Goal: Task Accomplishment & Management: Use online tool/utility

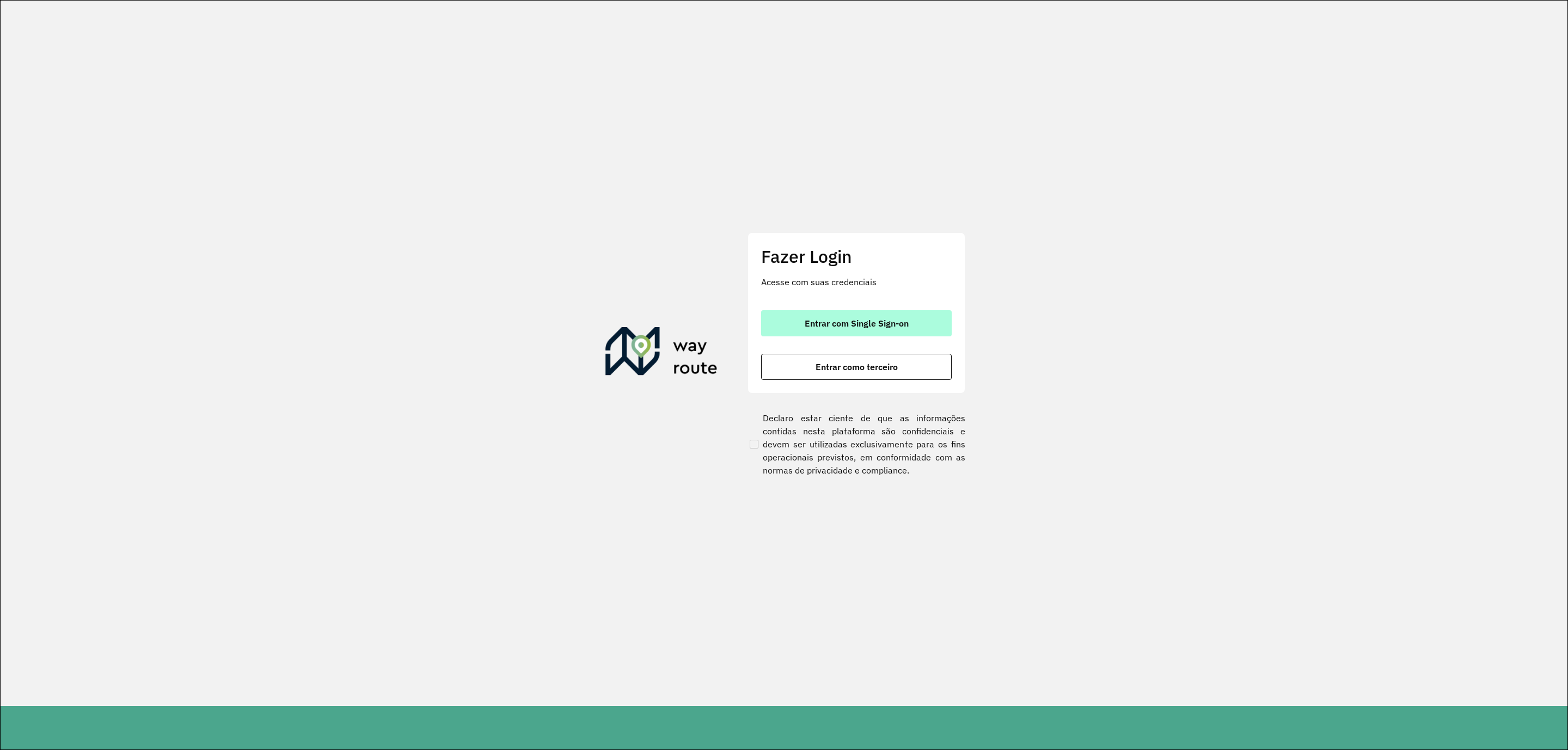
click at [819, 311] on button "Entrar com Single Sign-on" at bounding box center [855, 323] width 190 height 26
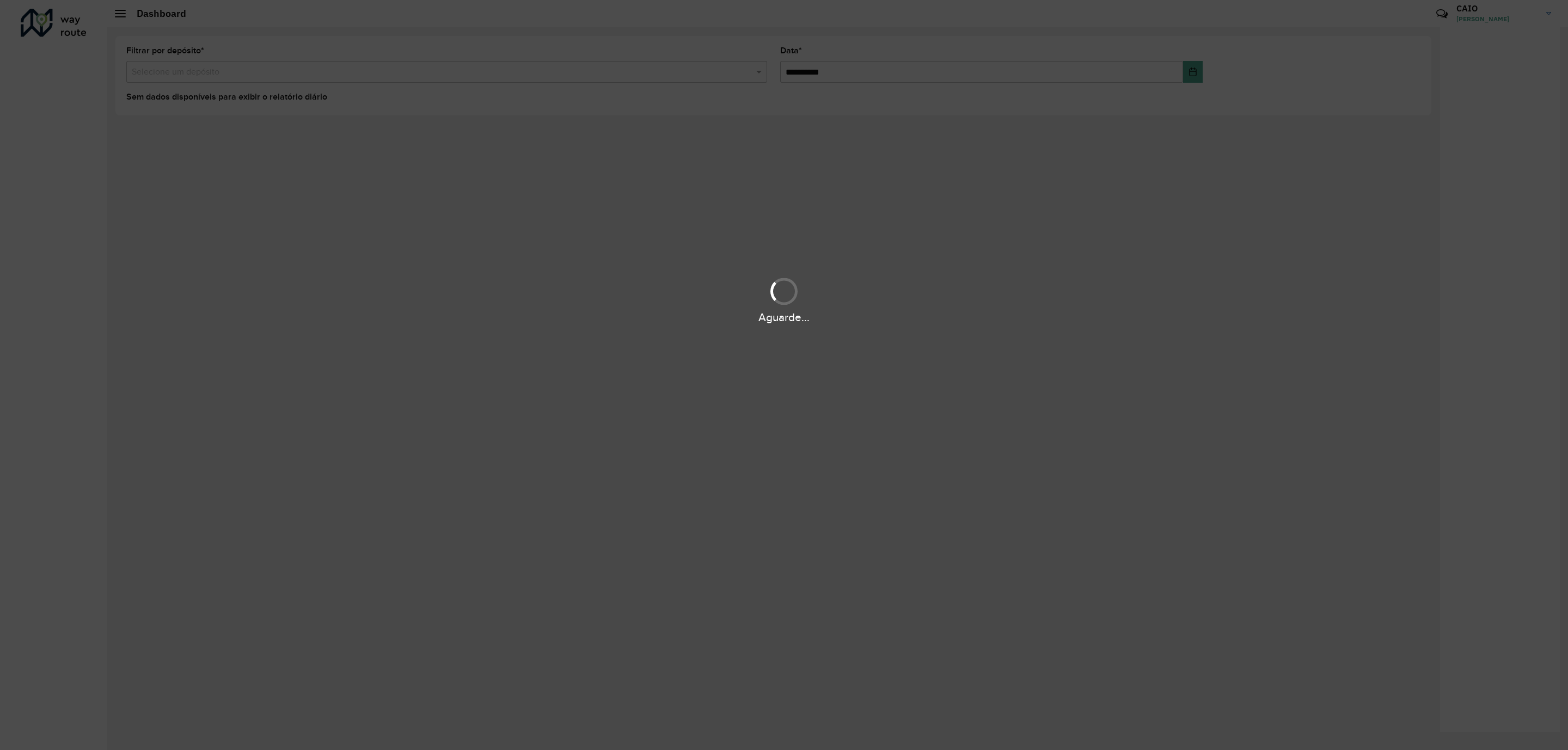
click at [393, 161] on div "Aguarde..." at bounding box center [784, 375] width 1568 height 750
click at [393, 169] on div "Aguarde..." at bounding box center [784, 375] width 1568 height 750
click at [394, 181] on div "Aguarde..." at bounding box center [784, 375] width 1568 height 750
click at [391, 188] on div "Aguarde..." at bounding box center [784, 375] width 1568 height 750
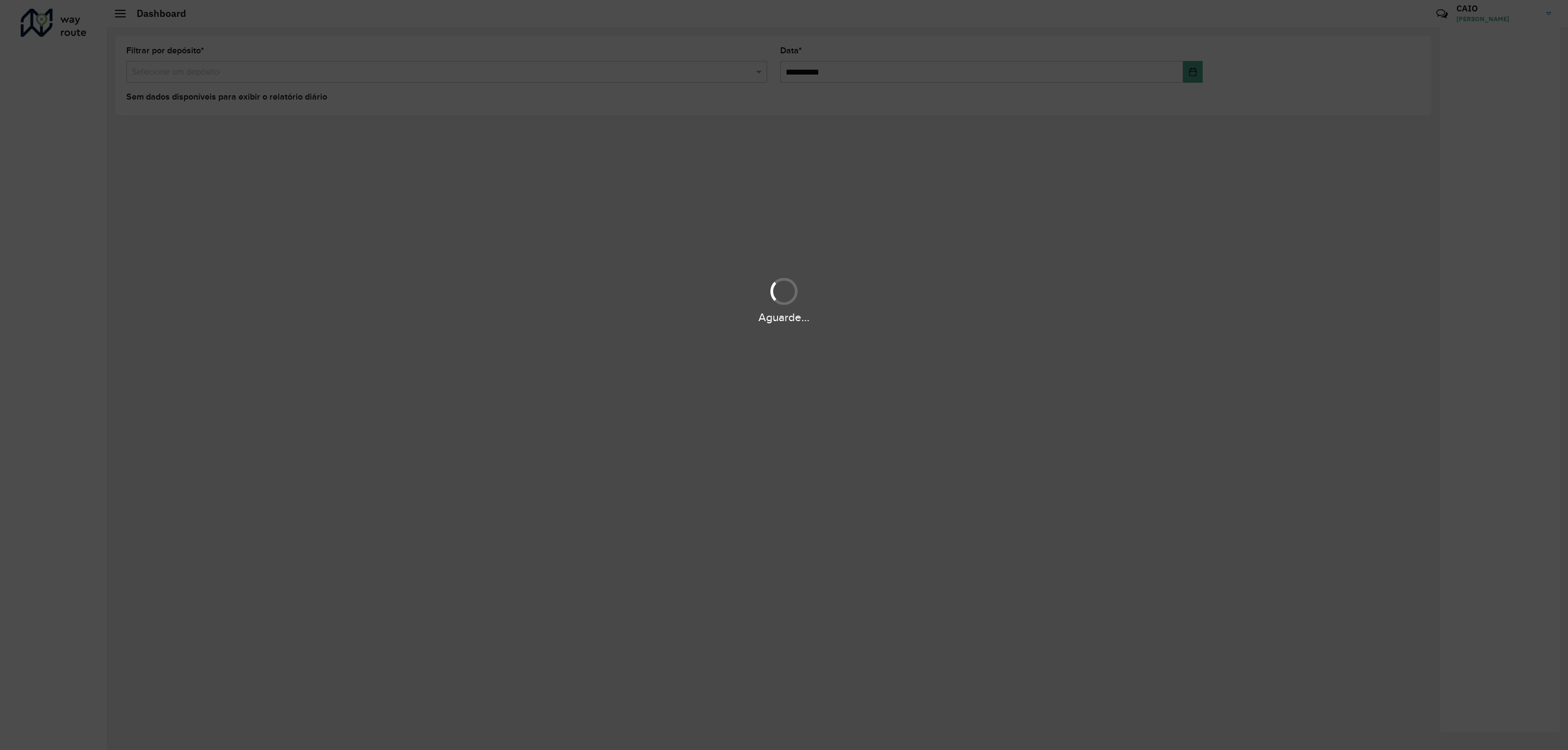
click at [391, 188] on div "Aguarde..." at bounding box center [784, 375] width 1568 height 750
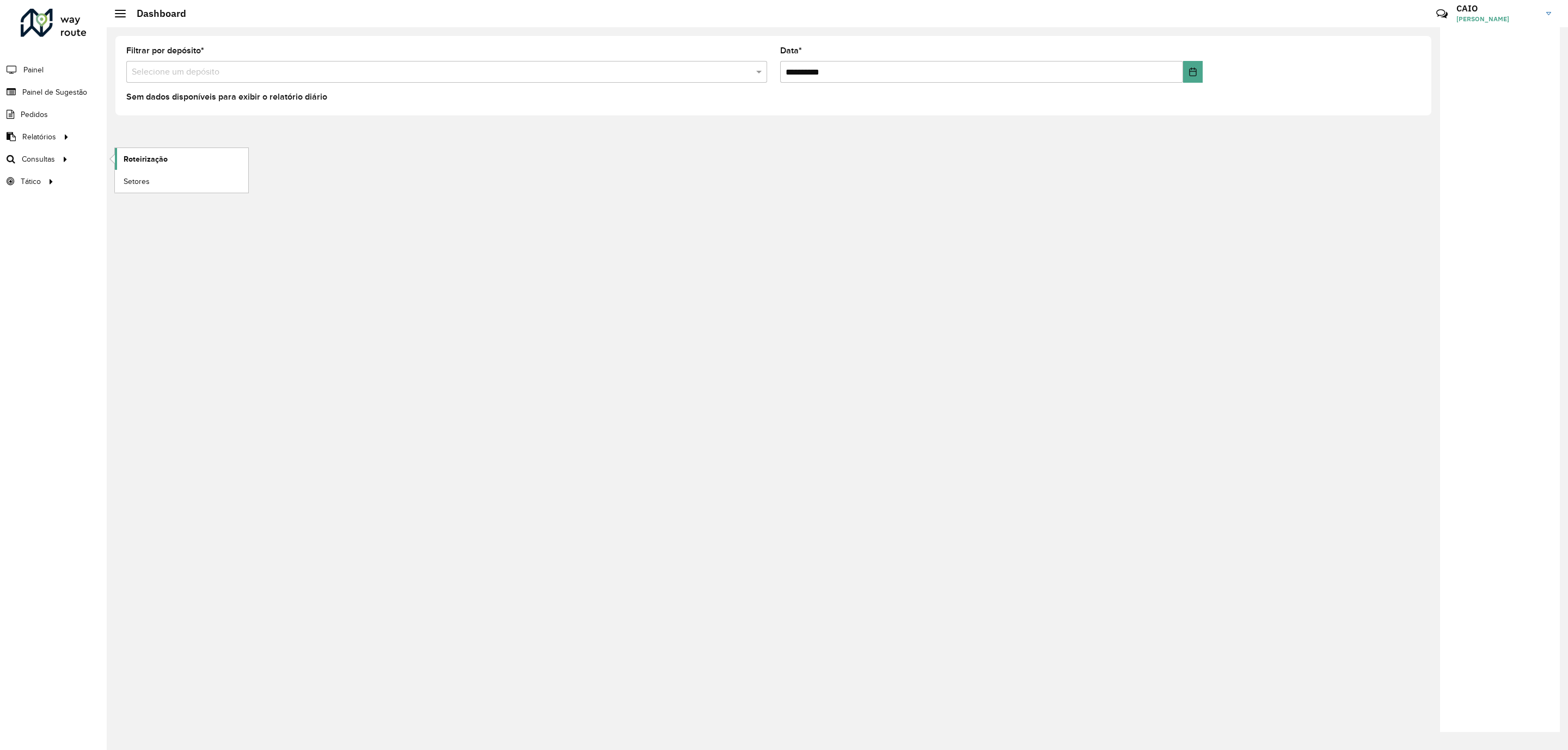
click at [134, 155] on span "Roteirização" at bounding box center [145, 159] width 44 height 11
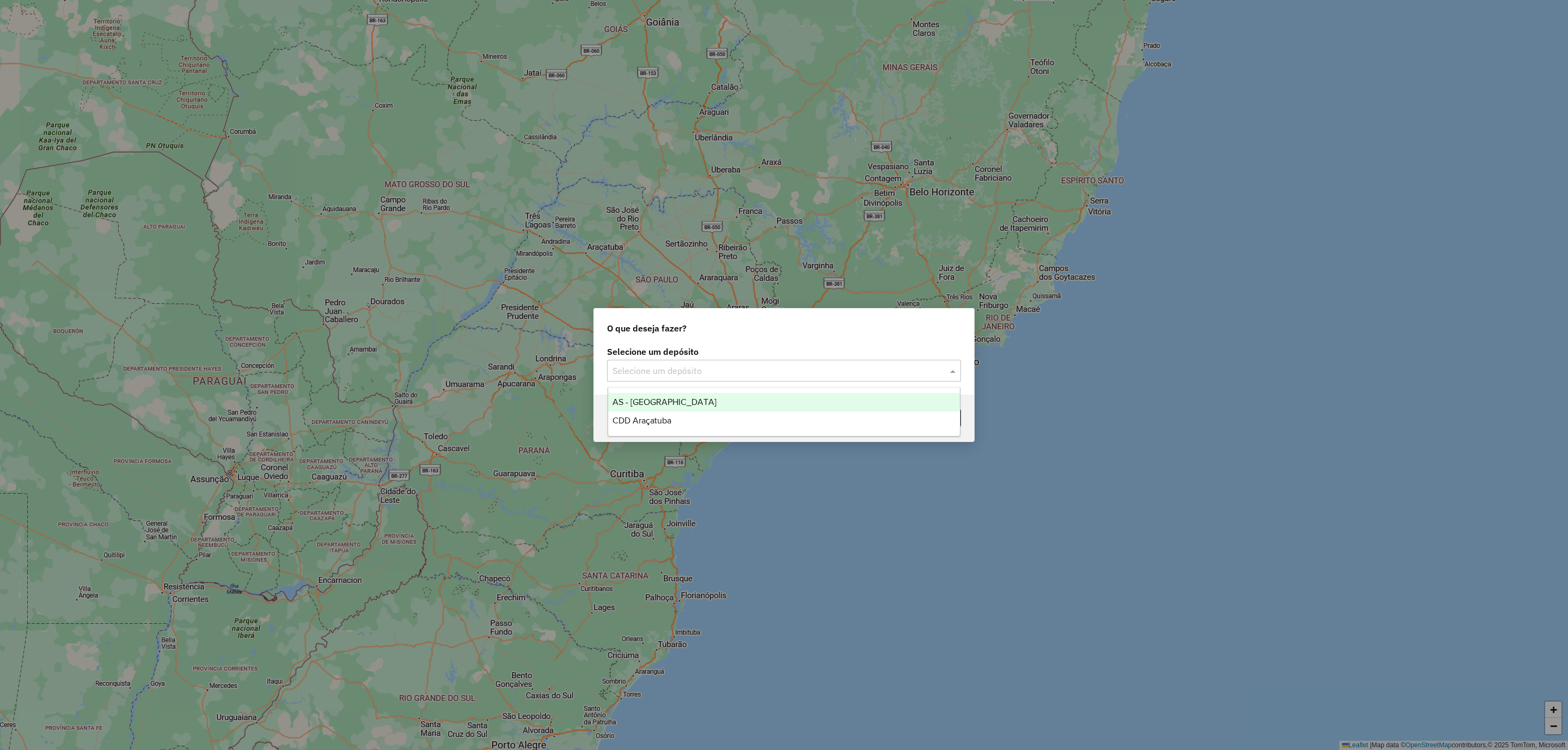
click at [654, 365] on input "text" at bounding box center [773, 371] width 321 height 13
click at [659, 413] on div "CDD Araçatuba" at bounding box center [784, 420] width 352 height 18
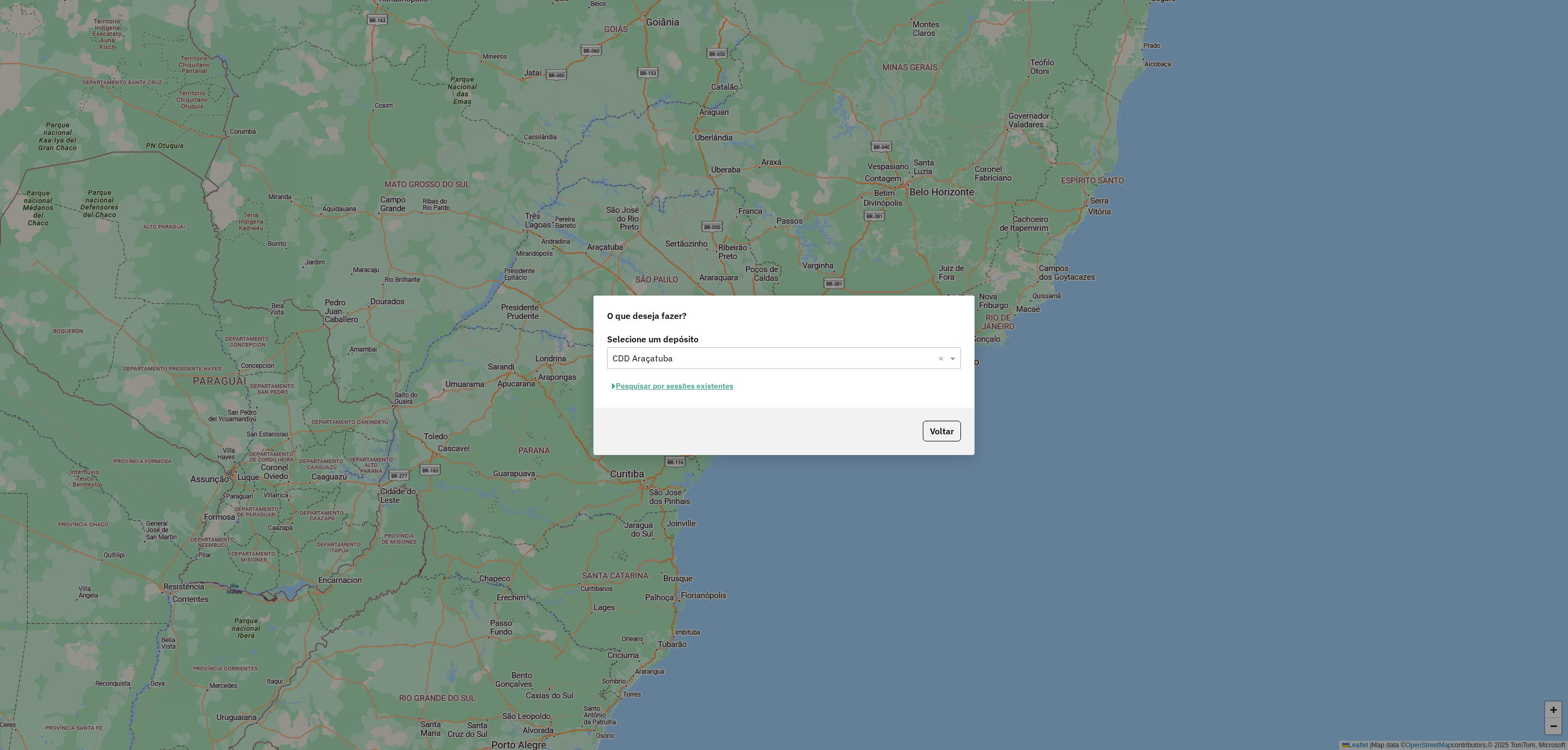
click at [676, 389] on button "Pesquisar por sessões existentes" at bounding box center [672, 385] width 131 height 17
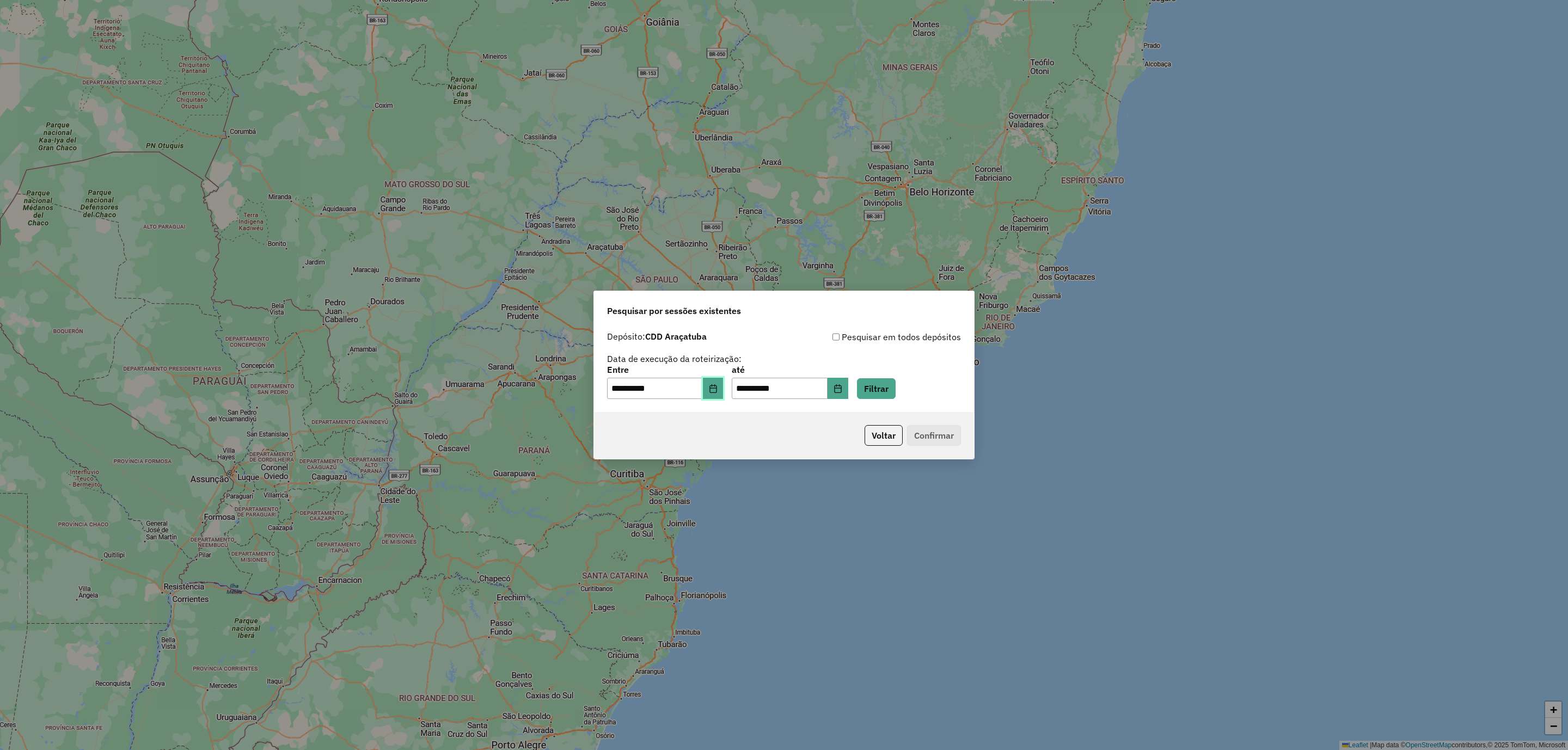
click at [717, 390] on icon "Choose Date" at bounding box center [713, 388] width 9 height 9
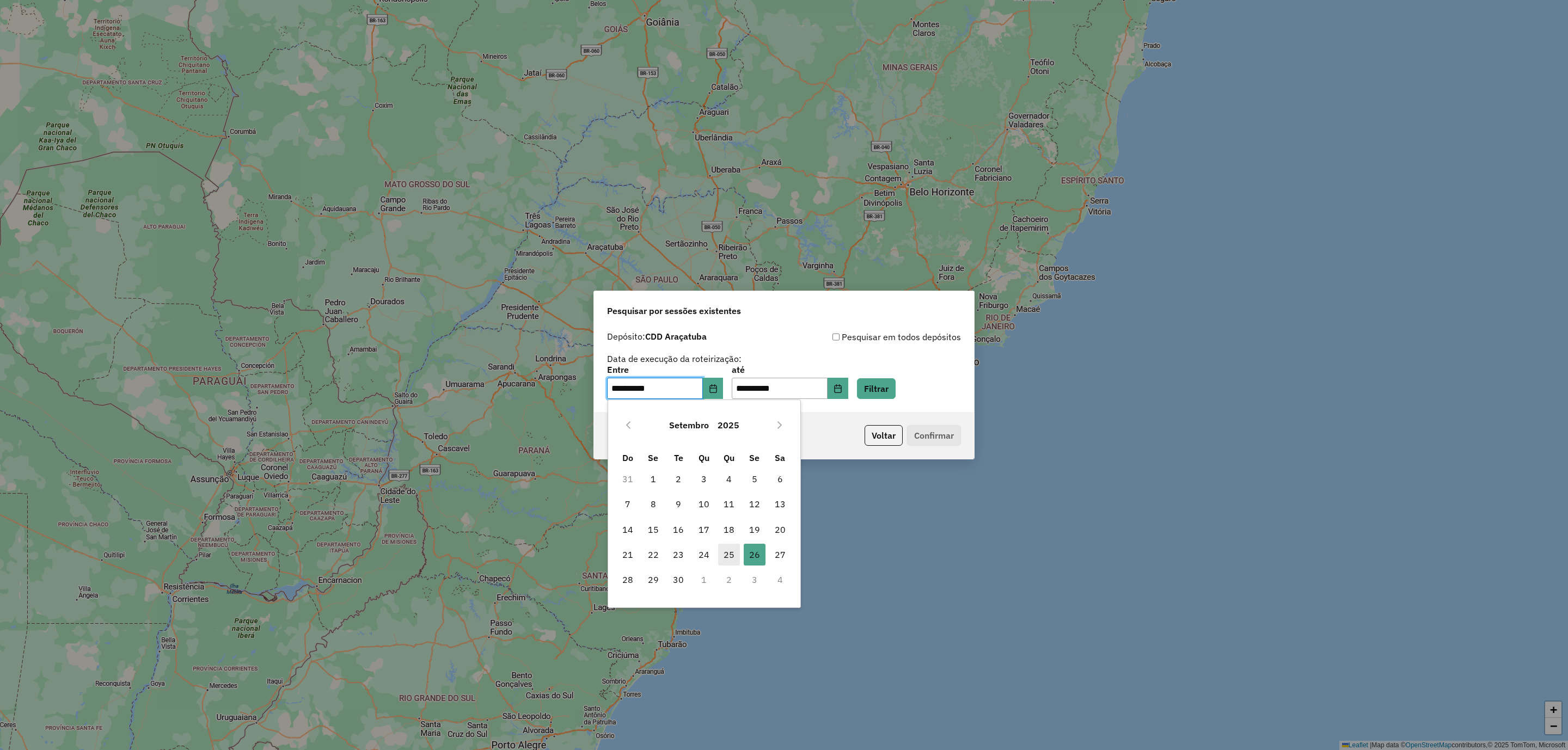
click at [729, 560] on span "25" at bounding box center [729, 554] width 22 height 22
type input "**********"
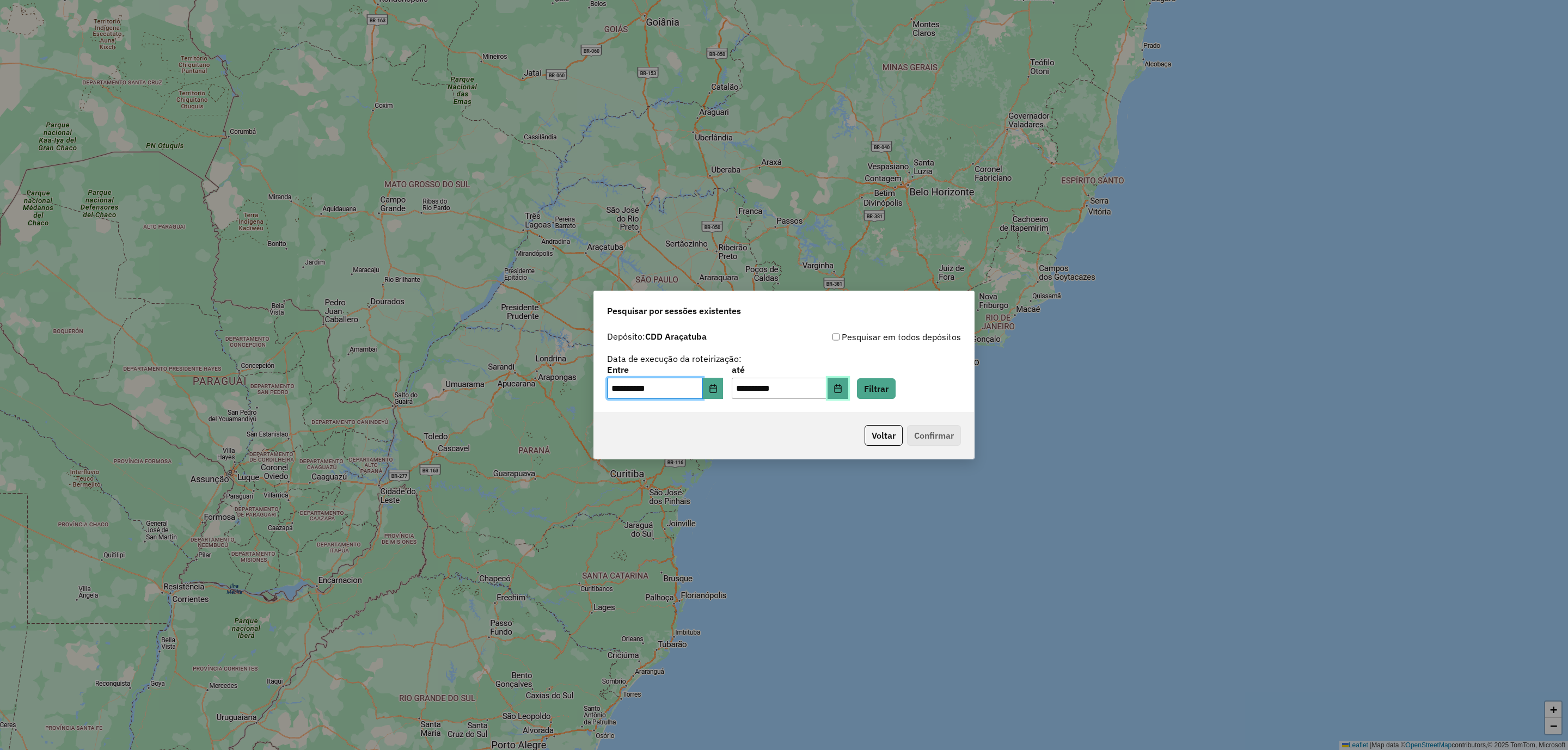
click at [842, 389] on icon "Choose Date" at bounding box center [837, 388] width 9 height 9
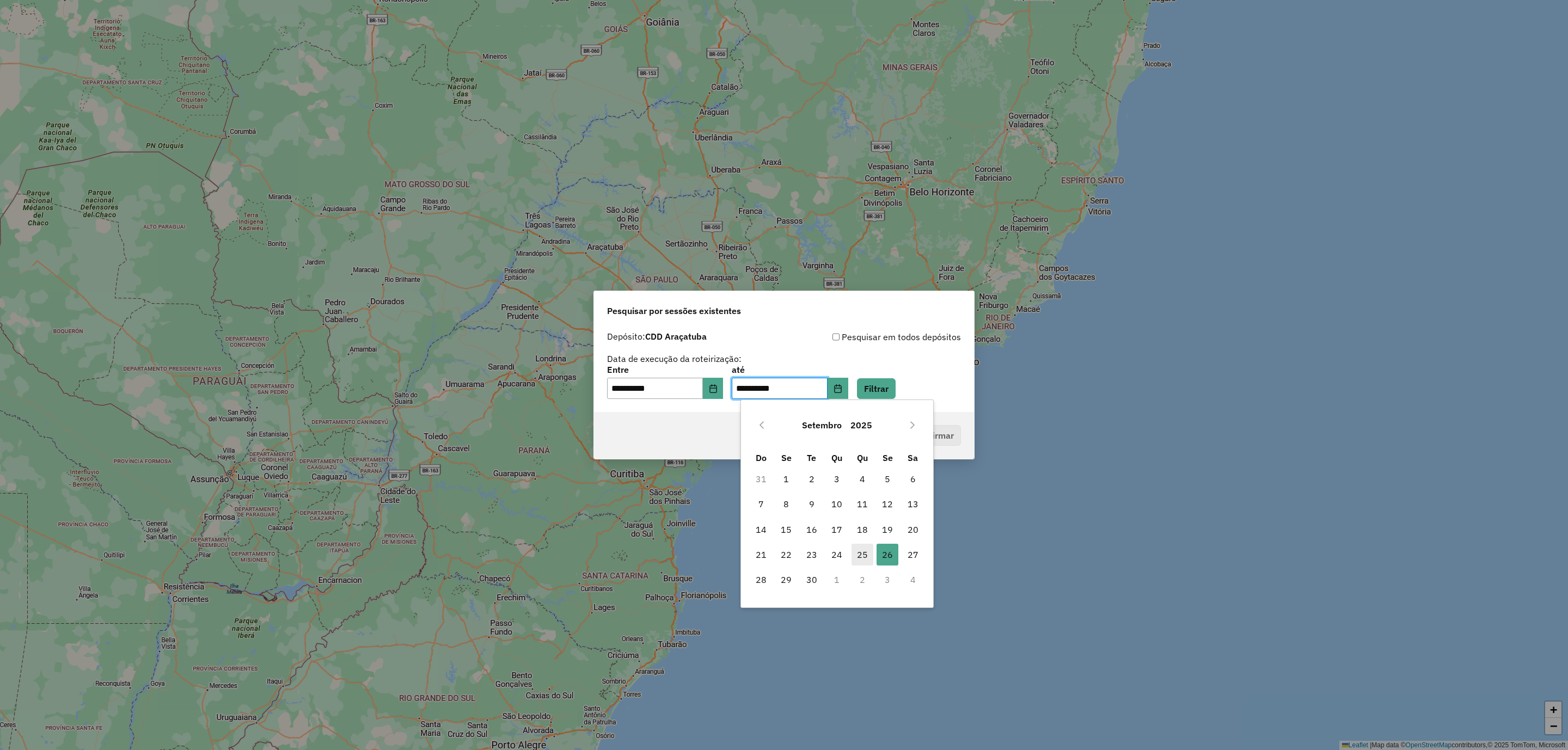
click at [865, 554] on span "25" at bounding box center [862, 554] width 22 height 22
type input "**********"
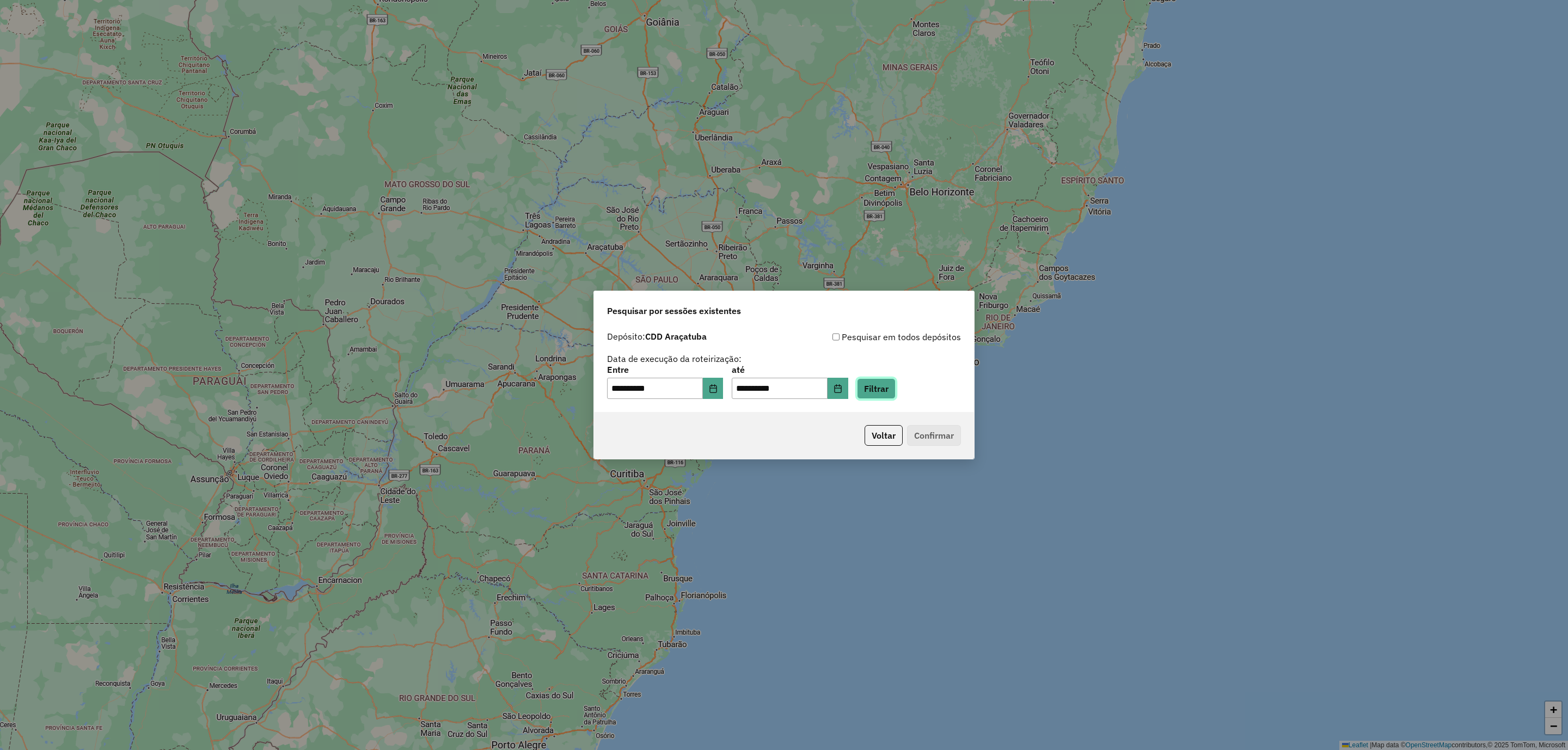
click at [890, 379] on button "Filtrar" at bounding box center [876, 389] width 39 height 21
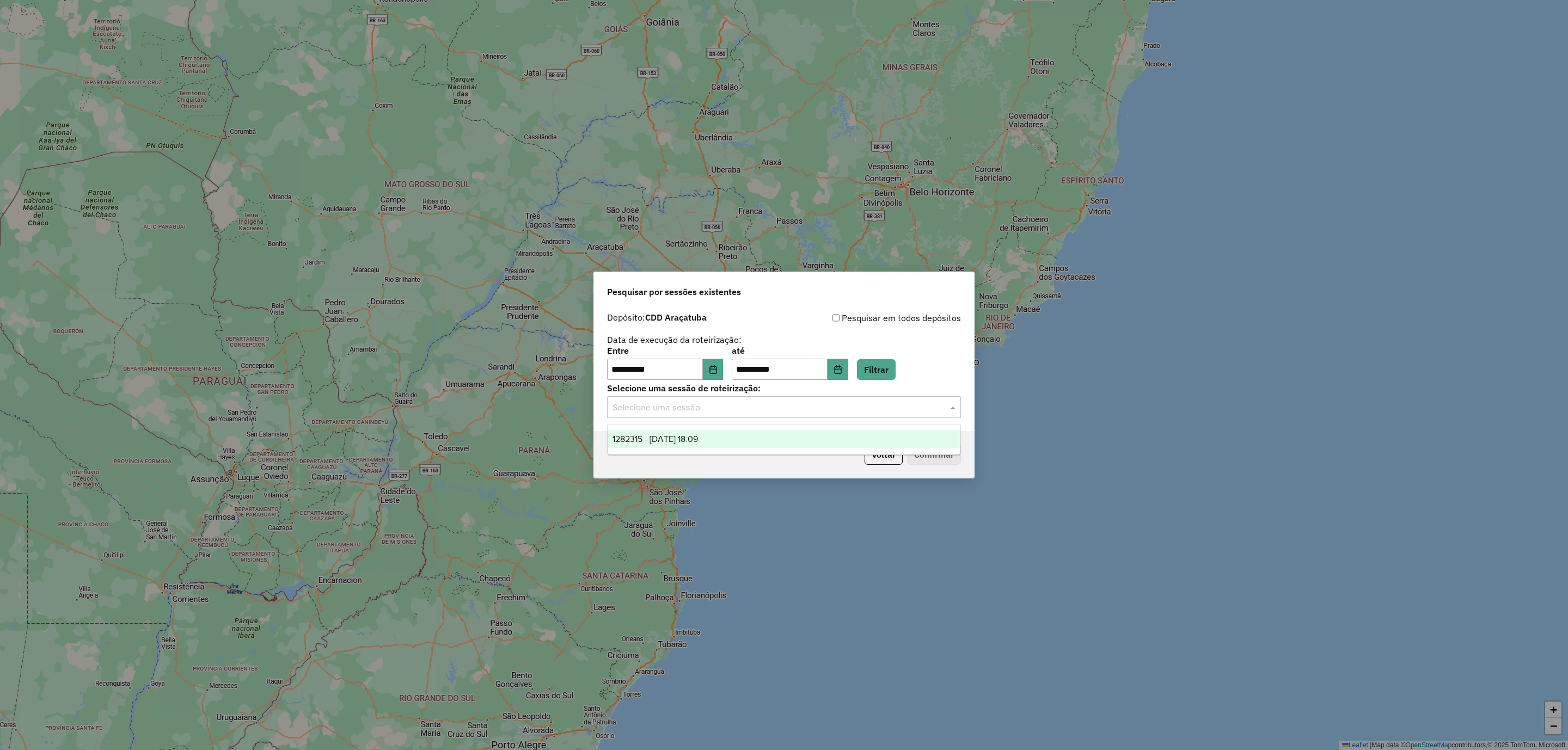
click at [746, 406] on input "text" at bounding box center [773, 407] width 321 height 13
click at [752, 445] on div "1282315 - 25/09/2025 18:09" at bounding box center [784, 438] width 352 height 18
click at [929, 453] on button "Confirmar" at bounding box center [933, 454] width 54 height 21
click at [717, 366] on icon "Choose Date" at bounding box center [713, 369] width 9 height 9
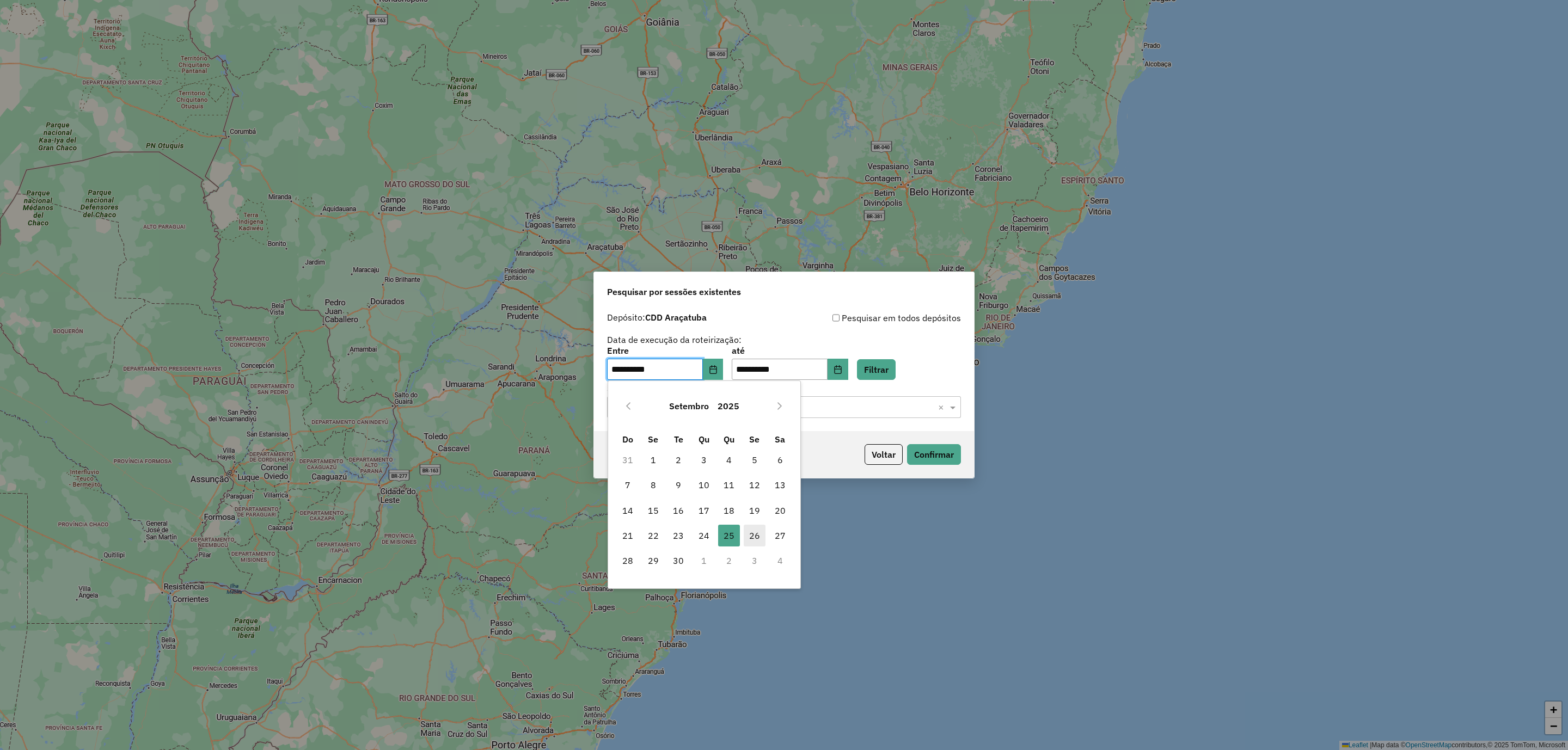
drag, startPoint x: 754, startPoint y: 532, endPoint x: 751, endPoint y: 528, distance: 5.0
click at [755, 532] on span "26" at bounding box center [754, 535] width 22 height 22
type input "**********"
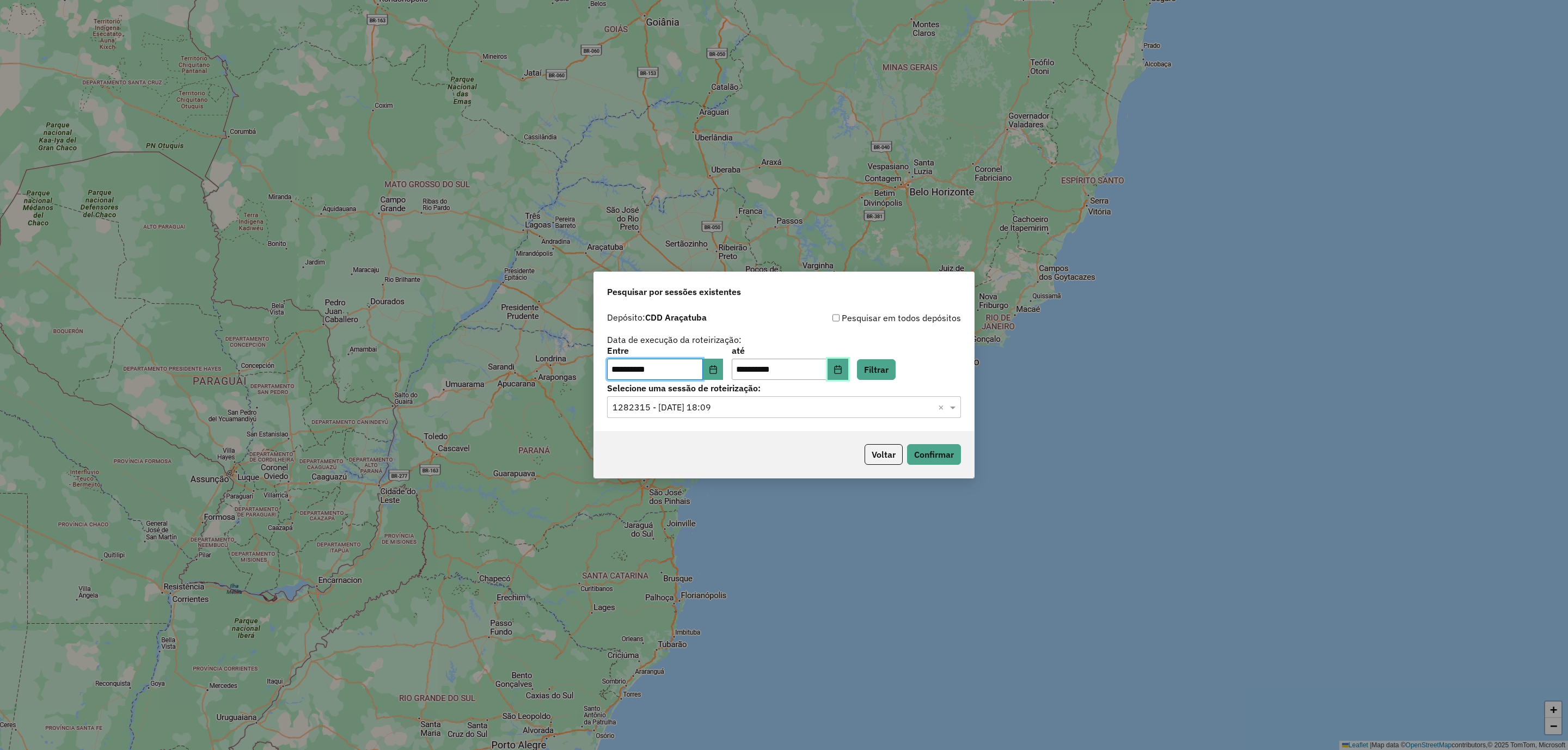
click at [842, 373] on icon "Choose Date" at bounding box center [837, 369] width 9 height 9
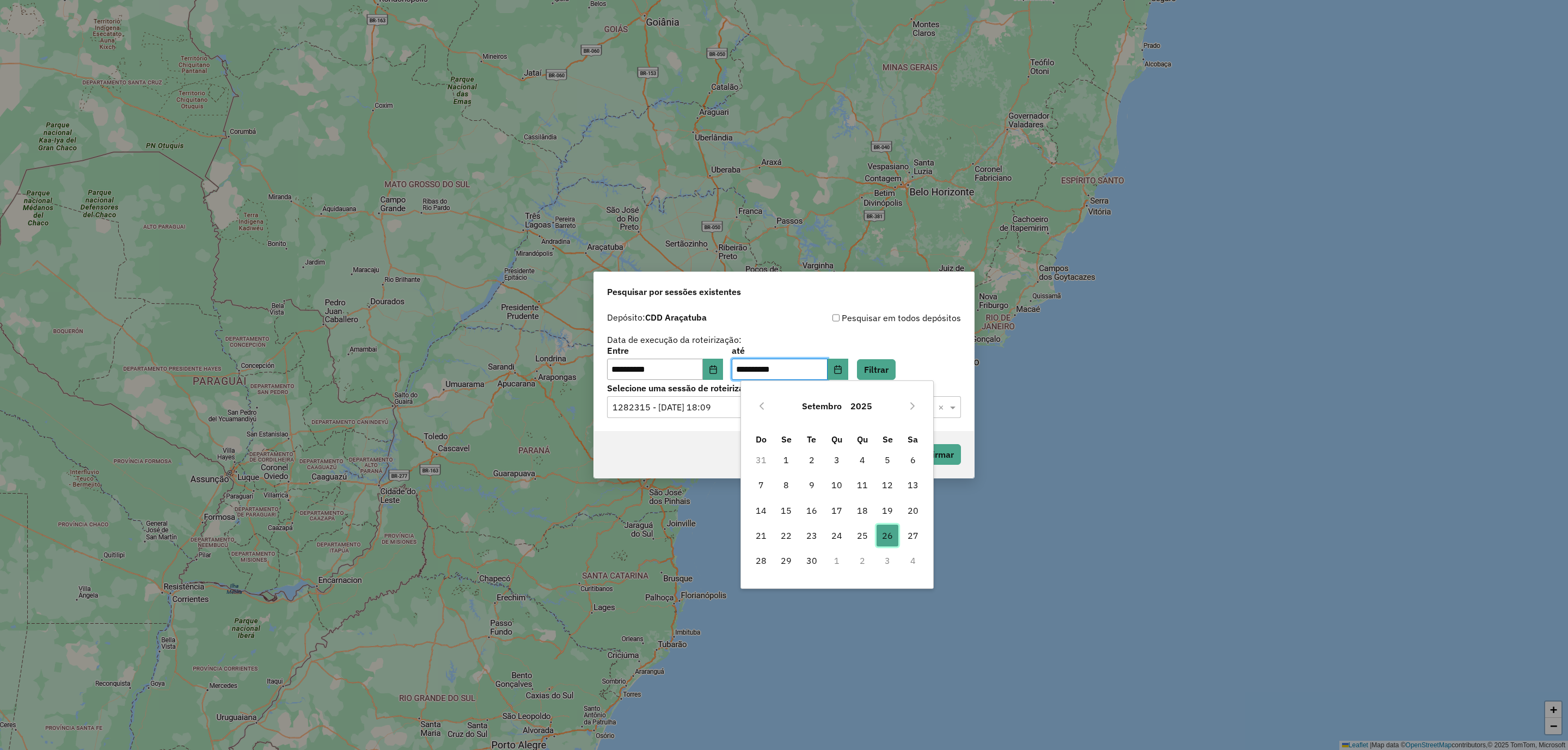
click at [895, 534] on span "26" at bounding box center [887, 535] width 22 height 22
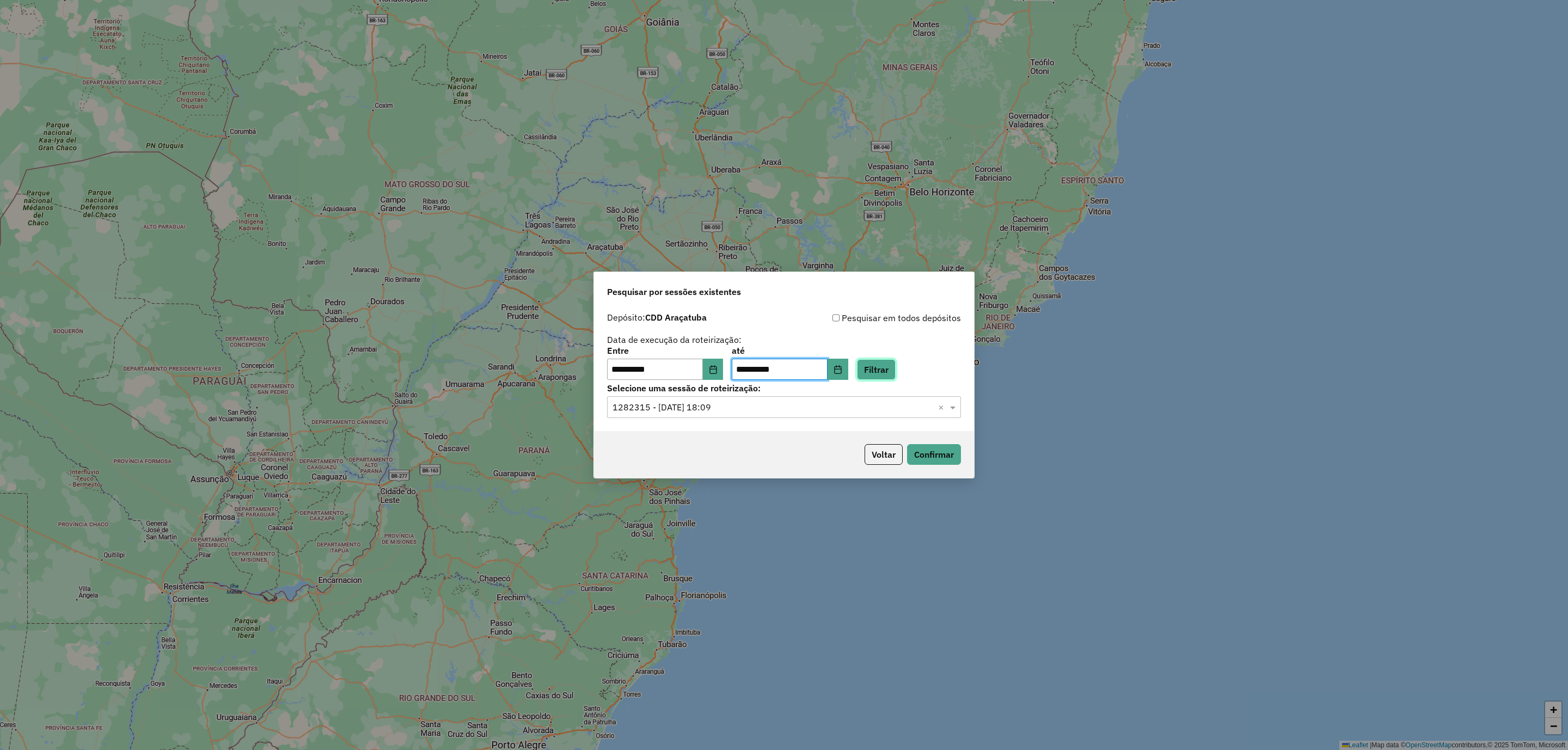
click at [892, 366] on button "Filtrar" at bounding box center [876, 369] width 39 height 21
drag, startPoint x: 781, startPoint y: 401, endPoint x: 773, endPoint y: 422, distance: 22.5
click at [782, 401] on input "text" at bounding box center [773, 407] width 321 height 13
click at [719, 441] on div "1283133 - 26/09/2025 18:16" at bounding box center [784, 438] width 352 height 18
click at [950, 451] on button "Confirmar" at bounding box center [933, 454] width 54 height 21
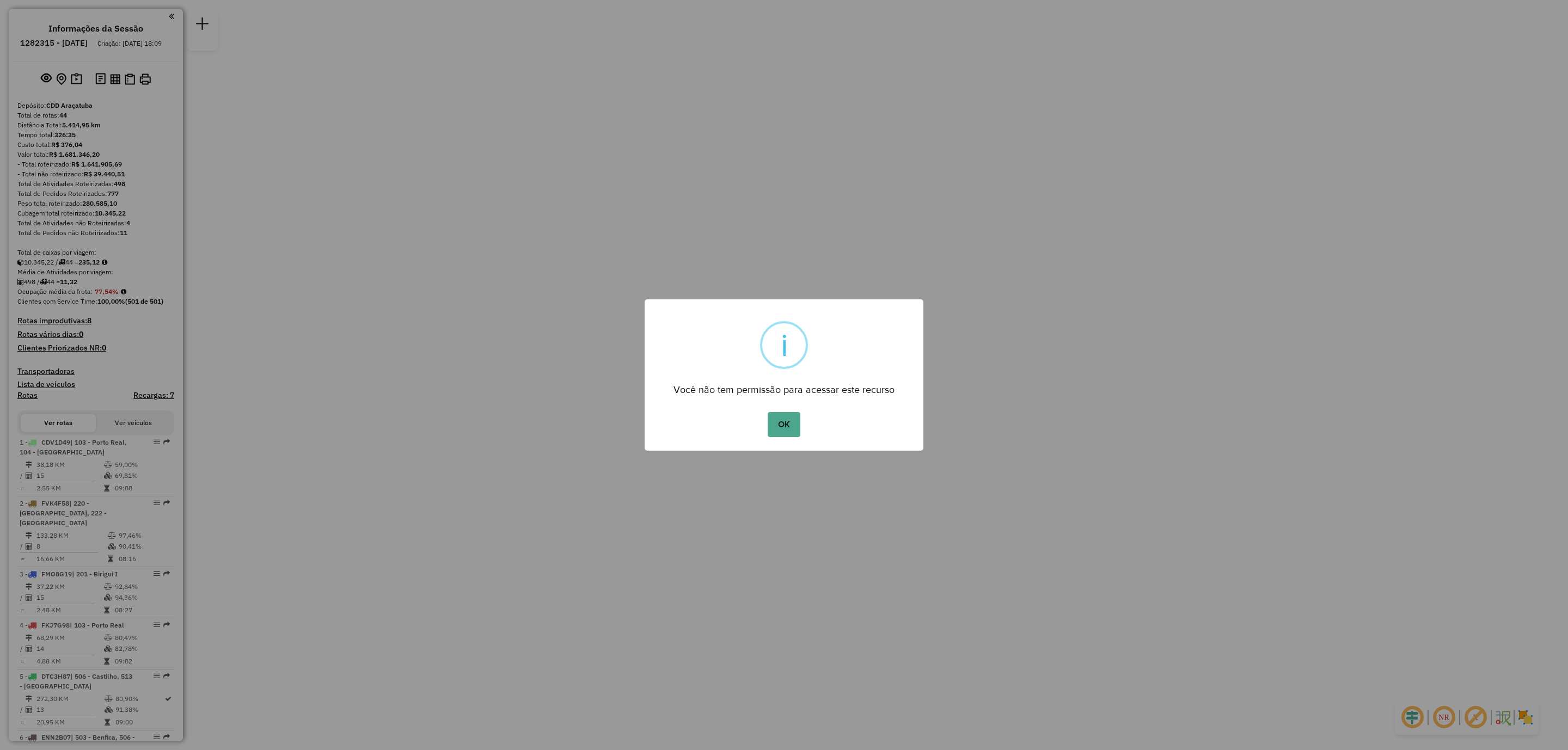
click at [782, 430] on button "OK" at bounding box center [783, 424] width 32 height 25
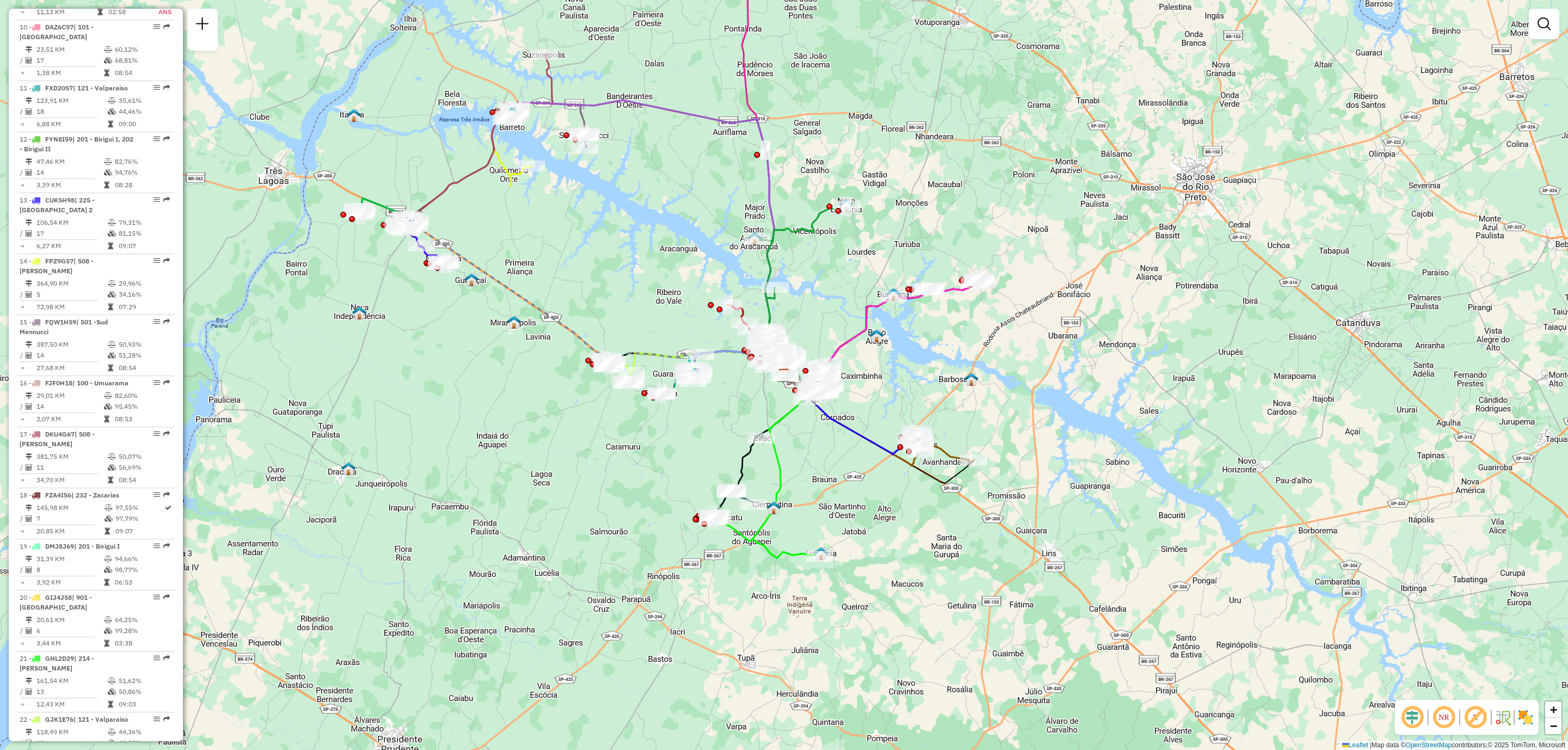
scroll to position [2514, 0]
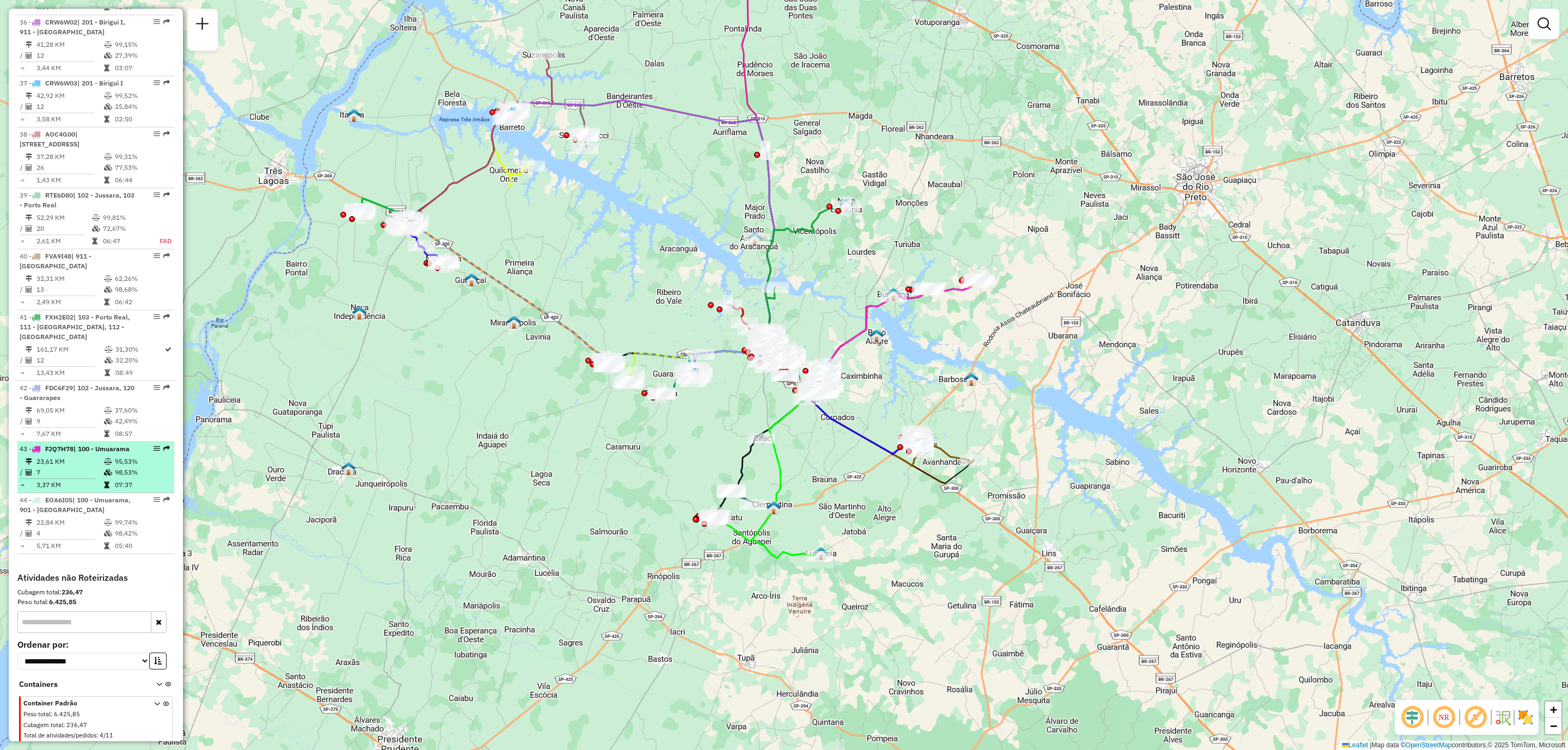
select select "**********"
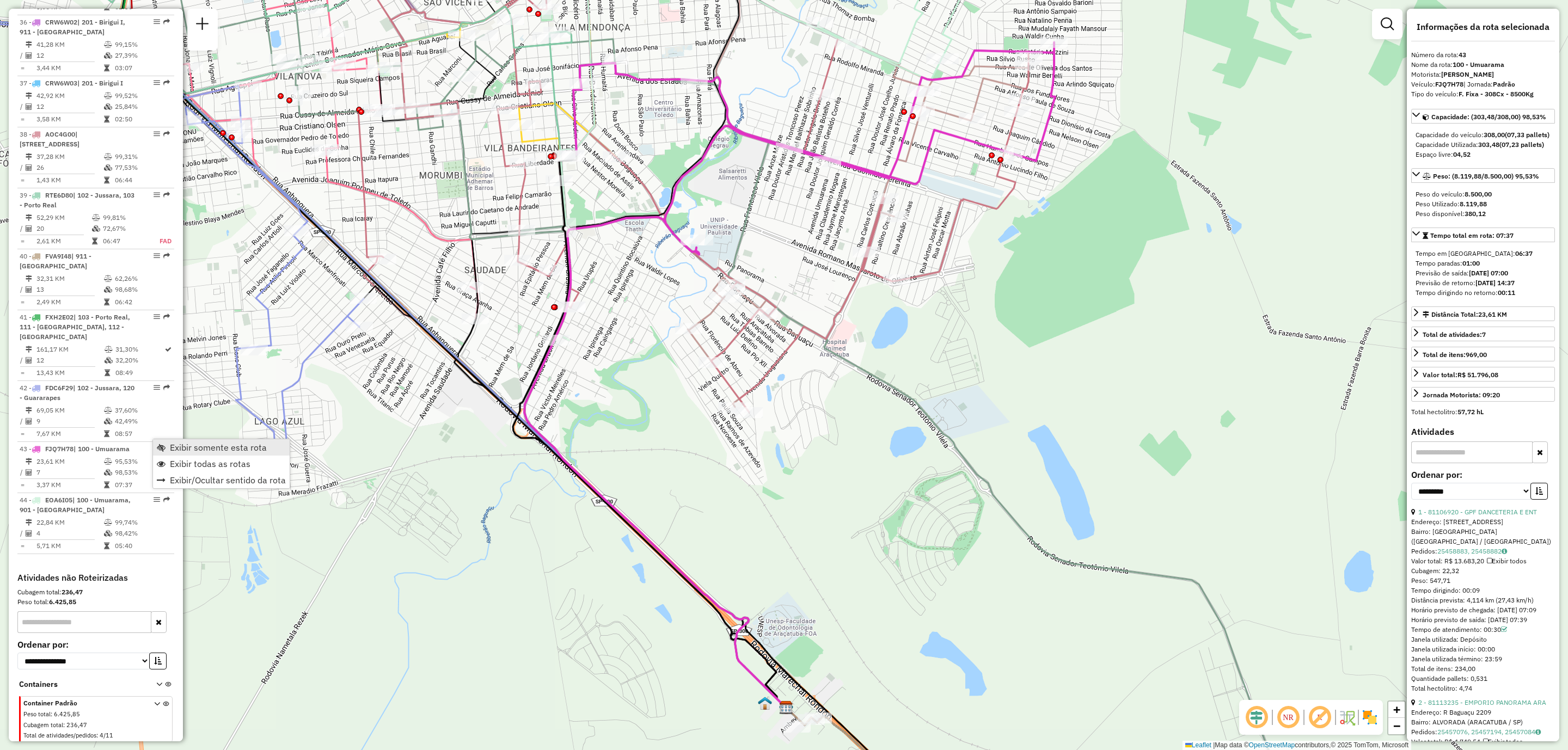
click at [183, 449] on span "Exibir somente esta rota" at bounding box center [218, 447] width 97 height 9
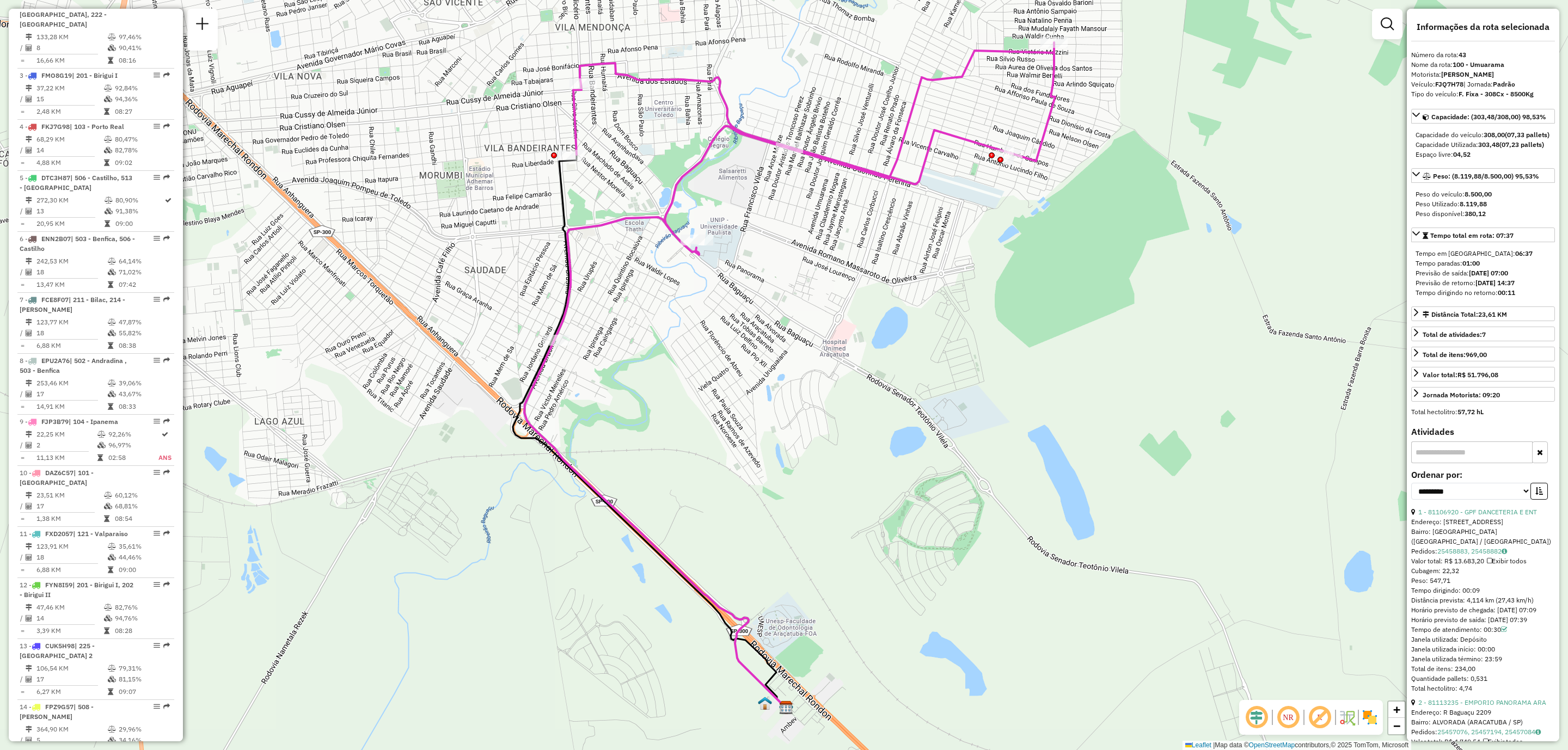
scroll to position [0, 0]
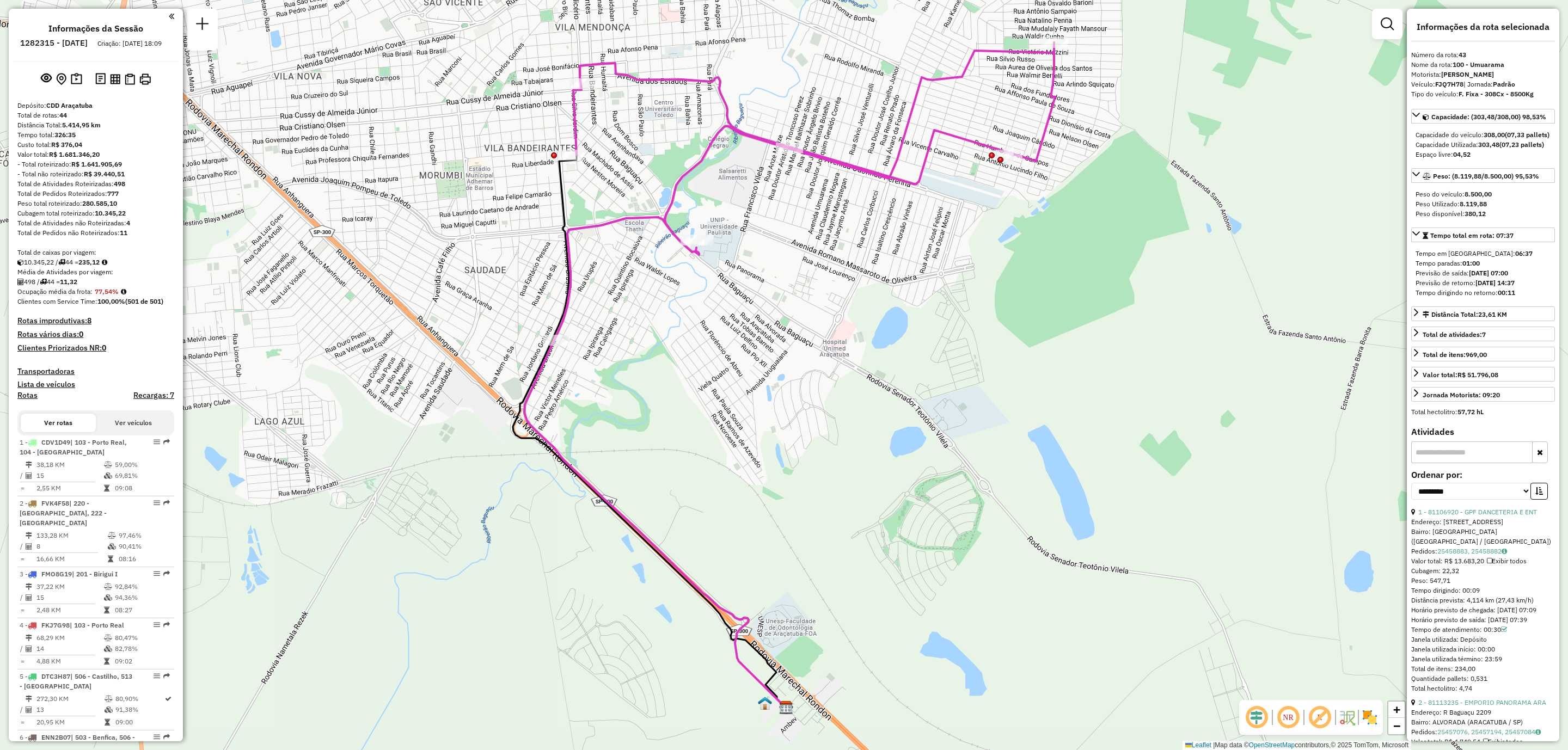
click at [1541, 149] on div "Capacidade Utilizada: 303,48 (07,23 pallets)" at bounding box center [1483, 145] width 135 height 10
click at [1442, 115] on span "Capacidade: (303,48/308,00) 98,53%" at bounding box center [1488, 116] width 115 height 8
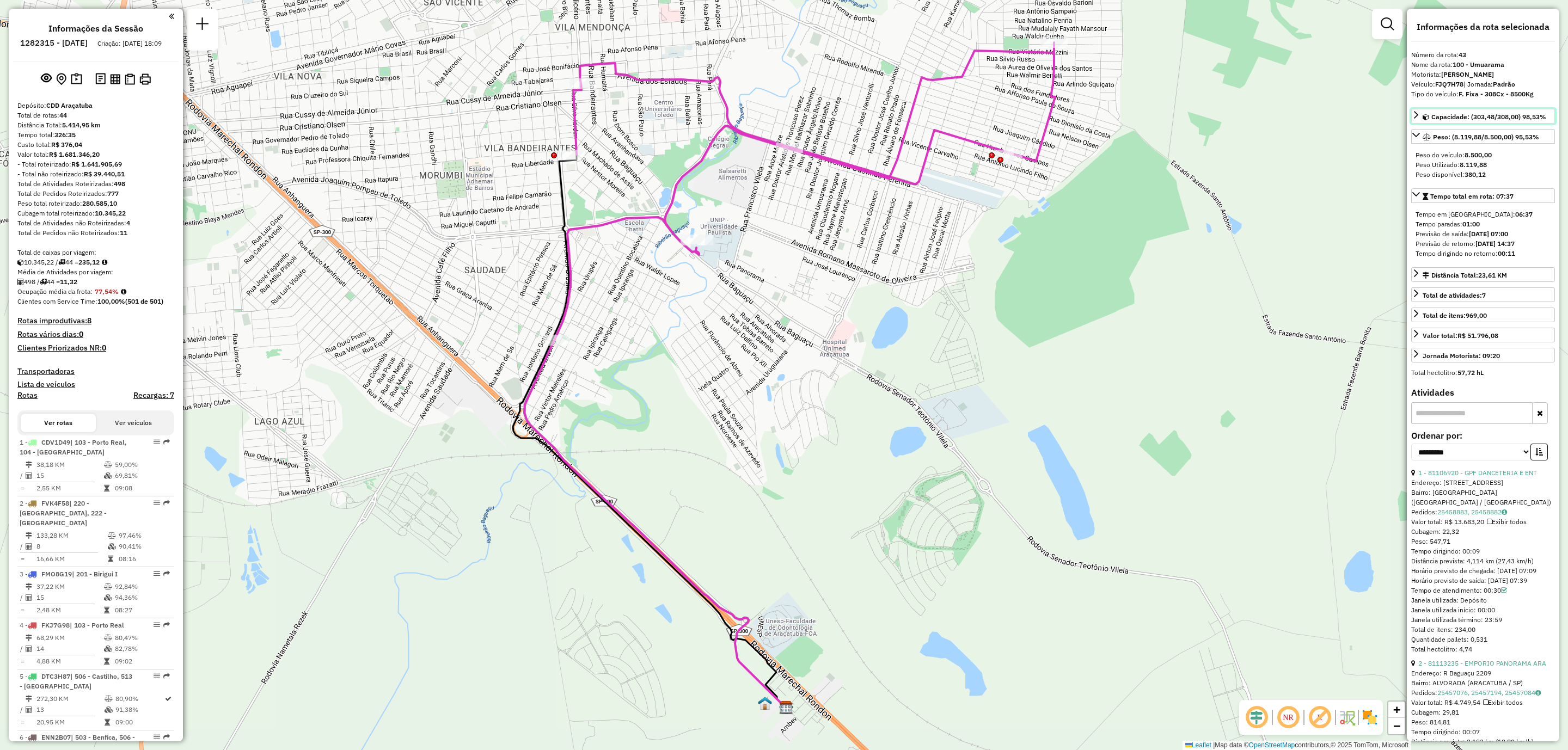
click at [1442, 115] on span "Capacidade: (303,48/308,00) 98,53%" at bounding box center [1488, 116] width 115 height 8
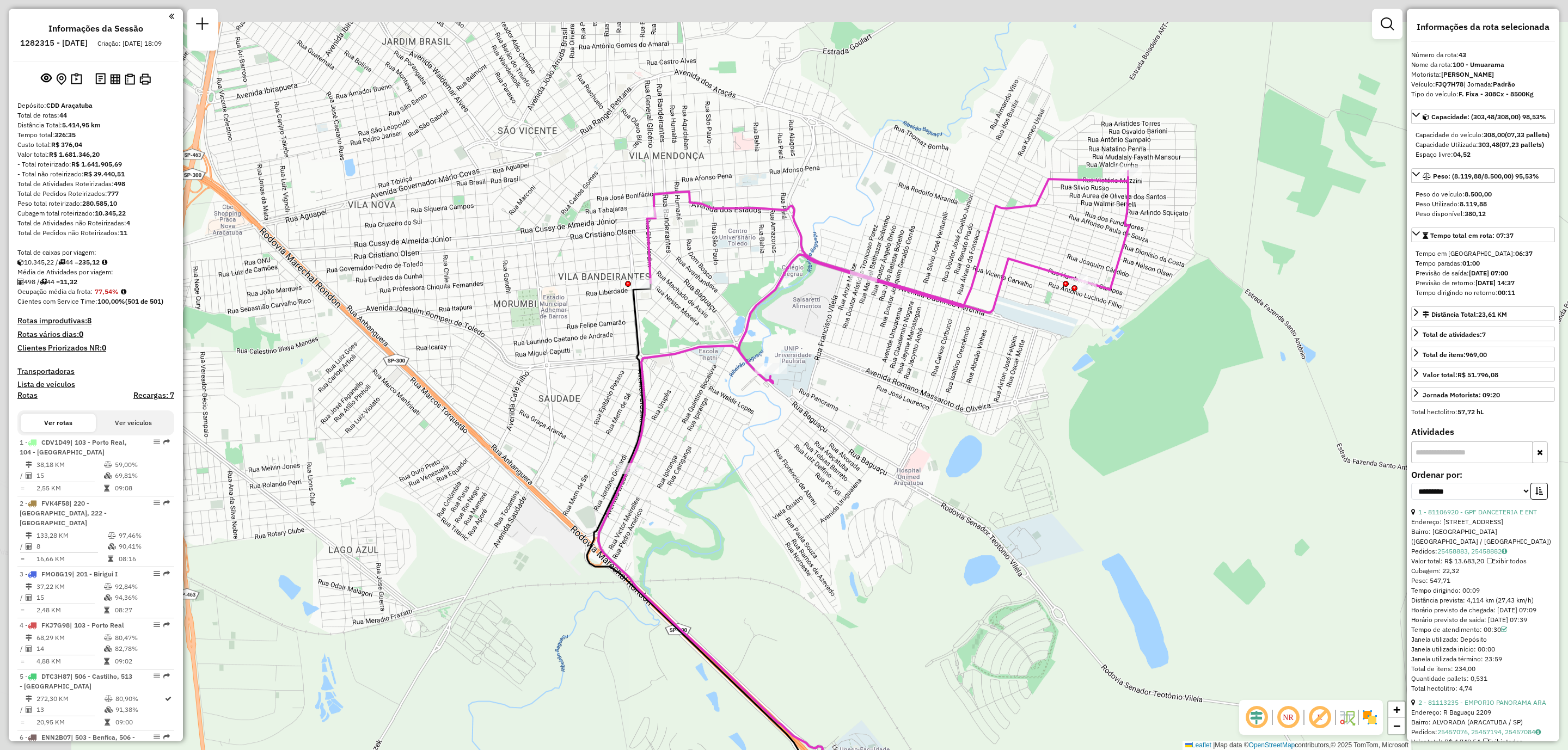
drag, startPoint x: 794, startPoint y: 260, endPoint x: 871, endPoint y: 401, distance: 160.7
click at [871, 401] on div "Janela de atendimento Grade de atendimento Capacidade Transportadoras Veículos …" at bounding box center [784, 375] width 1568 height 750
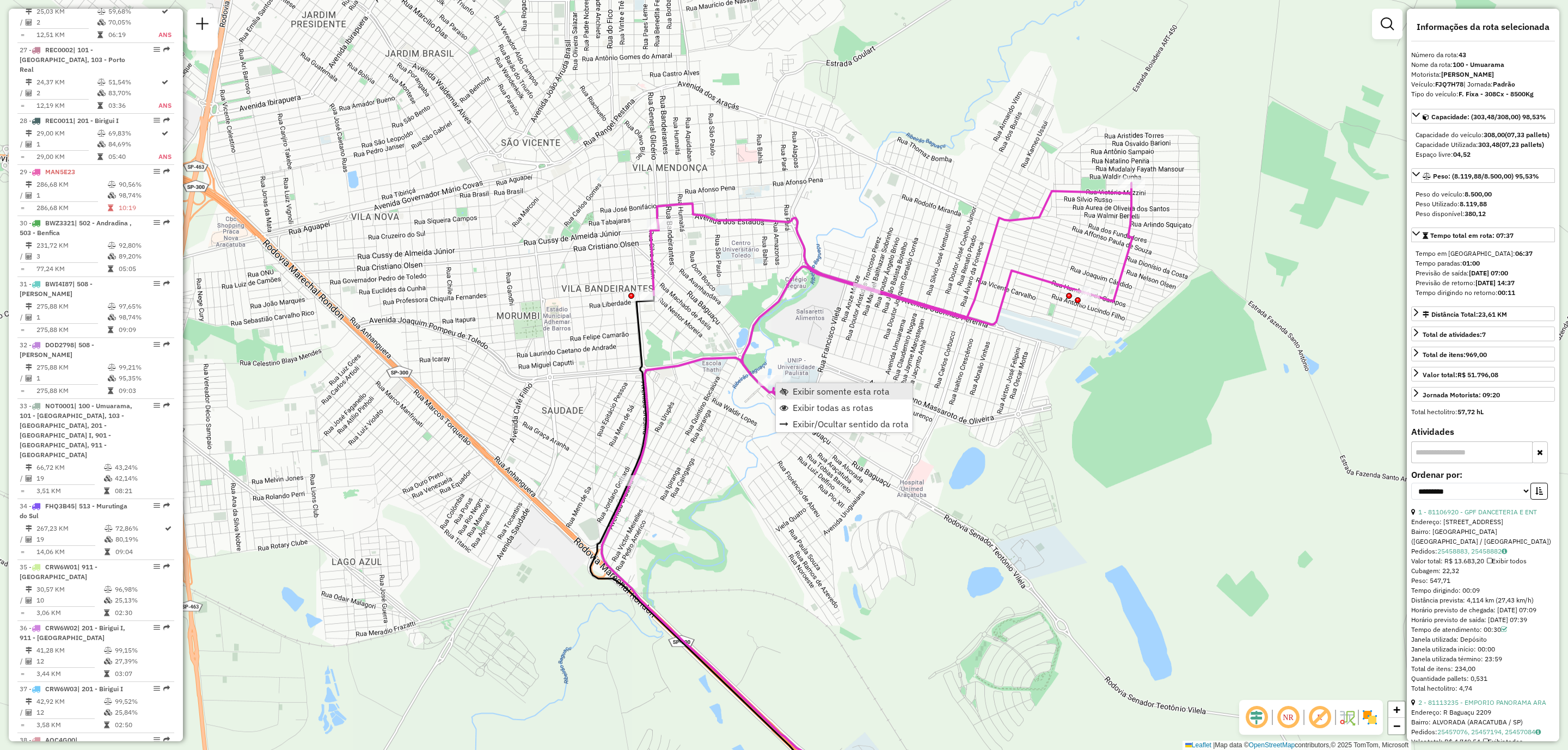
scroll to position [2514, 0]
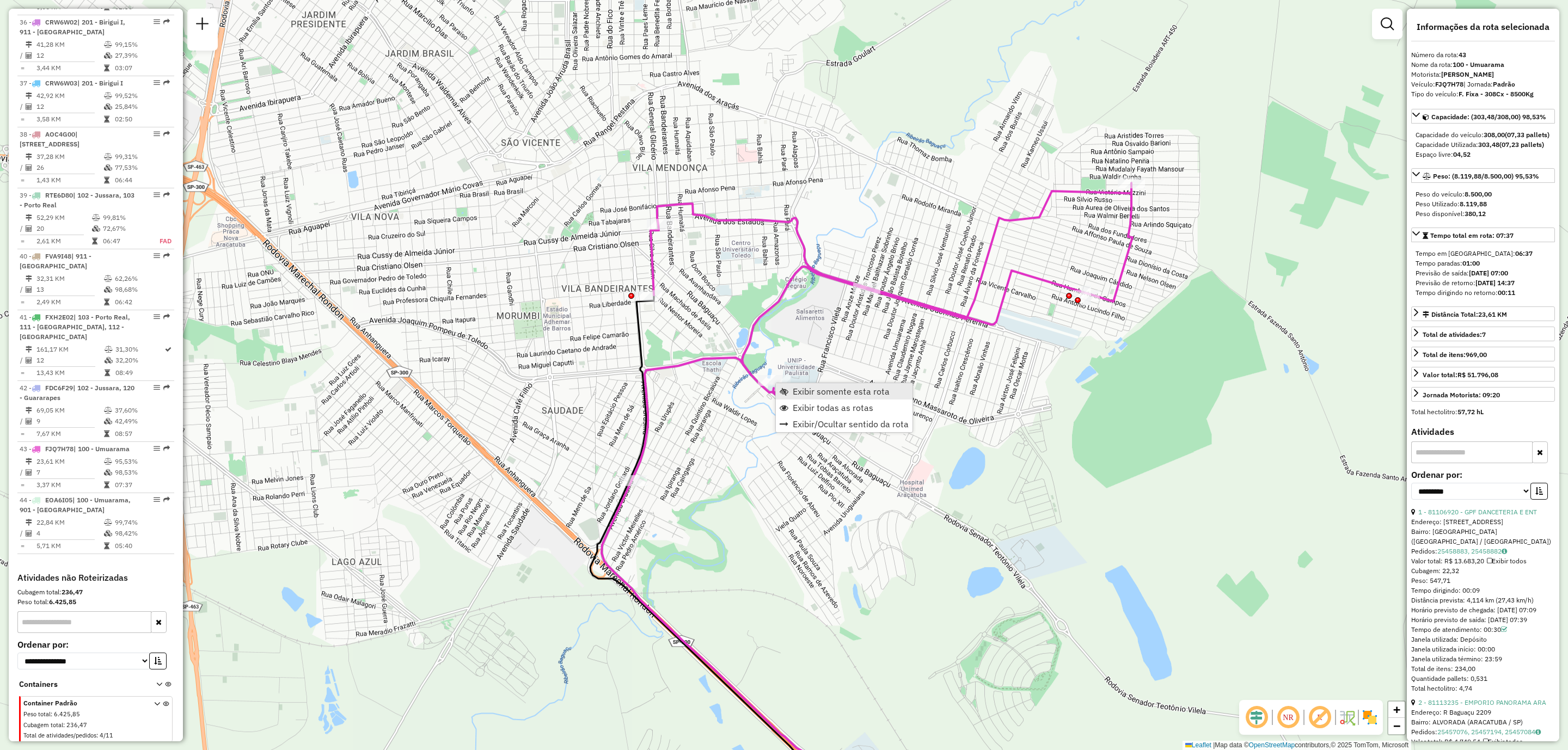
click at [811, 397] on link "Exibir somente esta rota" at bounding box center [844, 391] width 137 height 16
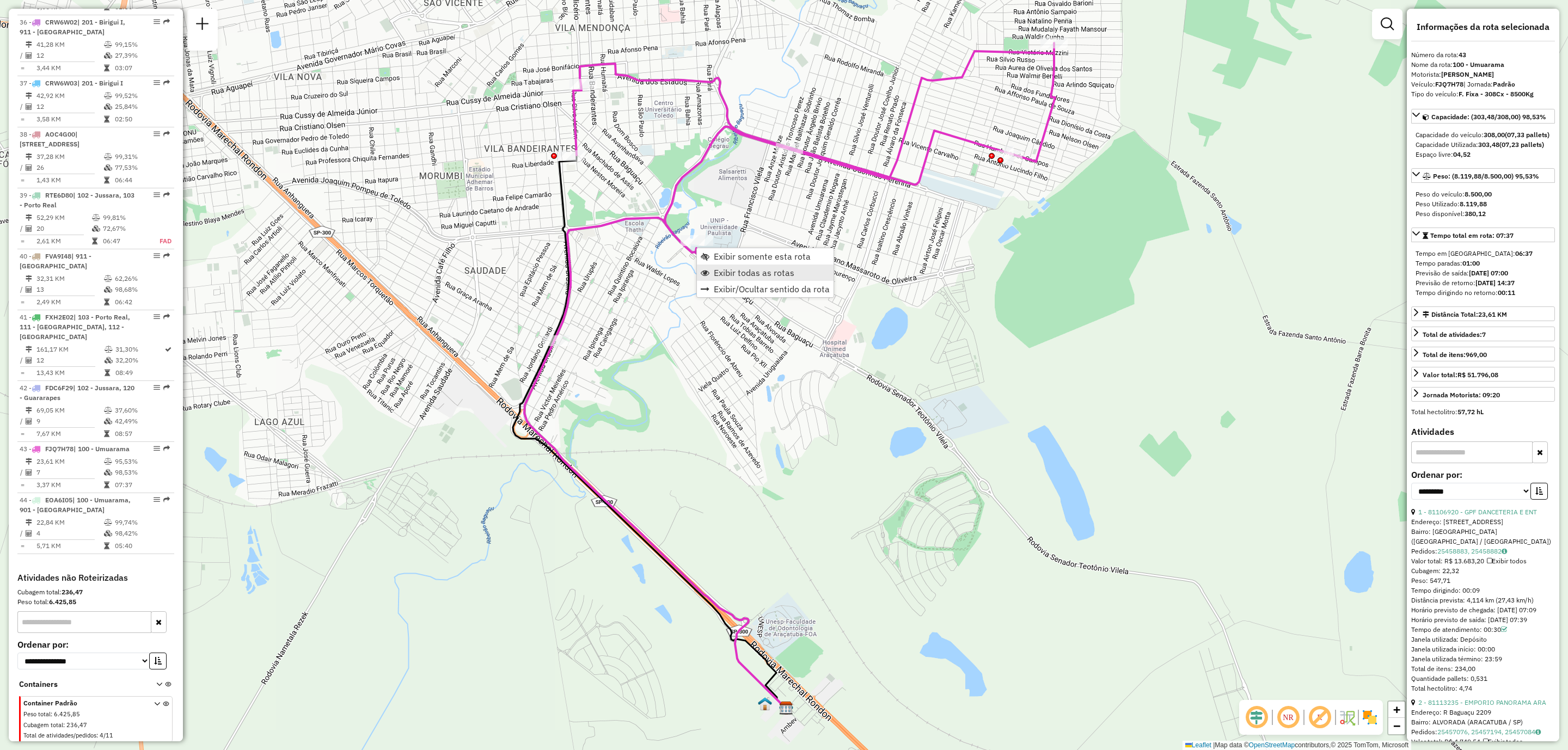
click at [736, 276] on span "Exibir todas as rotas" at bounding box center [753, 272] width 80 height 9
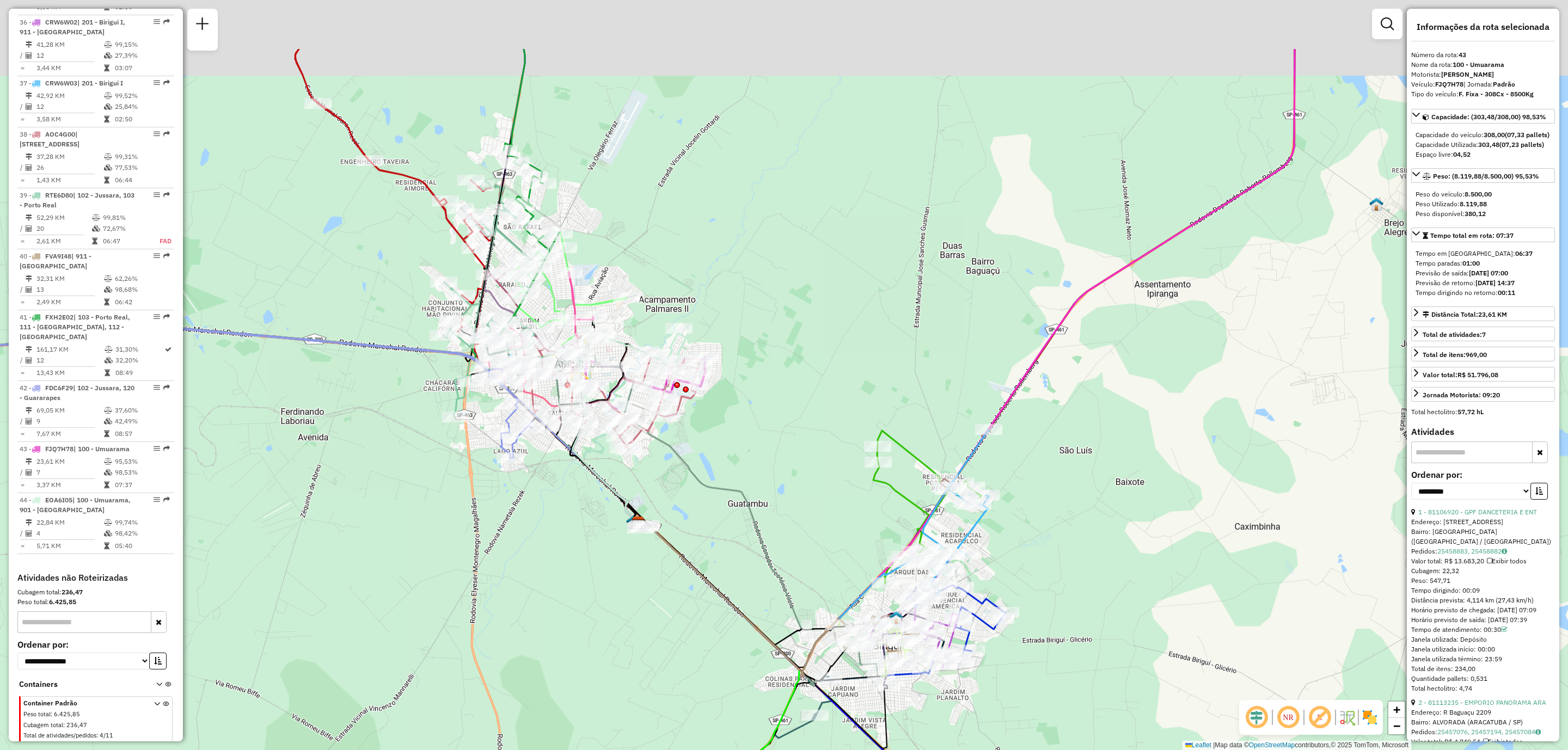
drag, startPoint x: 425, startPoint y: 320, endPoint x: 517, endPoint y: 477, distance: 182.0
click at [517, 477] on div "Rota 42 - Placa FDC6F29 81112989 - CANTINA DALU Janela de atendimento Grade de …" at bounding box center [784, 375] width 1568 height 750
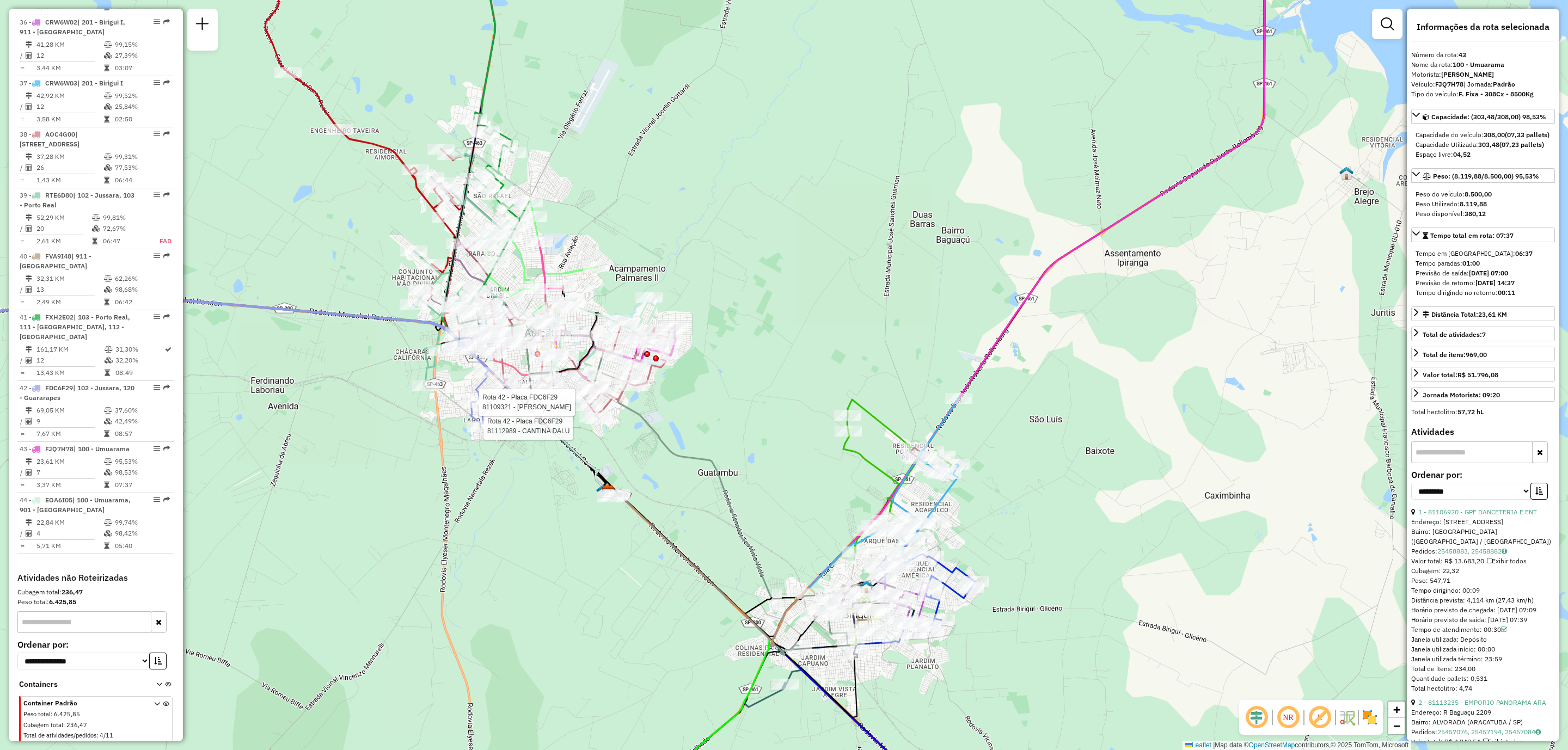
drag, startPoint x: 931, startPoint y: 359, endPoint x: 874, endPoint y: 283, distance: 95.0
click at [874, 283] on div "Rota 42 - Placa FDC6F29 81112989 - CANTINA DALU Rota 42 - Placa FDC6F29 8110932…" at bounding box center [784, 375] width 1568 height 750
click at [774, 426] on div "Rota 42 - Placa FDC6F29 81112989 - CANTINA DALU Rota 42 - Placa FDC6F29 8110932…" at bounding box center [784, 375] width 1568 height 750
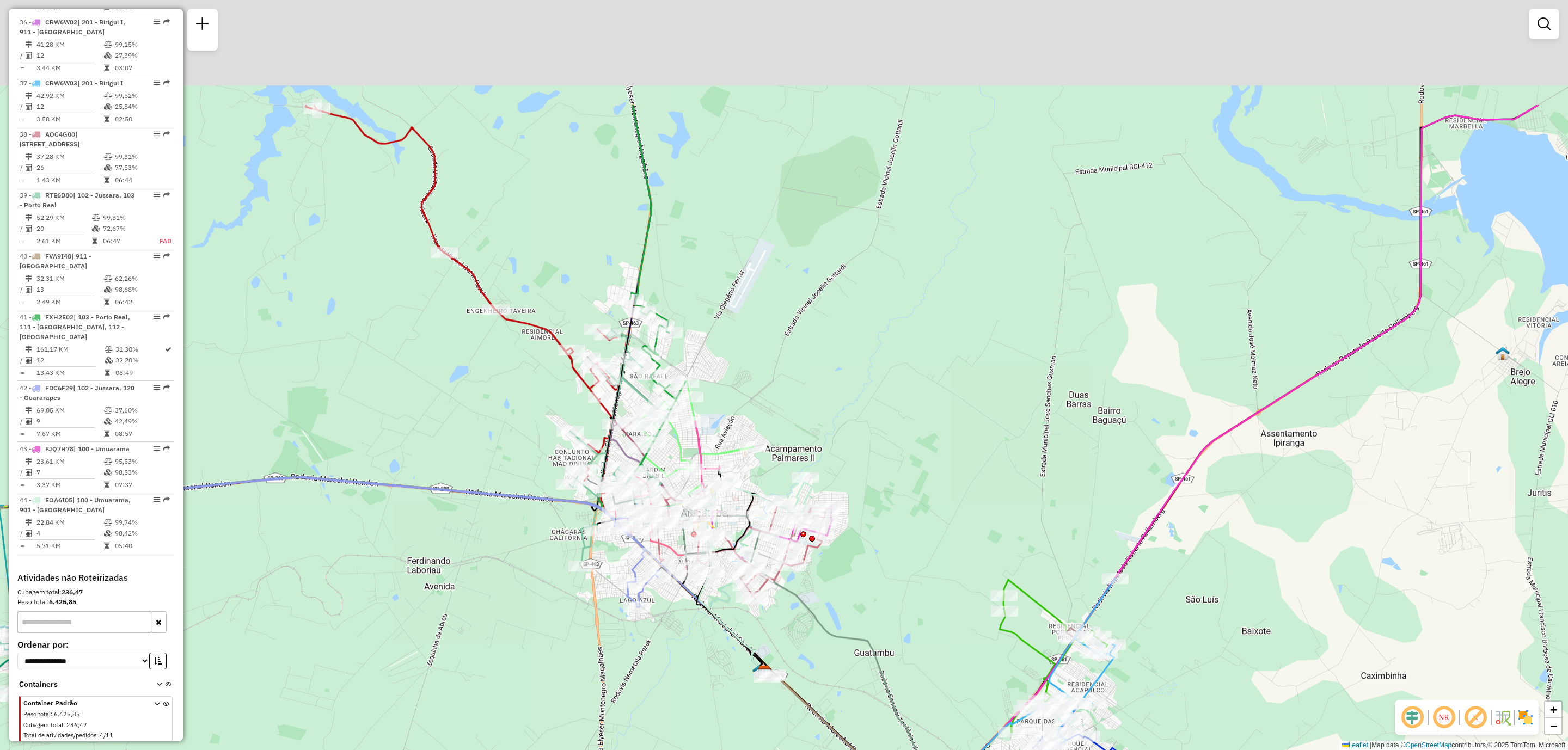
drag, startPoint x: 737, startPoint y: 474, endPoint x: 890, endPoint y: 652, distance: 234.7
click at [890, 652] on div "Janela de atendimento Grade de atendimento Capacidade Transportadoras Veículos …" at bounding box center [784, 375] width 1568 height 750
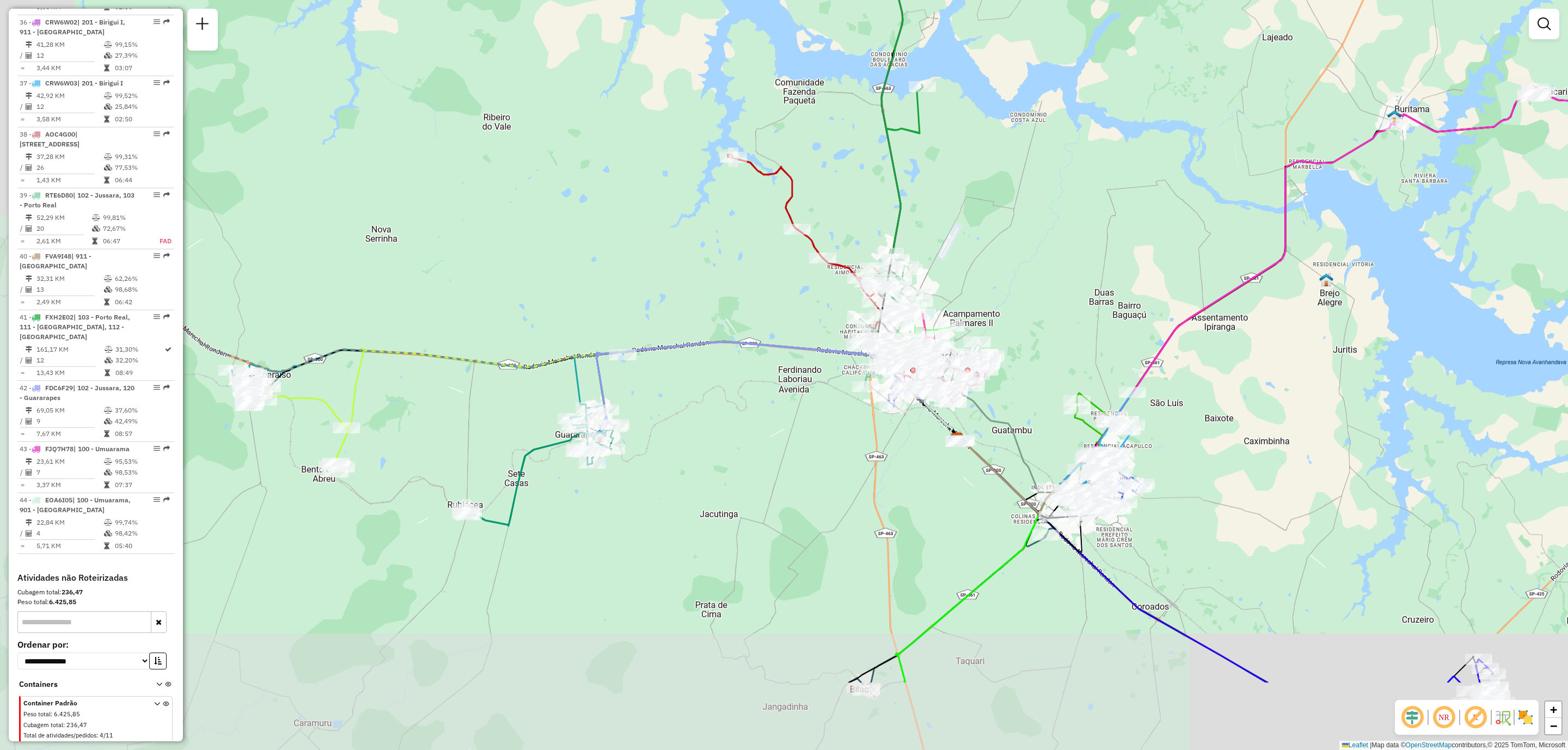
drag, startPoint x: 531, startPoint y: 480, endPoint x: 730, endPoint y: 336, distance: 245.6
click at [730, 342] on icon at bounding box center [750, 389] width 308 height 96
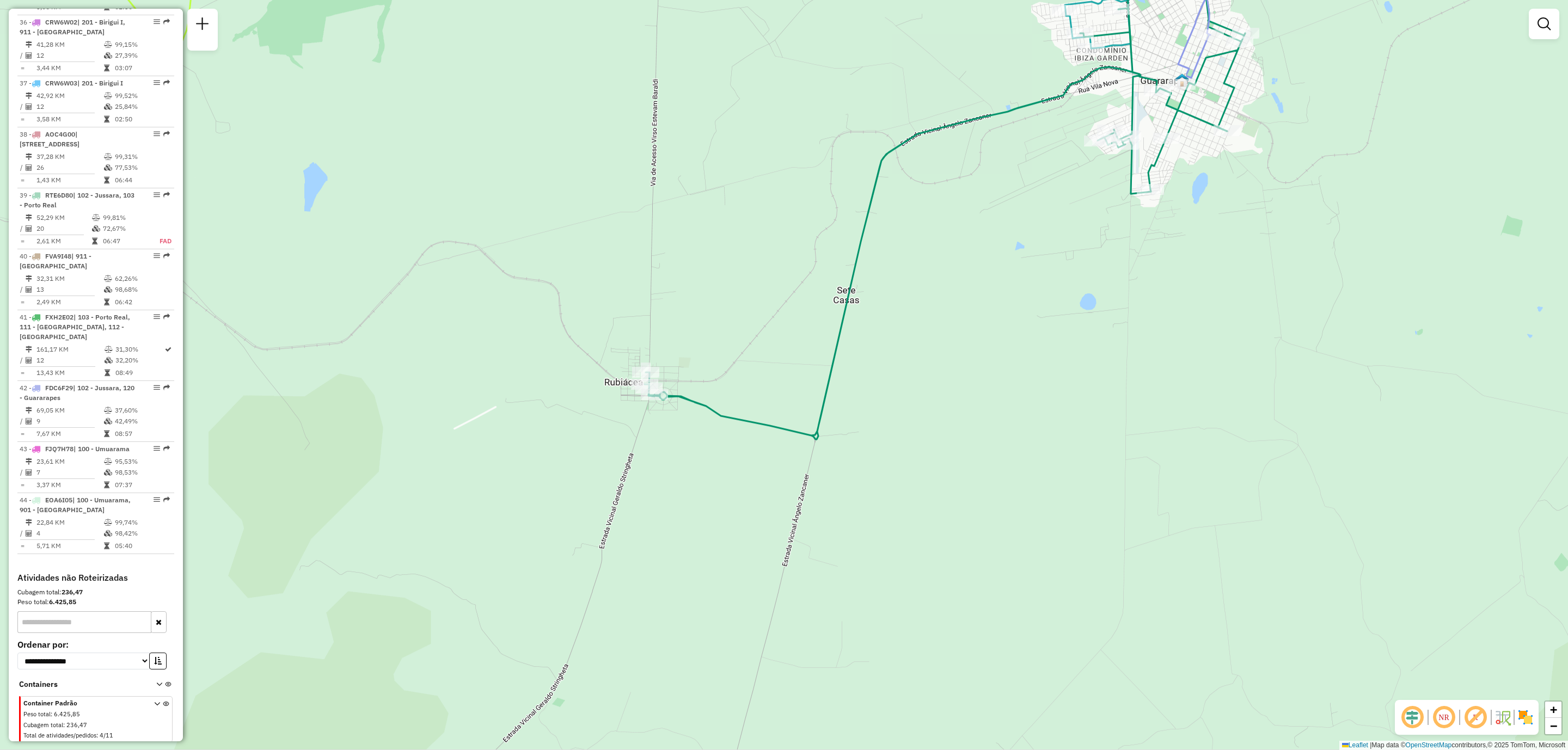
click at [1525, 717] on img at bounding box center [1525, 717] width 18 height 18
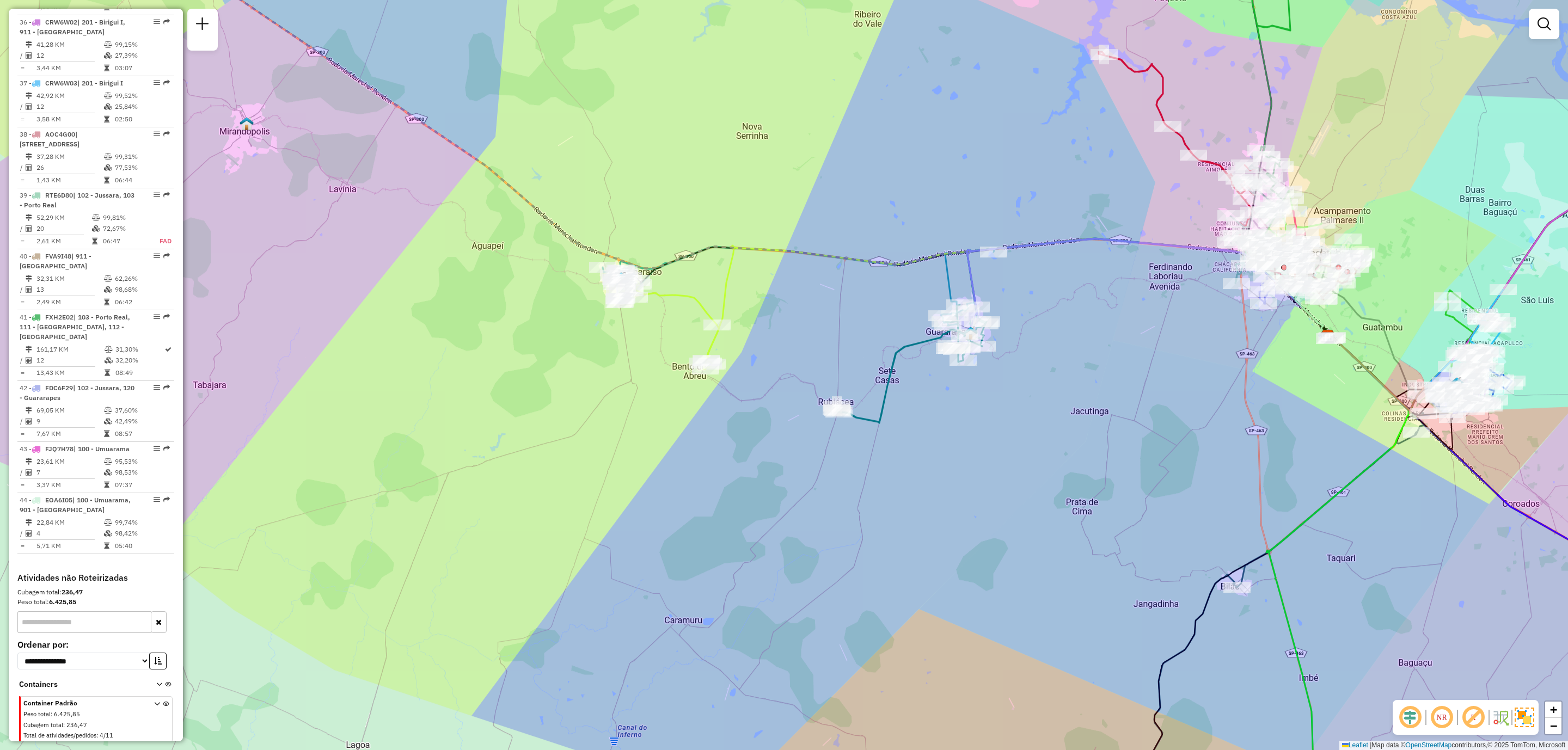
click at [1525, 725] on img at bounding box center [1524, 717] width 19 height 19
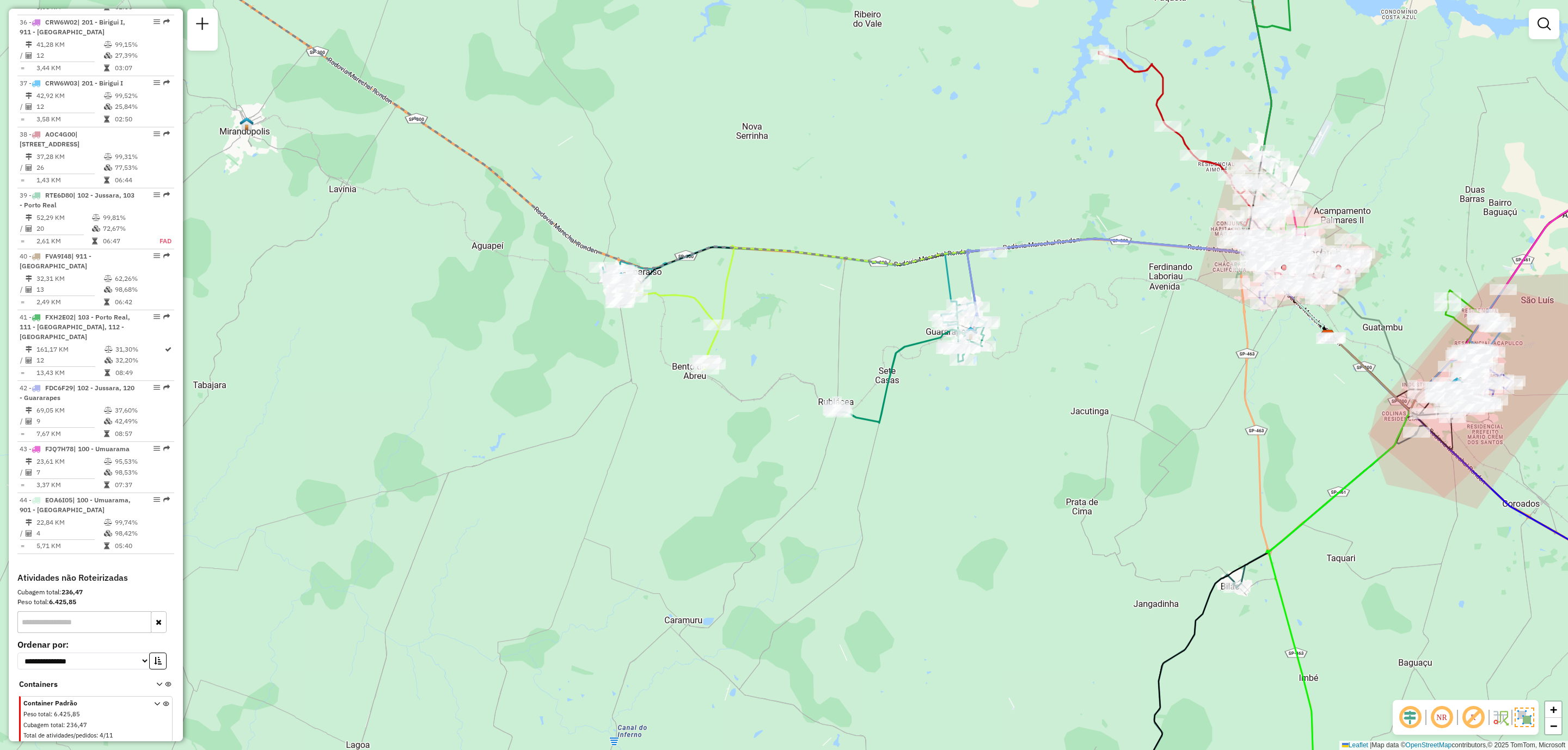
click at [1525, 724] on img at bounding box center [1524, 717] width 19 height 19
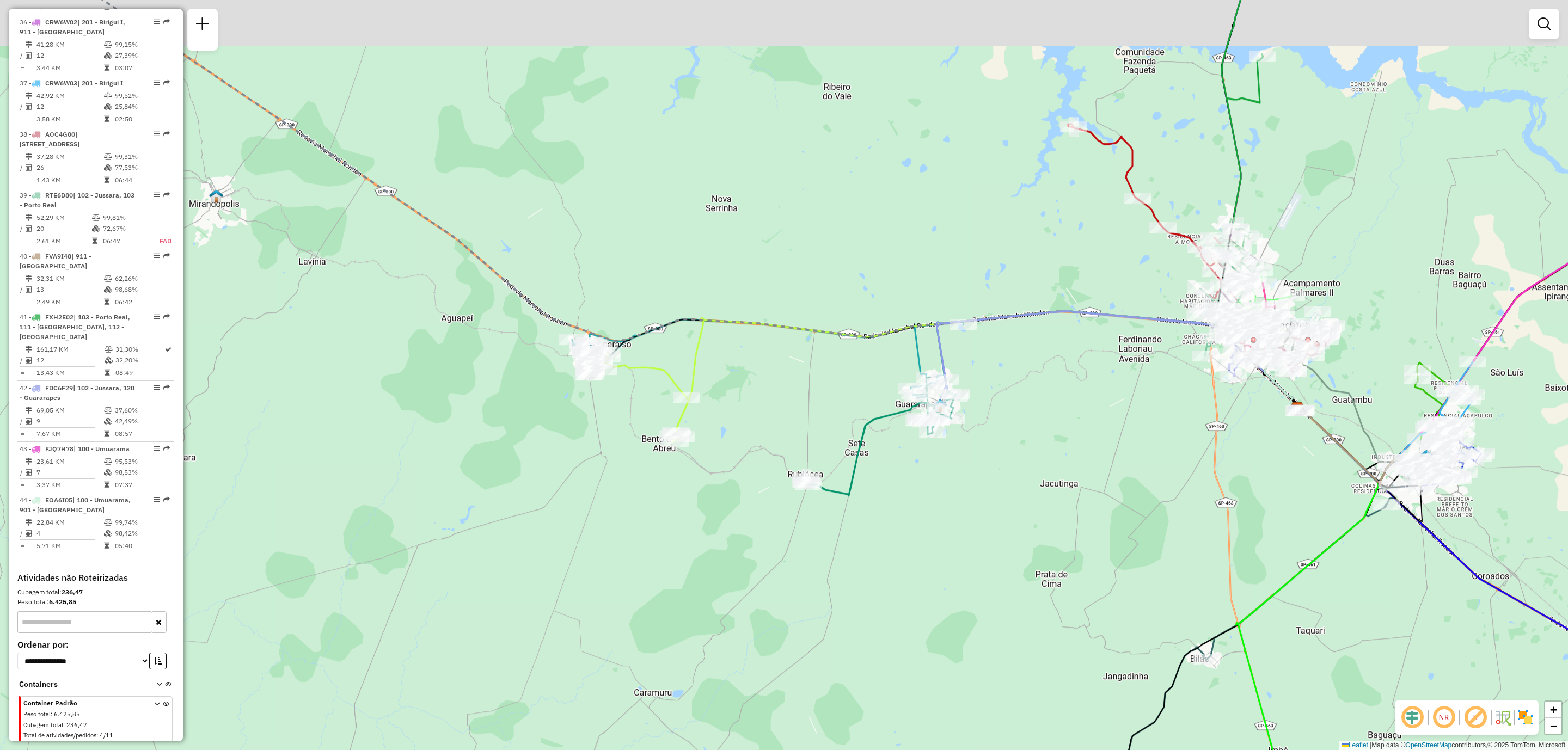
drag, startPoint x: 1137, startPoint y: 401, endPoint x: 1105, endPoint y: 474, distance: 79.7
click at [1105, 474] on div "Janela de atendimento Grade de atendimento Capacidade Transportadoras Veículos …" at bounding box center [784, 375] width 1568 height 750
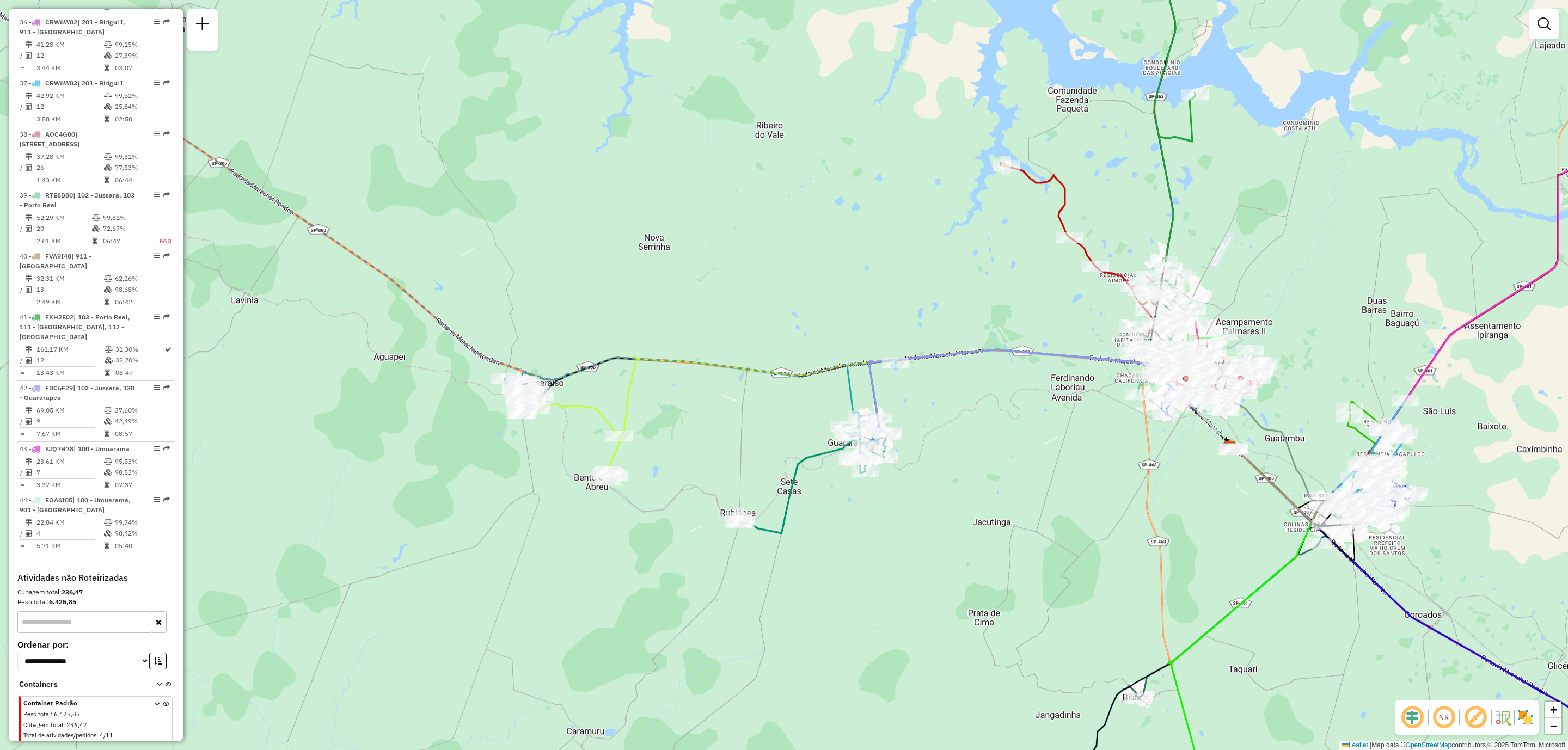
drag, startPoint x: 982, startPoint y: 593, endPoint x: 917, endPoint y: 632, distance: 75.8
click at [917, 632] on div "Janela de atendimento Grade de atendimento Capacidade Transportadoras Veículos …" at bounding box center [784, 375] width 1568 height 750
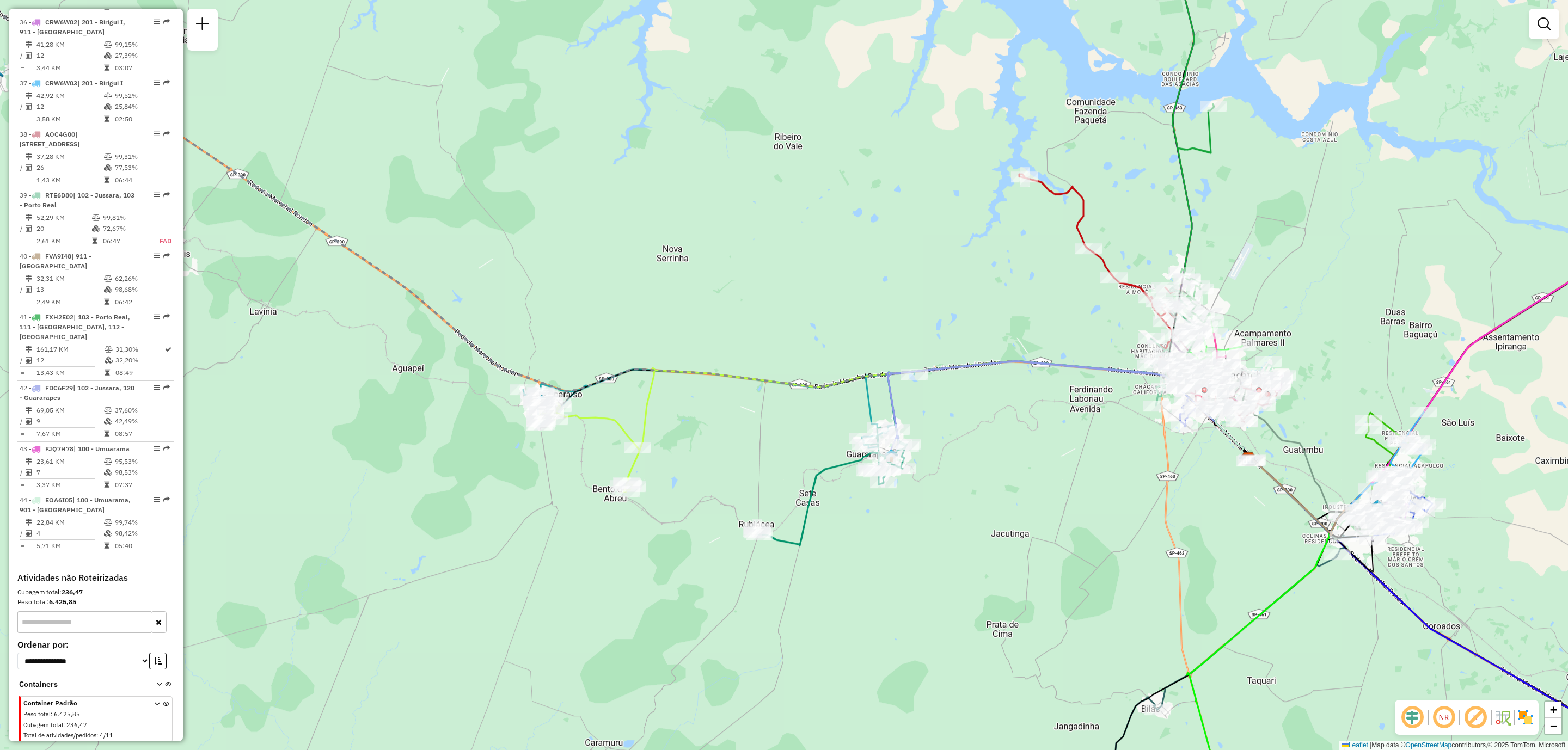
drag, startPoint x: 737, startPoint y: 409, endPoint x: 756, endPoint y: 420, distance: 22.0
click at [756, 420] on div "Janela de atendimento Grade de atendimento Capacidade Transportadoras Veículos …" at bounding box center [784, 375] width 1568 height 750
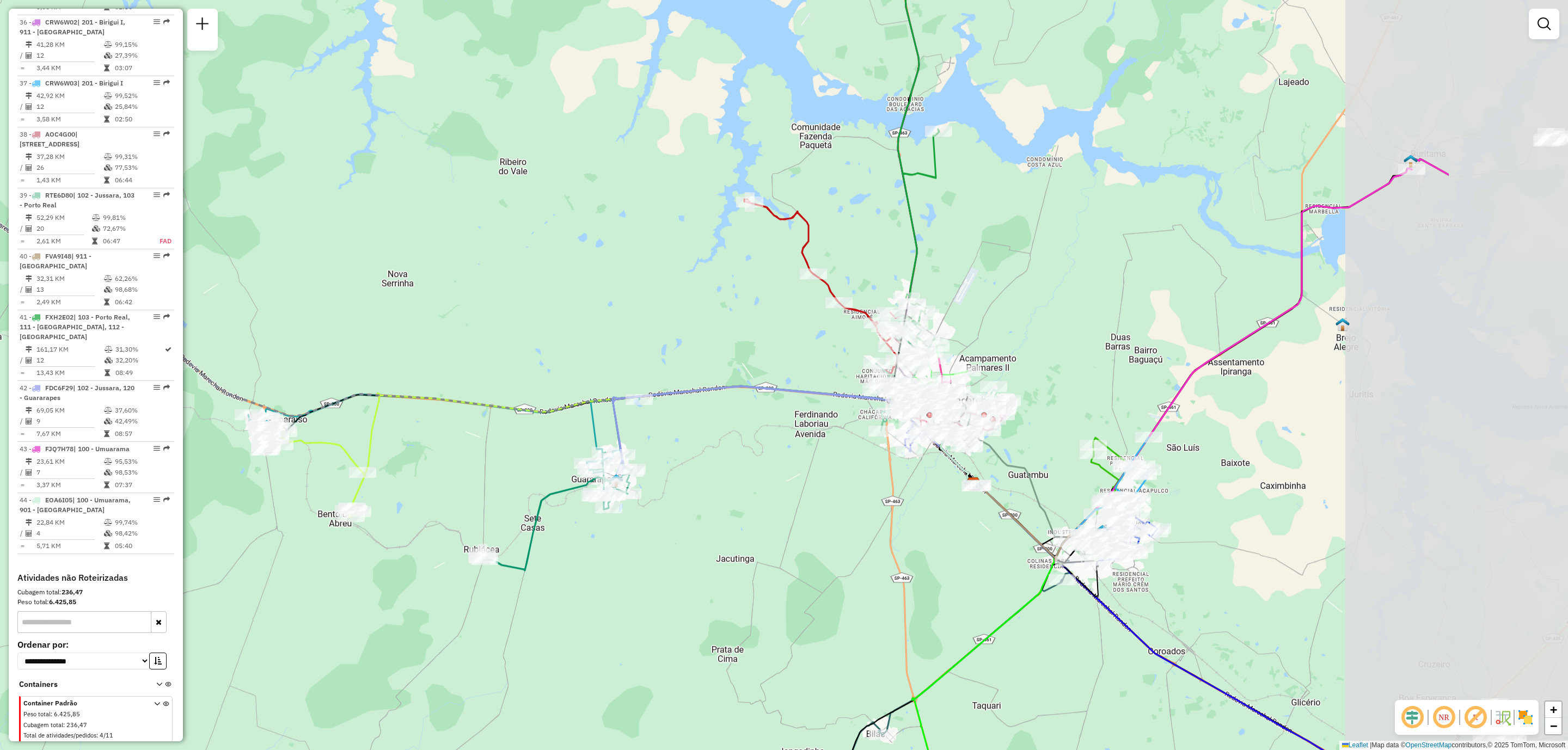
drag, startPoint x: 1039, startPoint y: 507, endPoint x: 757, endPoint y: 529, distance: 282.9
click at [757, 529] on div "Janela de atendimento Grade de atendimento Capacidade Transportadoras Veículos …" at bounding box center [784, 375] width 1568 height 750
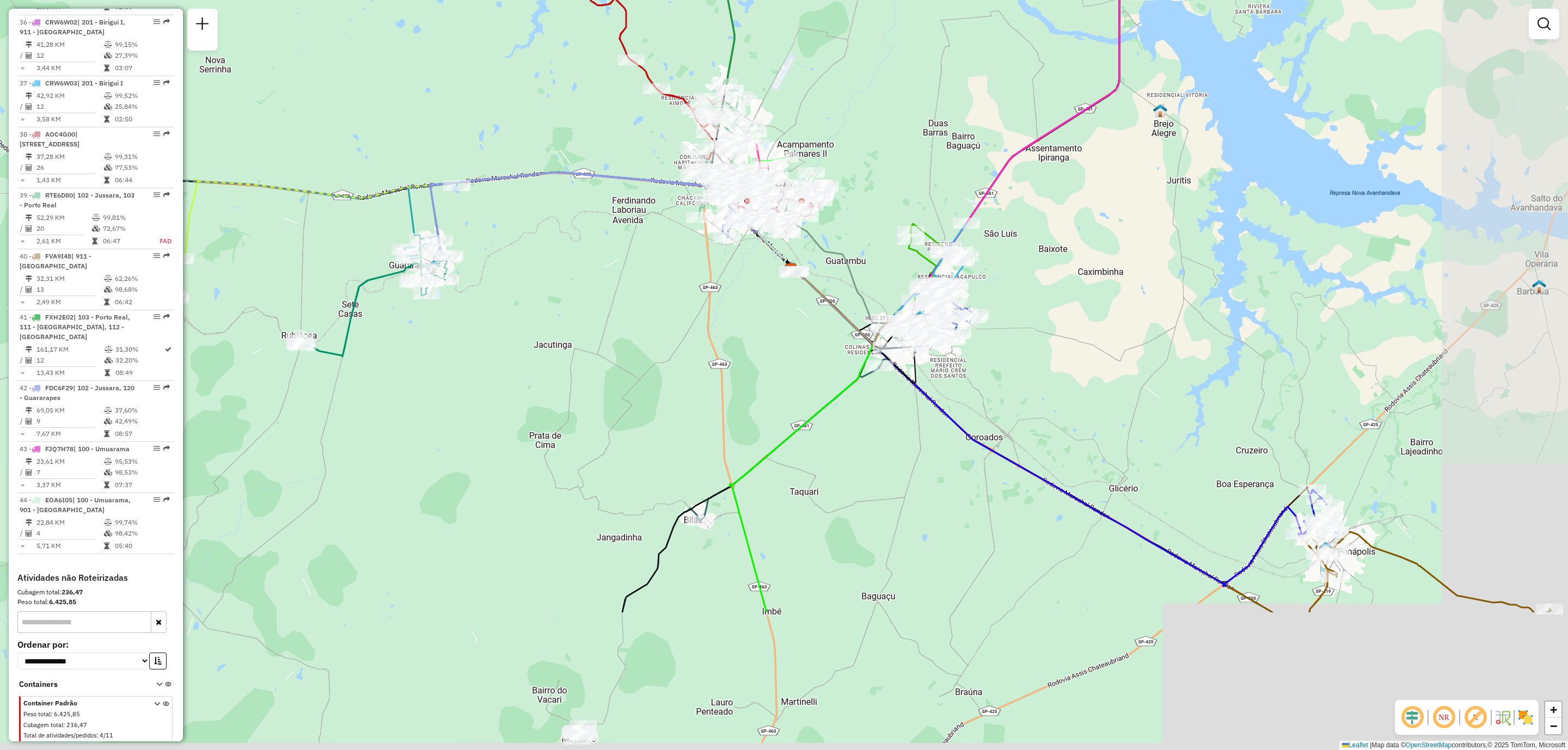
drag, startPoint x: 1271, startPoint y: 632, endPoint x: 1096, endPoint y: 430, distance: 267.3
click at [1101, 419] on div "Janela de atendimento Grade de atendimento Capacidade Transportadoras Veículos …" at bounding box center [784, 375] width 1568 height 750
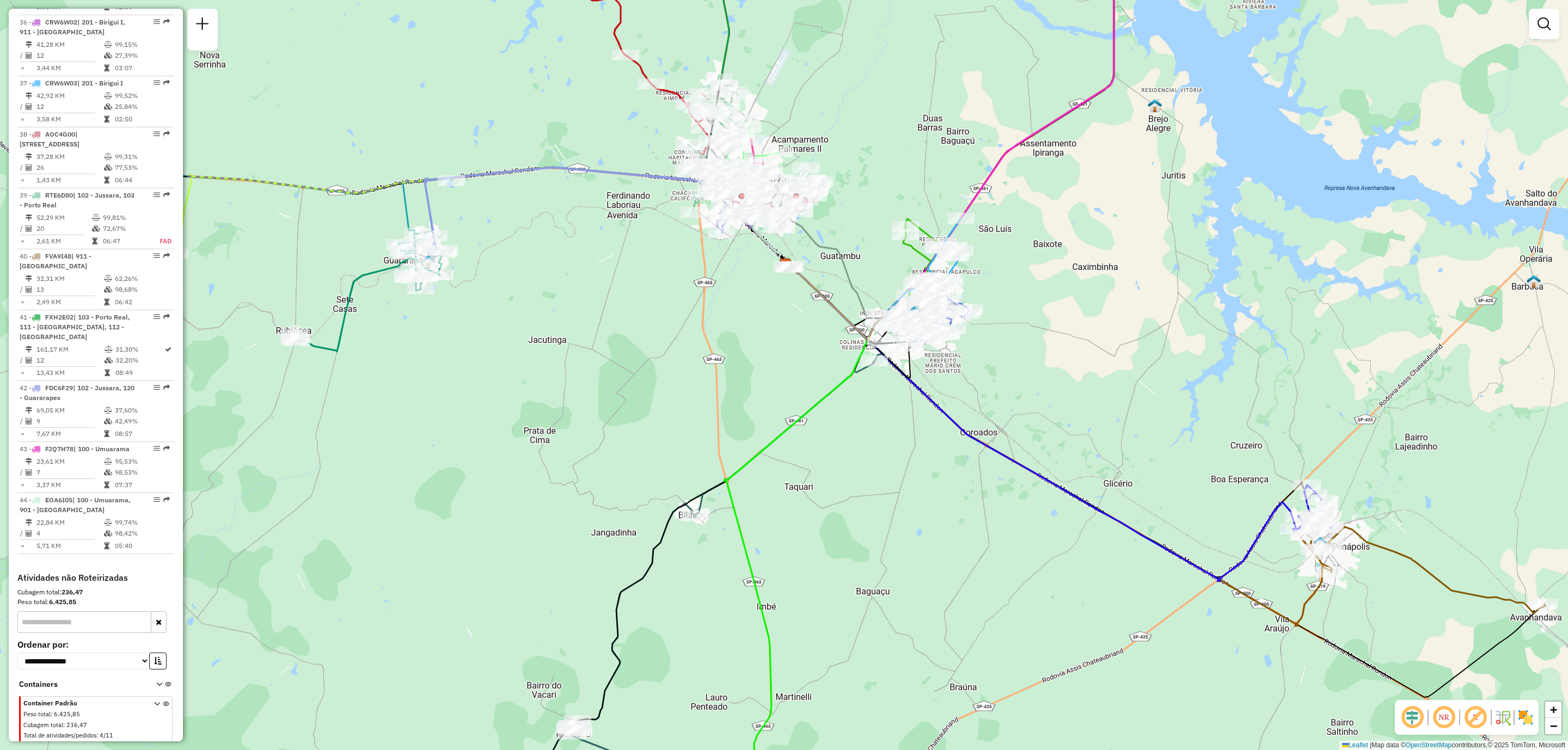
drag, startPoint x: 1403, startPoint y: 607, endPoint x: 1260, endPoint y: 556, distance: 151.8
click at [1260, 556] on div "Janela de atendimento Grade de atendimento Capacidade Transportadoras Veículos …" at bounding box center [784, 375] width 1568 height 750
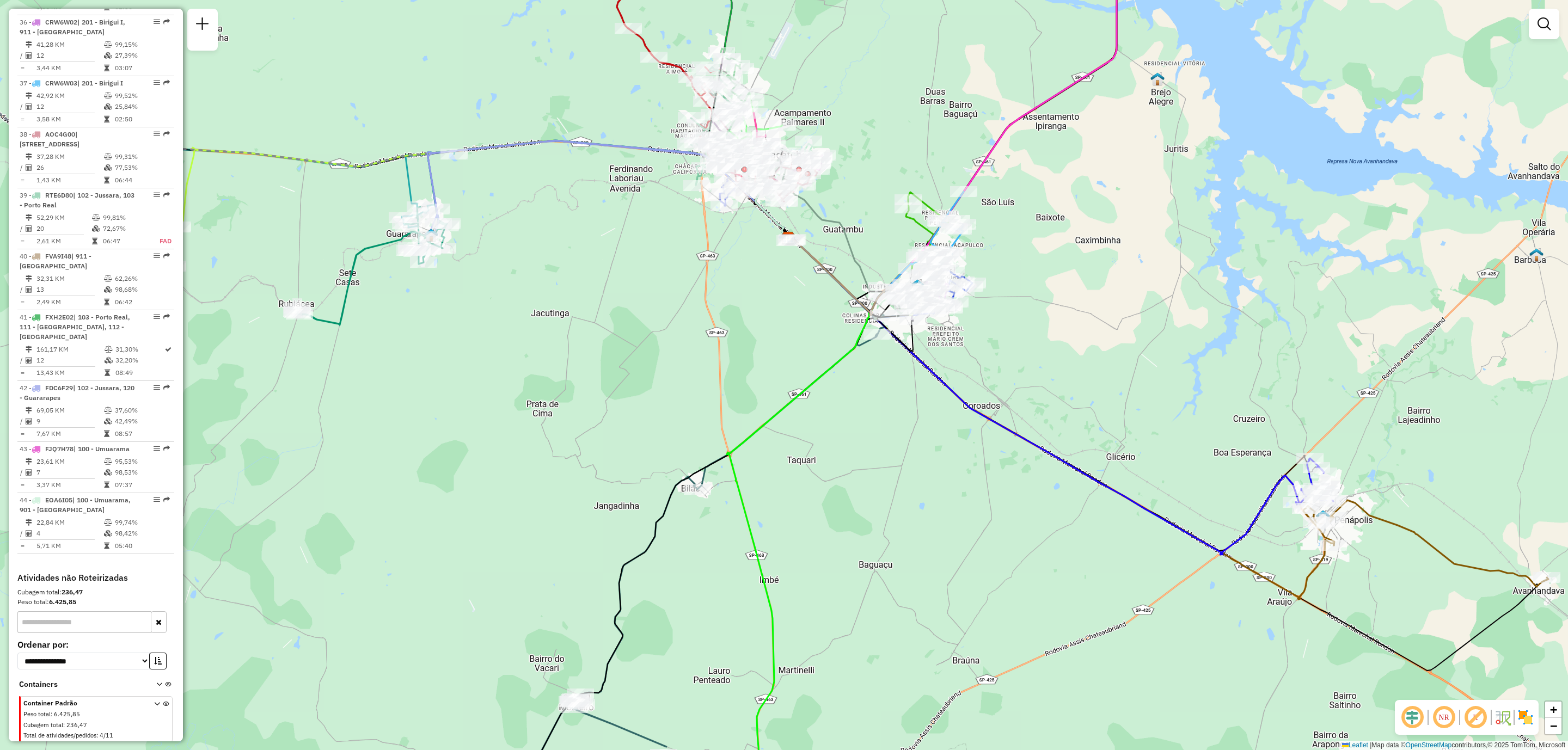
drag, startPoint x: 1047, startPoint y: 474, endPoint x: 1178, endPoint y: 487, distance: 131.6
click at [1178, 487] on div "Janela de atendimento Grade de atendimento Capacidade Transportadoras Veículos …" at bounding box center [784, 375] width 1568 height 750
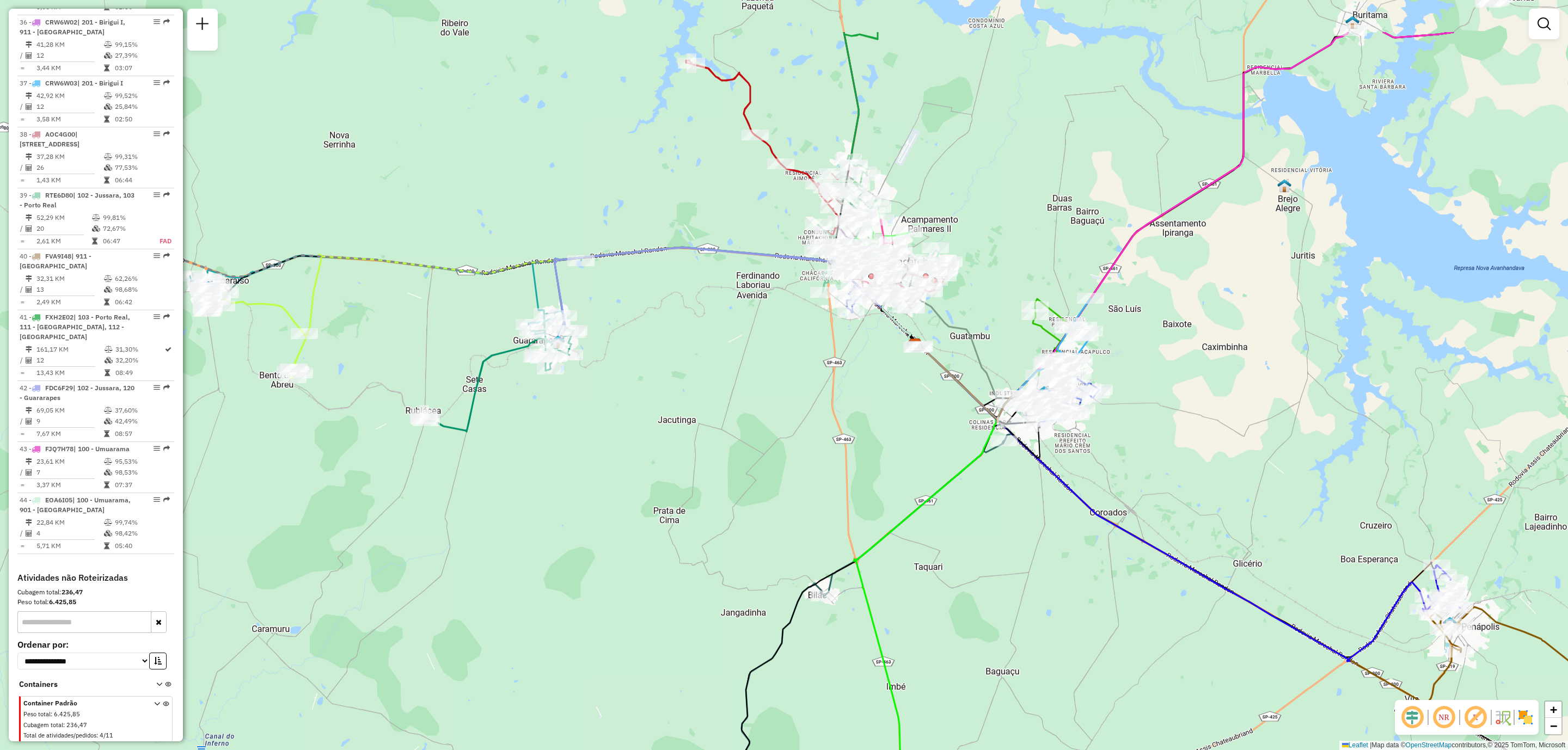
drag, startPoint x: 500, startPoint y: 506, endPoint x: 624, endPoint y: 614, distance: 164.4
click at [624, 614] on div "Janela de atendimento Grade de atendimento Capacidade Transportadoras Veículos …" at bounding box center [784, 375] width 1568 height 750
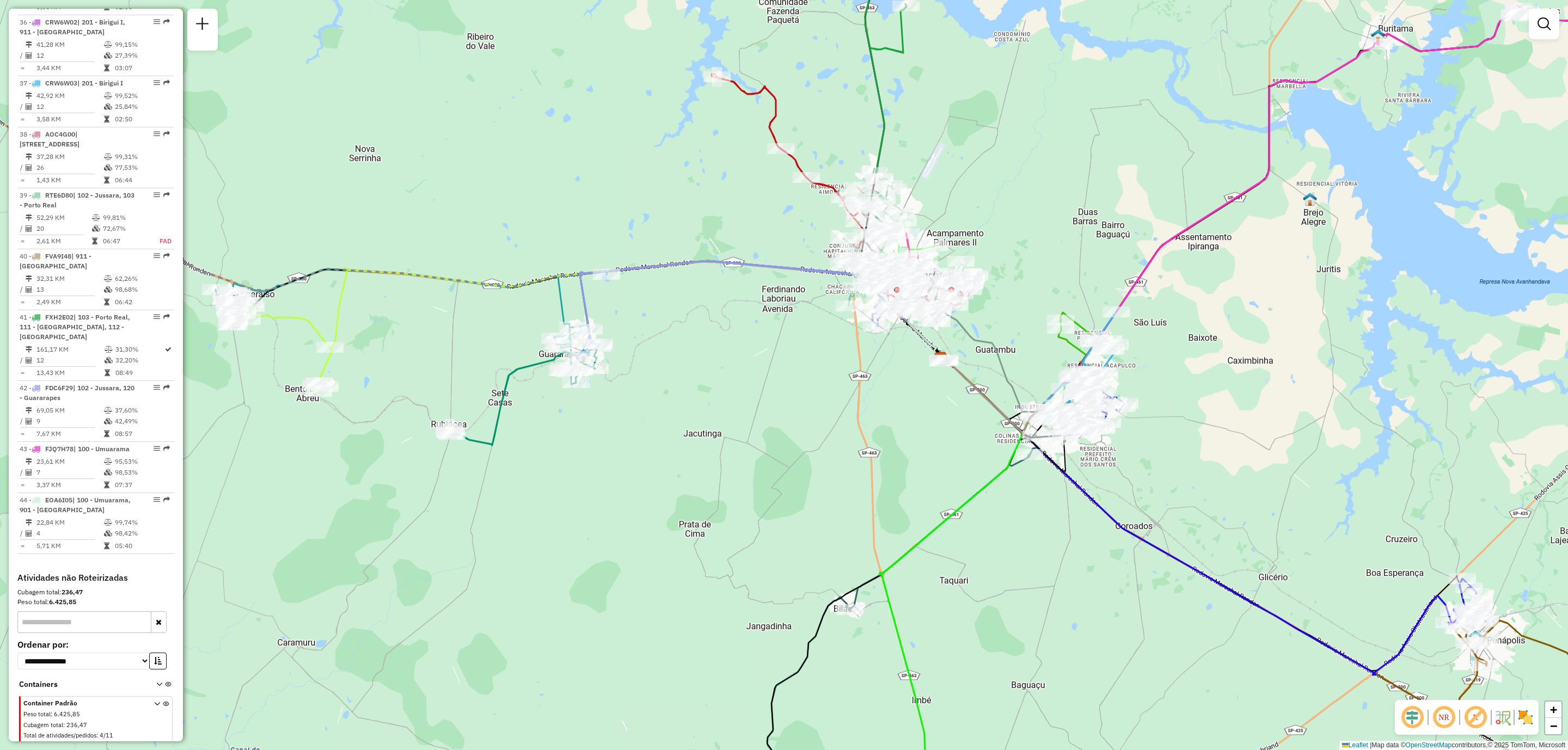
drag, startPoint x: 634, startPoint y: 577, endPoint x: 654, endPoint y: 589, distance: 23.3
click at [654, 589] on div "Janela de atendimento Grade de atendimento Capacidade Transportadoras Veículos …" at bounding box center [784, 375] width 1568 height 750
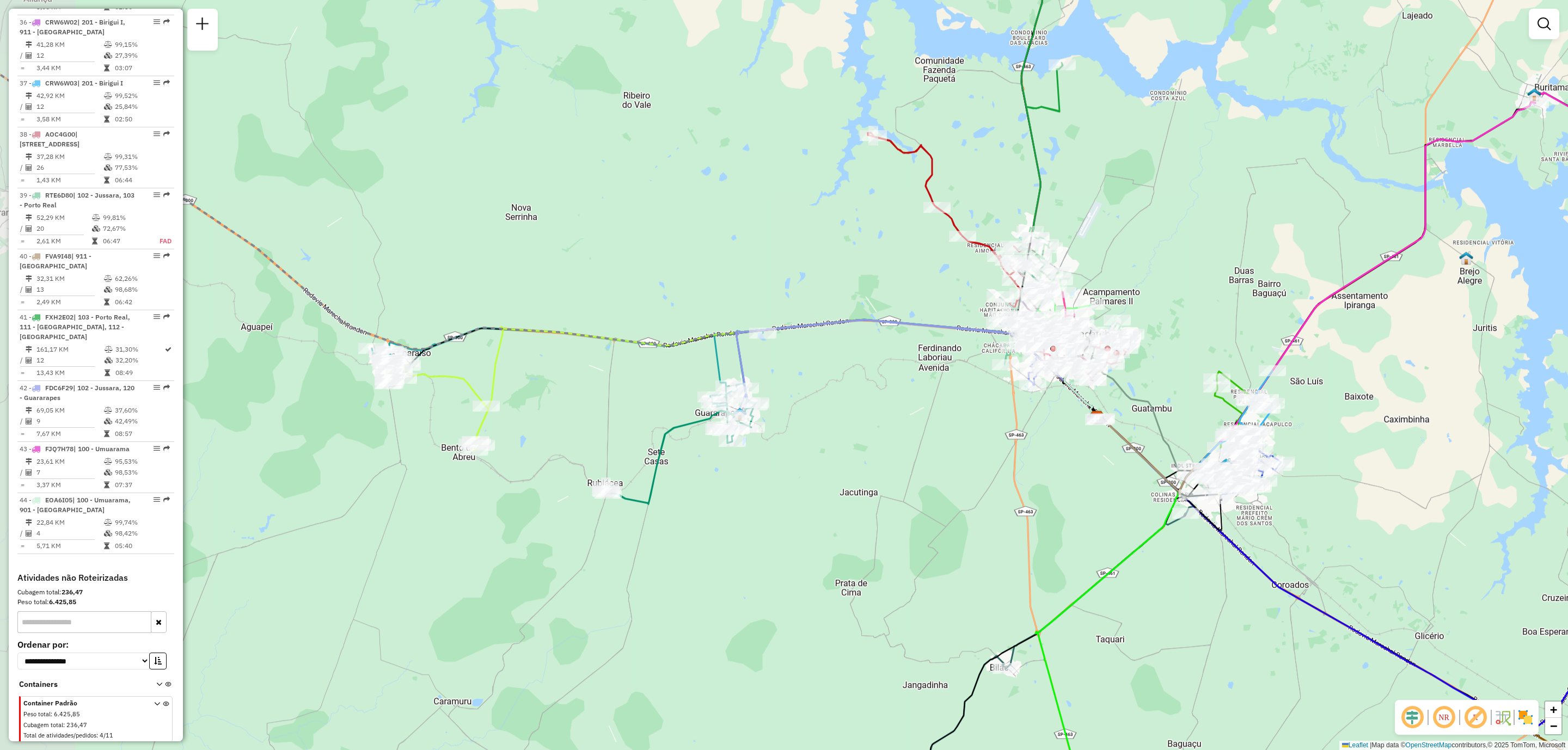
drag, startPoint x: 541, startPoint y: 479, endPoint x: 711, endPoint y: 549, distance: 183.8
click at [711, 549] on div "Janela de atendimento Grade de atendimento Capacidade Transportadoras Veículos …" at bounding box center [784, 375] width 1568 height 750
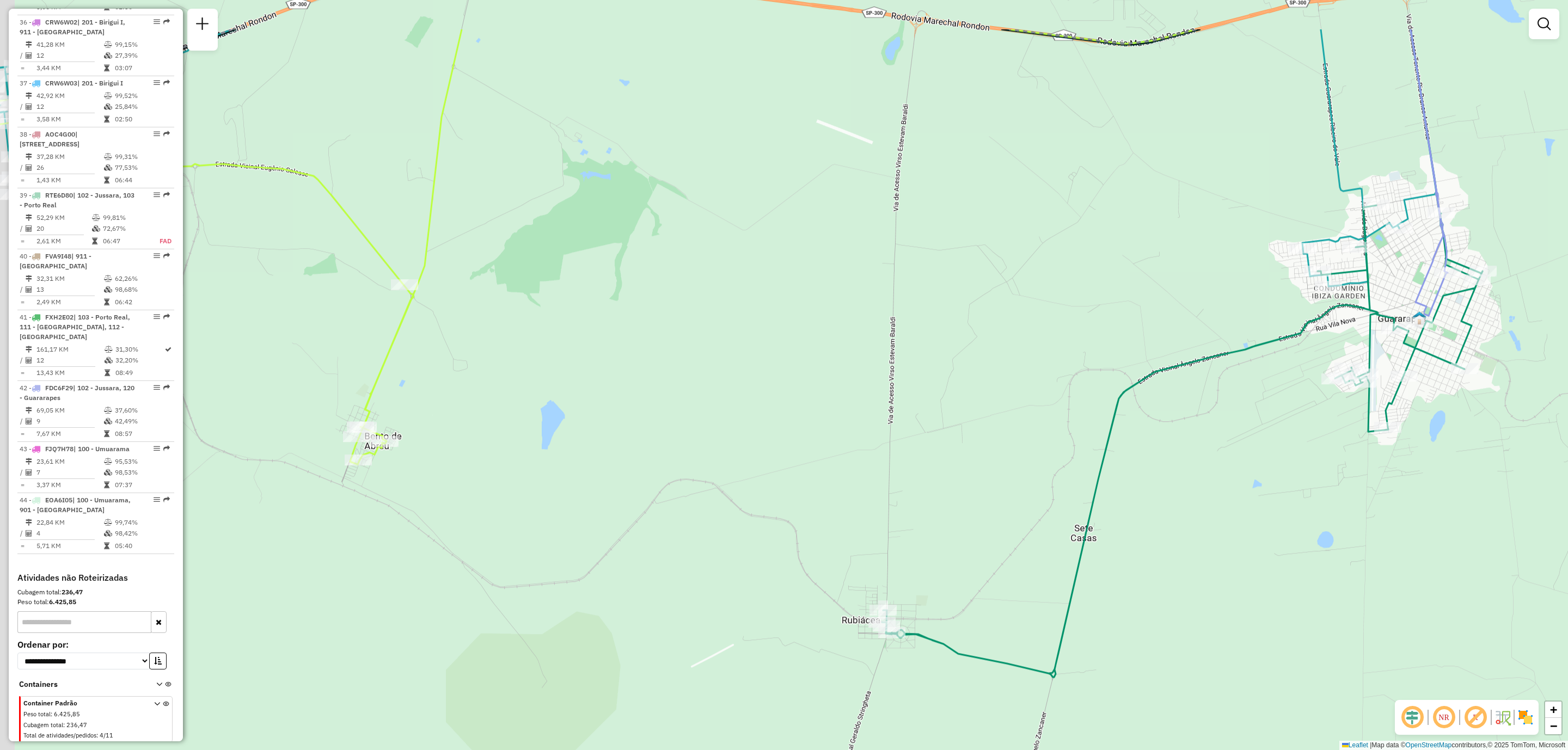
drag, startPoint x: 575, startPoint y: 417, endPoint x: 688, endPoint y: 494, distance: 136.7
click at [688, 494] on div "Janela de atendimento Grade de atendimento Capacidade Transportadoras Veículos …" at bounding box center [784, 375] width 1568 height 750
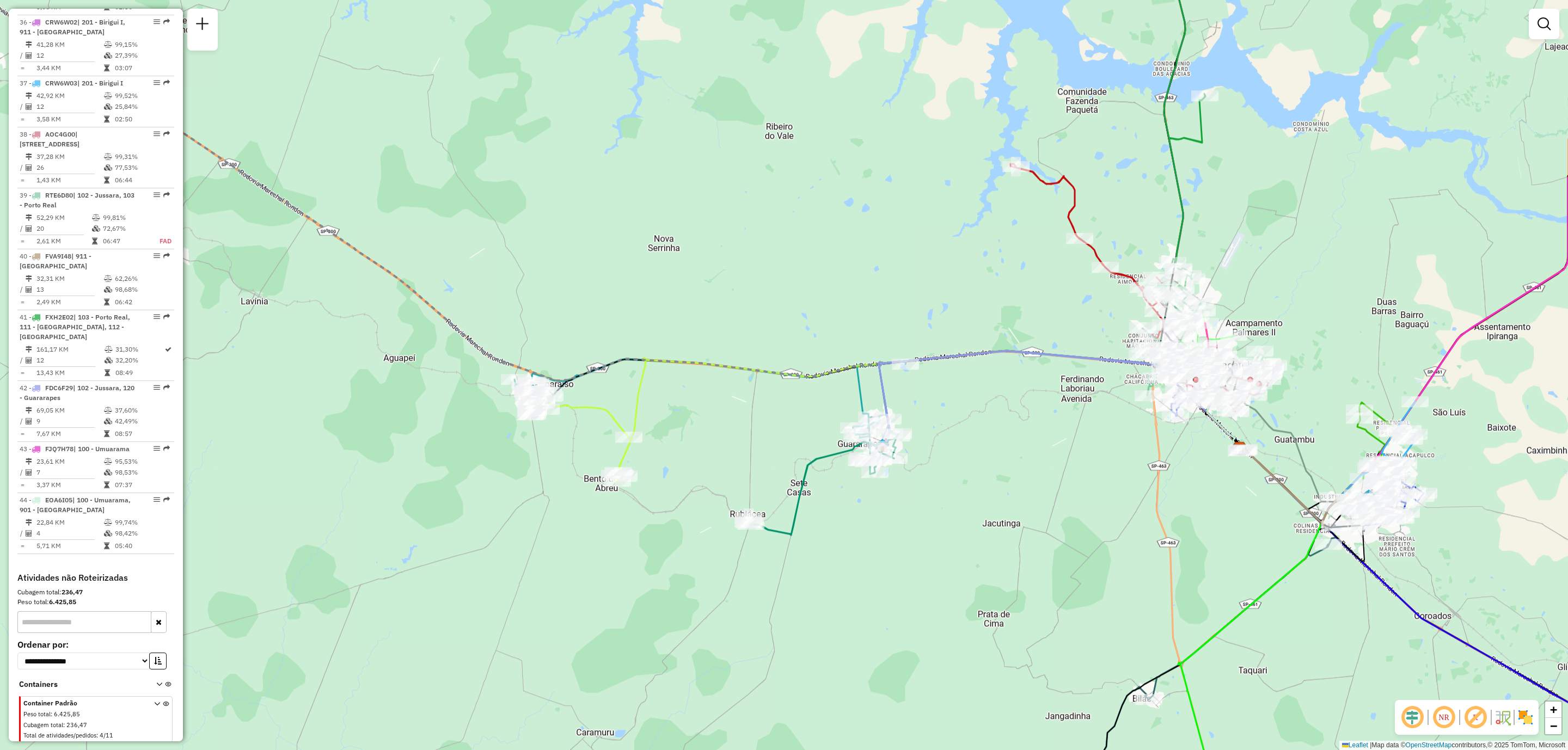
drag, startPoint x: 838, startPoint y: 519, endPoint x: 845, endPoint y: 516, distance: 7.6
click at [845, 516] on div "Janela de atendimento Grade de atendimento Capacidade Transportadoras Veículos …" at bounding box center [784, 375] width 1568 height 750
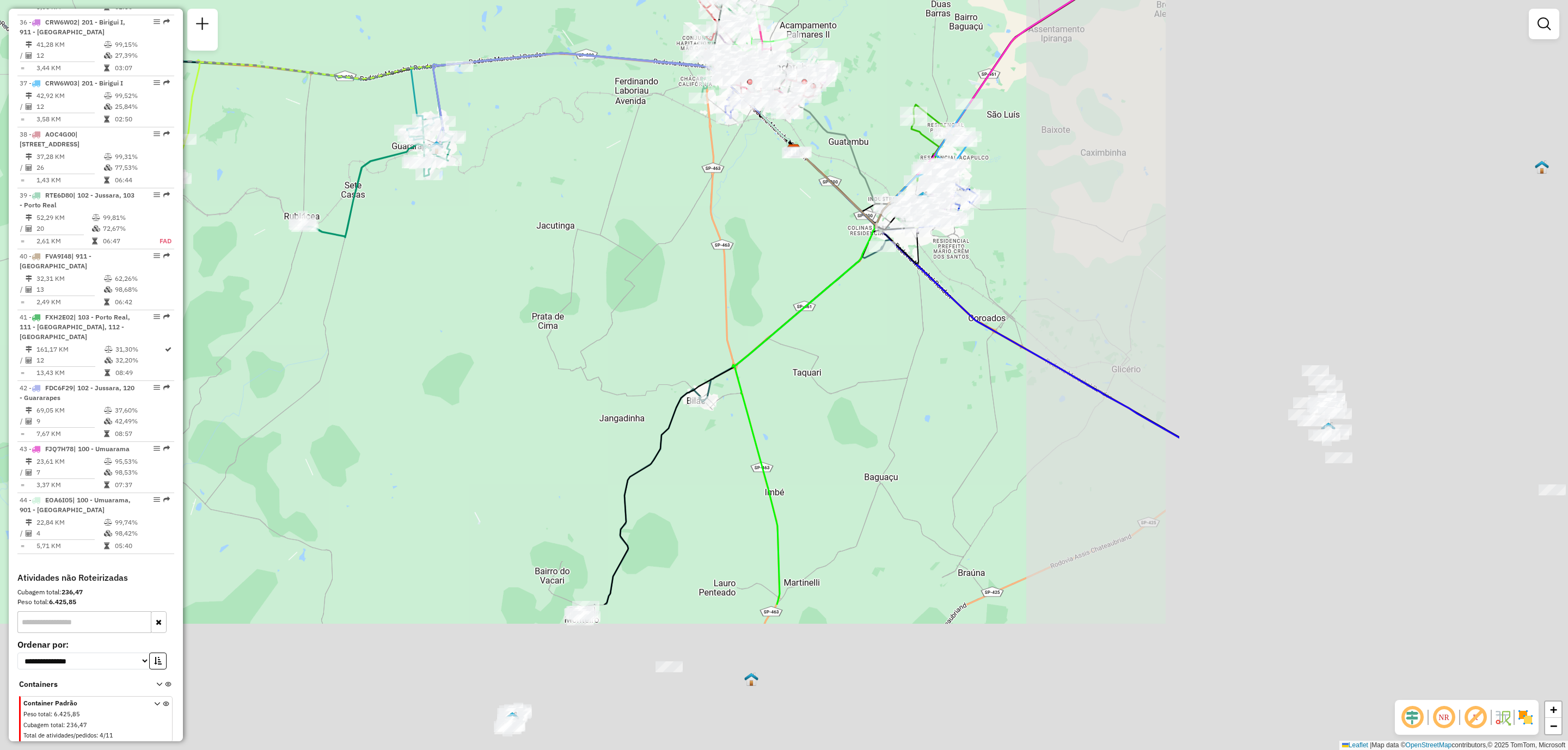
drag, startPoint x: 1106, startPoint y: 441, endPoint x: 433, endPoint y: 146, distance: 734.8
click at [428, 143] on div "Janela de atendimento Grade de atendimento Capacidade Transportadoras Veículos …" at bounding box center [784, 375] width 1568 height 750
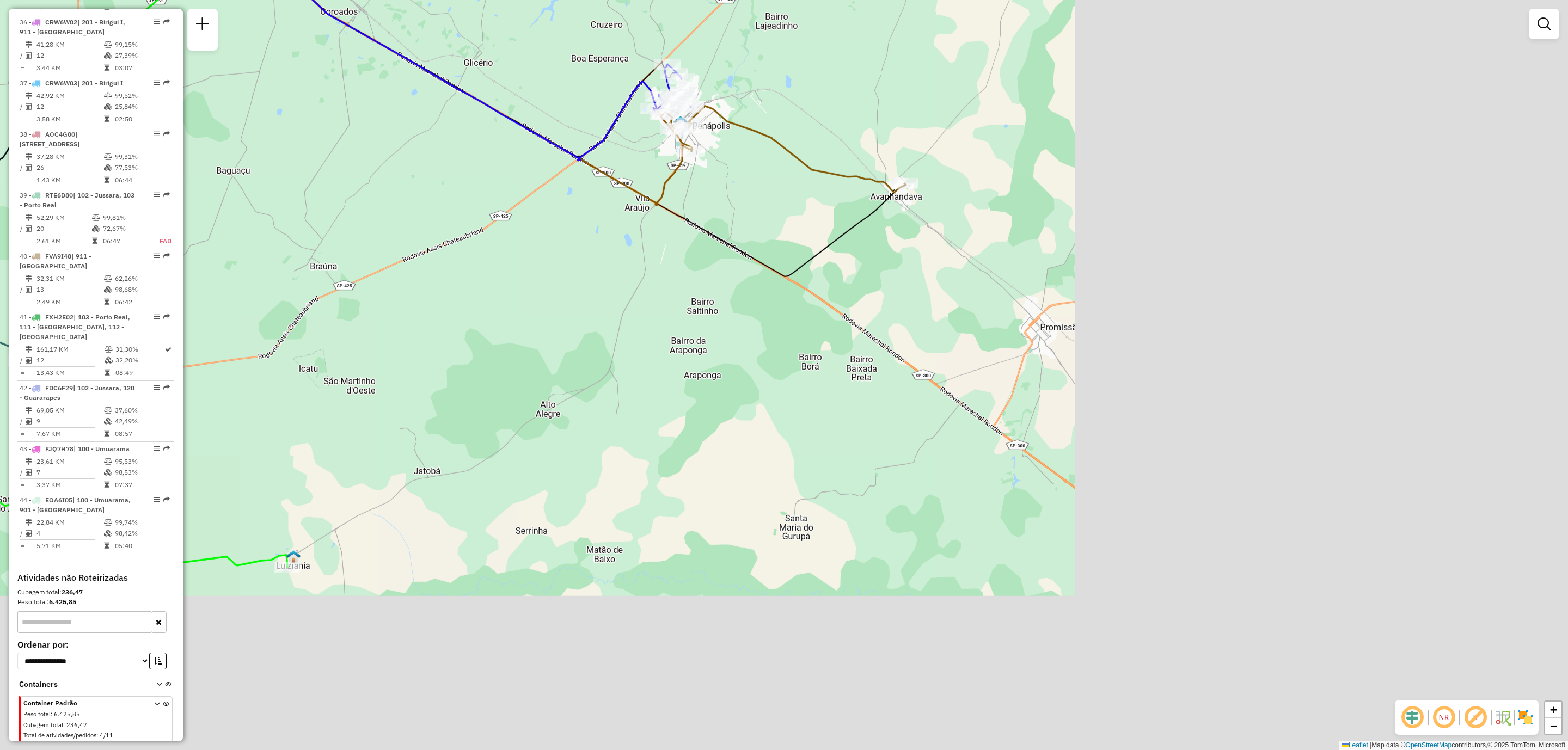
drag, startPoint x: 933, startPoint y: 452, endPoint x: 420, endPoint y: 214, distance: 565.5
click at [420, 214] on div "Rota 24 - Placa JBF7C17 81106424 - STEFANY SATURNINO DE Rota 24 - Placa JBF7C17…" at bounding box center [784, 375] width 1568 height 750
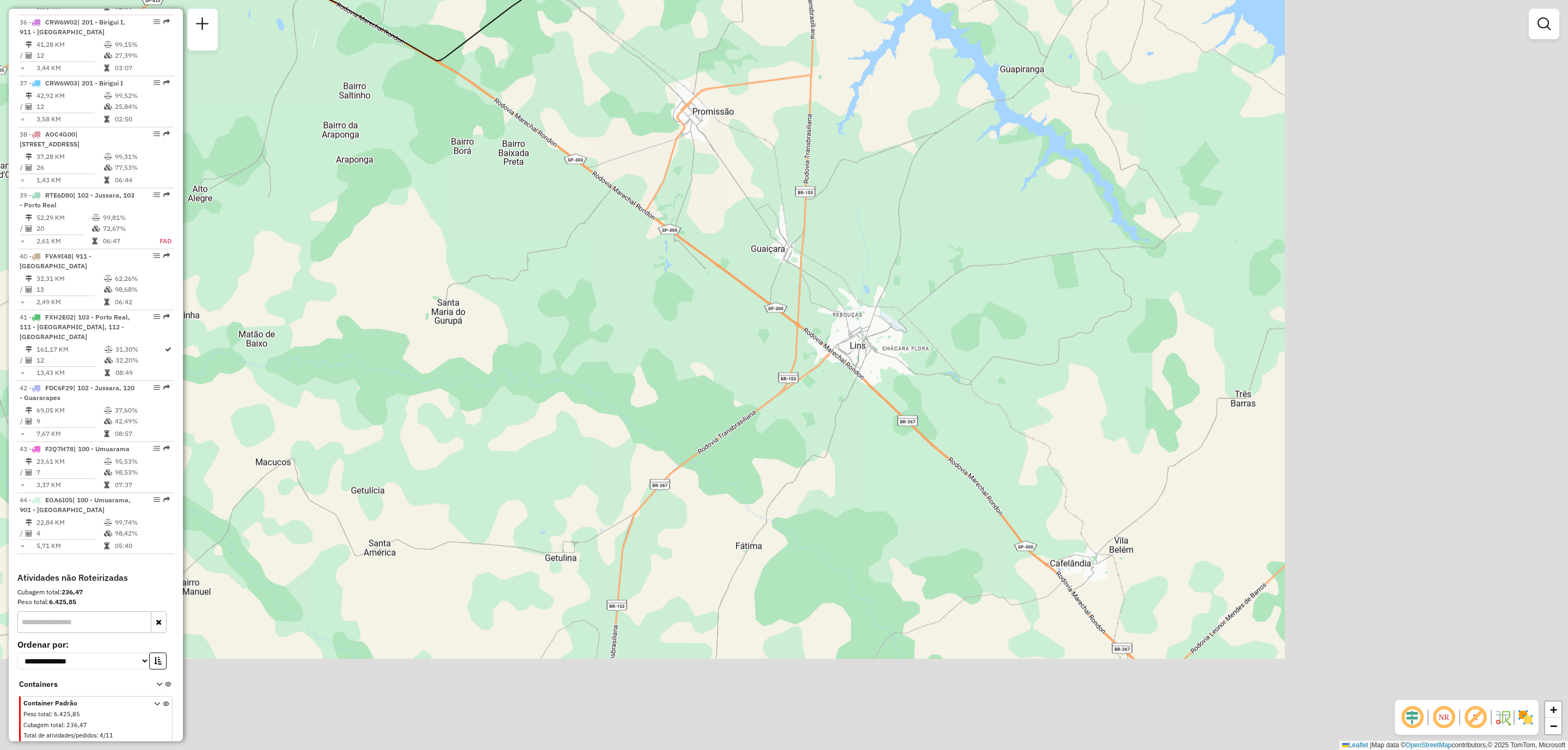
drag, startPoint x: 793, startPoint y: 443, endPoint x: 436, endPoint y: 226, distance: 417.8
click at [436, 226] on div "Rota 24 - Placa JBF7C17 81106424 - STEFANY SATURNINO DE Rota 24 - Placa JBF7C17…" at bounding box center [784, 375] width 1568 height 750
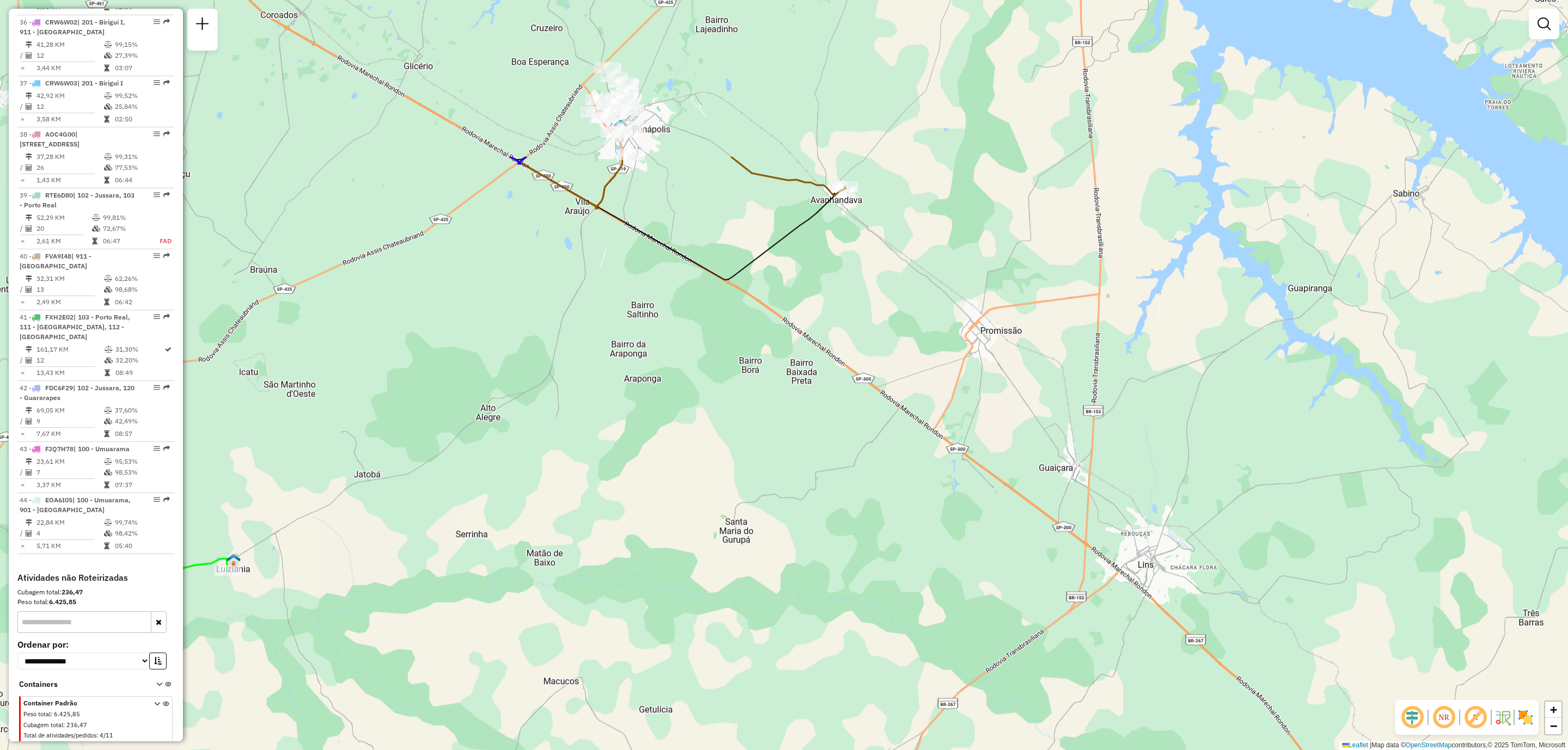
drag, startPoint x: 474, startPoint y: 247, endPoint x: 749, endPoint y: 465, distance: 350.9
click at [756, 467] on div "Rota 24 - Placa JBF7C17 81106424 - STEFANY SATURNINO DE Rota 24 - Placa JBF7C17…" at bounding box center [784, 375] width 1568 height 750
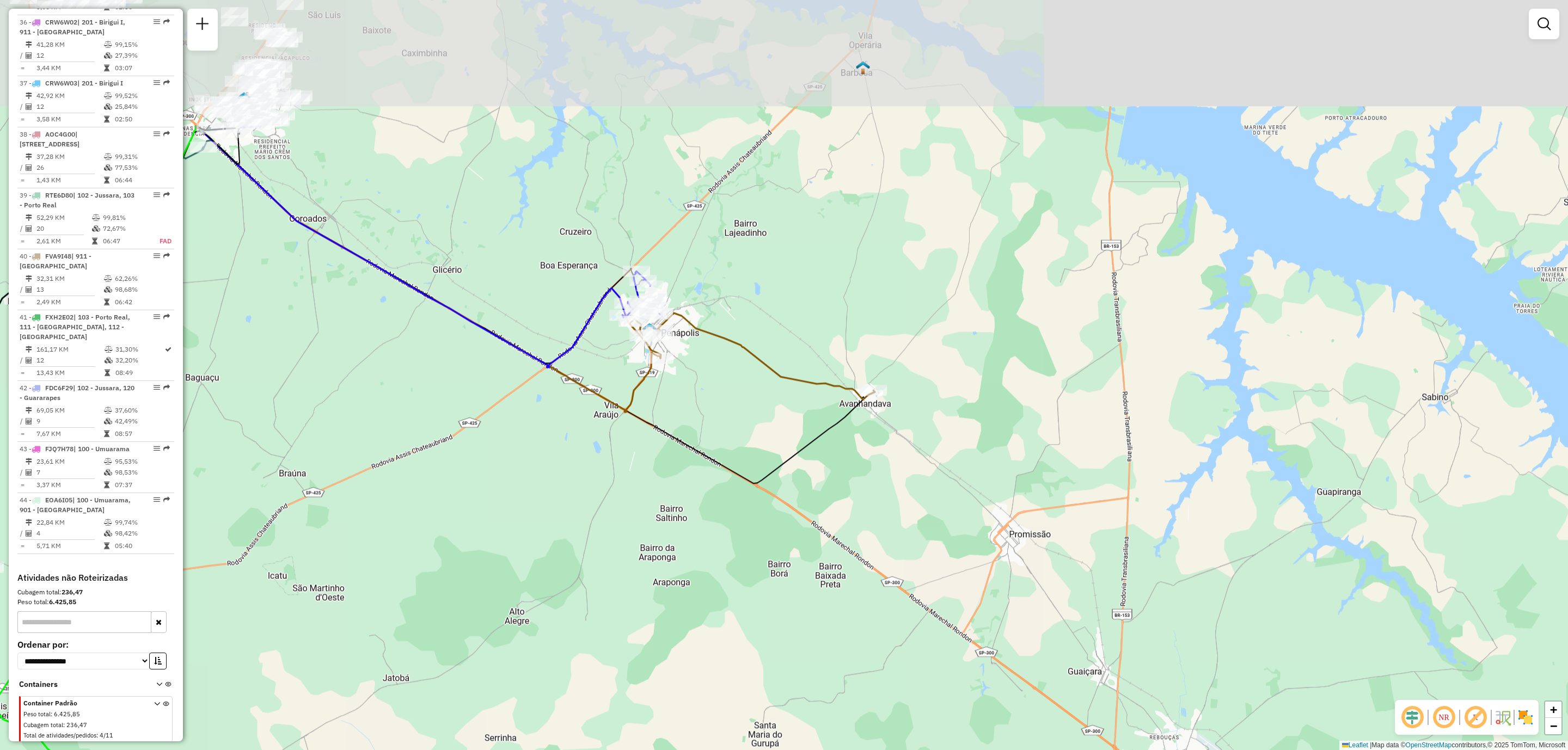
drag, startPoint x: 902, startPoint y: 243, endPoint x: 920, endPoint y: 447, distance: 204.8
click at [931, 455] on div "Rota 24 - Placa JBF7C17 81106424 - STEFANY SATURNINO DE Rota 24 - Placa JBF7C17…" at bounding box center [784, 375] width 1568 height 750
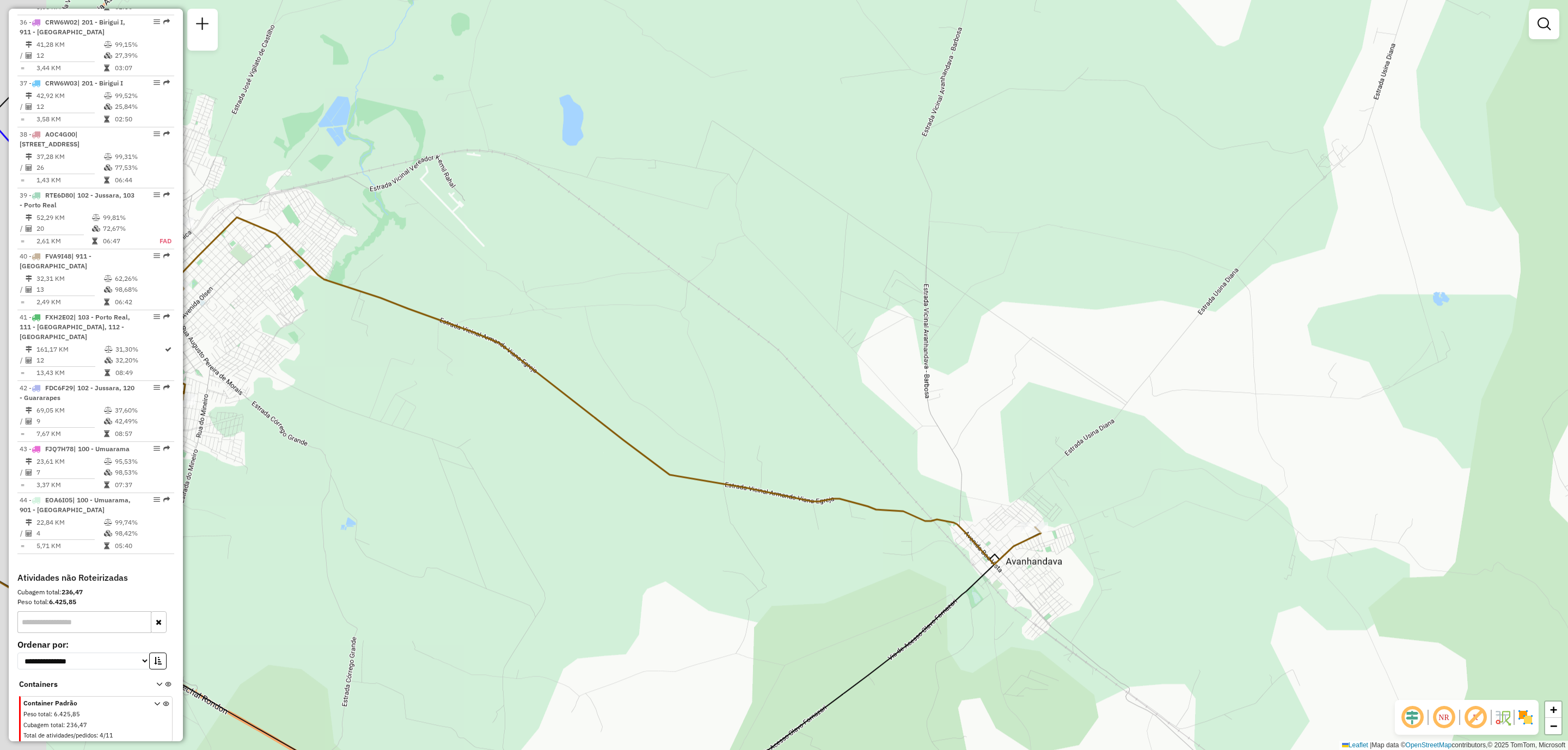
drag, startPoint x: 802, startPoint y: 518, endPoint x: 946, endPoint y: 477, distance: 149.7
click at [945, 477] on div "Rota 24 - Placa JBF7C17 81106424 - STEFANY SATURNINO DE Rota 24 - Placa JBF7C17…" at bounding box center [784, 375] width 1568 height 750
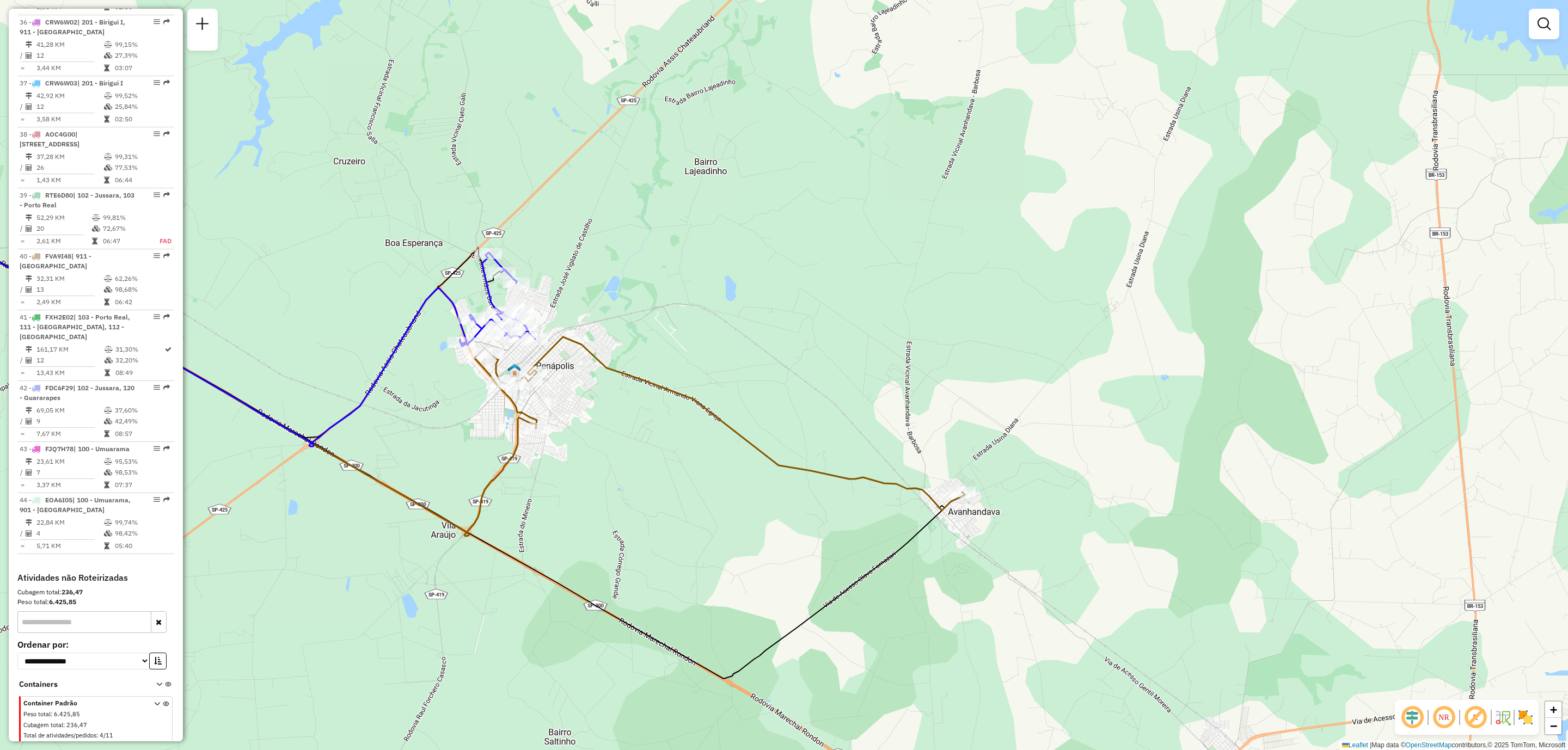
drag, startPoint x: 999, startPoint y: 540, endPoint x: 963, endPoint y: 531, distance: 37.1
click at [963, 531] on div "Rota 24 - Placa JBF7C17 81106424 - STEFANY SATURNINO DE Rota 24 - Placa JBF7C17…" at bounding box center [784, 375] width 1568 height 750
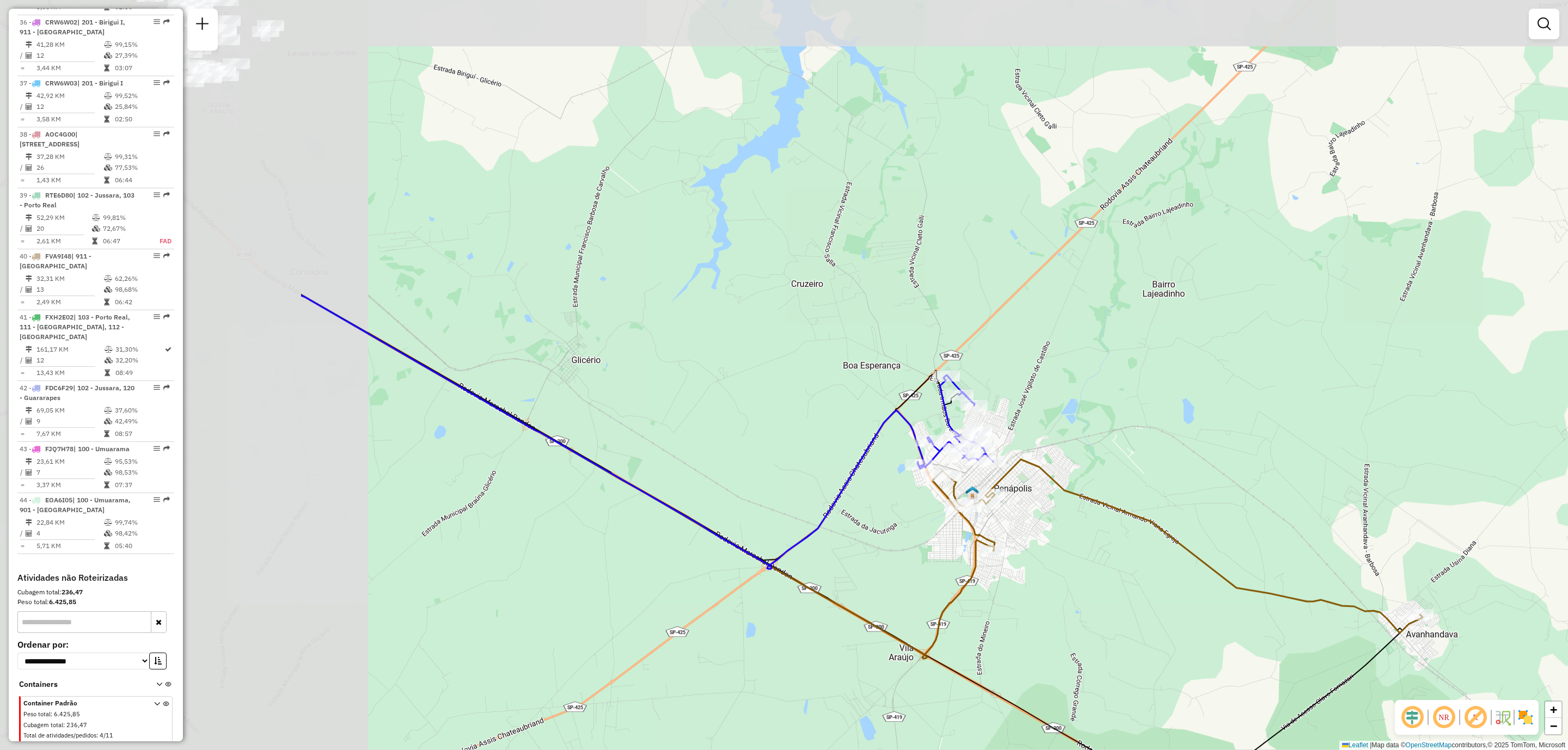
drag, startPoint x: 833, startPoint y: 297, endPoint x: 1292, endPoint y: 418, distance: 474.7
click at [1292, 418] on div "Rota 24 - Placa JBF7C17 81106424 - STEFANY SATURNINO DE Rota 24 - Placa JBF7C17…" at bounding box center [784, 375] width 1568 height 750
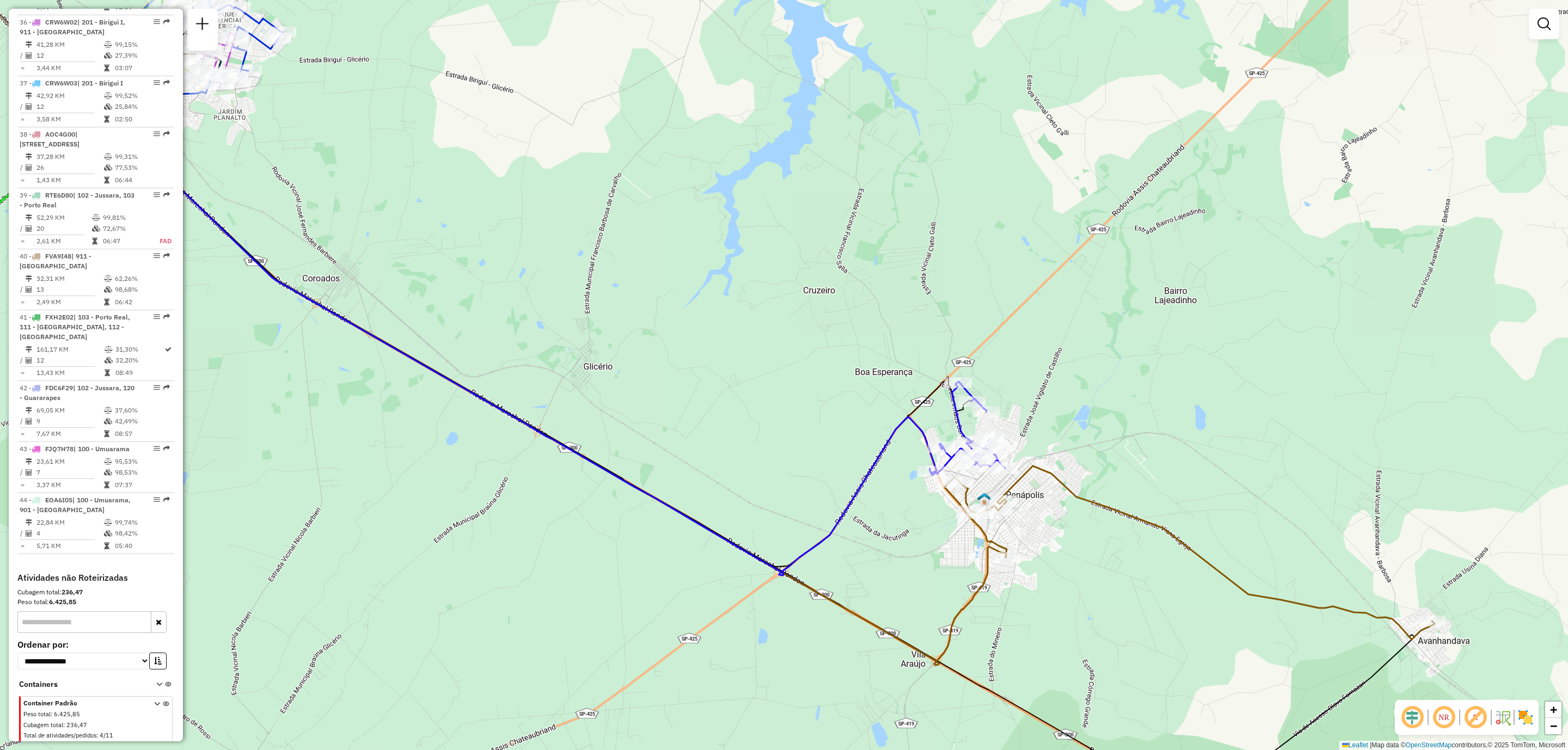
drag, startPoint x: 703, startPoint y: 263, endPoint x: 913, endPoint y: 315, distance: 216.3
click at [926, 321] on div "Rota 24 - Placa JBF7C17 81106424 - STEFANY SATURNINO DE Rota 24 - Placa JBF7C17…" at bounding box center [784, 375] width 1568 height 750
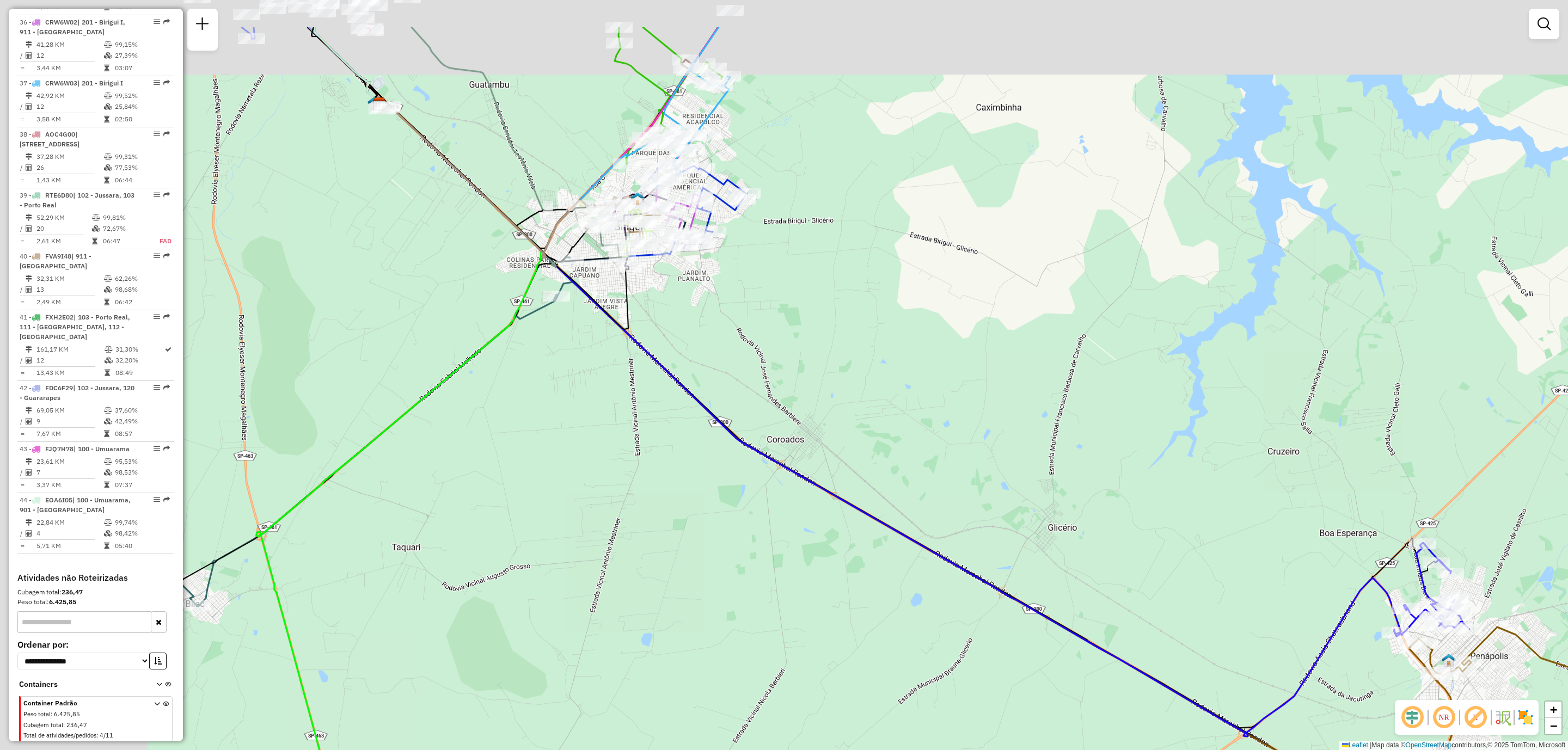
drag, startPoint x: 798, startPoint y: 257, endPoint x: 1040, endPoint y: 361, distance: 263.4
click at [1040, 361] on div "Rota 24 - Placa JBF7C17 81106424 - STEFANY SATURNINO DE Rota 24 - Placa JBF7C17…" at bounding box center [784, 375] width 1568 height 750
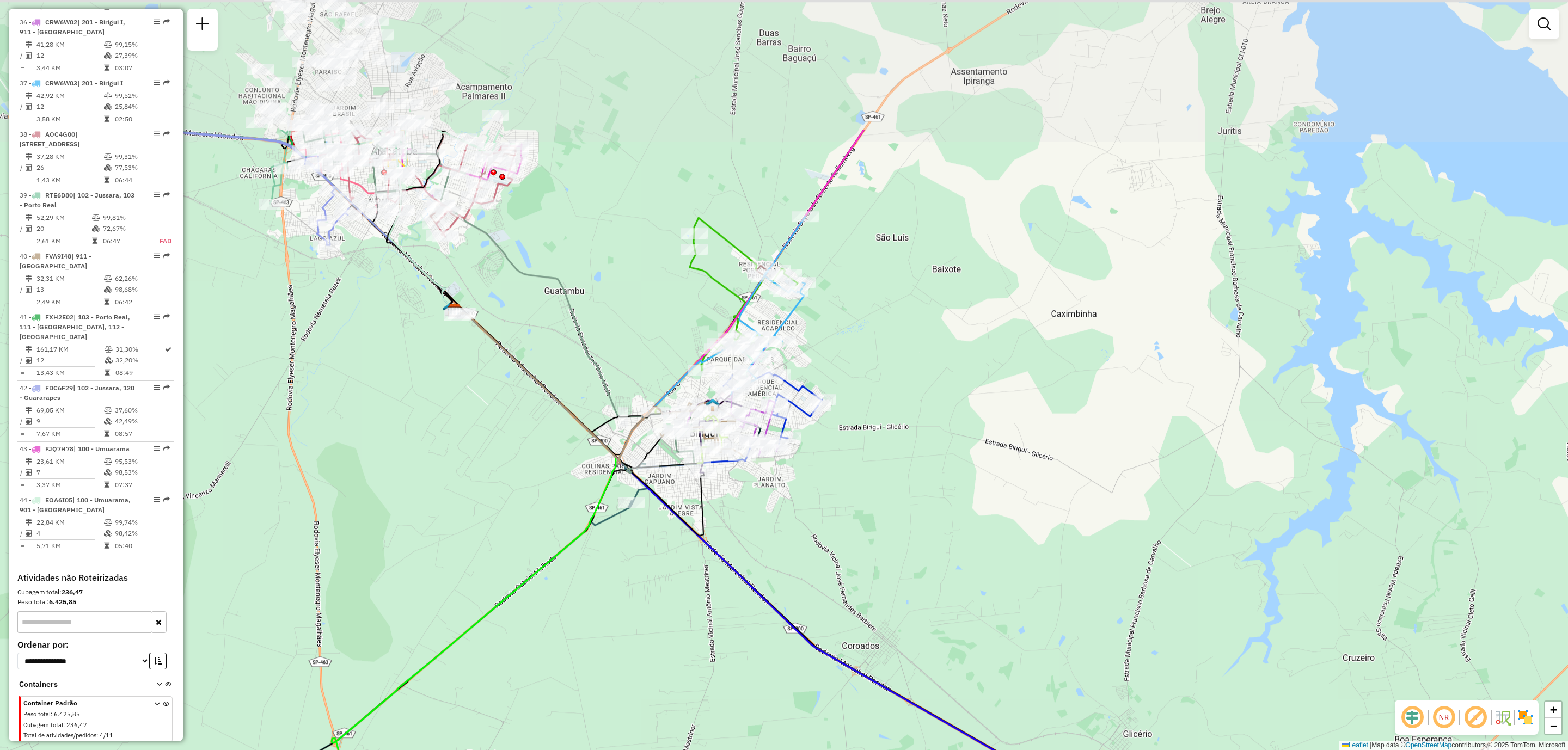
drag, startPoint x: 648, startPoint y: 108, endPoint x: 722, endPoint y: 313, distance: 217.9
click at [722, 313] on div "Rota 24 - Placa JBF7C17 81106424 - STEFANY SATURNINO DE Rota 24 - Placa JBF7C17…" at bounding box center [784, 375] width 1568 height 750
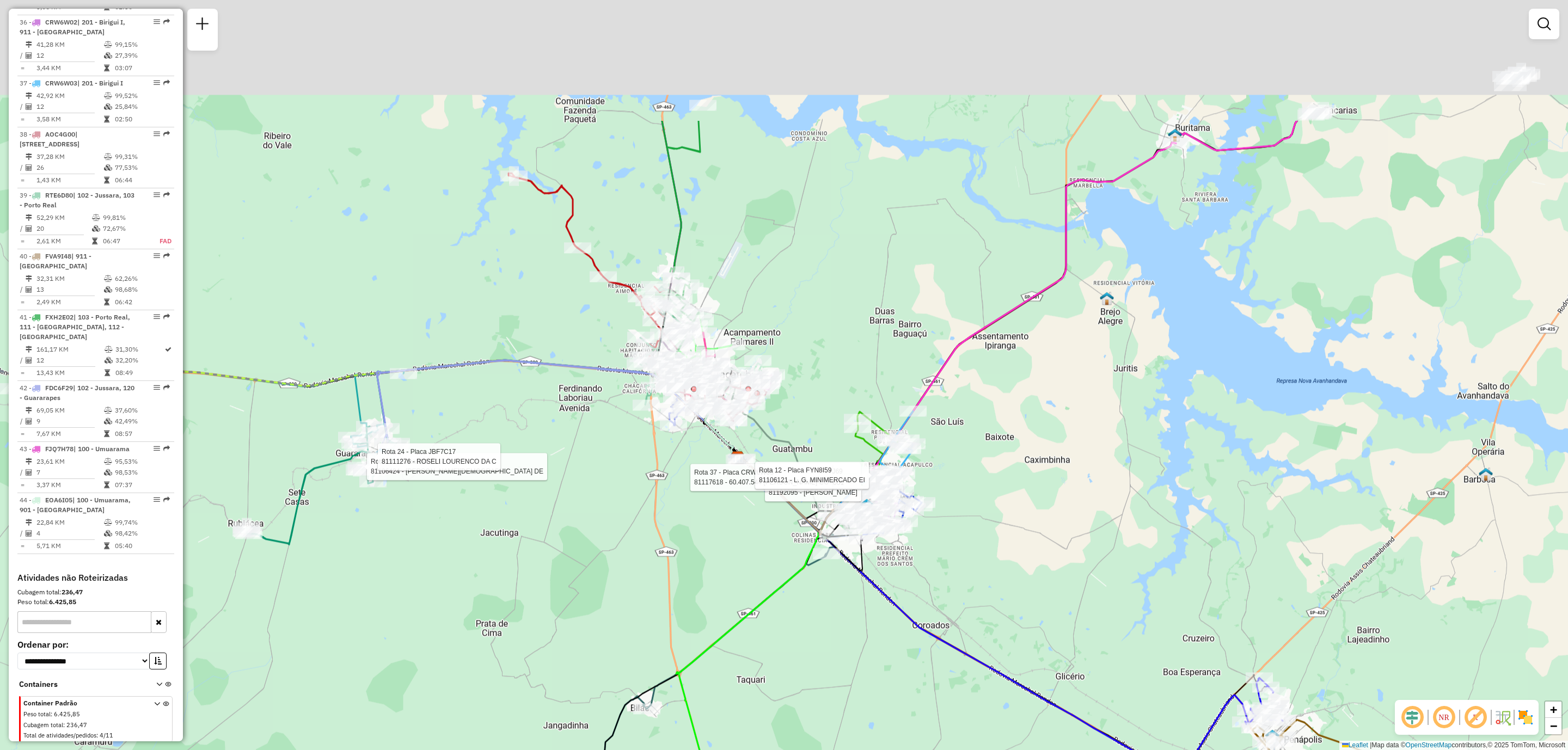
drag, startPoint x: 977, startPoint y: 467, endPoint x: 962, endPoint y: 507, distance: 42.7
click at [962, 506] on div "Rota 24 - Placa JBF7C17 81106424 - STEFANY SATURNINO DE Rota 24 - Placa JBF7C17…" at bounding box center [784, 375] width 1568 height 750
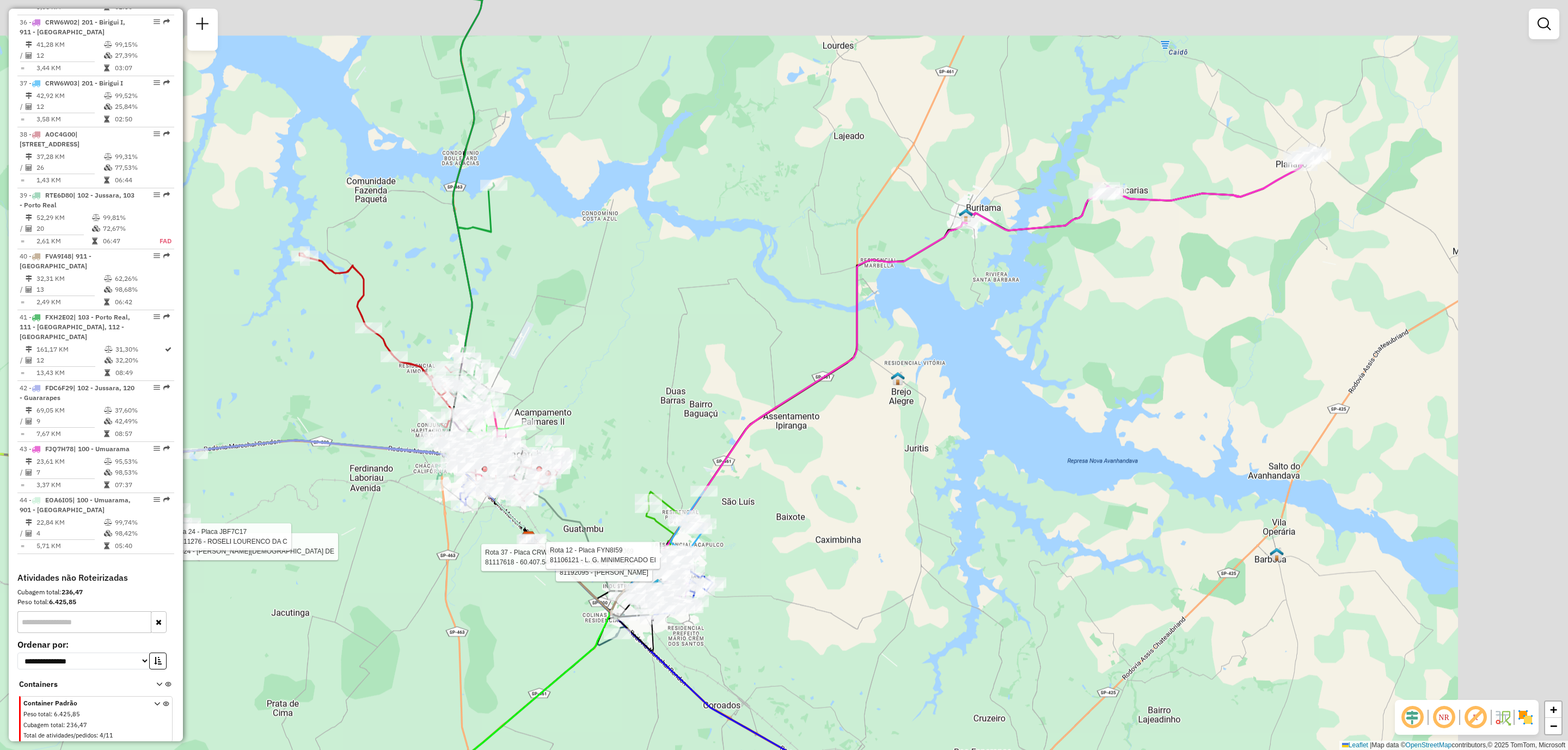
drag, startPoint x: 1101, startPoint y: 564, endPoint x: 1323, endPoint y: 642, distance: 235.3
click at [879, 639] on div "Rota 24 - Placa JBF7C17 81106424 - STEFANY SATURNINO DE Rota 24 - Placa JBF7C17…" at bounding box center [784, 375] width 1568 height 750
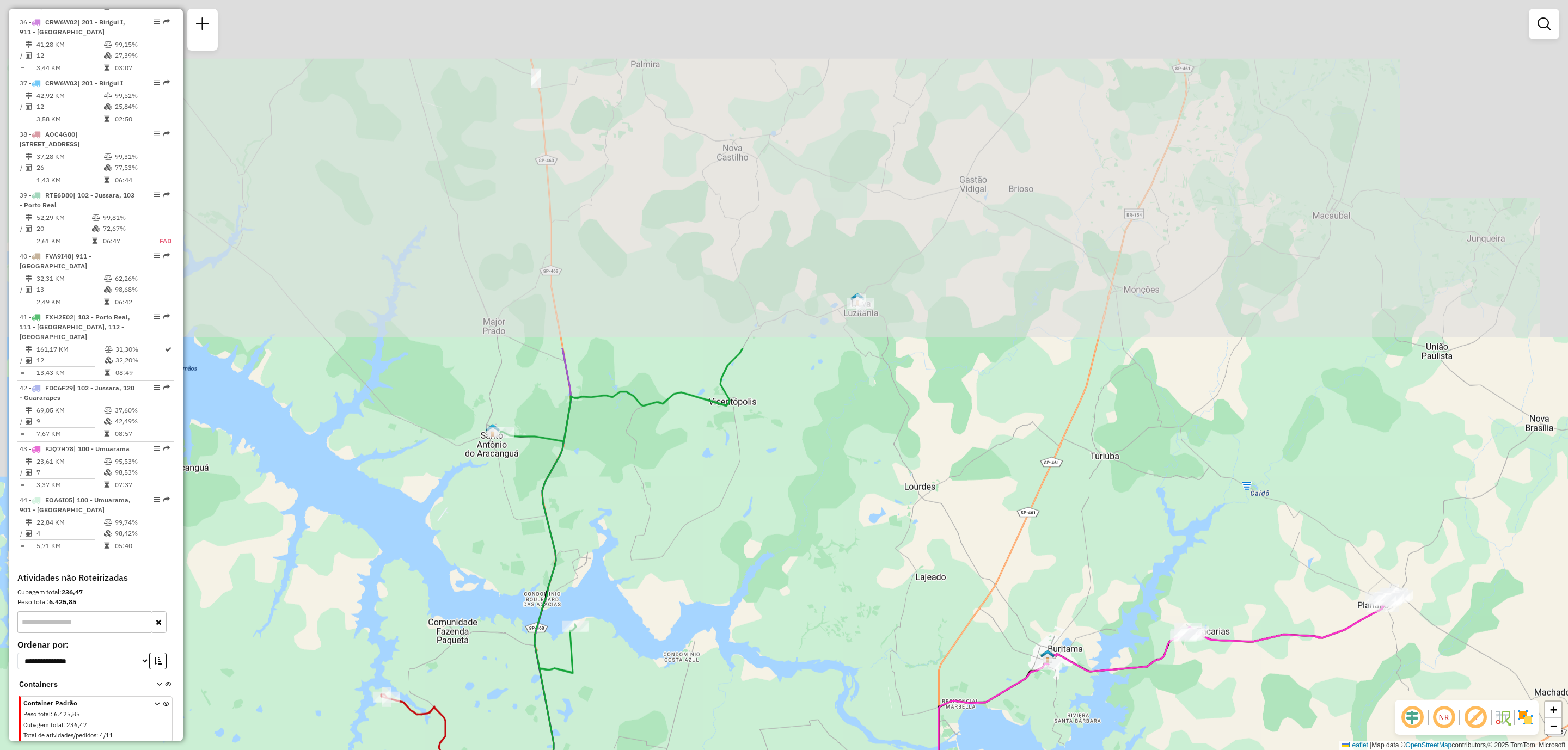
drag, startPoint x: 730, startPoint y: 268, endPoint x: 879, endPoint y: 665, distance: 424.0
click at [874, 675] on div "Rota 24 - Placa JBF7C17 81106424 - STEFANY SATURNINO DE Rota 24 - Placa JBF7C17…" at bounding box center [784, 375] width 1568 height 750
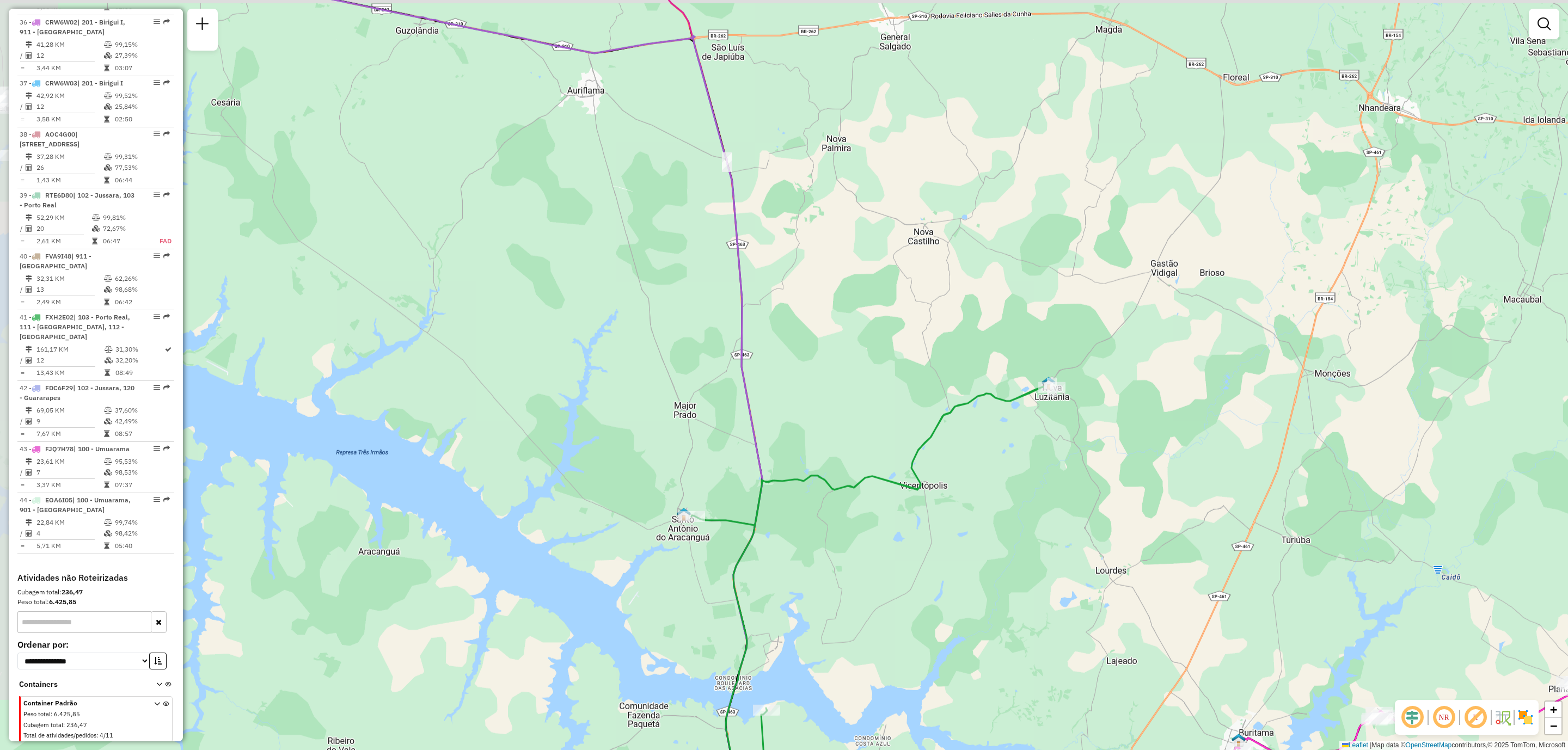
drag, startPoint x: 782, startPoint y: 454, endPoint x: 849, endPoint y: 508, distance: 86.1
click at [863, 496] on div "Rota 24 - Placa JBF7C17 81106424 - STEFANY SATURNINO DE Rota 24 - Placa JBF7C17…" at bounding box center [784, 375] width 1568 height 750
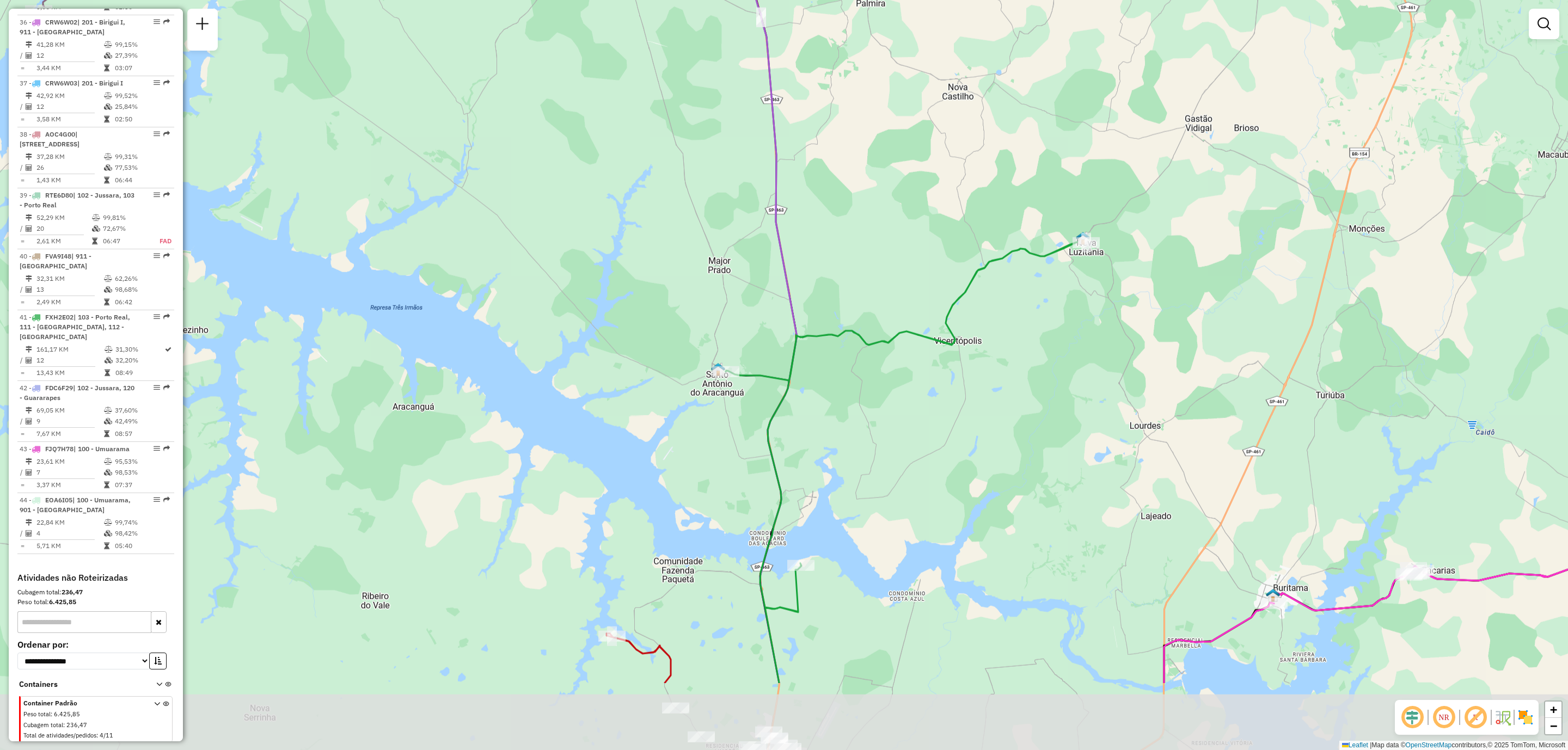
drag, startPoint x: 804, startPoint y: 557, endPoint x: 869, endPoint y: 422, distance: 149.8
click at [869, 422] on div "Rota 24 - Placa JBF7C17 81106424 - STEFANY SATURNINO DE Rota 24 - Placa JBF7C17…" at bounding box center [784, 375] width 1568 height 750
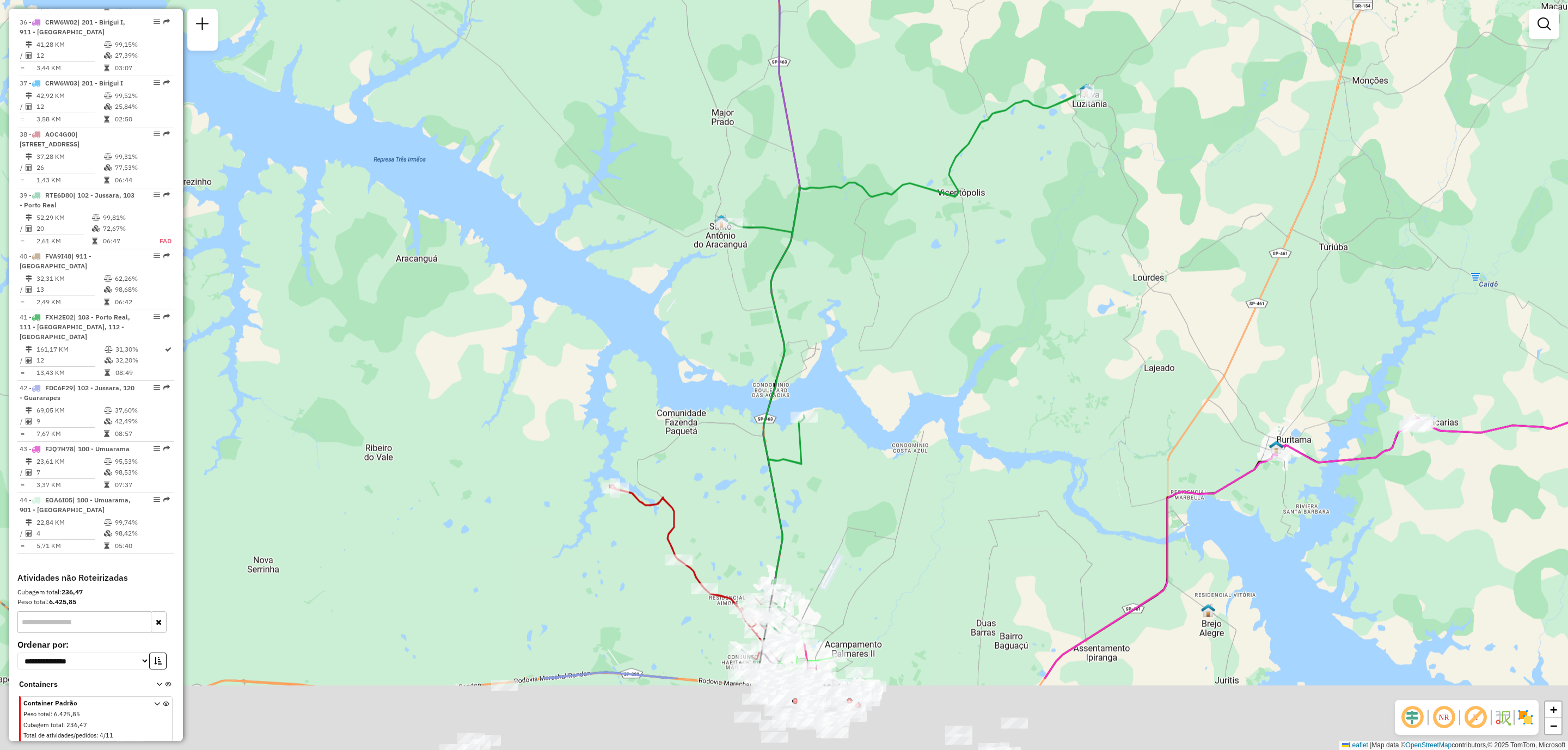
drag, startPoint x: 851, startPoint y: 593, endPoint x: 852, endPoint y: 443, distance: 150.0
click at [852, 443] on div "Rota 24 - Placa JBF7C17 81106424 - STEFANY SATURNINO DE Rota 24 - Placa JBF7C17…" at bounding box center [784, 375] width 1568 height 750
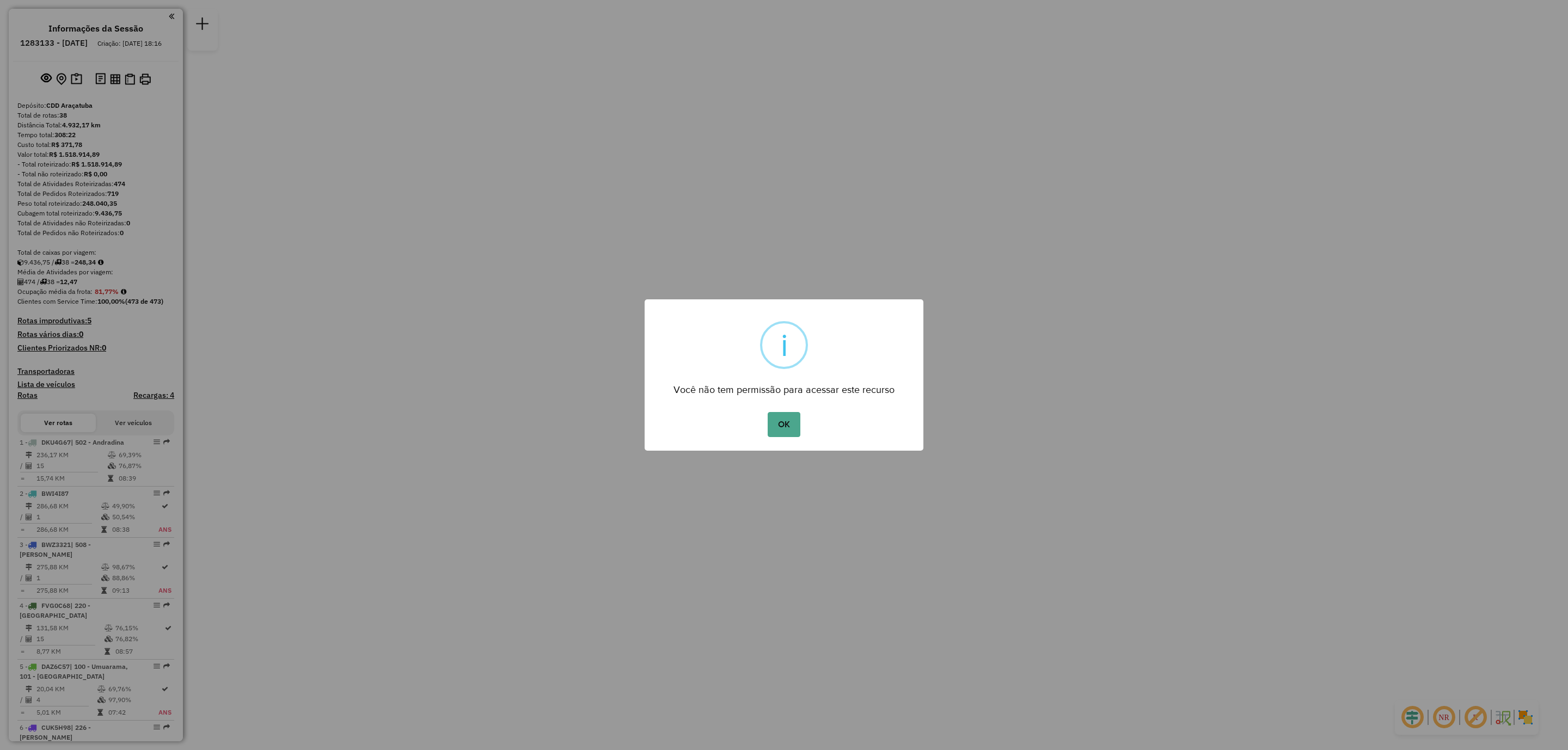
click at [781, 410] on div "OK No Cancel" at bounding box center [783, 425] width 279 height 31
click at [782, 431] on button "OK" at bounding box center [783, 424] width 32 height 25
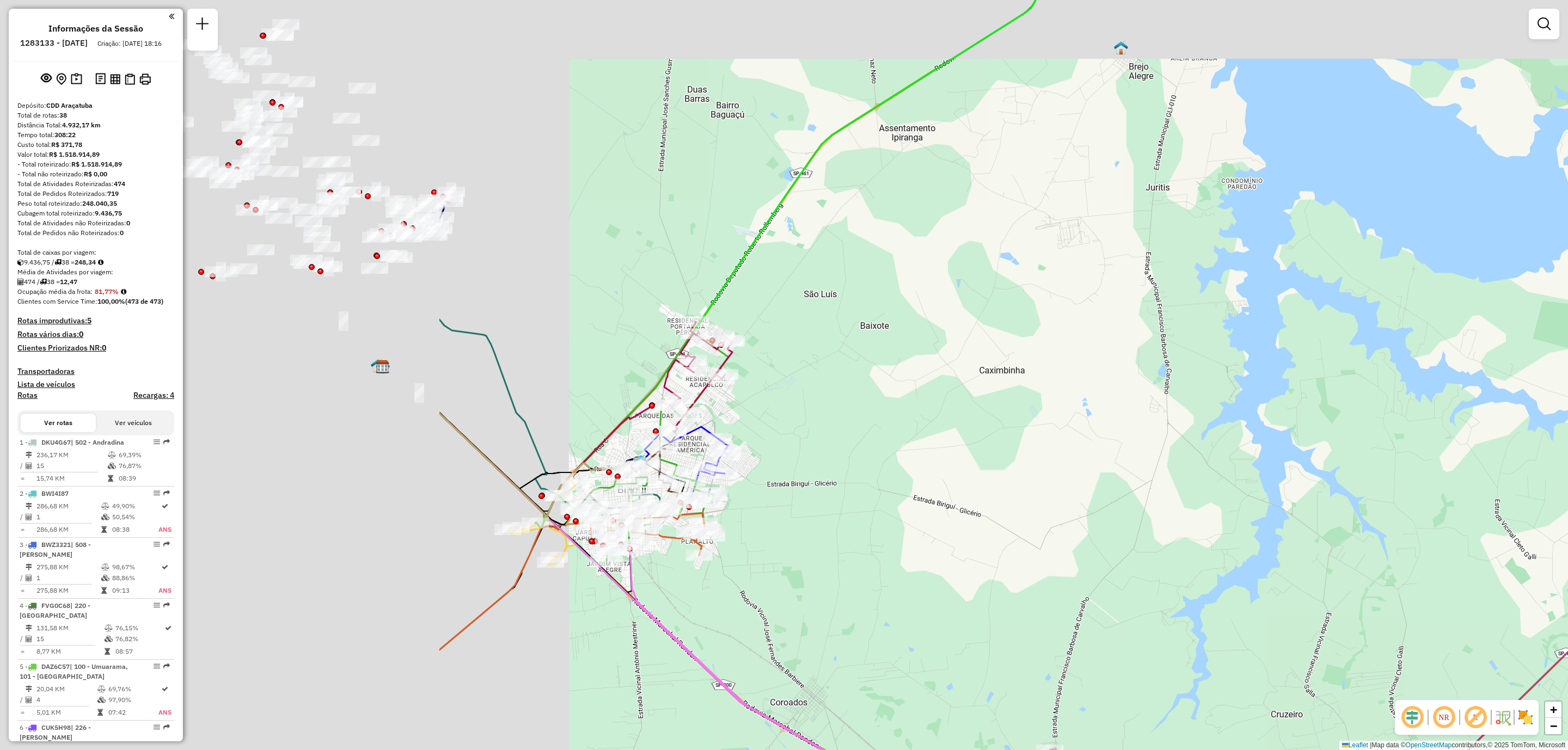
drag, startPoint x: 761, startPoint y: 410, endPoint x: 1346, endPoint y: 480, distance: 589.2
click at [1350, 482] on div "Janela de atendimento Grade de atendimento Capacidade Transportadoras Veículos …" at bounding box center [784, 375] width 1568 height 750
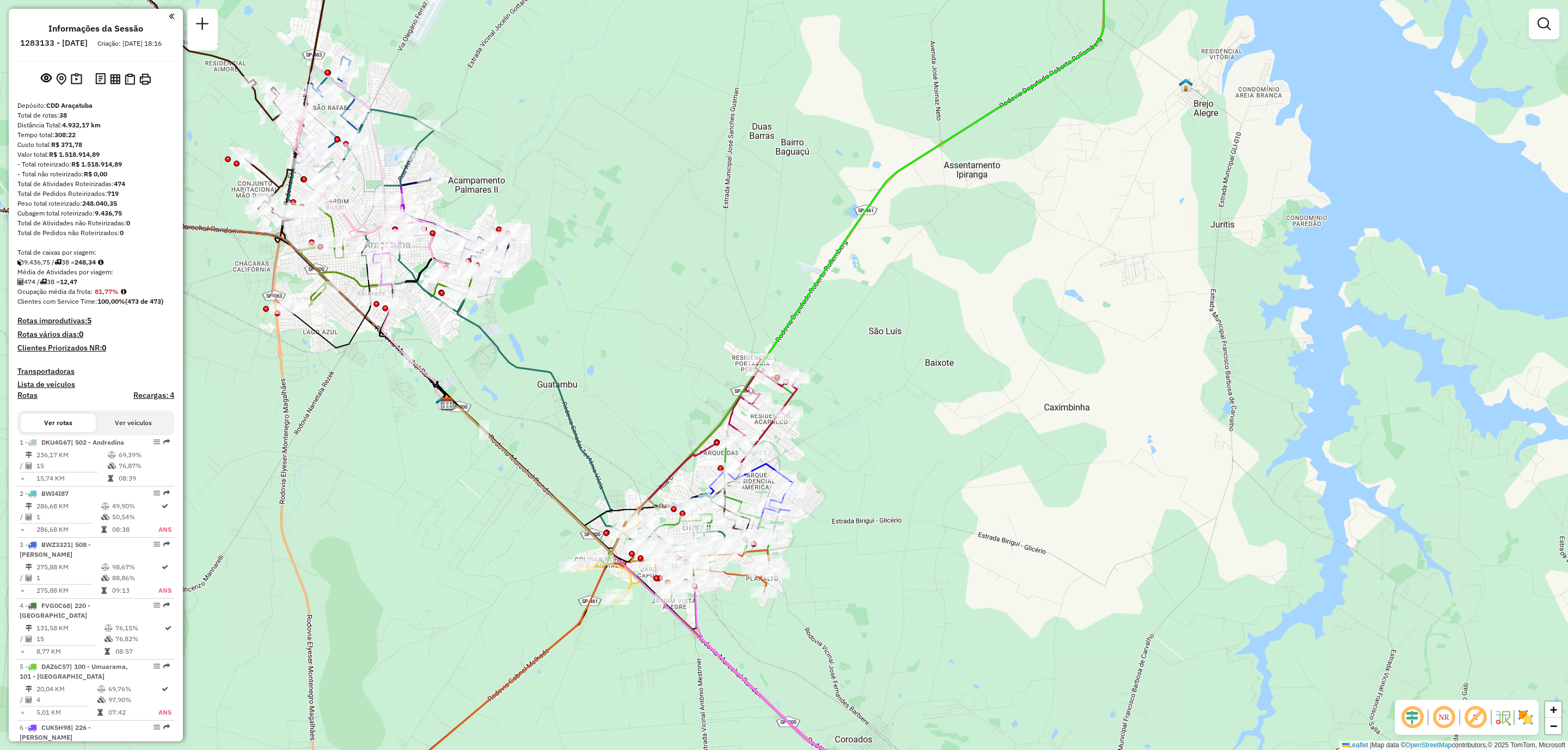
drag, startPoint x: 819, startPoint y: 398, endPoint x: 865, endPoint y: 418, distance: 50.2
click at [880, 433] on div "Janela de atendimento Grade de atendimento Capacidade Transportadoras Veículos …" at bounding box center [784, 375] width 1568 height 750
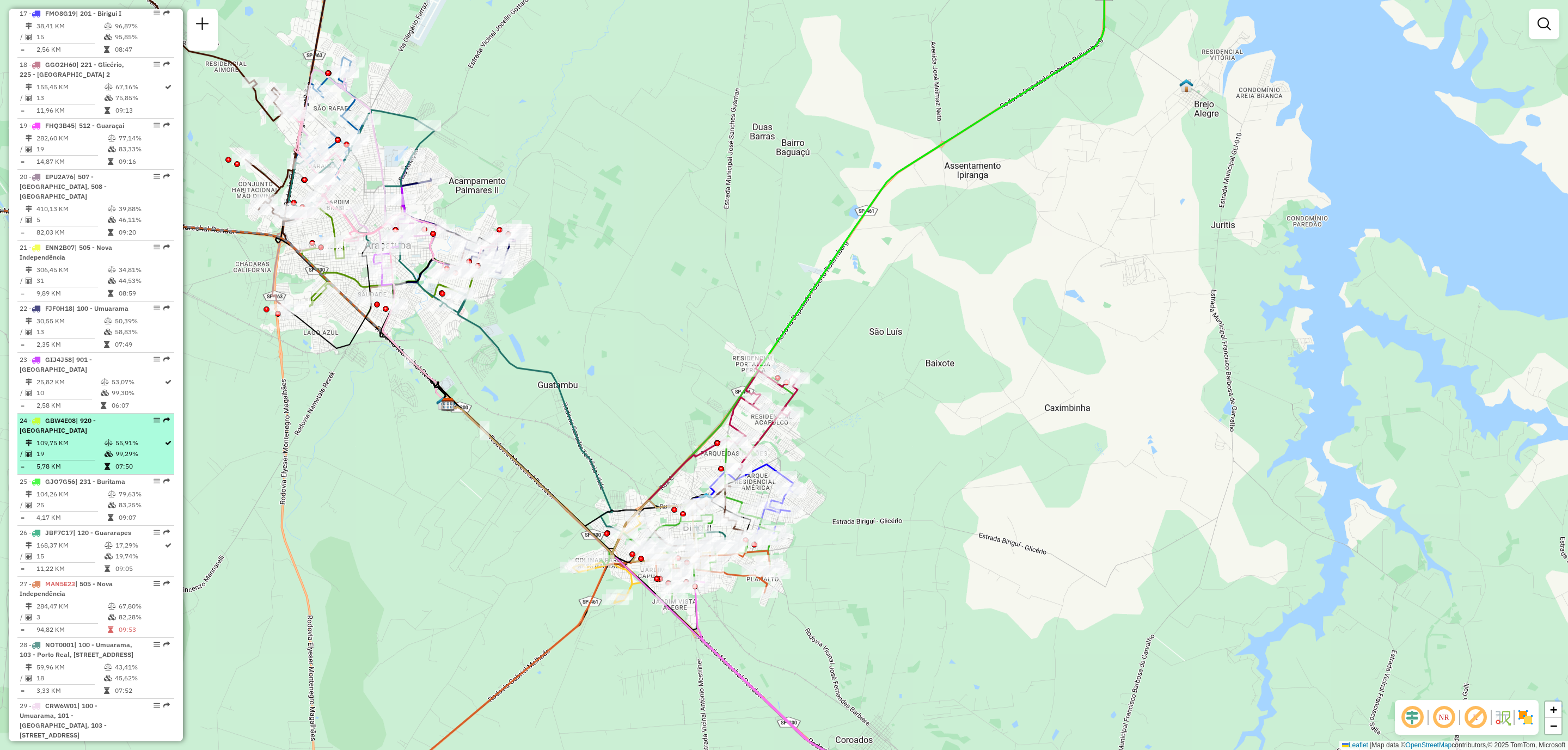
drag, startPoint x: 155, startPoint y: 379, endPoint x: 152, endPoint y: 371, distance: 8.5
select select "**********"
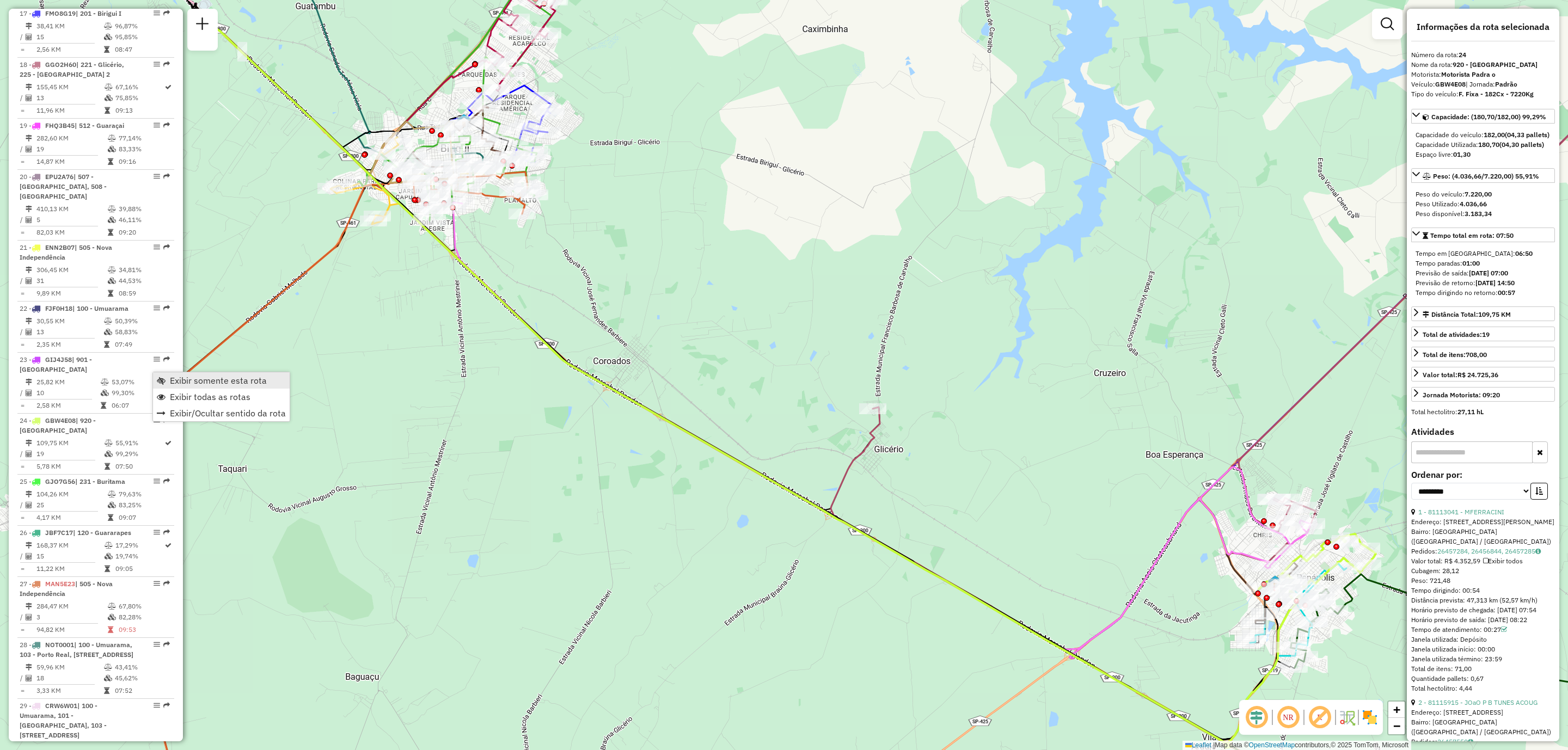
click at [222, 384] on span "Exibir somente esta rota" at bounding box center [218, 380] width 97 height 9
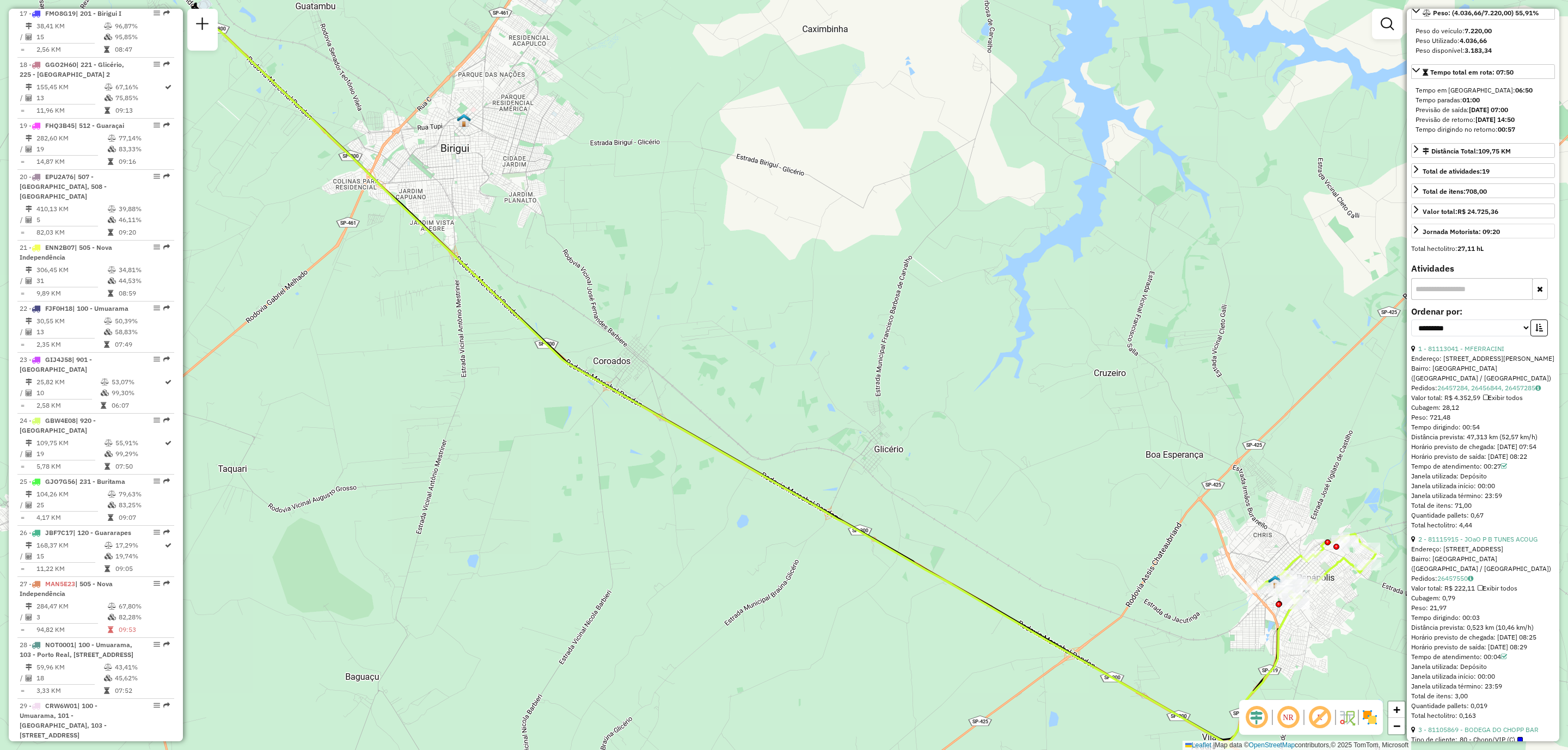
scroll to position [0, 0]
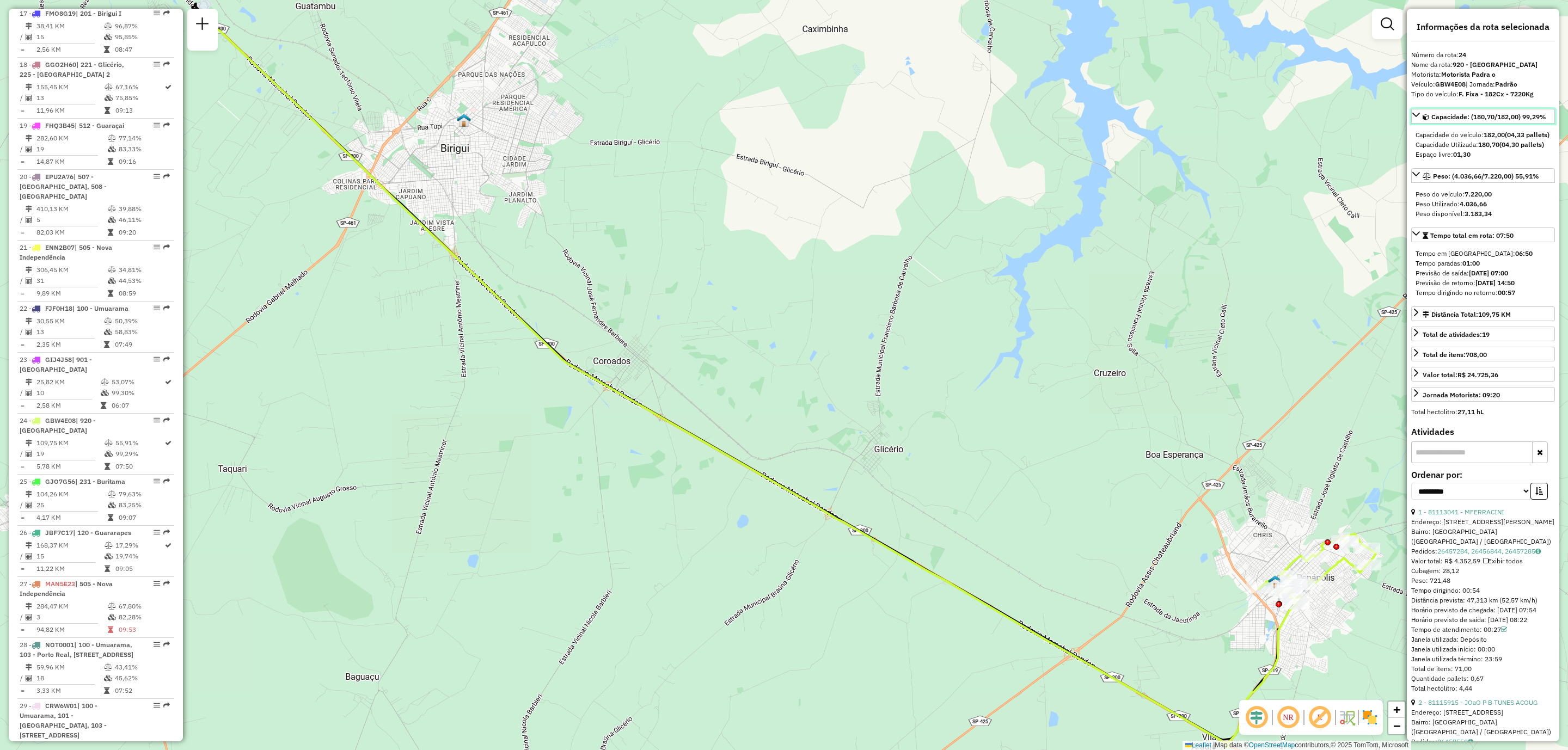
drag, startPoint x: 1524, startPoint y: 119, endPoint x: 1534, endPoint y: 121, distance: 10.2
click at [1535, 121] on div "Capacidade: (180,70/182,00) 99,29%" at bounding box center [1484, 117] width 124 height 10
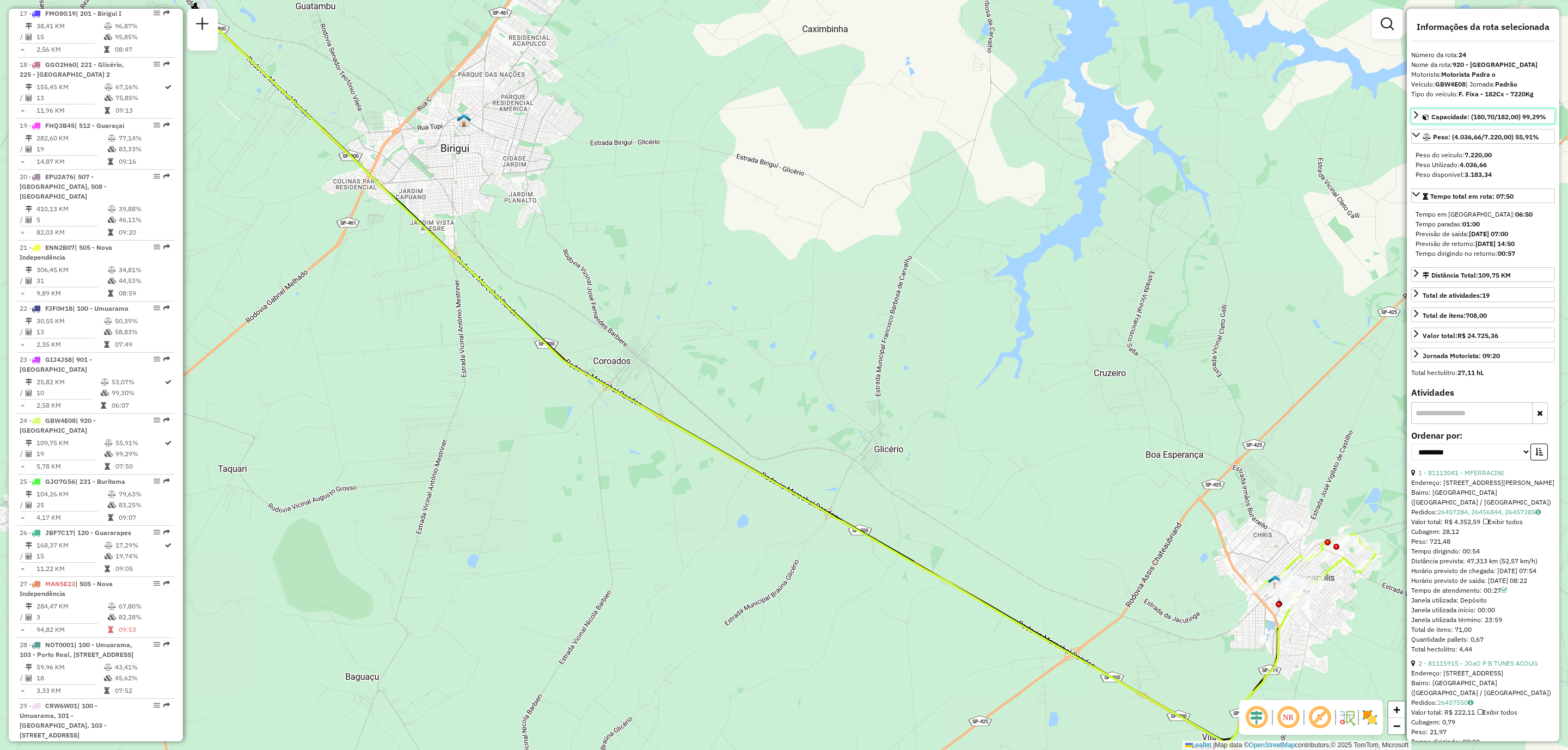
click at [1532, 119] on span "Capacidade: (180,70/182,00) 99,29%" at bounding box center [1488, 116] width 115 height 8
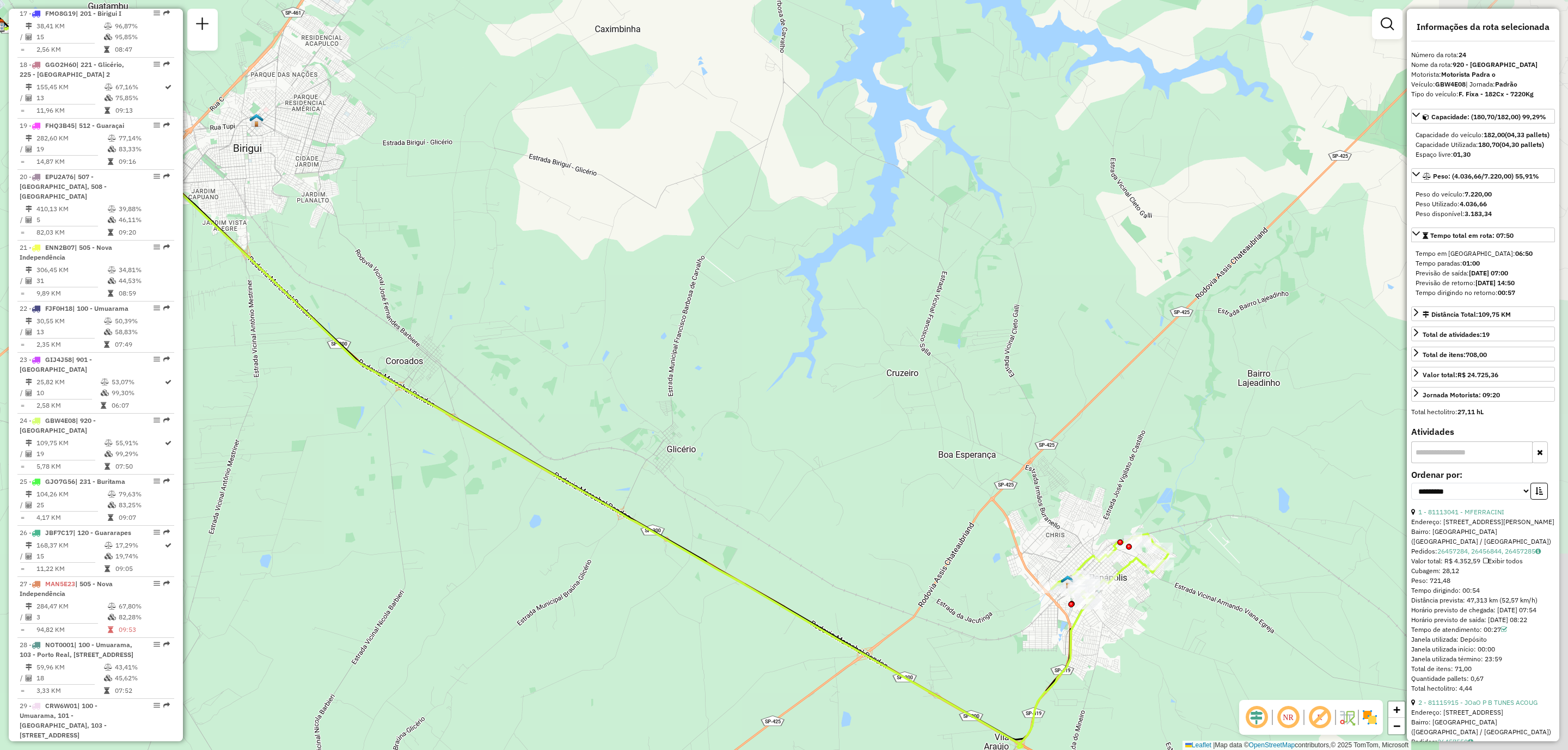
drag, startPoint x: 1272, startPoint y: 434, endPoint x: 1062, endPoint y: 430, distance: 210.0
click at [1055, 426] on div "Janela de atendimento Grade de atendimento Capacidade Transportadoras Veículos …" at bounding box center [784, 375] width 1568 height 750
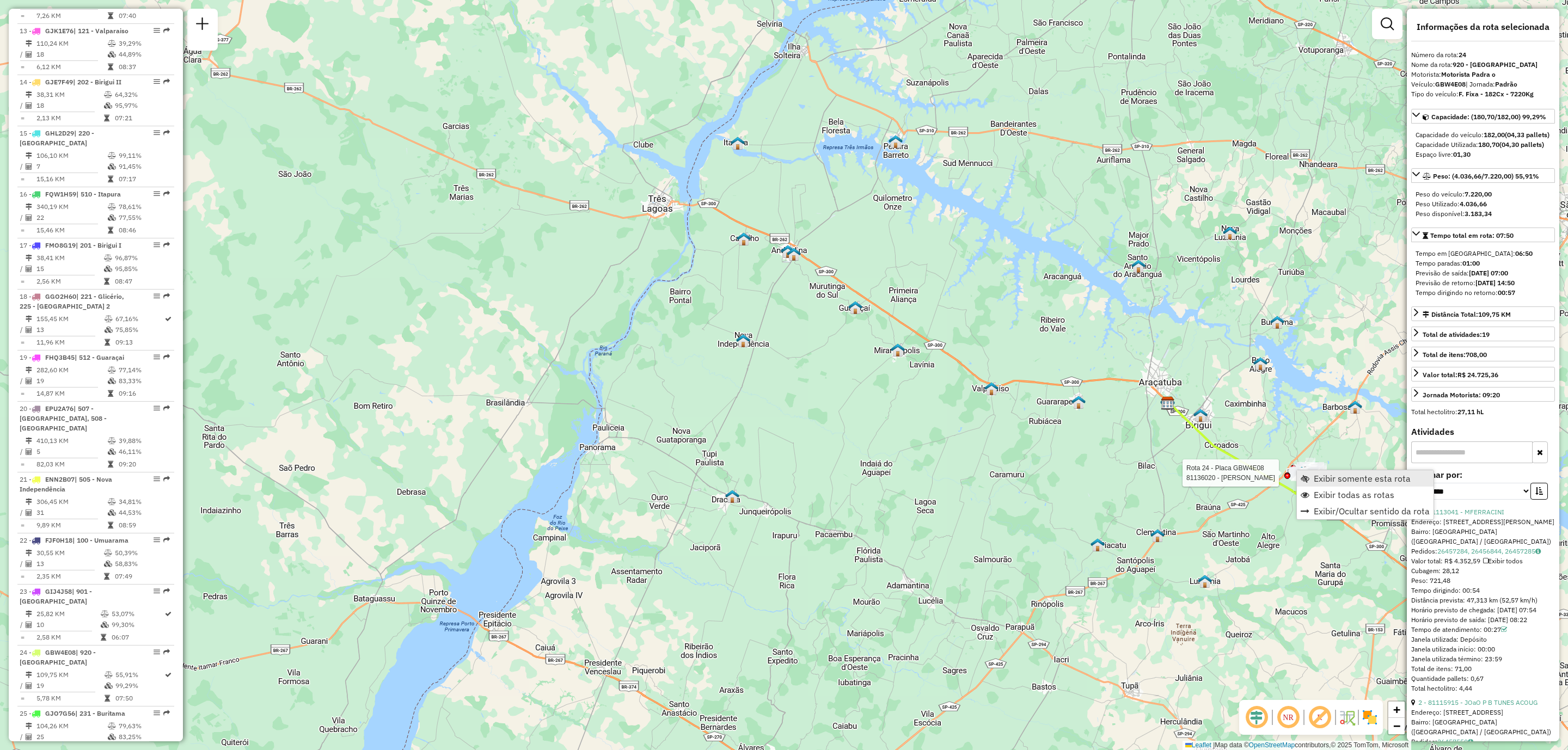
scroll to position [1694, 0]
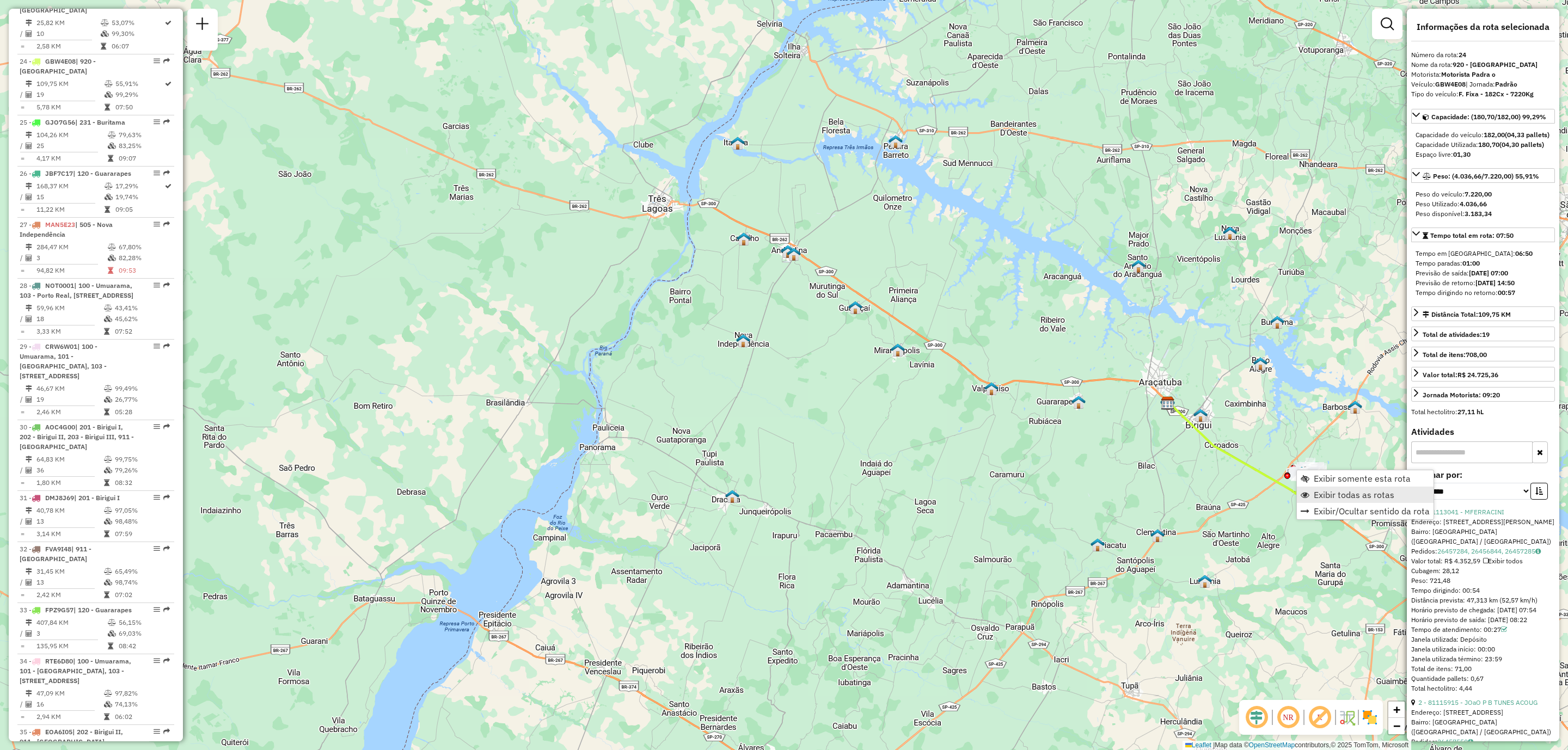
click at [1329, 494] on span "Exibir todas as rotas" at bounding box center [1354, 495] width 80 height 9
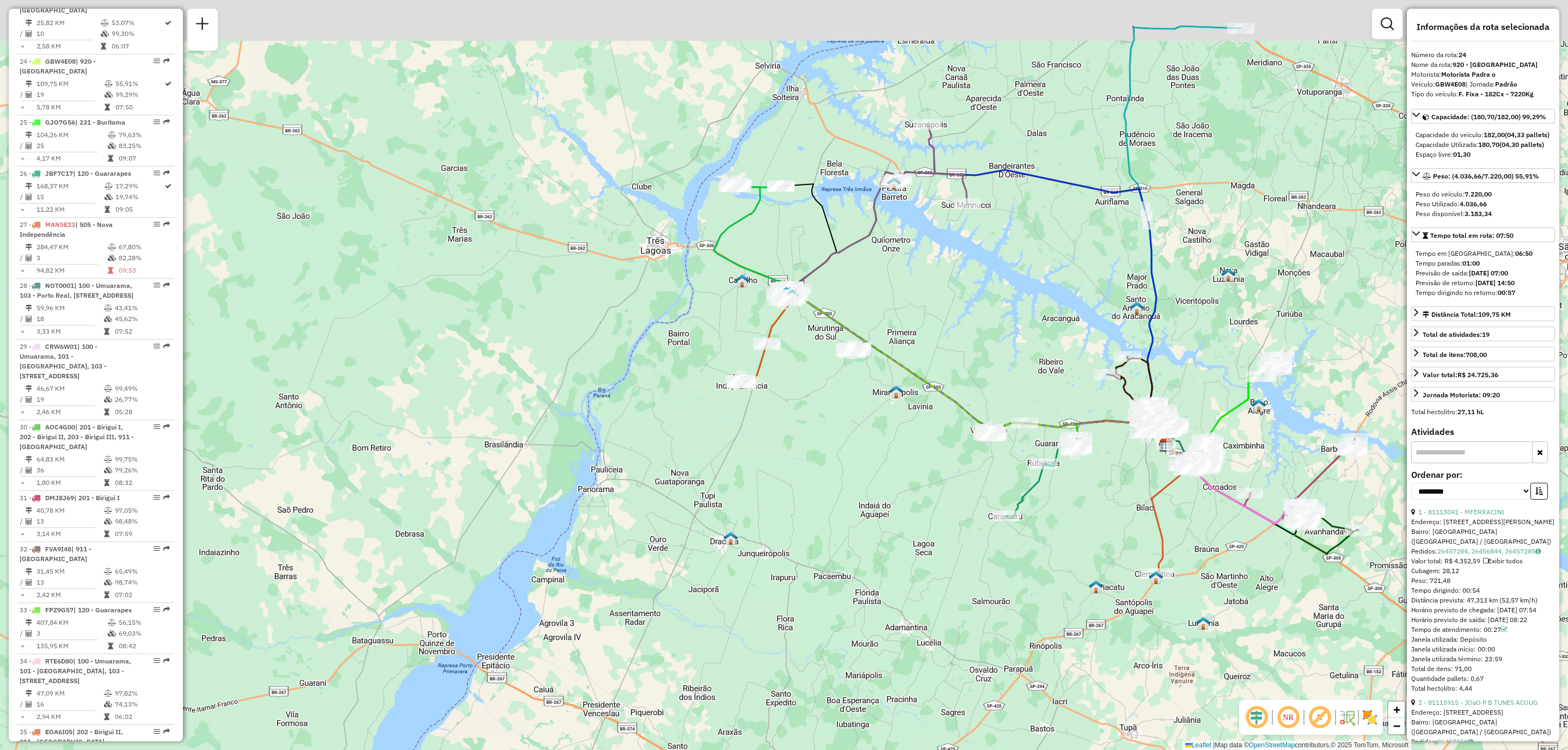
drag, startPoint x: 1059, startPoint y: 454, endPoint x: 1058, endPoint y: 503, distance: 49.0
click at [1058, 503] on div "Janela de atendimento Grade de atendimento Capacidade Transportadoras Veículos …" at bounding box center [784, 375] width 1568 height 750
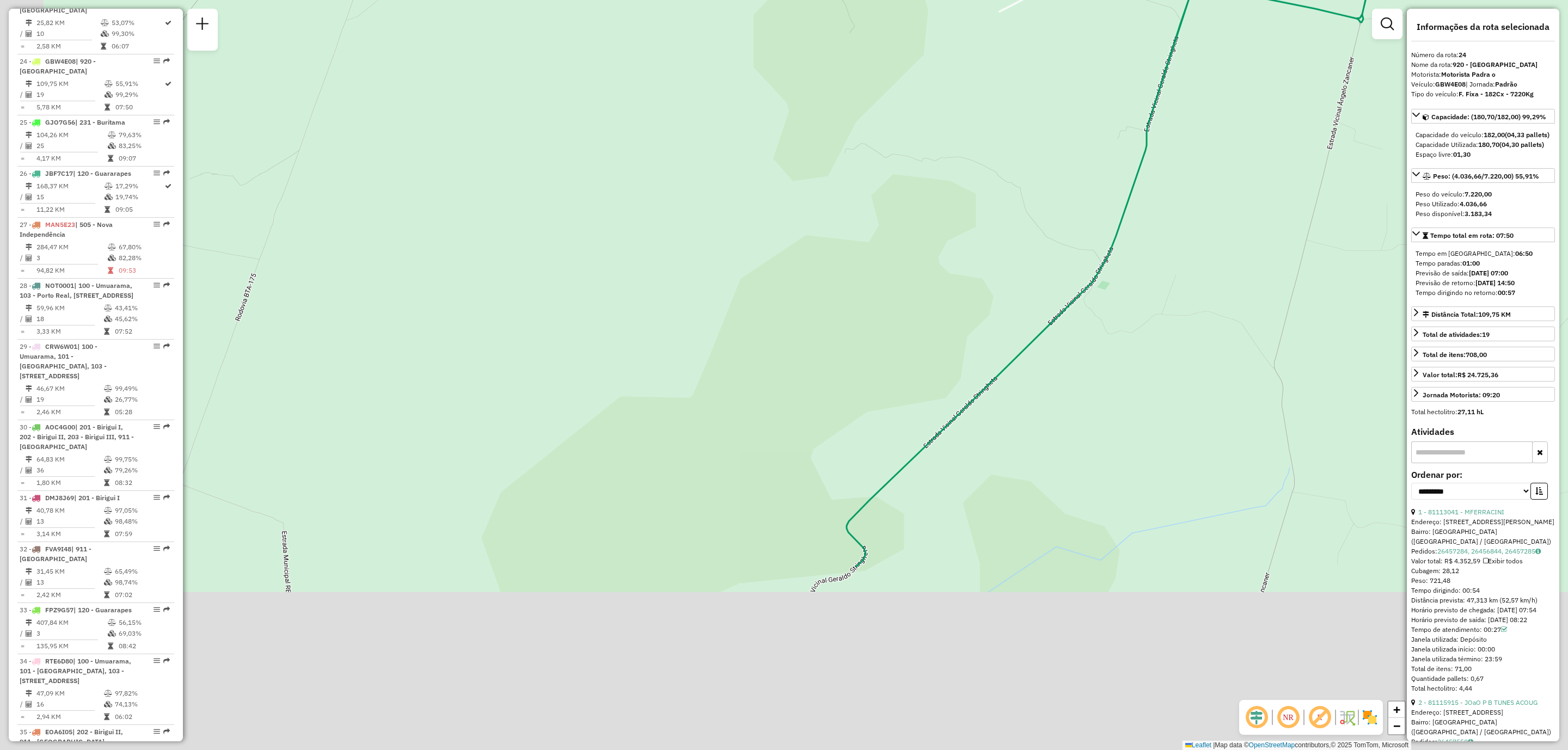
drag, startPoint x: 851, startPoint y: 609, endPoint x: 978, endPoint y: 260, distance: 371.4
click at [978, 260] on div "Janela de atendimento Grade de atendimento Capacidade Transportadoras Veículos …" at bounding box center [784, 375] width 1568 height 750
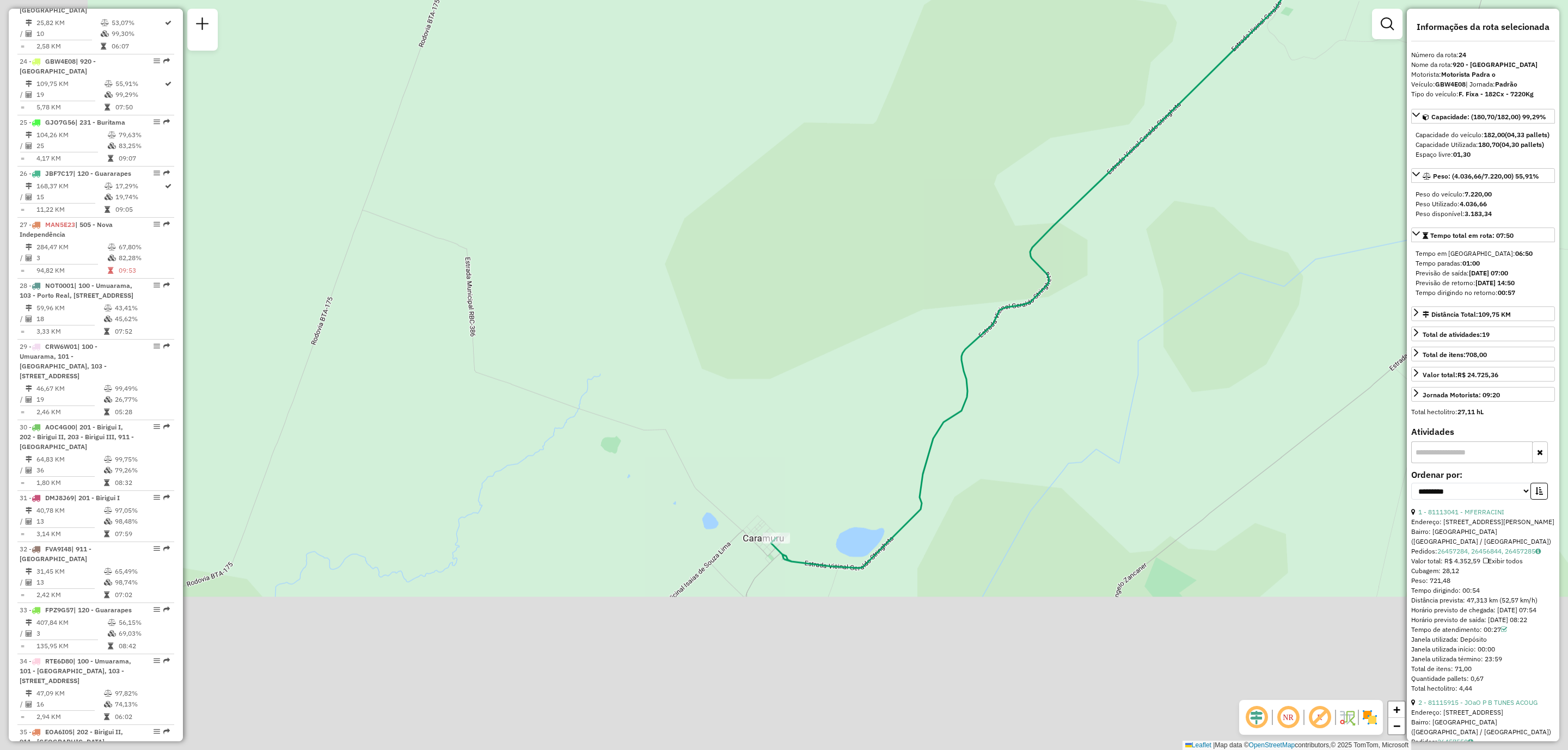
drag, startPoint x: 907, startPoint y: 548, endPoint x: 936, endPoint y: 498, distance: 57.8
click at [977, 436] on div "Janela de atendimento Grade de atendimento Capacidade Transportadoras Veículos …" at bounding box center [784, 375] width 1568 height 750
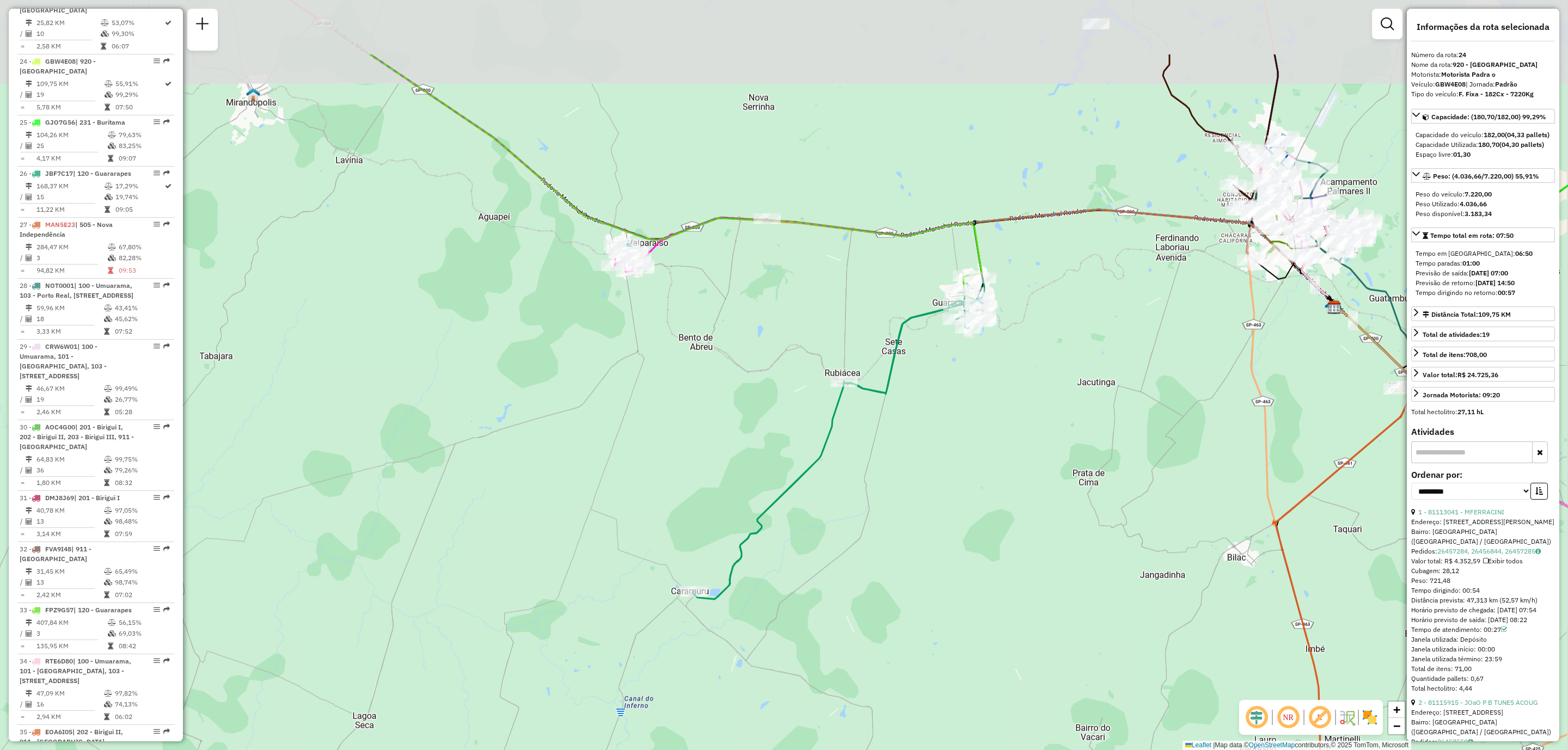
drag, startPoint x: 846, startPoint y: 398, endPoint x: 846, endPoint y: 409, distance: 11.0
click at [847, 406] on icon at bounding box center [838, 438] width 292 height 321
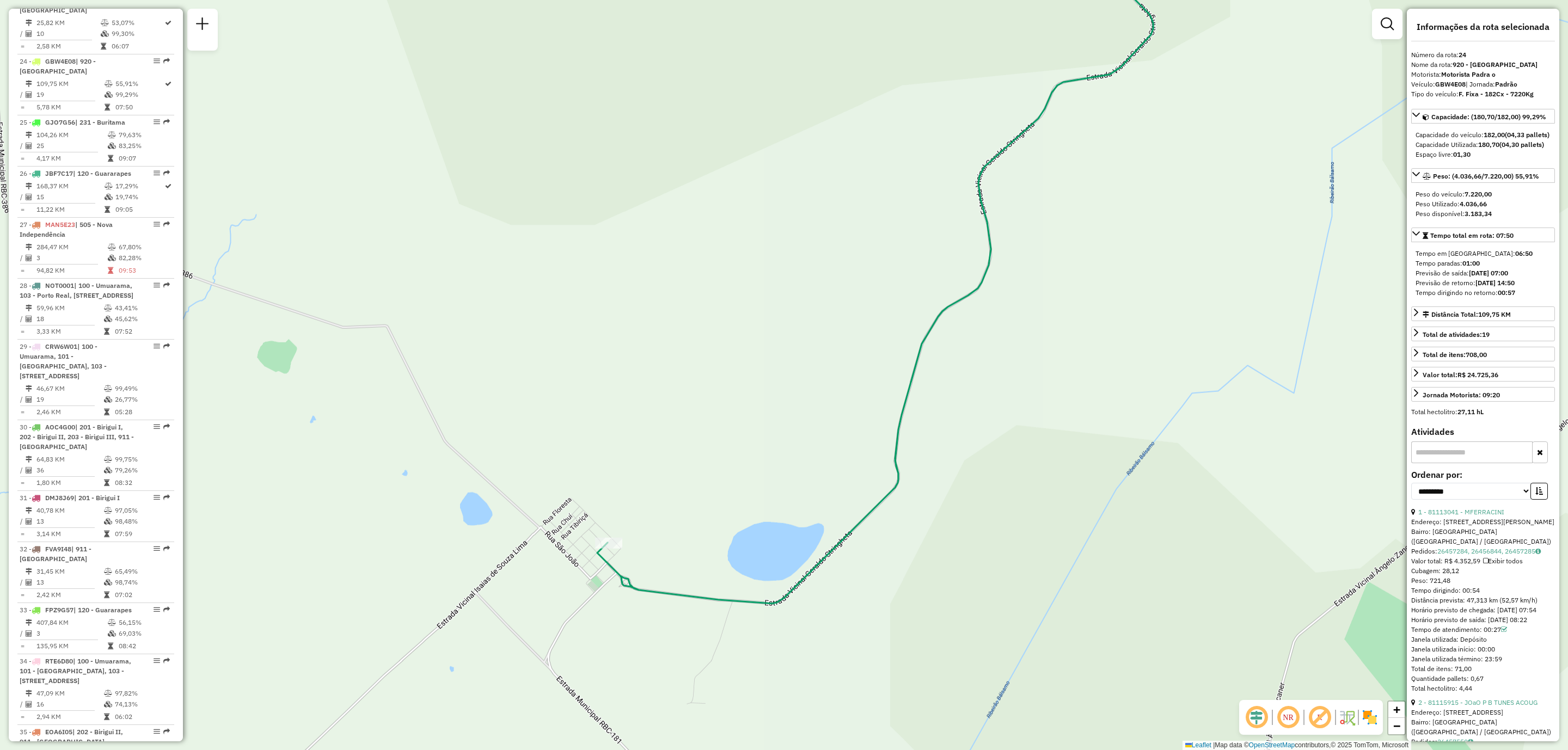
drag, startPoint x: 629, startPoint y: 550, endPoint x: 651, endPoint y: 547, distance: 22.2
click at [651, 547] on div "Janela de atendimento Grade de atendimento Capacidade Transportadoras Veículos …" at bounding box center [784, 375] width 1568 height 750
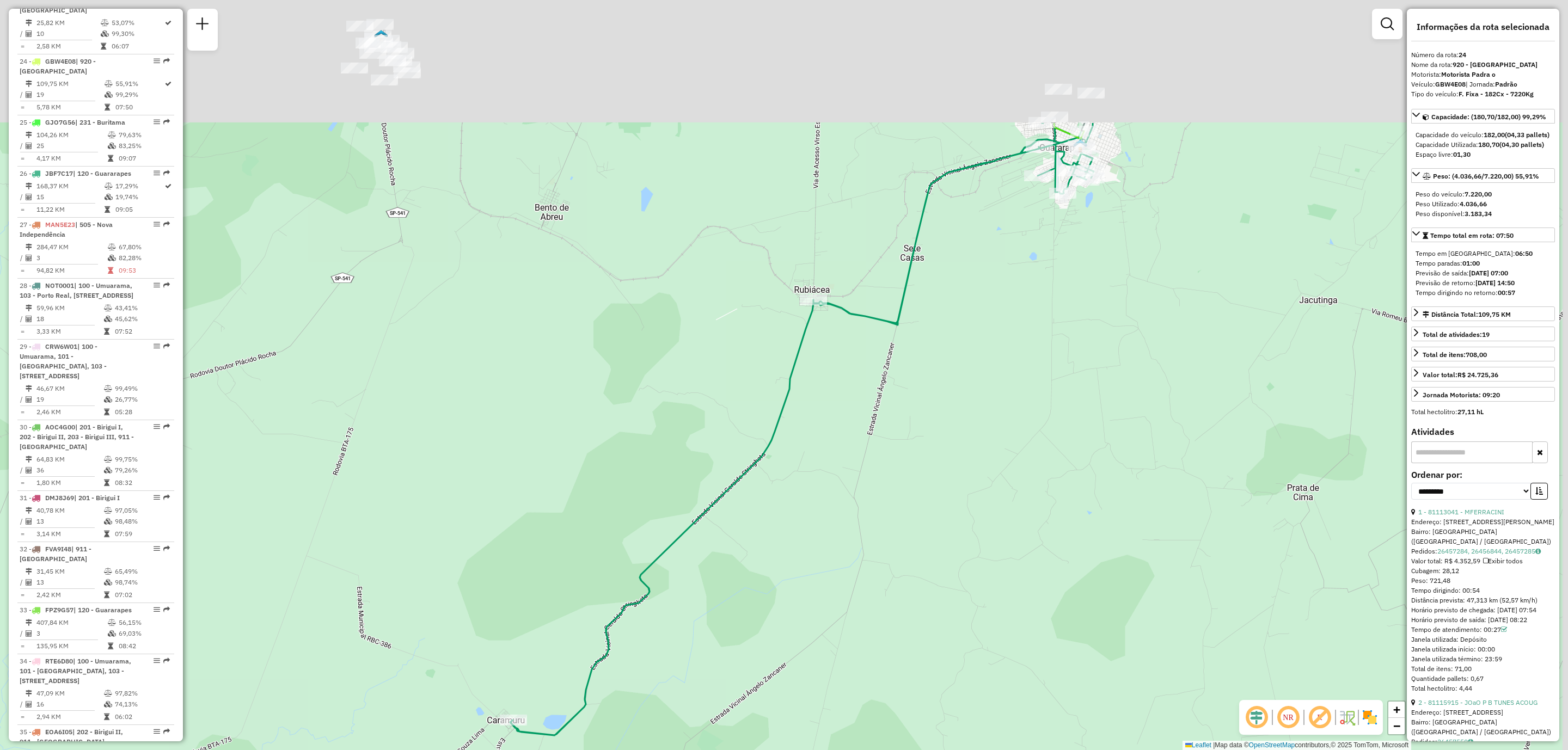
drag, startPoint x: 512, startPoint y: 540, endPoint x: 438, endPoint y: 651, distance: 133.4
click at [442, 642] on div "Janela de atendimento Grade de atendimento Capacidade Transportadoras Veículos …" at bounding box center [784, 375] width 1568 height 750
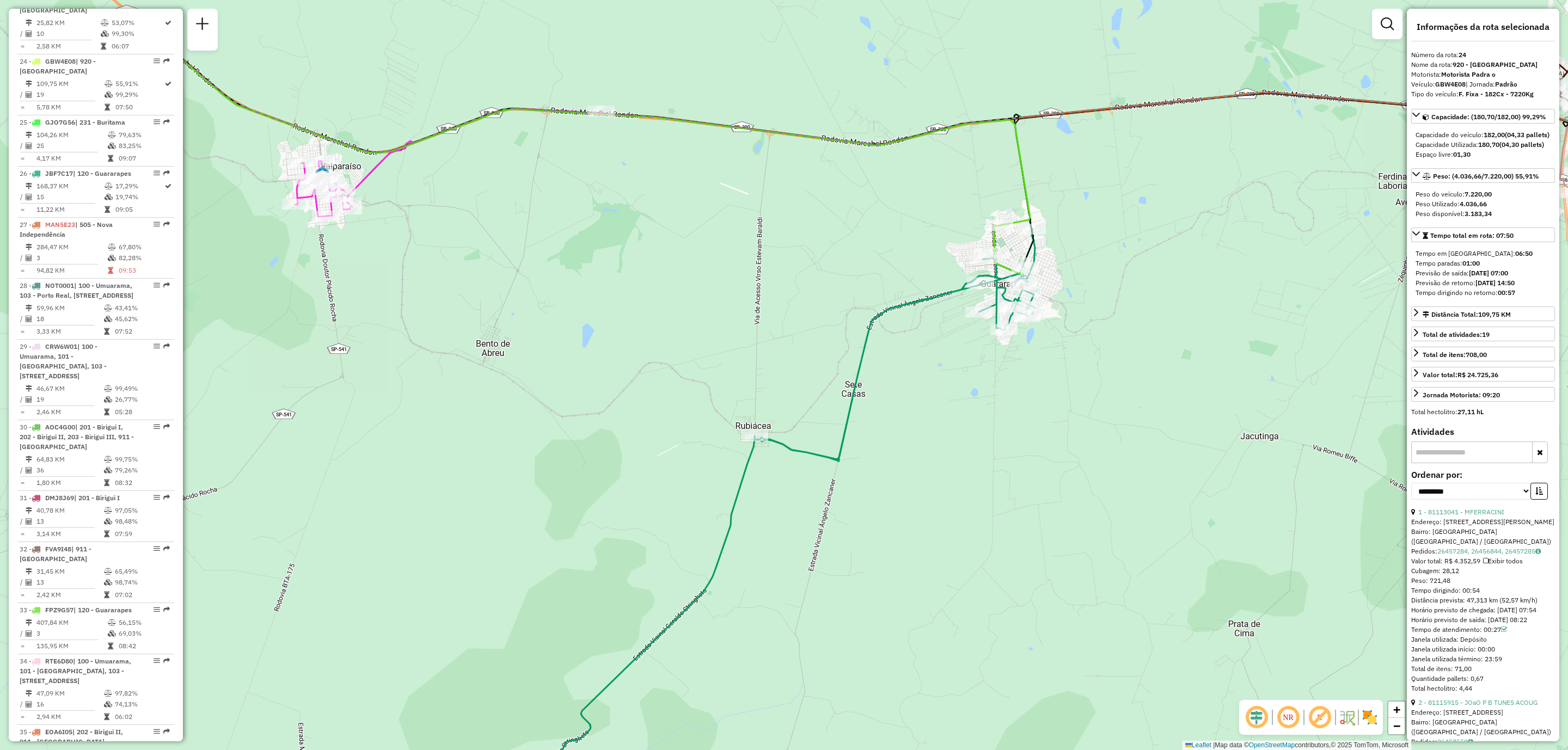
drag, startPoint x: 778, startPoint y: 515, endPoint x: 746, endPoint y: 572, distance: 65.4
click at [748, 570] on div "Janela de atendimento Grade de atendimento Capacidade Transportadoras Veículos …" at bounding box center [784, 375] width 1568 height 750
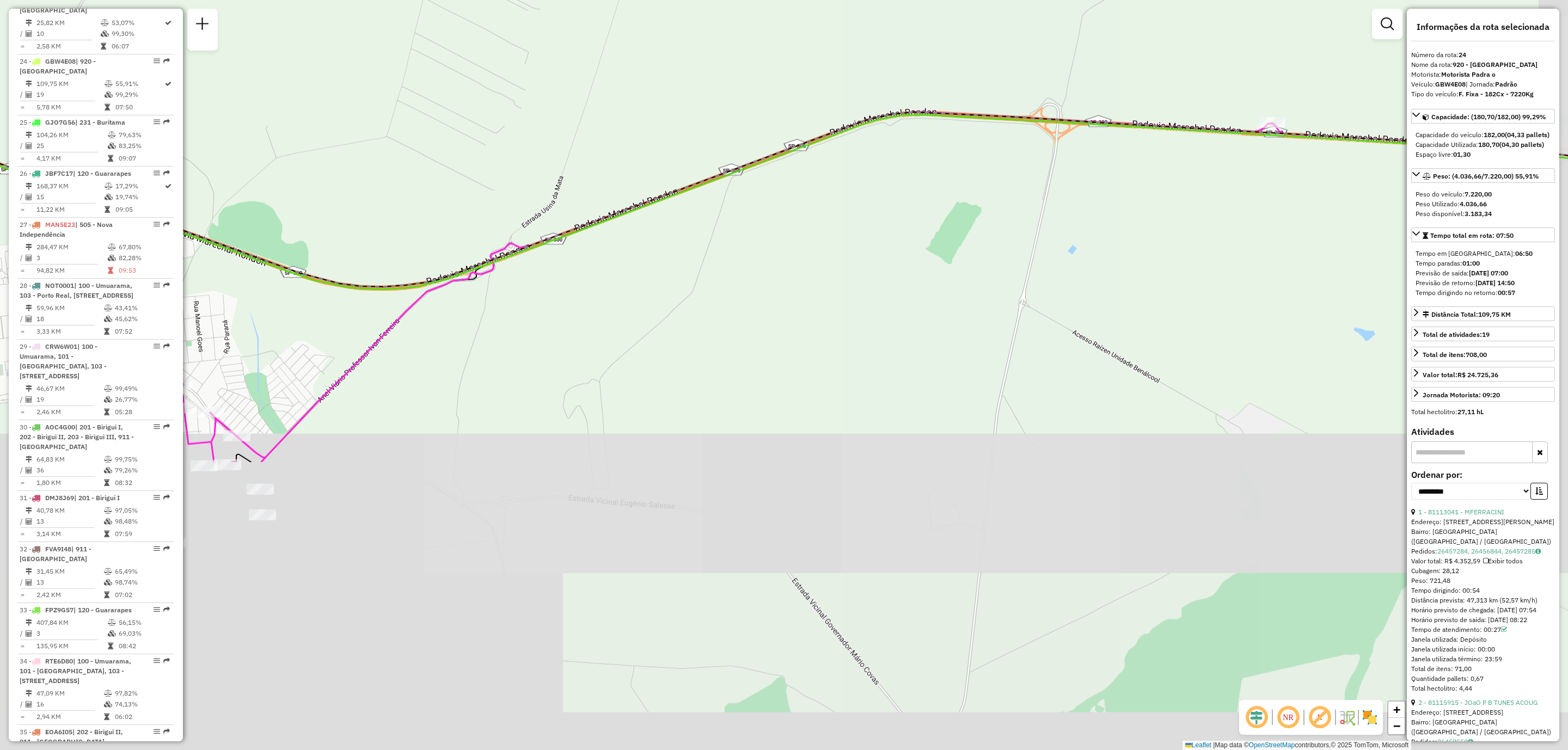
drag, startPoint x: 697, startPoint y: 654, endPoint x: 598, endPoint y: 289, distance: 378.2
click at [598, 289] on div "Janela de atendimento Grade de atendimento Capacidade Transportadoras Veículos …" at bounding box center [784, 375] width 1568 height 750
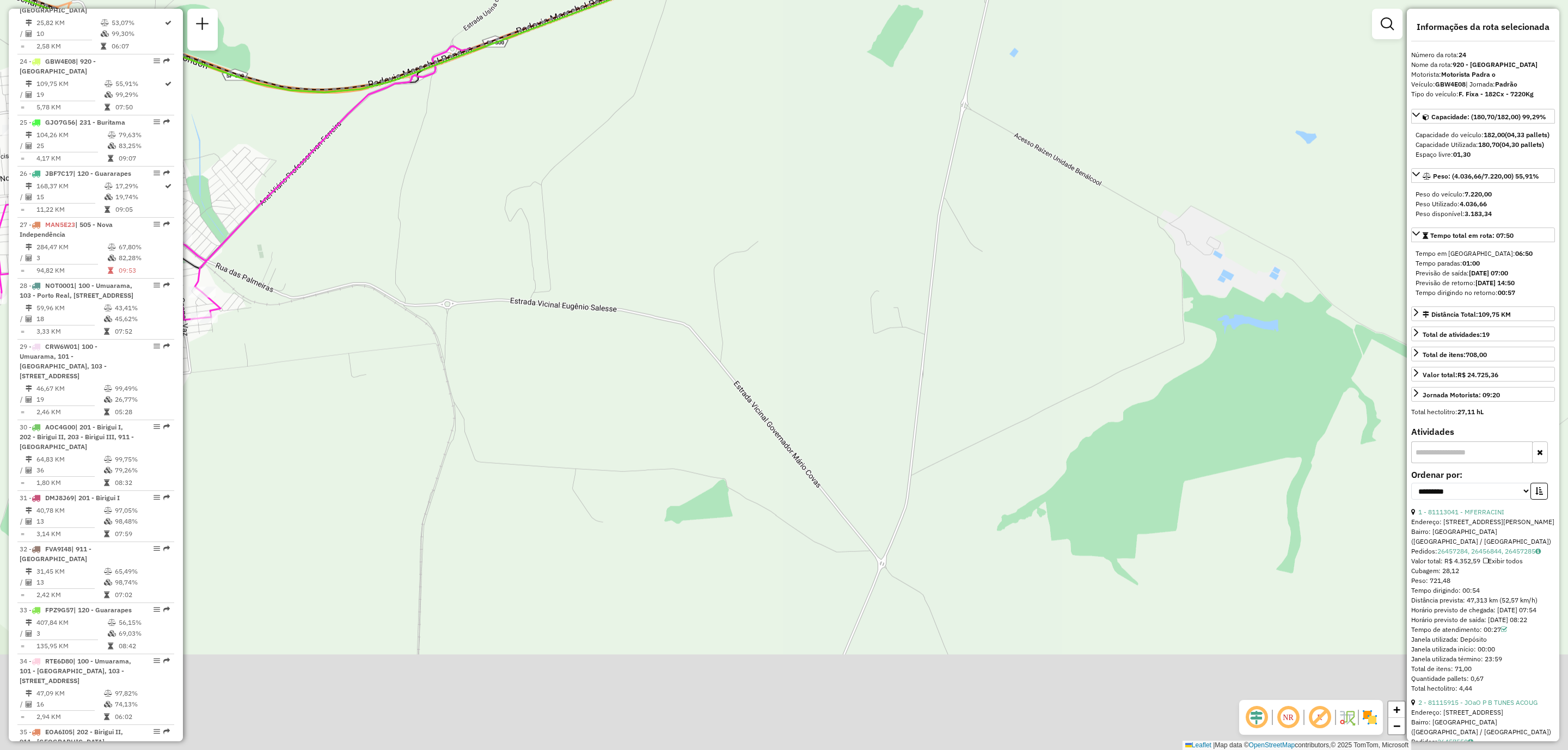
drag, startPoint x: 629, startPoint y: 537, endPoint x: 590, endPoint y: 325, distance: 215.6
click at [590, 325] on div "Janela de atendimento Grade de atendimento Capacidade Transportadoras Veículos …" at bounding box center [784, 375] width 1568 height 750
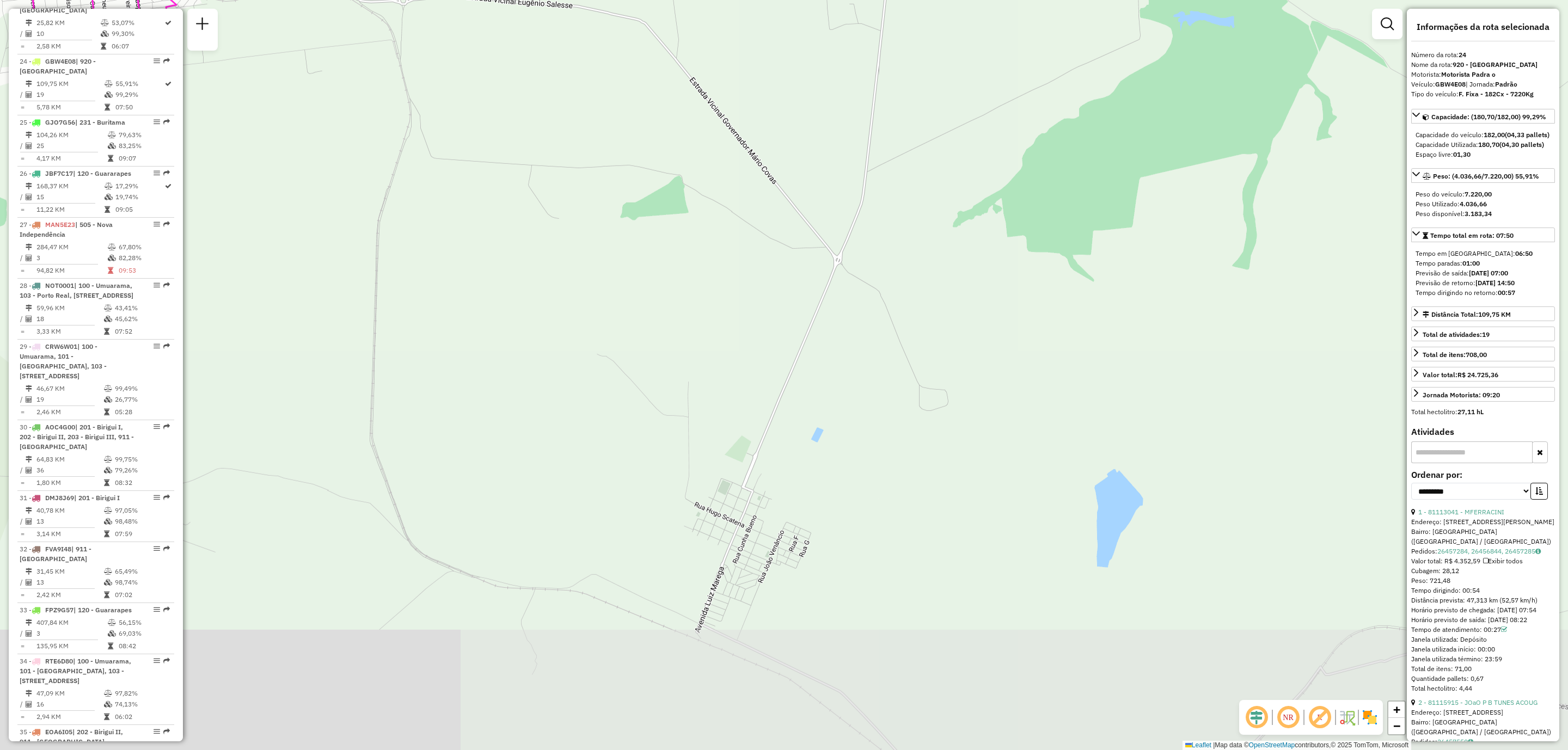
drag, startPoint x: 616, startPoint y: 483, endPoint x: 619, endPoint y: 257, distance: 226.0
click at [618, 259] on div "Janela de atendimento Grade de atendimento Capacidade Transportadoras Veículos …" at bounding box center [784, 375] width 1568 height 750
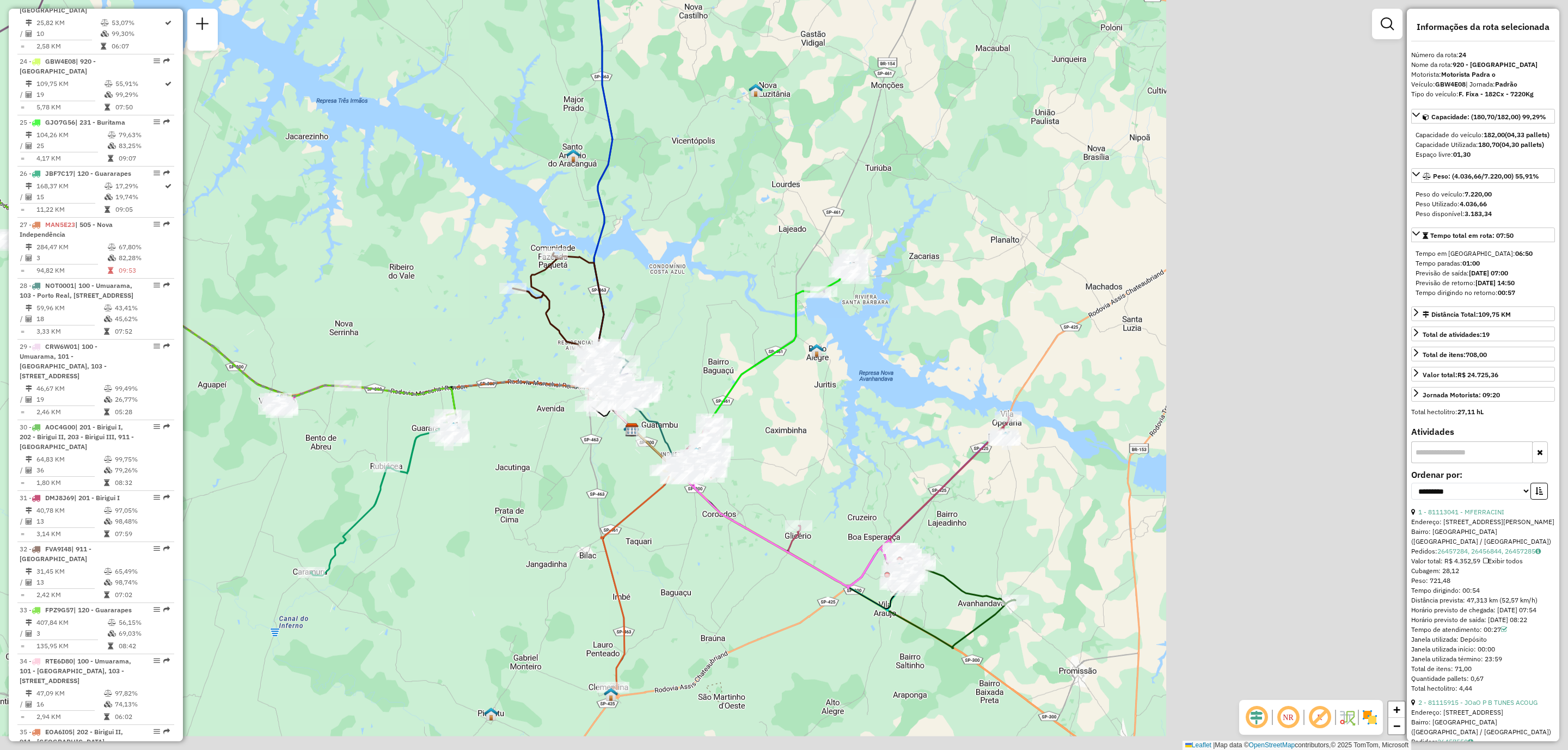
drag, startPoint x: 1161, startPoint y: 666, endPoint x: 629, endPoint y: 553, distance: 543.9
click at [629, 553] on div "Janela de atendimento Grade de atendimento Capacidade Transportadoras Veículos …" at bounding box center [784, 375] width 1568 height 750
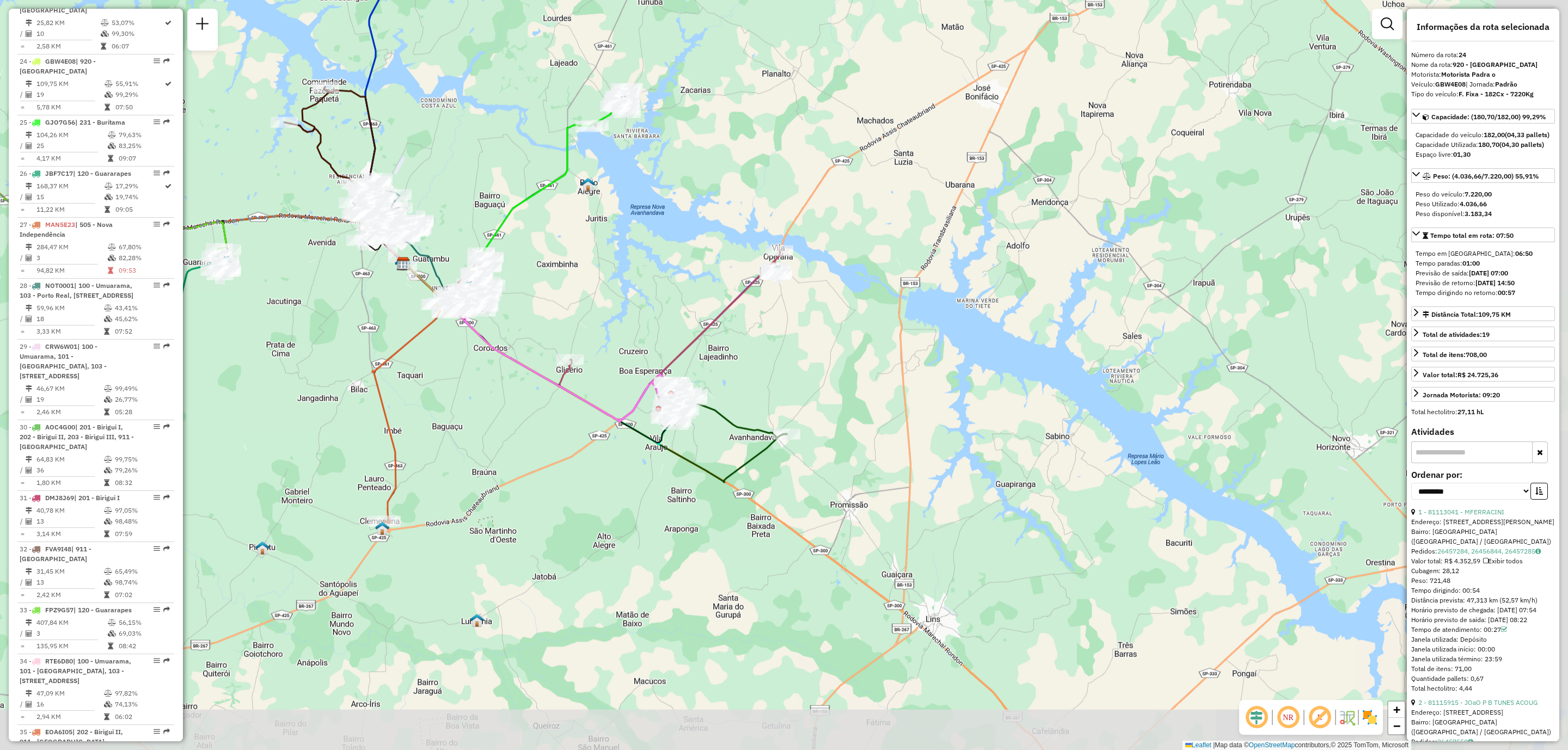
drag, startPoint x: 1037, startPoint y: 662, endPoint x: 864, endPoint y: 517, distance: 225.7
click at [864, 517] on div "Janela de atendimento Grade de atendimento Capacidade Transportadoras Veículos …" at bounding box center [784, 375] width 1568 height 750
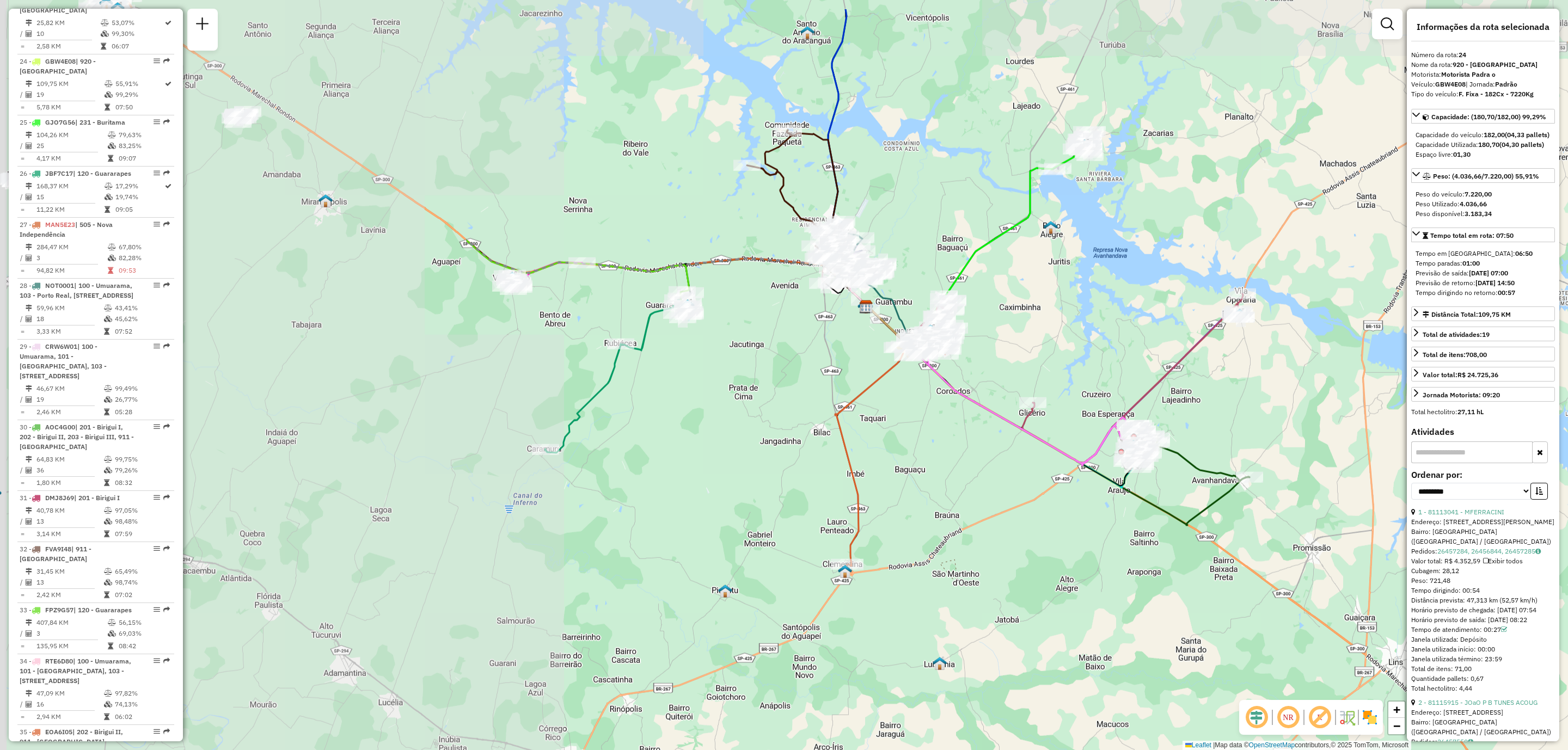
drag, startPoint x: 789, startPoint y: 463, endPoint x: 1092, endPoint y: 503, distance: 305.6
click at [1092, 503] on div "Janela de atendimento Grade de atendimento Capacidade Transportadoras Veículos …" at bounding box center [784, 375] width 1568 height 750
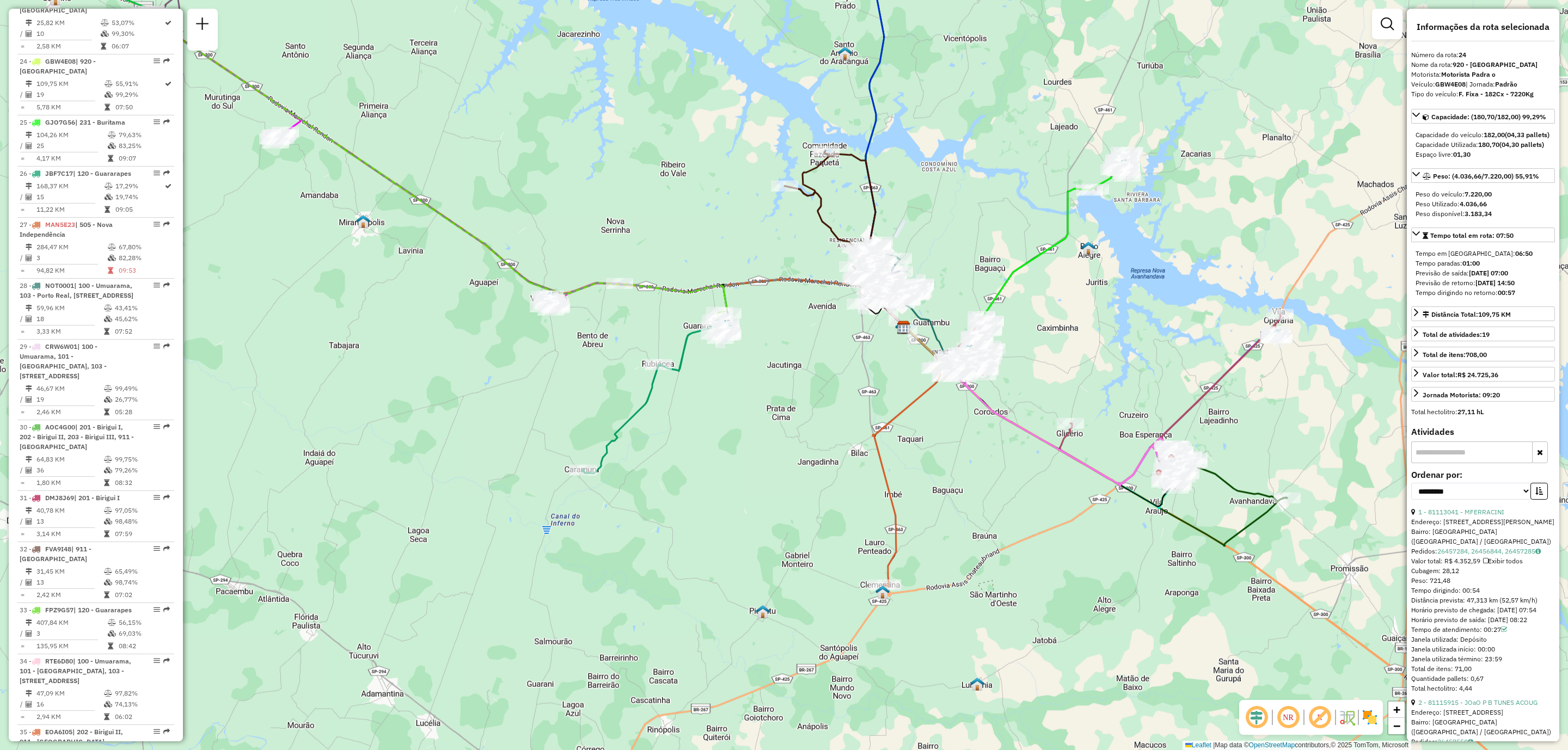
drag, startPoint x: 735, startPoint y: 482, endPoint x: 784, endPoint y: 520, distance: 62.0
click at [827, 518] on div "Janela de atendimento Grade de atendimento Capacidade Transportadoras Veículos …" at bounding box center [784, 375] width 1568 height 750
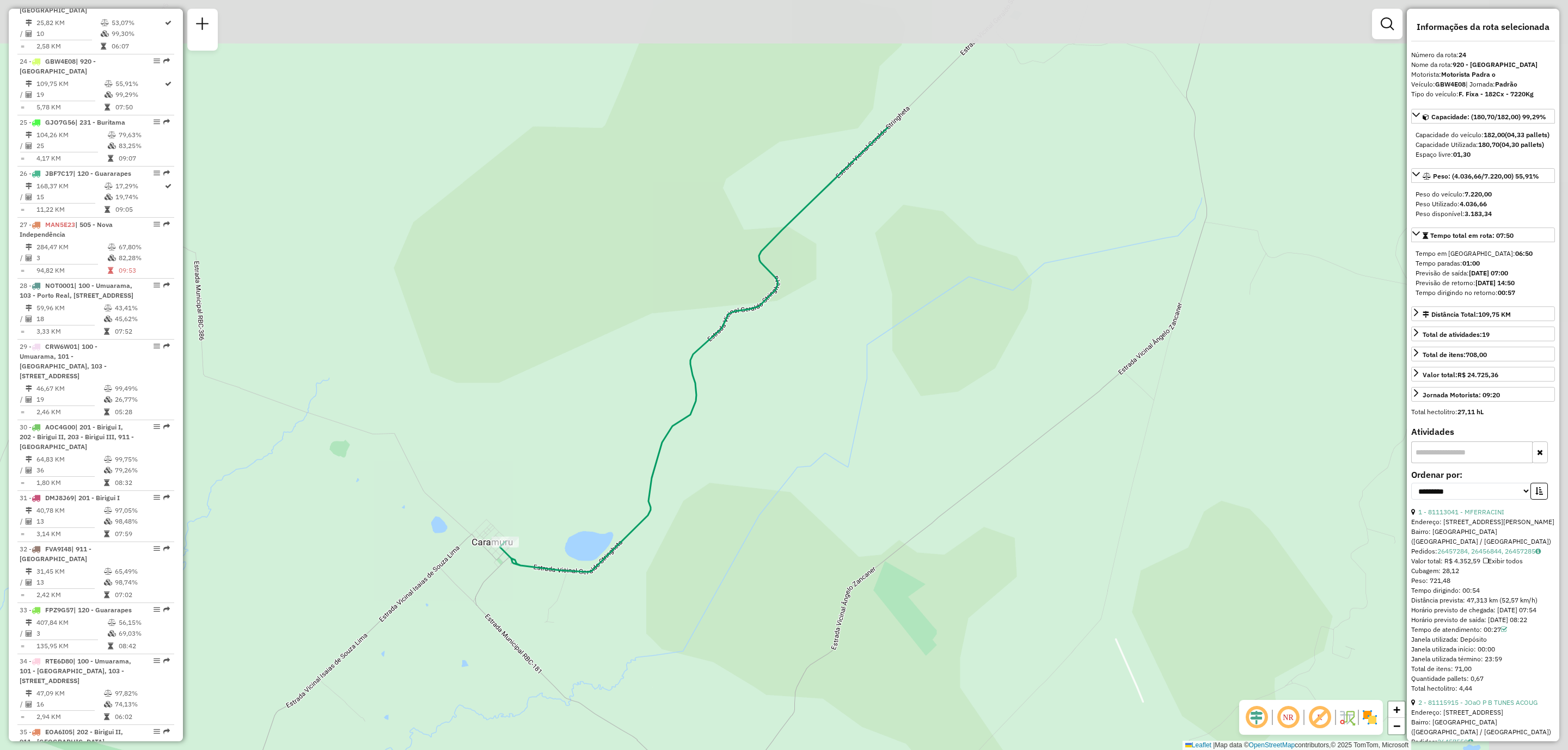
drag, startPoint x: 615, startPoint y: 365, endPoint x: 518, endPoint y: 570, distance: 226.8
click at [518, 570] on icon at bounding box center [693, 350] width 388 height 445
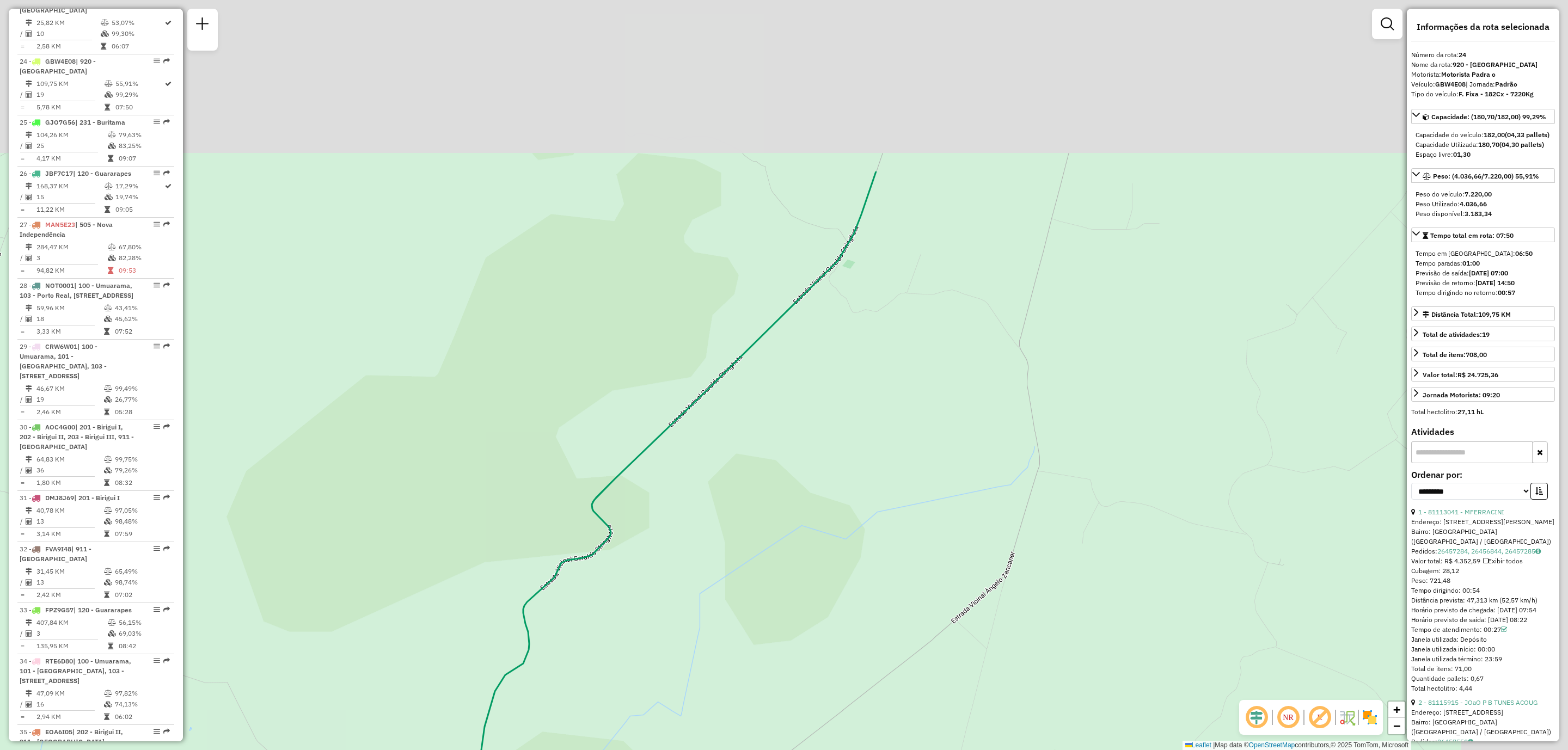
drag, startPoint x: 801, startPoint y: 444, endPoint x: 574, endPoint y: 662, distance: 314.7
click at [621, 686] on div "Janela de atendimento Grade de atendimento Capacidade Transportadoras Veículos …" at bounding box center [784, 375] width 1568 height 750
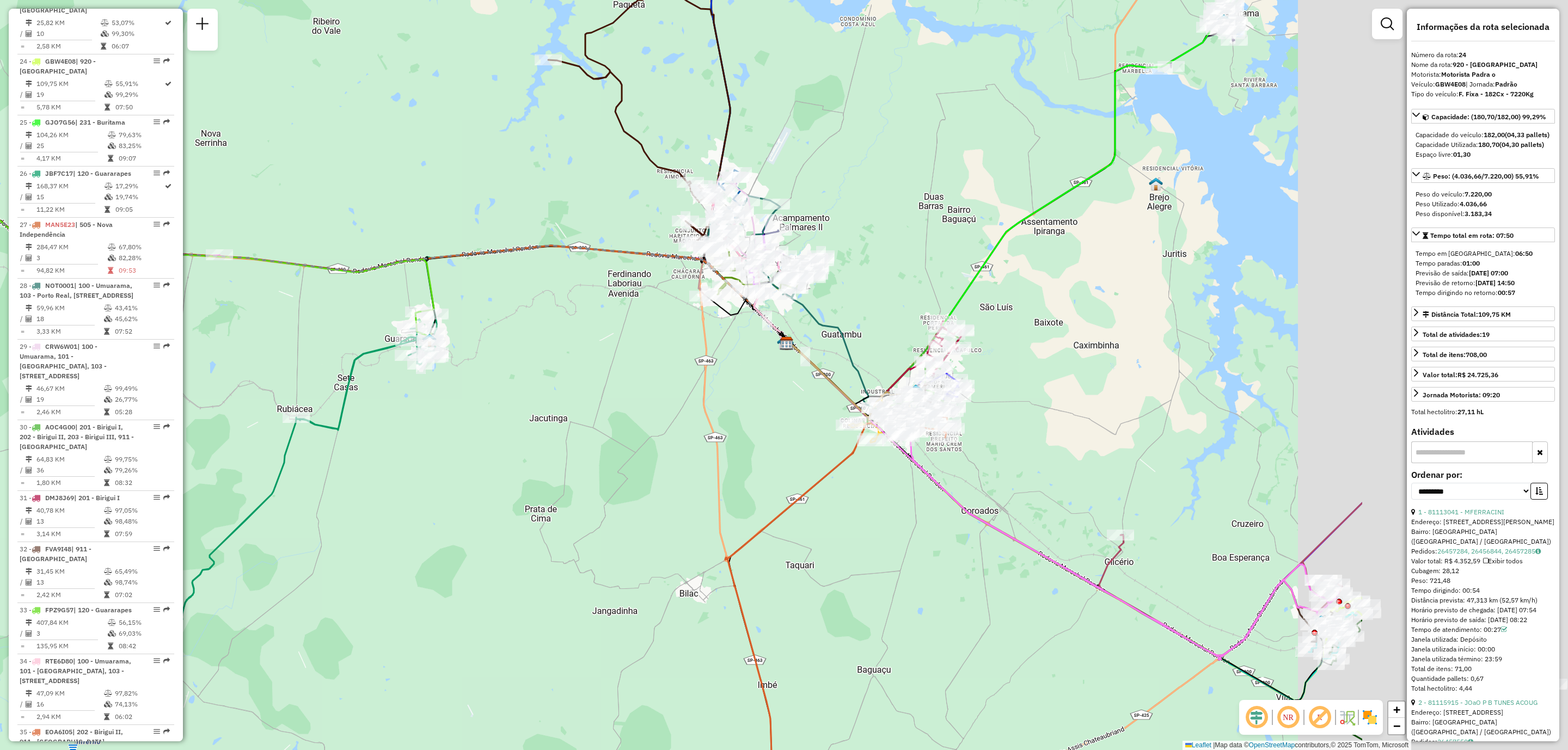
drag, startPoint x: 925, startPoint y: 499, endPoint x: 556, endPoint y: 477, distance: 369.7
click at [553, 475] on div "Janela de atendimento Grade de atendimento Capacidade Transportadoras Veículos …" at bounding box center [784, 375] width 1568 height 750
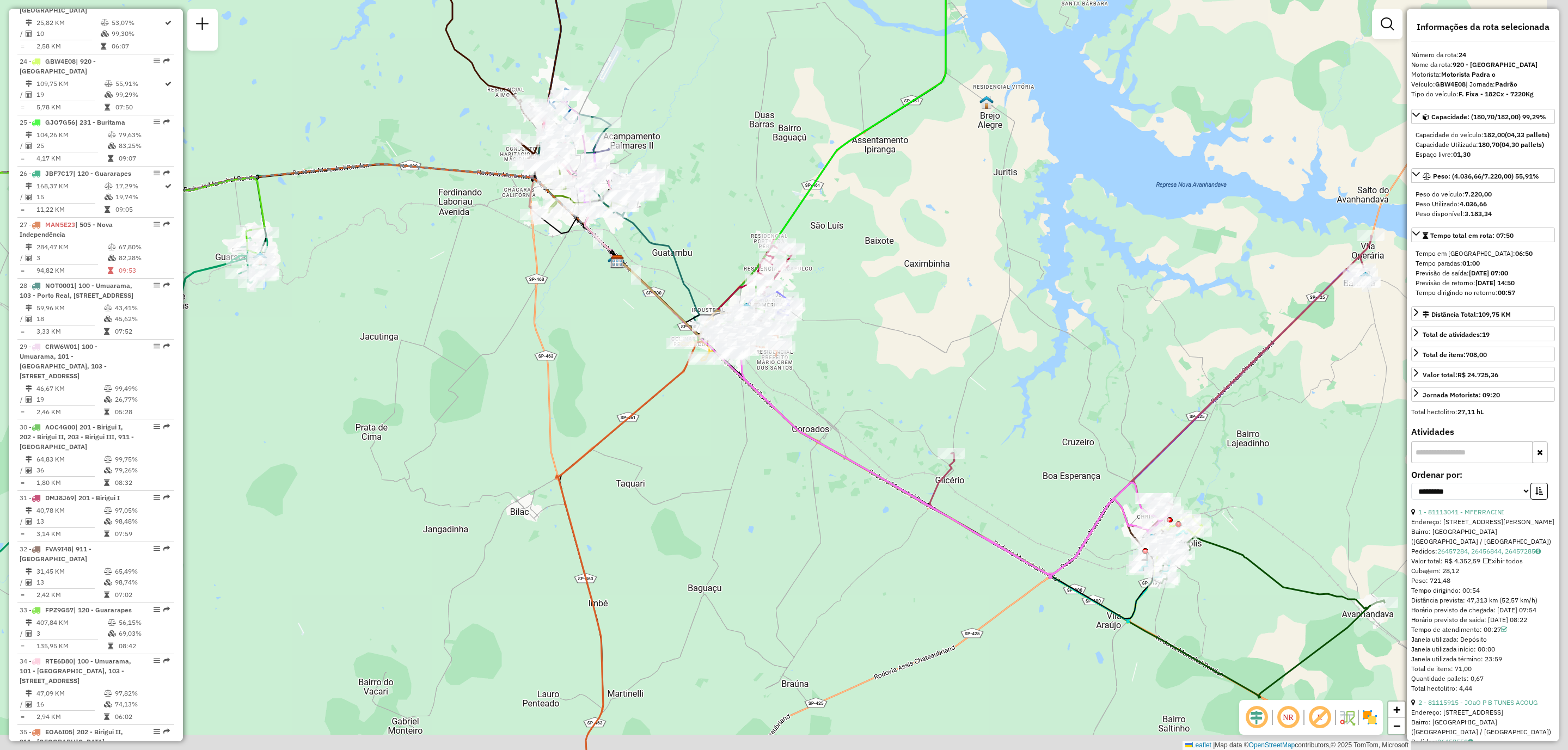
drag, startPoint x: 758, startPoint y: 482, endPoint x: 739, endPoint y: 490, distance: 20.6
click at [739, 485] on div "Janela de atendimento Grade de atendimento Capacidade Transportadoras Veículos …" at bounding box center [784, 375] width 1568 height 750
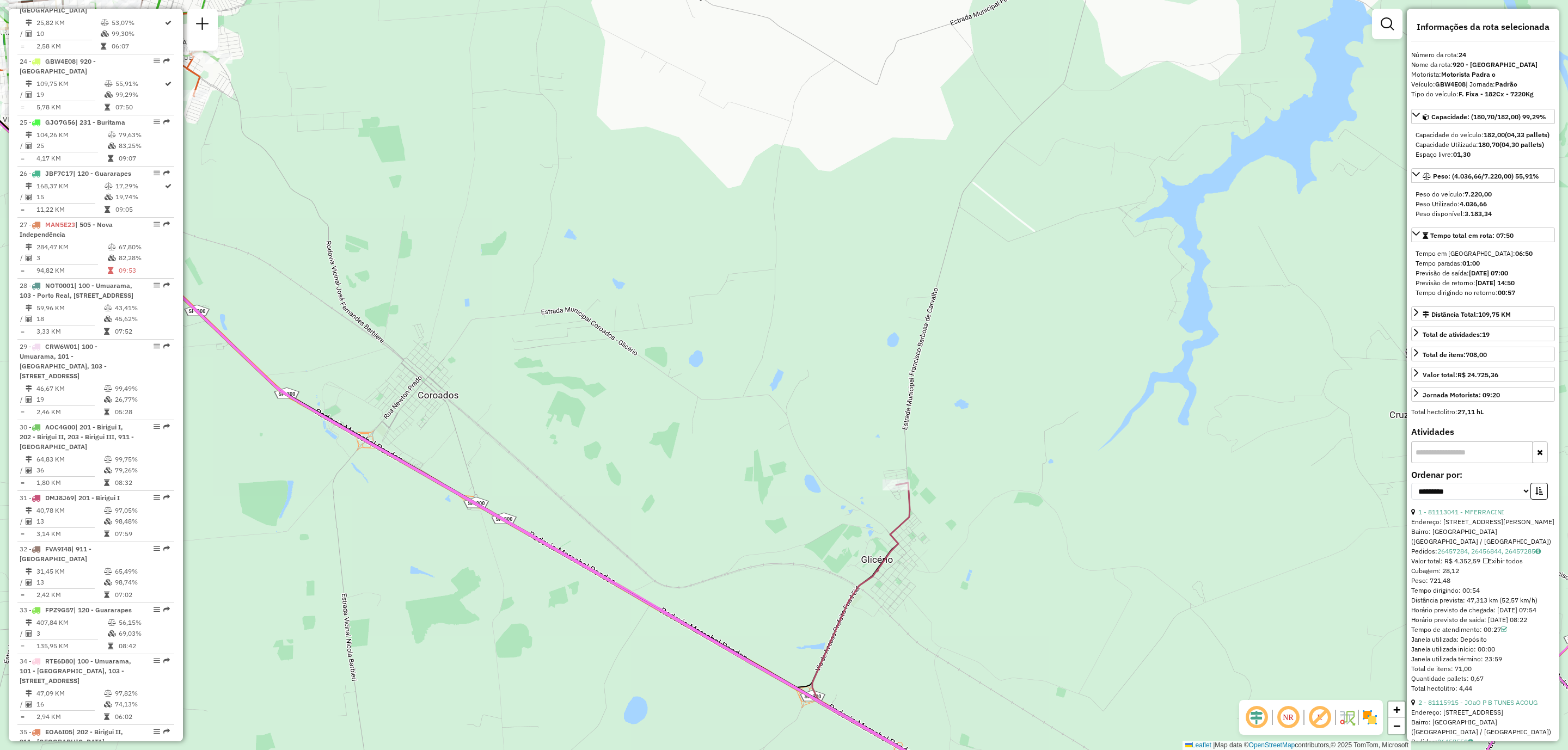
drag, startPoint x: 929, startPoint y: 536, endPoint x: 926, endPoint y: 491, distance: 45.1
click at [926, 491] on div "Janela de atendimento Grade de atendimento Capacidade Transportadoras Veículos …" at bounding box center [784, 375] width 1568 height 750
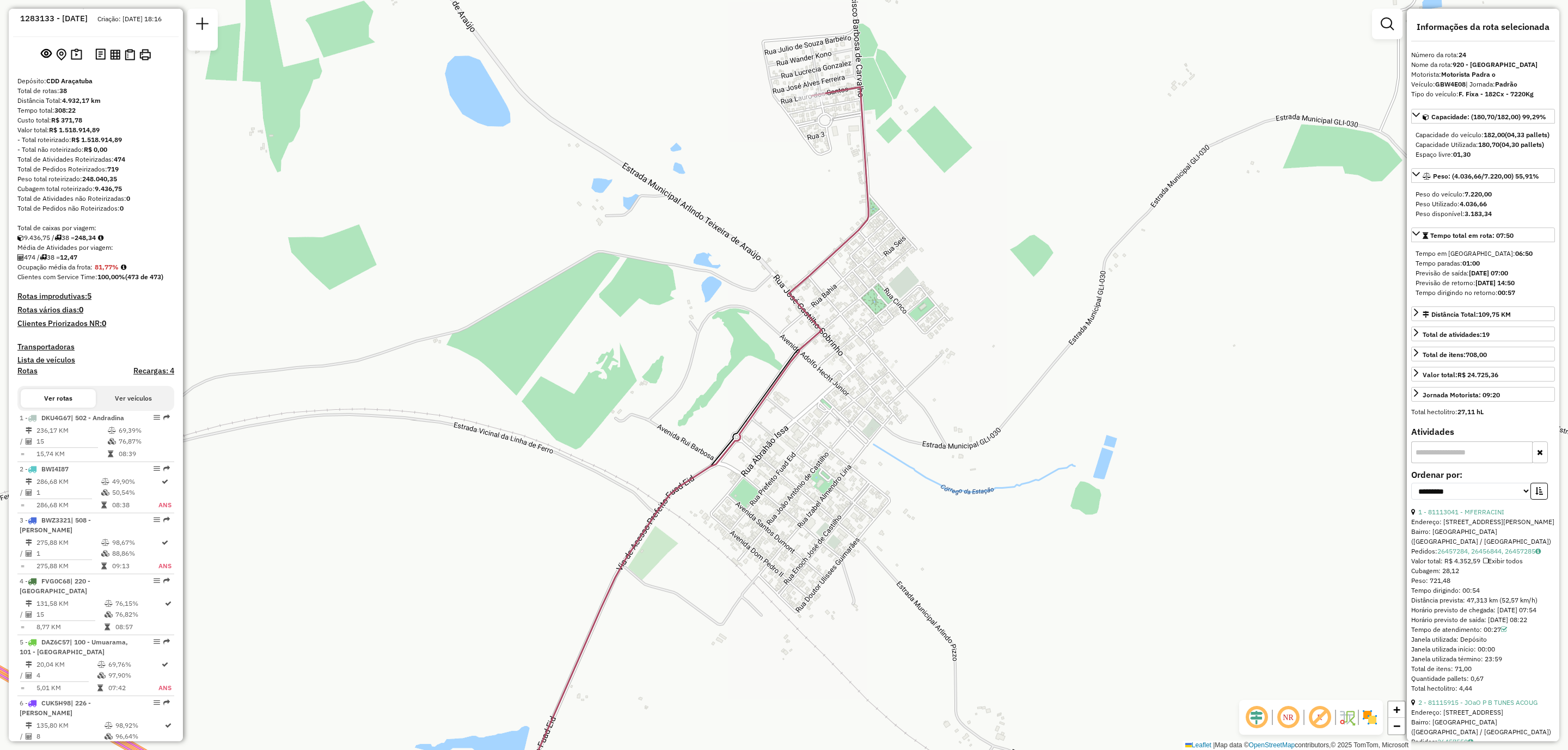
scroll to position [0, 0]
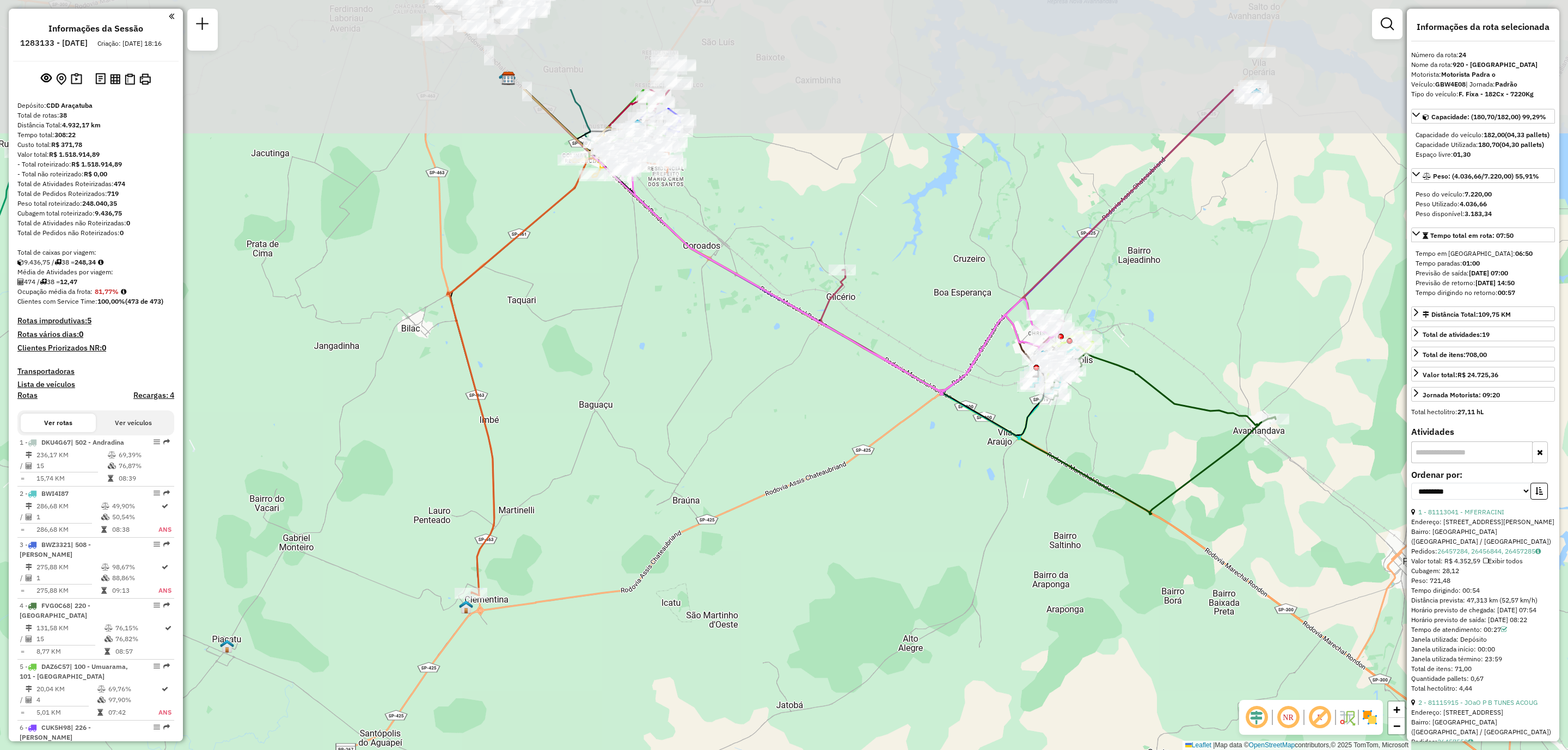
drag, startPoint x: 840, startPoint y: 121, endPoint x: 847, endPoint y: 291, distance: 170.1
click at [847, 291] on icon at bounding box center [1027, 239] width 413 height 301
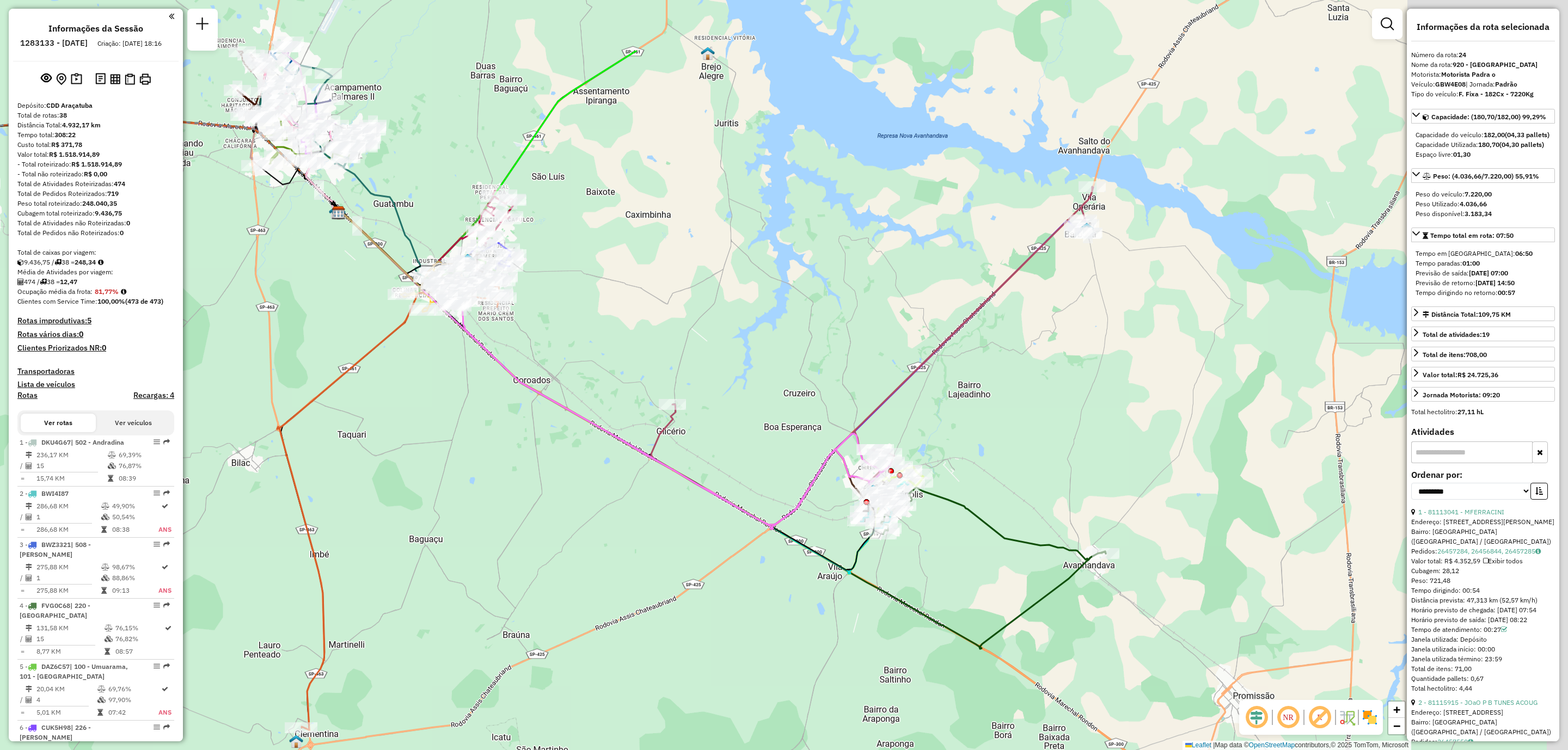
drag, startPoint x: 996, startPoint y: 153, endPoint x: 790, endPoint y: 298, distance: 251.9
click at [790, 298] on div "Janela de atendimento Grade de atendimento Capacidade Transportadoras Veículos …" at bounding box center [784, 375] width 1568 height 750
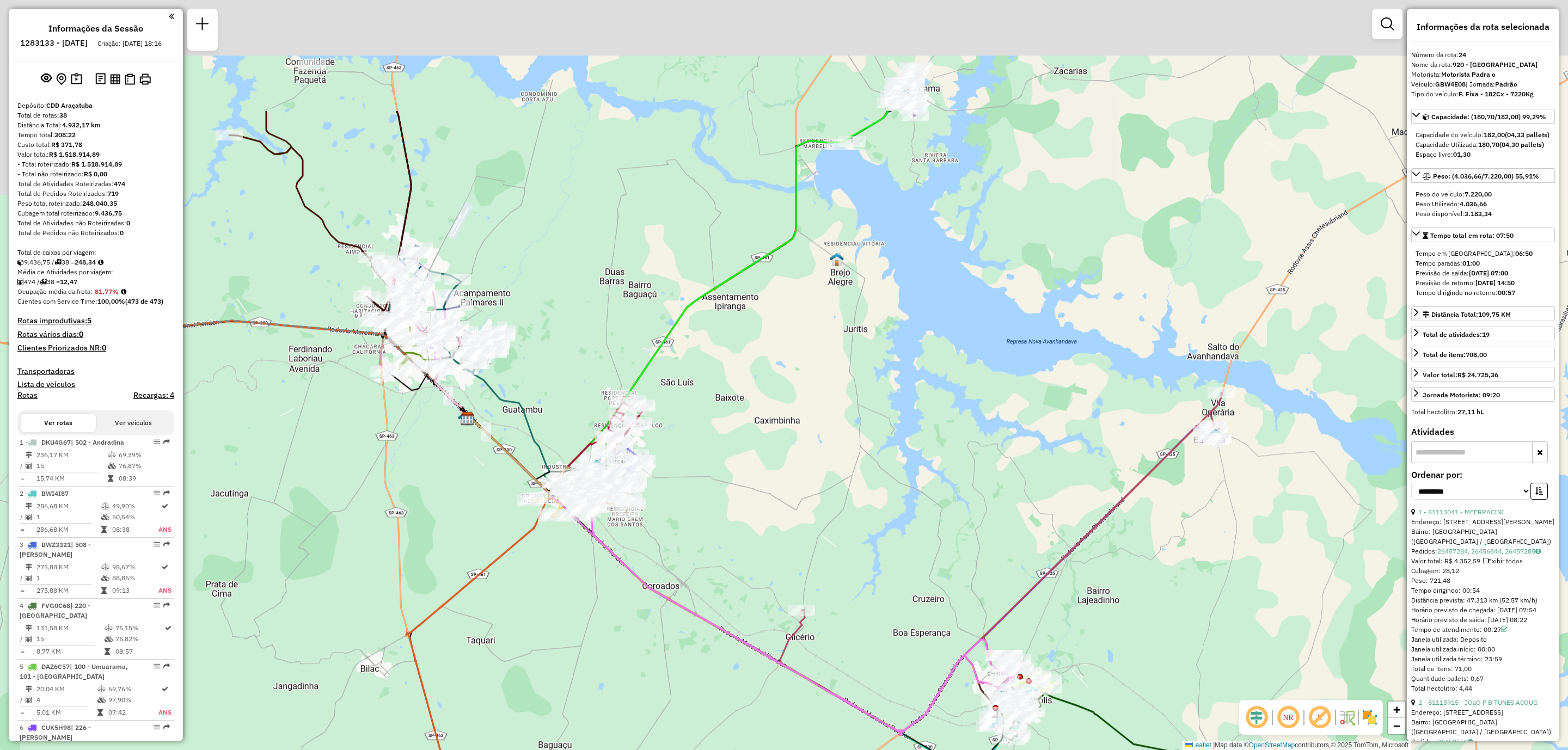
drag, startPoint x: 851, startPoint y: 357, endPoint x: 972, endPoint y: 450, distance: 152.6
click at [977, 452] on div "Janela de atendimento Grade de atendimento Capacidade Transportadoras Veículos …" at bounding box center [784, 375] width 1568 height 750
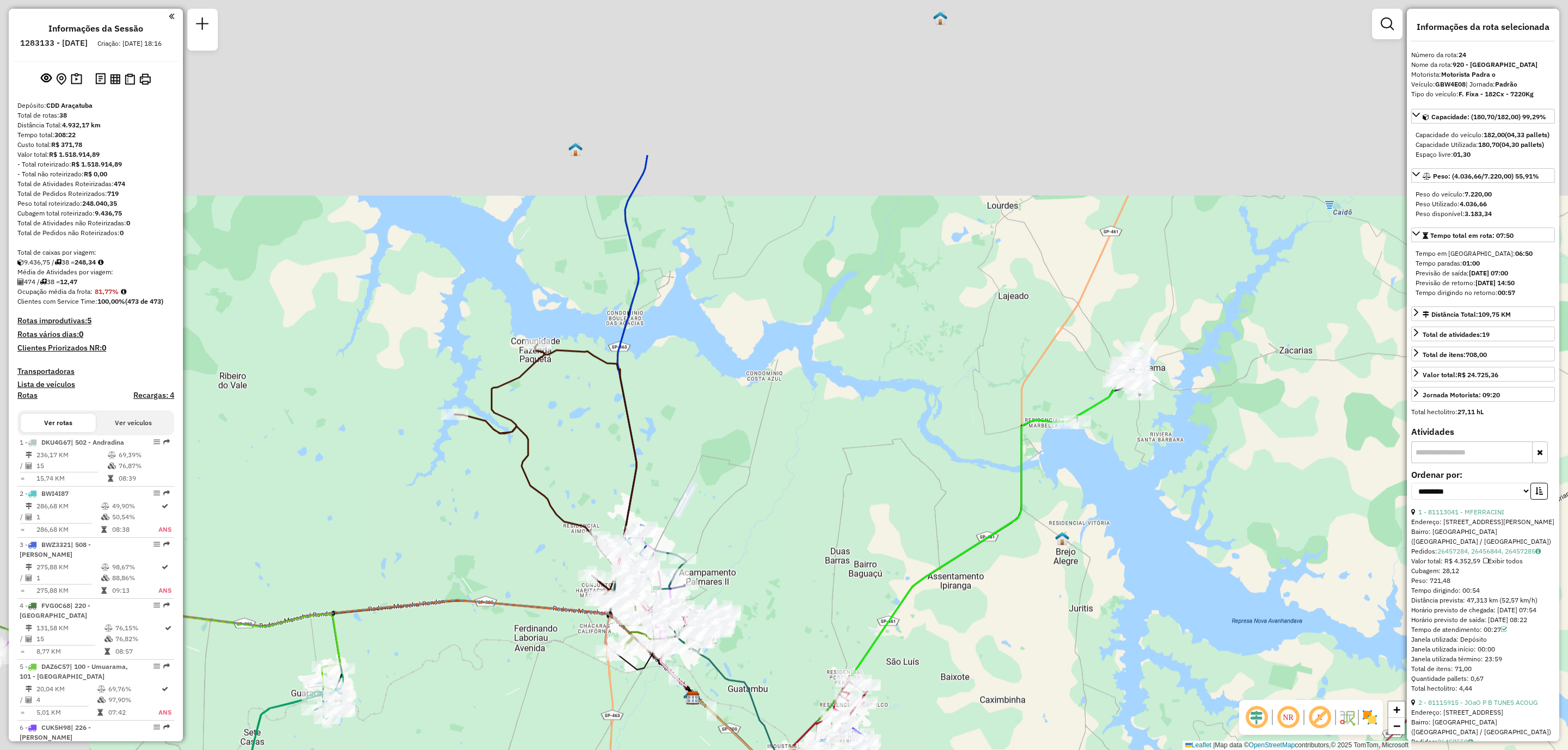
drag, startPoint x: 684, startPoint y: 230, endPoint x: 798, endPoint y: 436, distance: 235.4
click at [830, 455] on div "Janela de atendimento Grade de atendimento Capacidade Transportadoras Veículos …" at bounding box center [784, 375] width 1568 height 750
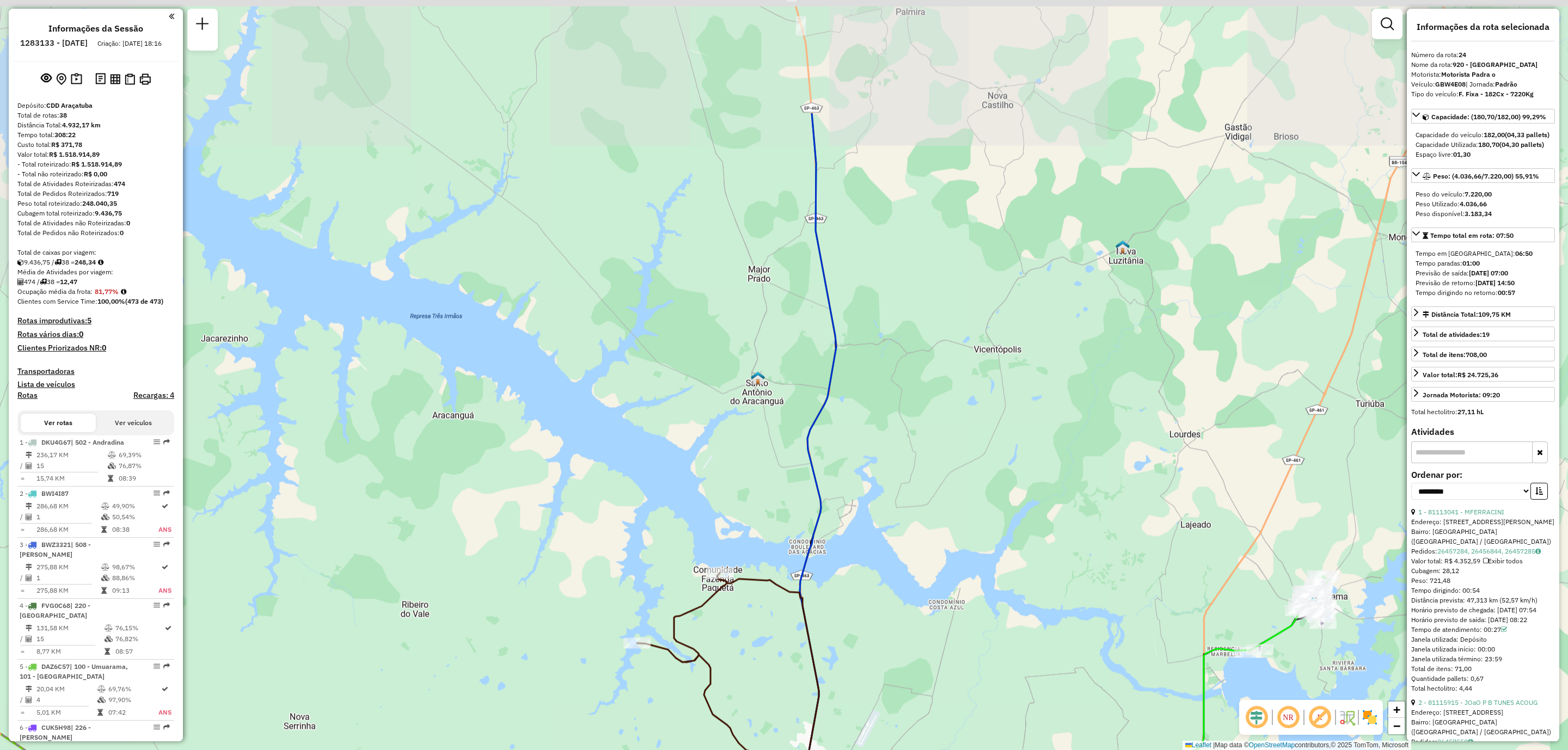
drag, startPoint x: 517, startPoint y: 293, endPoint x: 672, endPoint y: 479, distance: 242.1
click at [672, 479] on div "Janela de atendimento Grade de atendimento Capacidade Transportadoras Veículos …" at bounding box center [784, 375] width 1568 height 750
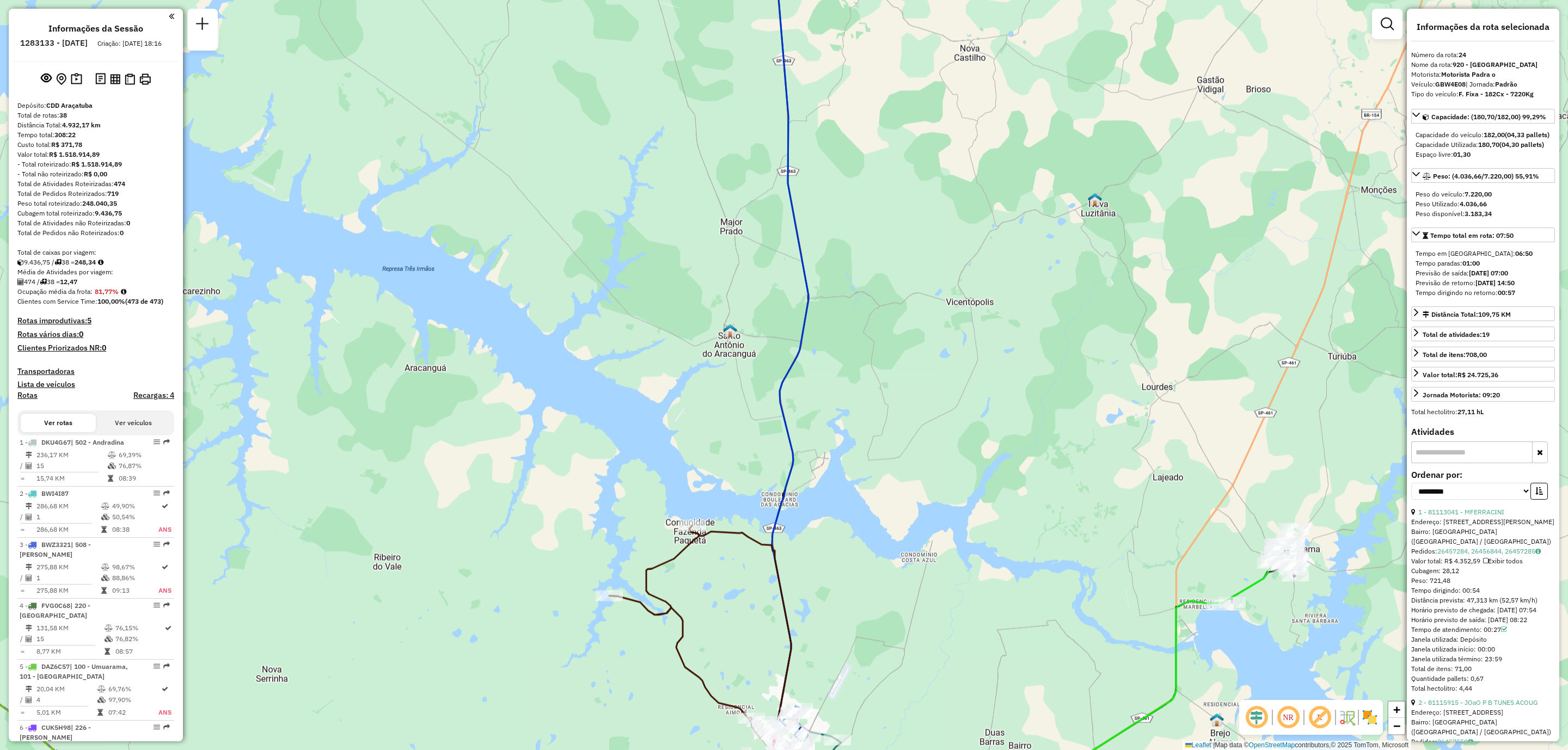
drag, startPoint x: 662, startPoint y: 475, endPoint x: 634, endPoint y: 428, distance: 54.7
click at [634, 428] on div "Janela de atendimento Grade de atendimento Capacidade Transportadoras Veículos …" at bounding box center [784, 375] width 1568 height 750
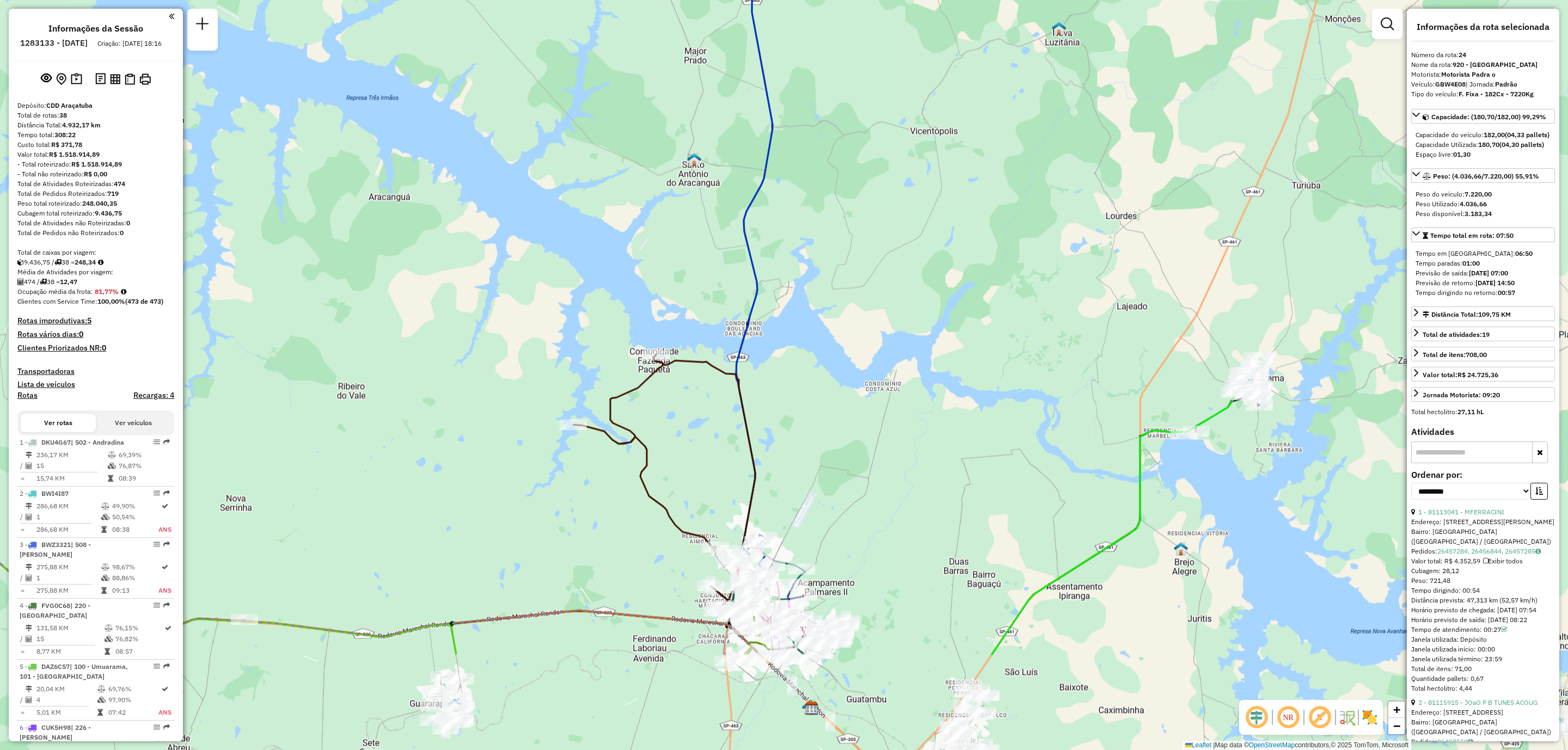
drag, startPoint x: 712, startPoint y: 565, endPoint x: 702, endPoint y: 459, distance: 106.5
click at [694, 454] on div "Janela de atendimento Grade de atendimento Capacidade Transportadoras Veículos …" at bounding box center [784, 375] width 1568 height 750
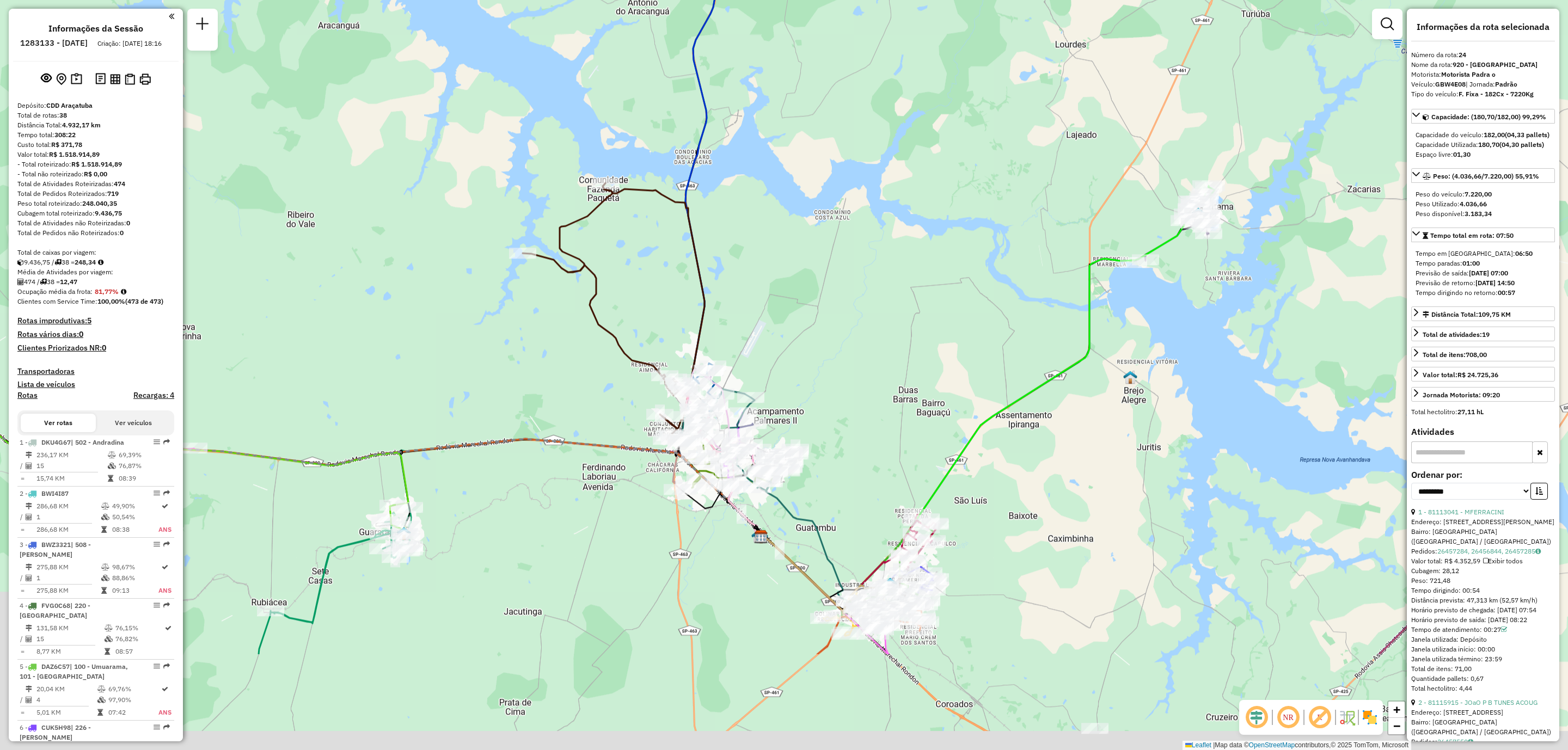
drag, startPoint x: 673, startPoint y: 601, endPoint x: 640, endPoint y: 430, distance: 174.2
click at [639, 428] on div "Janela de atendimento Grade de atendimento Capacidade Transportadoras Veículos …" at bounding box center [784, 375] width 1568 height 750
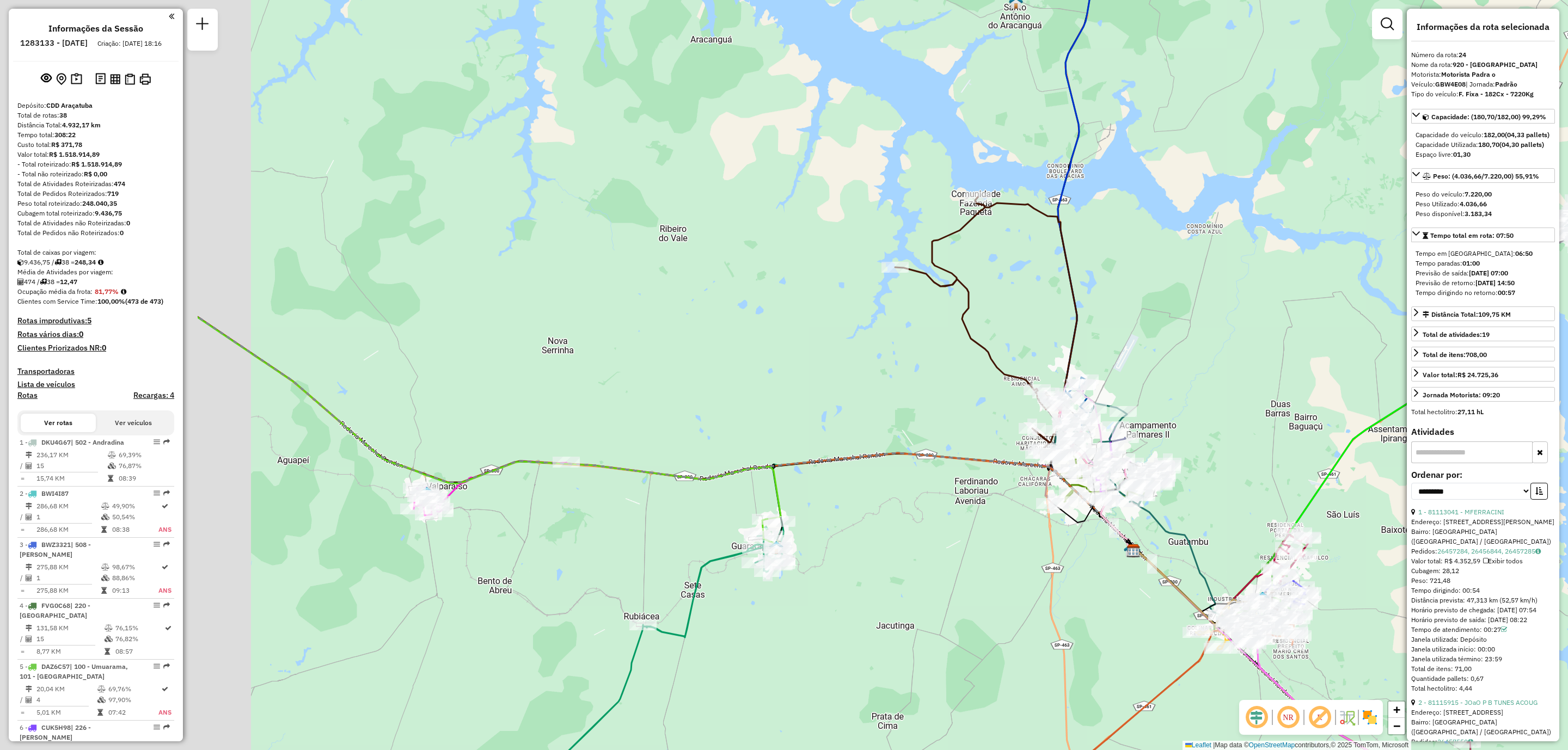
drag, startPoint x: 558, startPoint y: 601, endPoint x: 931, endPoint y: 618, distance: 373.4
click at [931, 618] on div "Janela de atendimento Grade de atendimento Capacidade Transportadoras Veículos …" at bounding box center [784, 375] width 1568 height 750
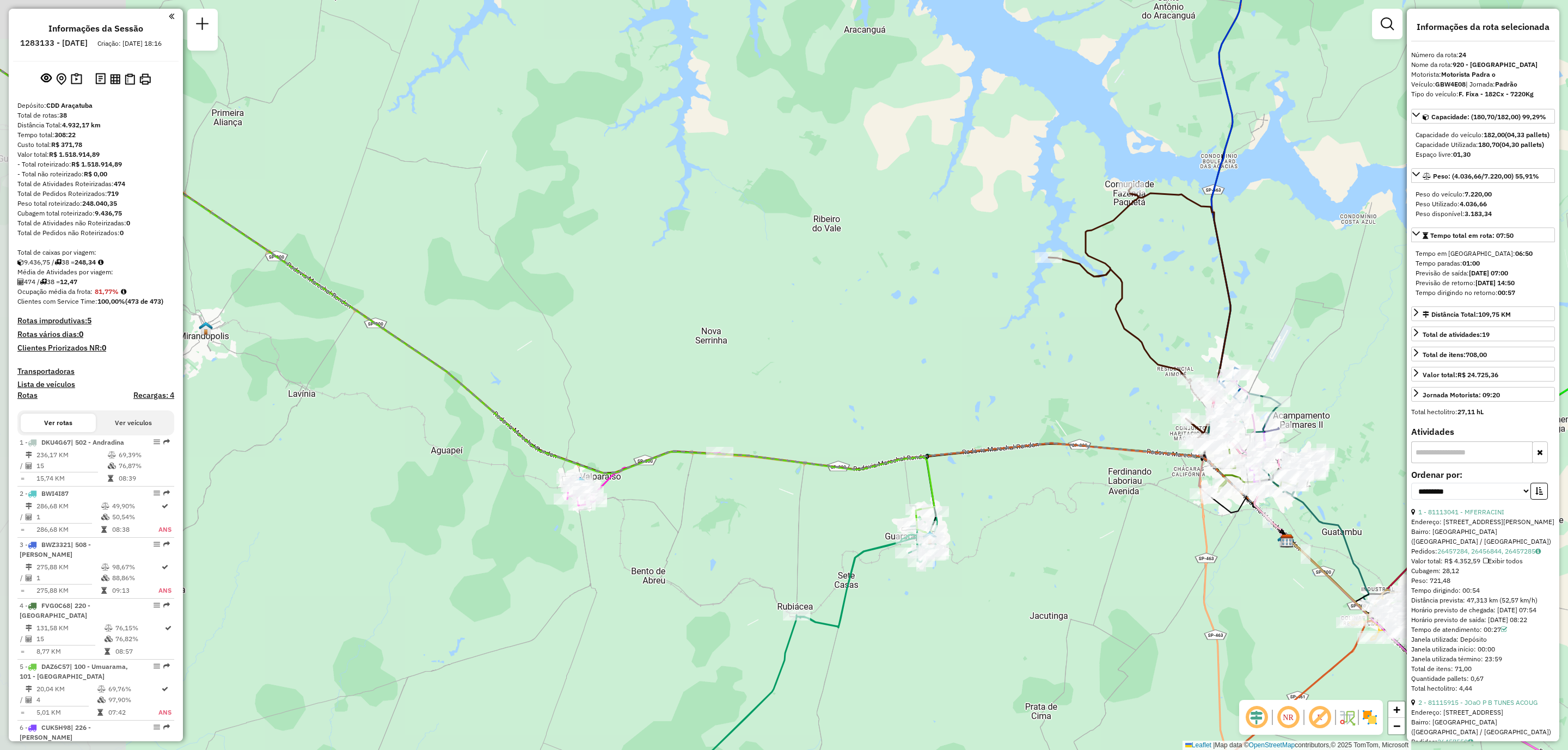
drag, startPoint x: 572, startPoint y: 560, endPoint x: 708, endPoint y: 548, distance: 136.5
click at [708, 548] on div "Janela de atendimento Grade de atendimento Capacidade Transportadoras Veículos …" at bounding box center [784, 375] width 1568 height 750
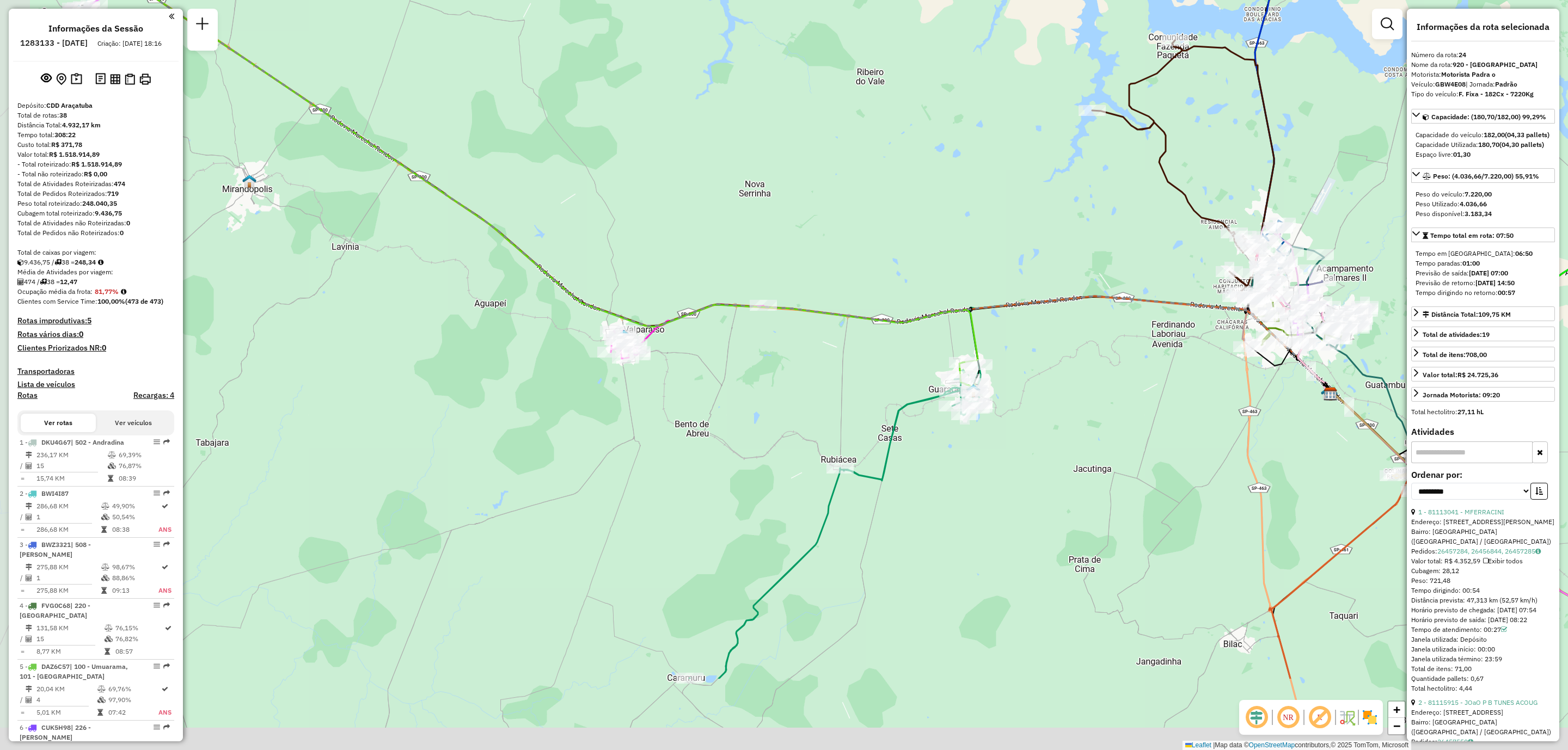
drag, startPoint x: 673, startPoint y: 621, endPoint x: 719, endPoint y: 472, distance: 155.9
click at [719, 474] on div "Janela de atendimento Grade de atendimento Capacidade Transportadoras Veículos …" at bounding box center [784, 375] width 1568 height 750
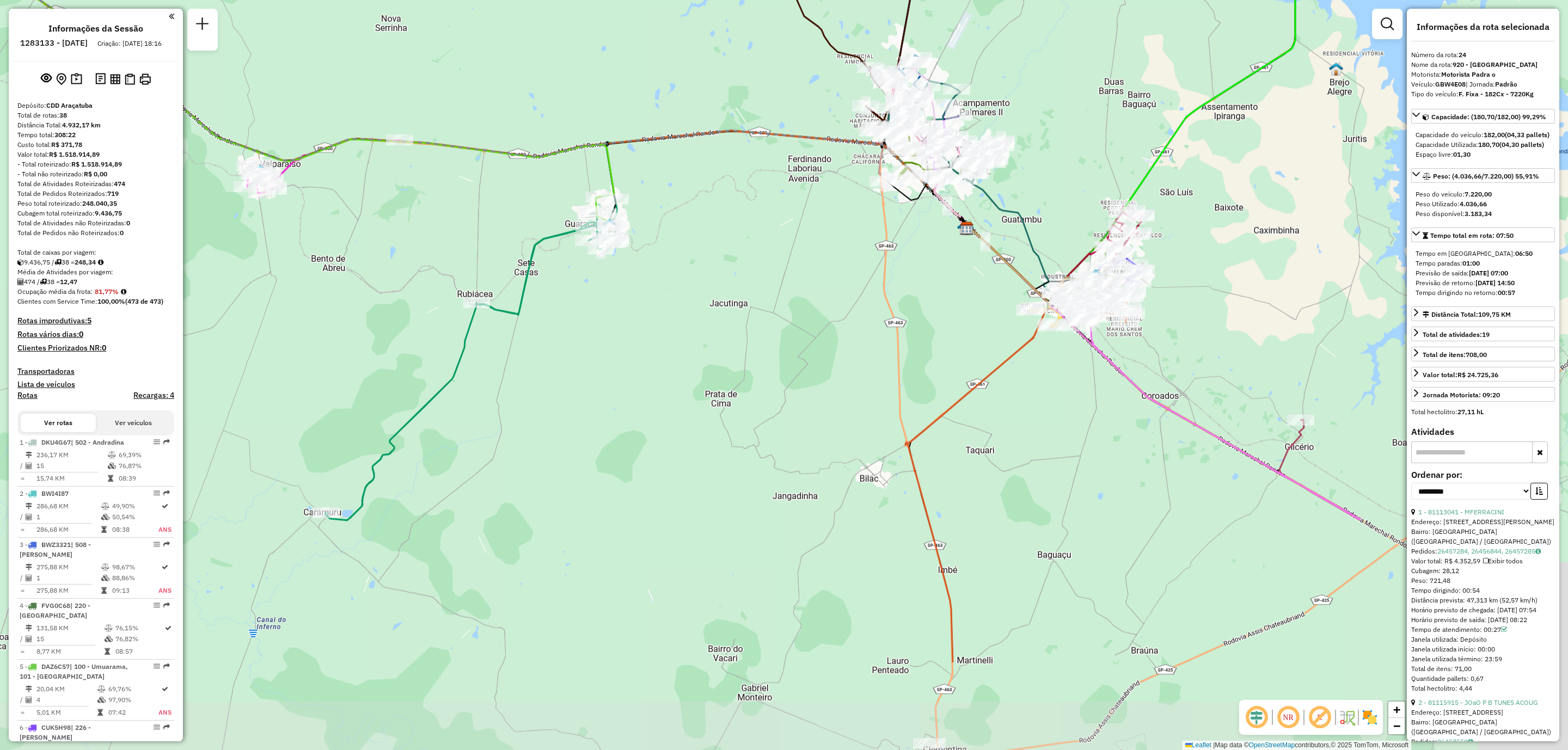
drag, startPoint x: 879, startPoint y: 618, endPoint x: 492, endPoint y: 445, distance: 423.9
click at [494, 446] on div "Janela de atendimento Grade de atendimento Capacidade Transportadoras Veículos …" at bounding box center [784, 375] width 1568 height 750
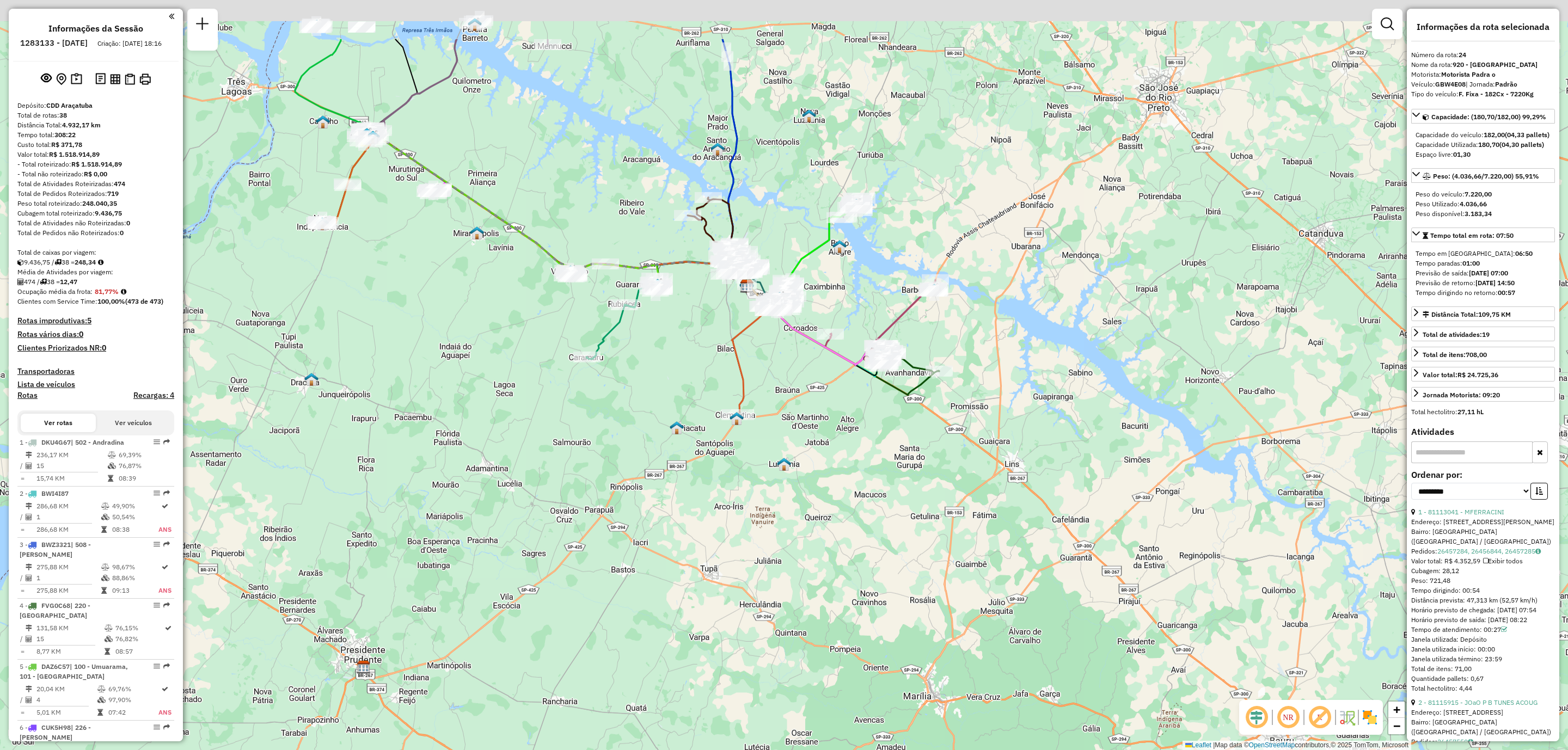
drag, startPoint x: 572, startPoint y: 238, endPoint x: 684, endPoint y: 354, distance: 161.2
click at [684, 354] on div "Janela de atendimento Grade de atendimento Capacidade Transportadoras Veículos …" at bounding box center [784, 375] width 1568 height 750
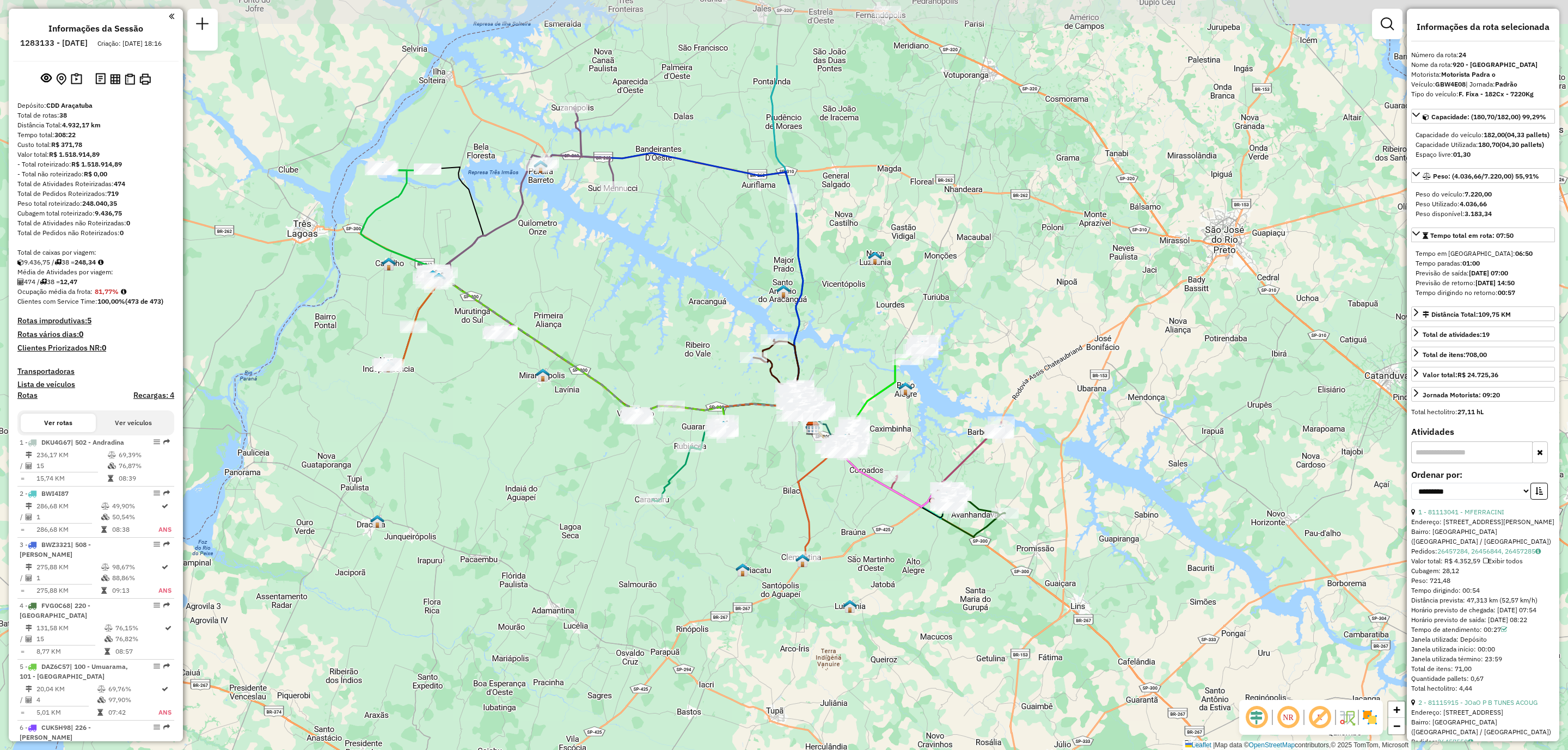
drag, startPoint x: 660, startPoint y: 314, endPoint x: 721, endPoint y: 454, distance: 152.7
click at [721, 454] on div "Janela de atendimento Grade de atendimento Capacidade Transportadoras Veículos …" at bounding box center [784, 375] width 1568 height 750
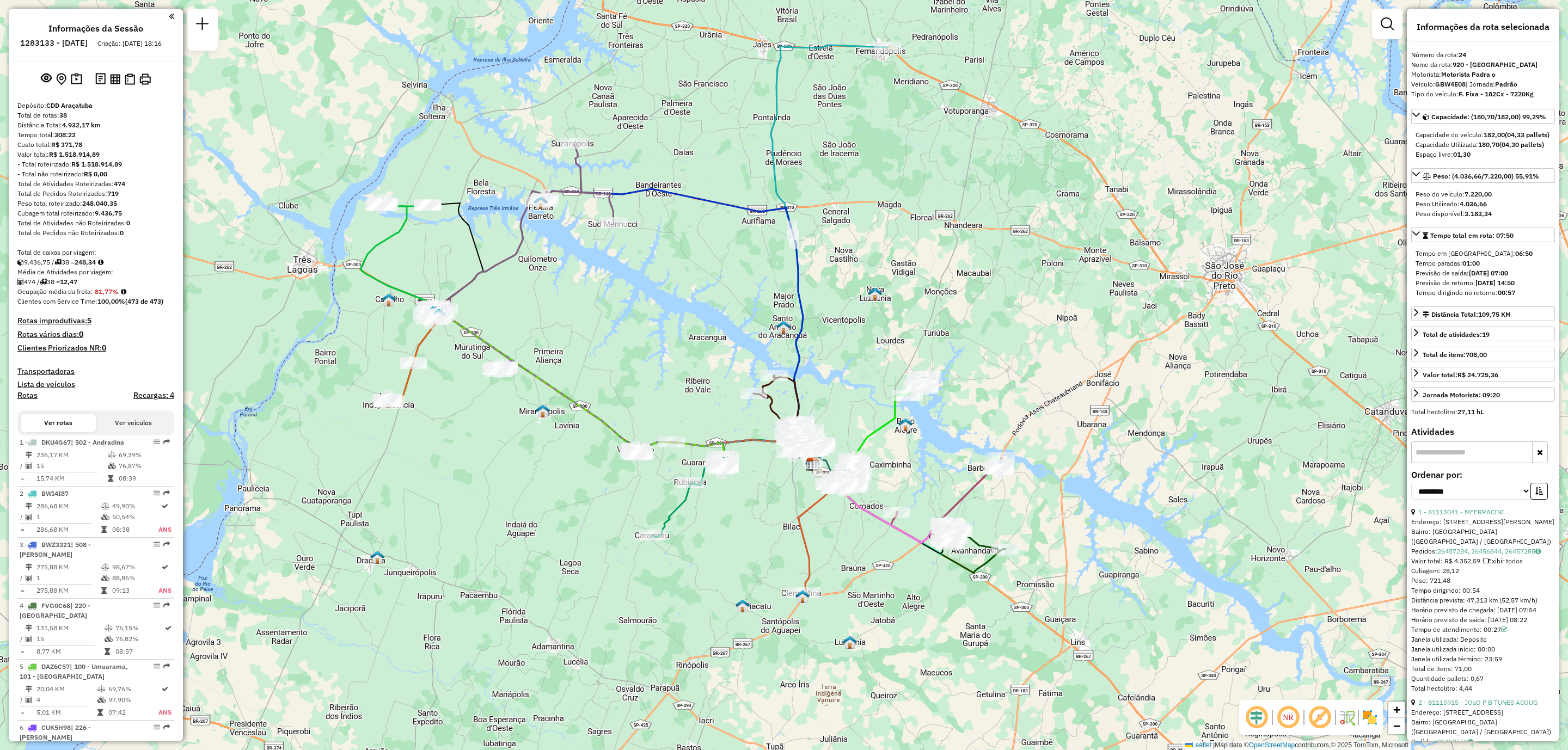
drag, startPoint x: 736, startPoint y: 461, endPoint x: 736, endPoint y: 492, distance: 31.0
click at [736, 492] on div "Janela de atendimento Grade de atendimento Capacidade Transportadoras Veículos …" at bounding box center [784, 375] width 1568 height 750
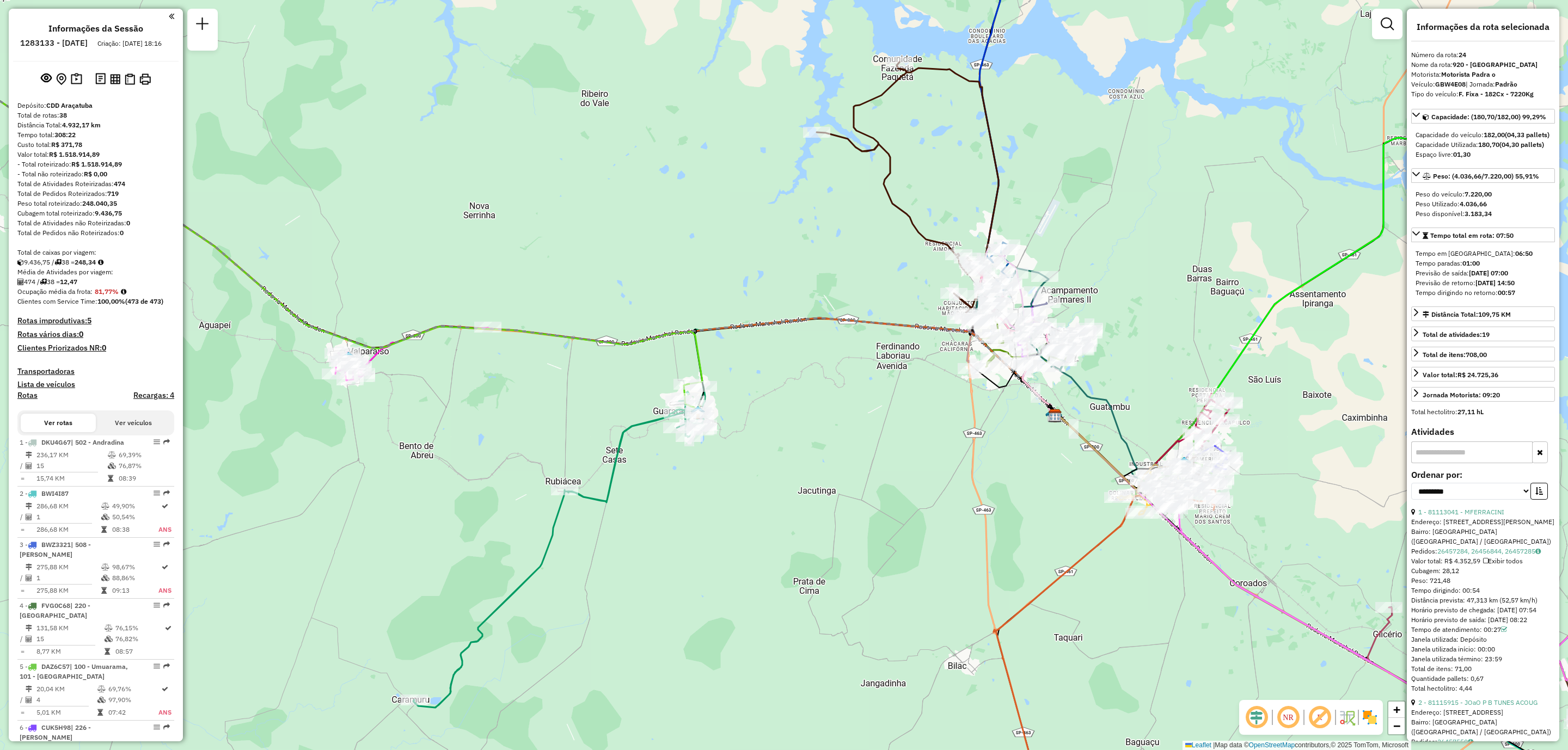
scroll to position [1812, 0]
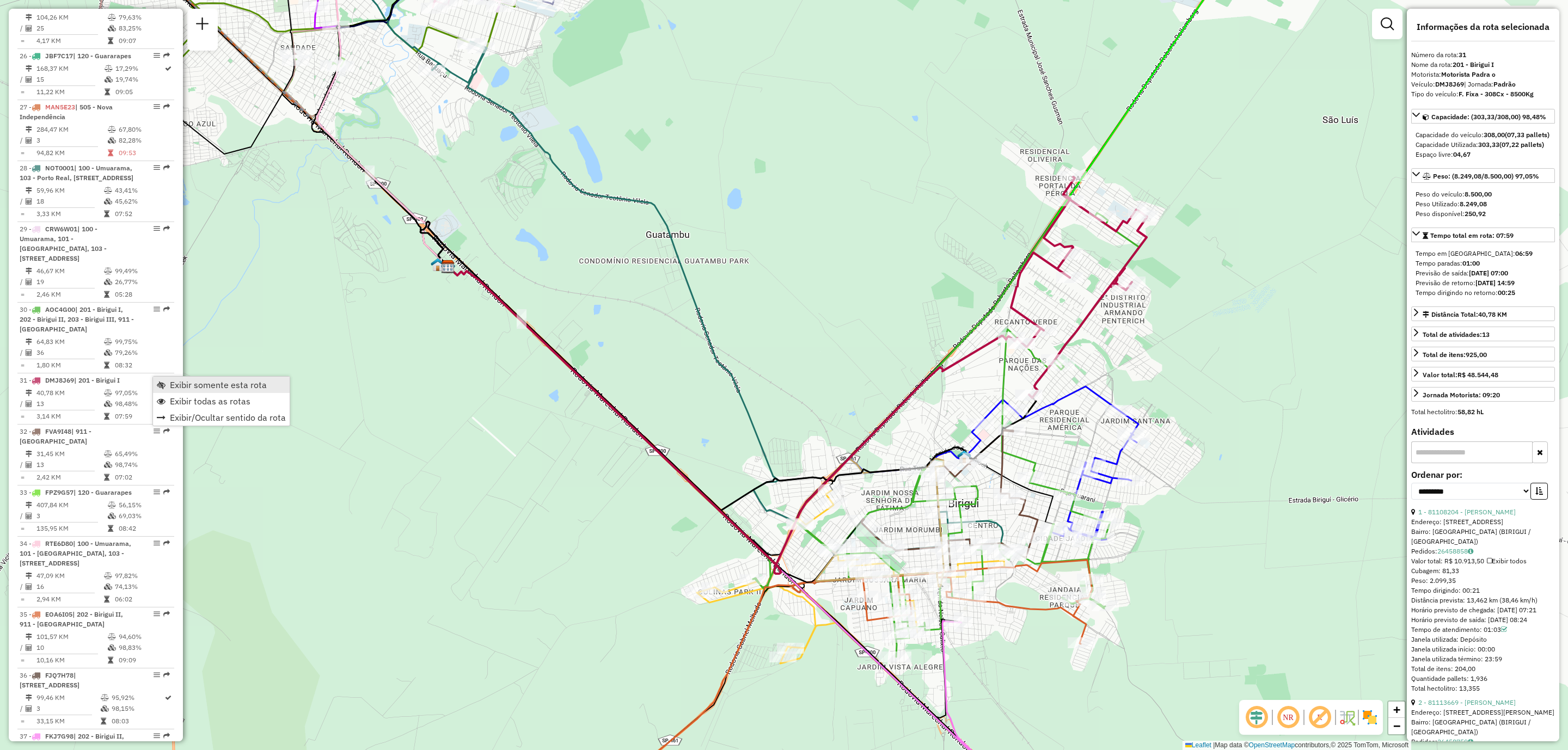
click at [229, 384] on span "Exibir somente esta rota" at bounding box center [218, 385] width 97 height 9
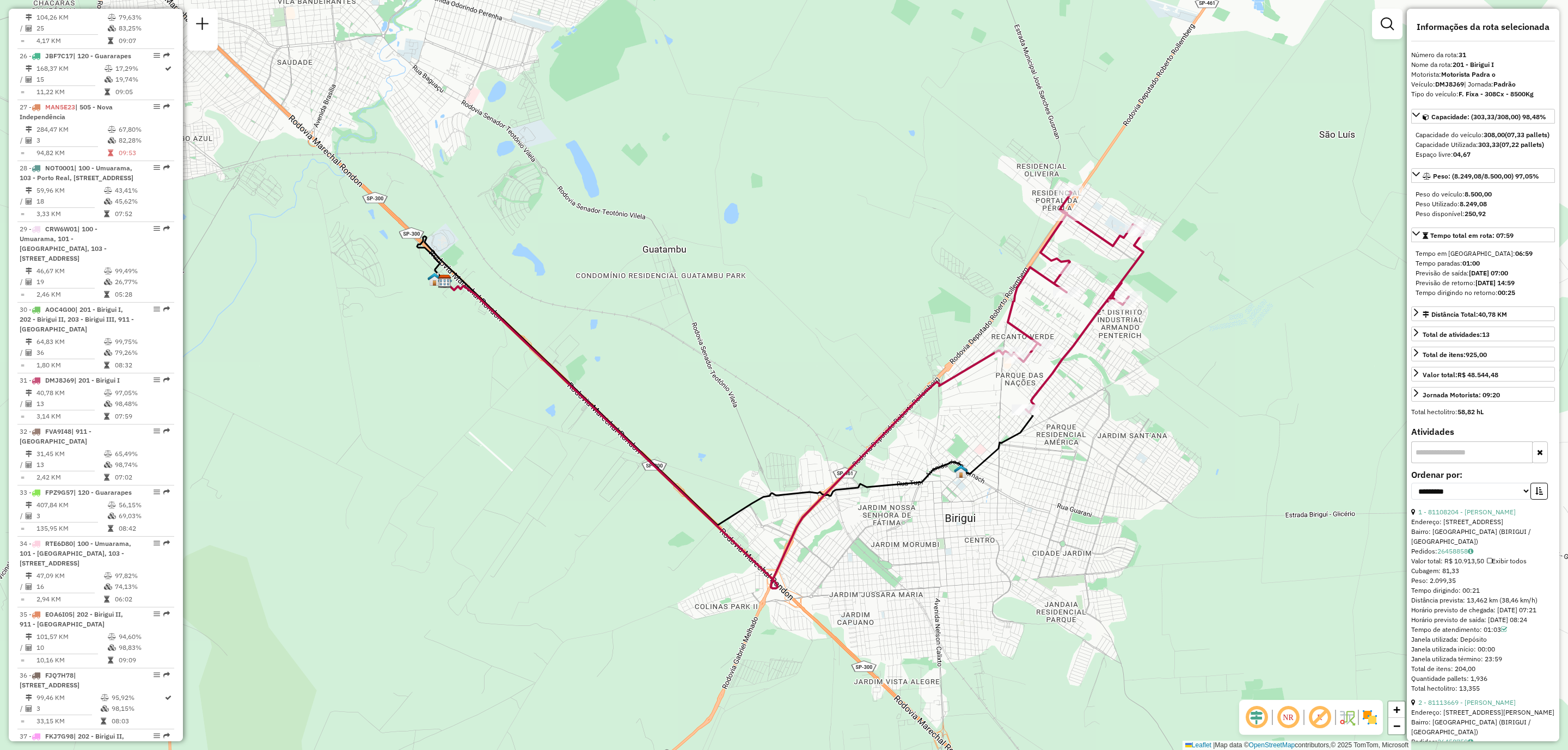
drag, startPoint x: 869, startPoint y: 385, endPoint x: 784, endPoint y: 487, distance: 132.8
click at [784, 487] on div "Janela de atendimento Grade de atendimento Capacidade Transportadoras Veículos …" at bounding box center [784, 375] width 1568 height 750
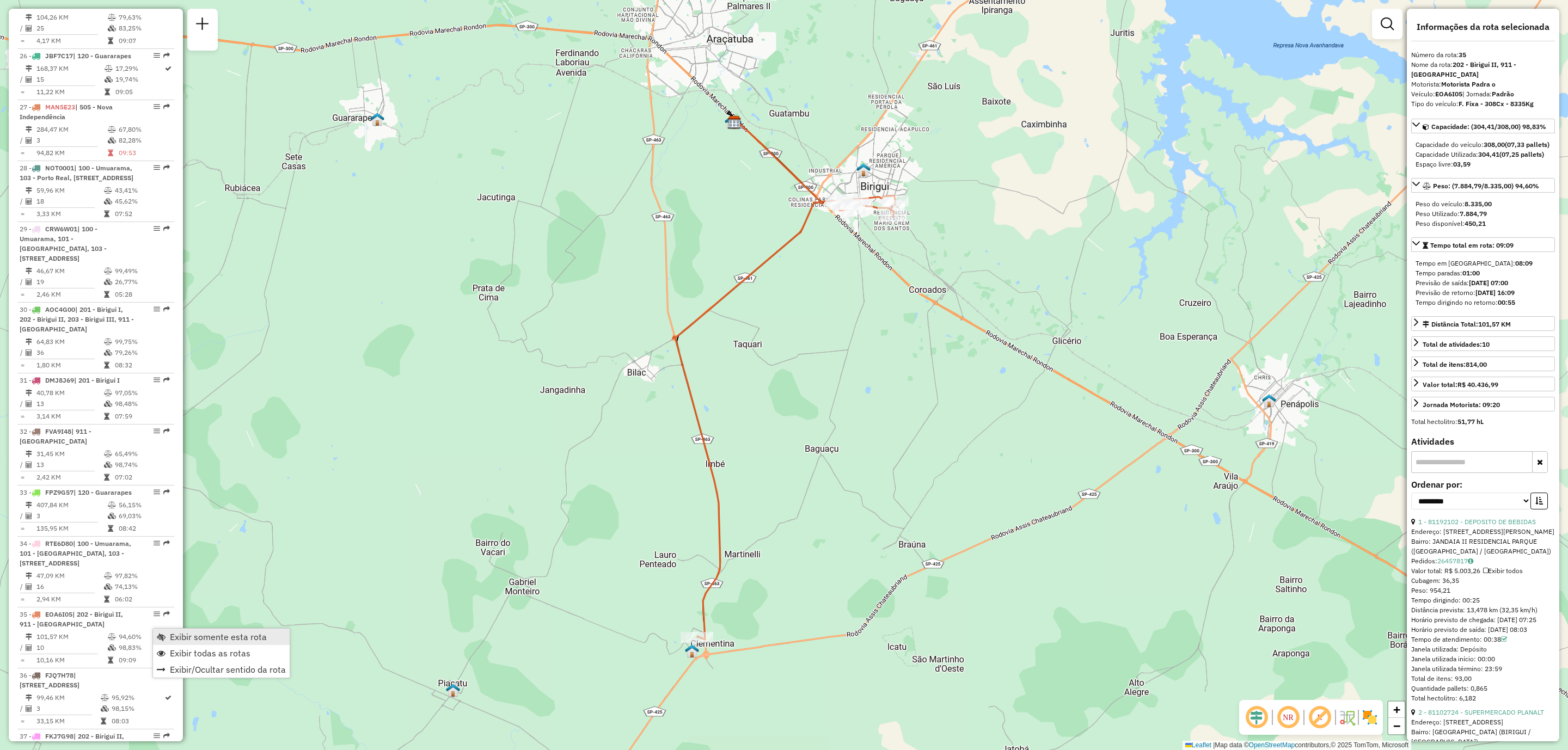
click at [188, 634] on span "Exibir somente esta rota" at bounding box center [218, 636] width 97 height 9
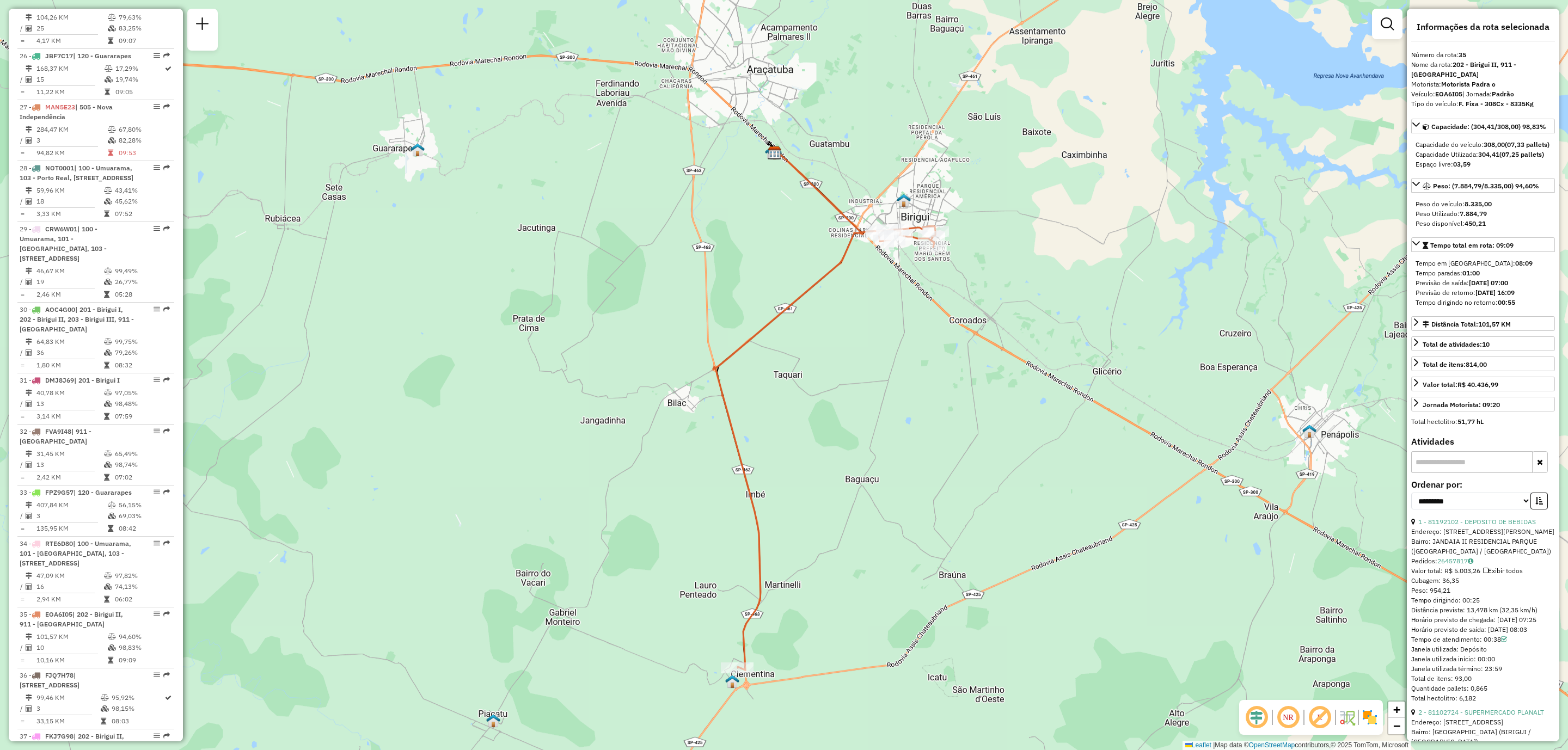
drag, startPoint x: 926, startPoint y: 371, endPoint x: 877, endPoint y: 565, distance: 200.1
click at [877, 565] on div "Janela de atendimento Grade de atendimento Capacidade Transportadoras Veículos …" at bounding box center [784, 375] width 1568 height 750
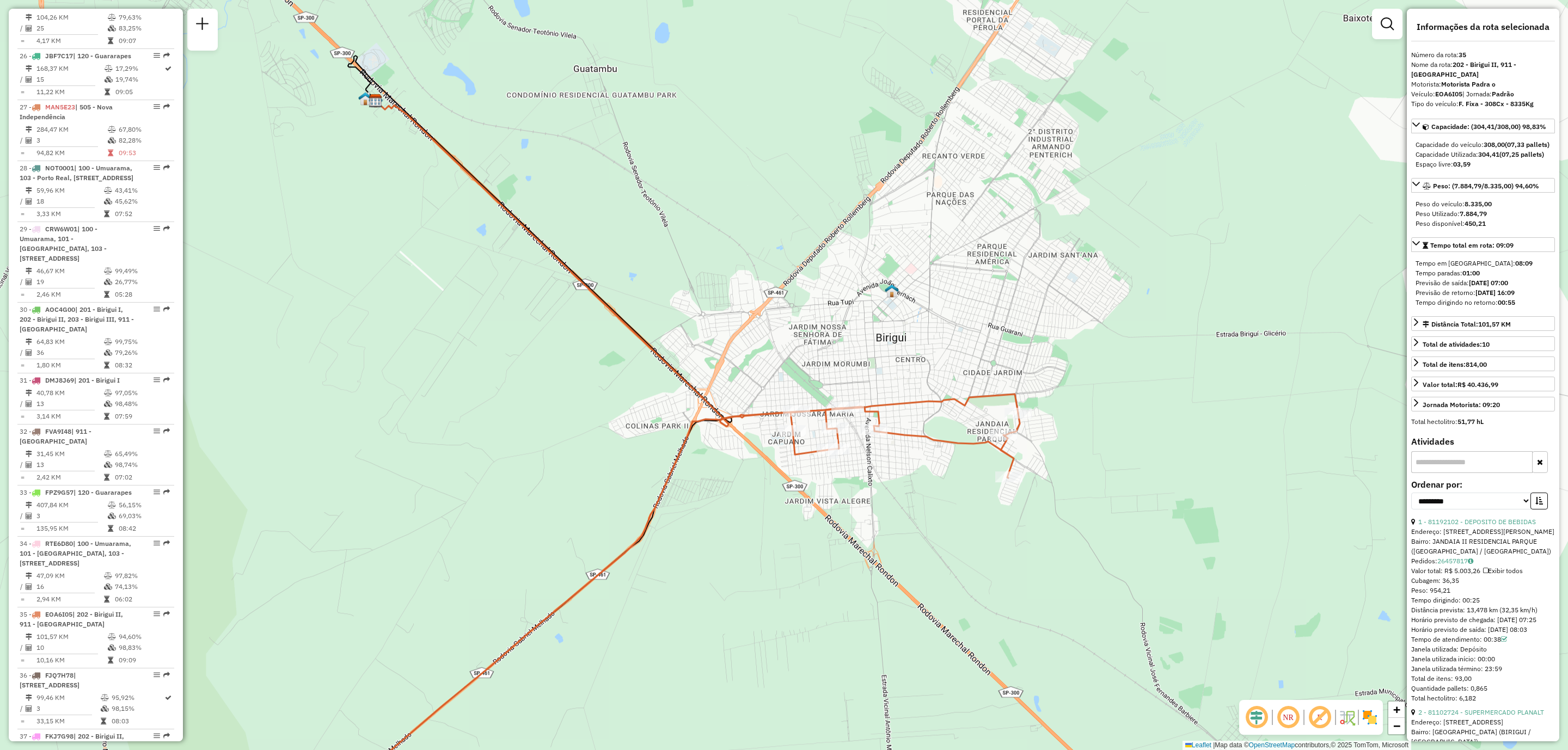
click at [1367, 720] on img at bounding box center [1370, 717] width 18 height 18
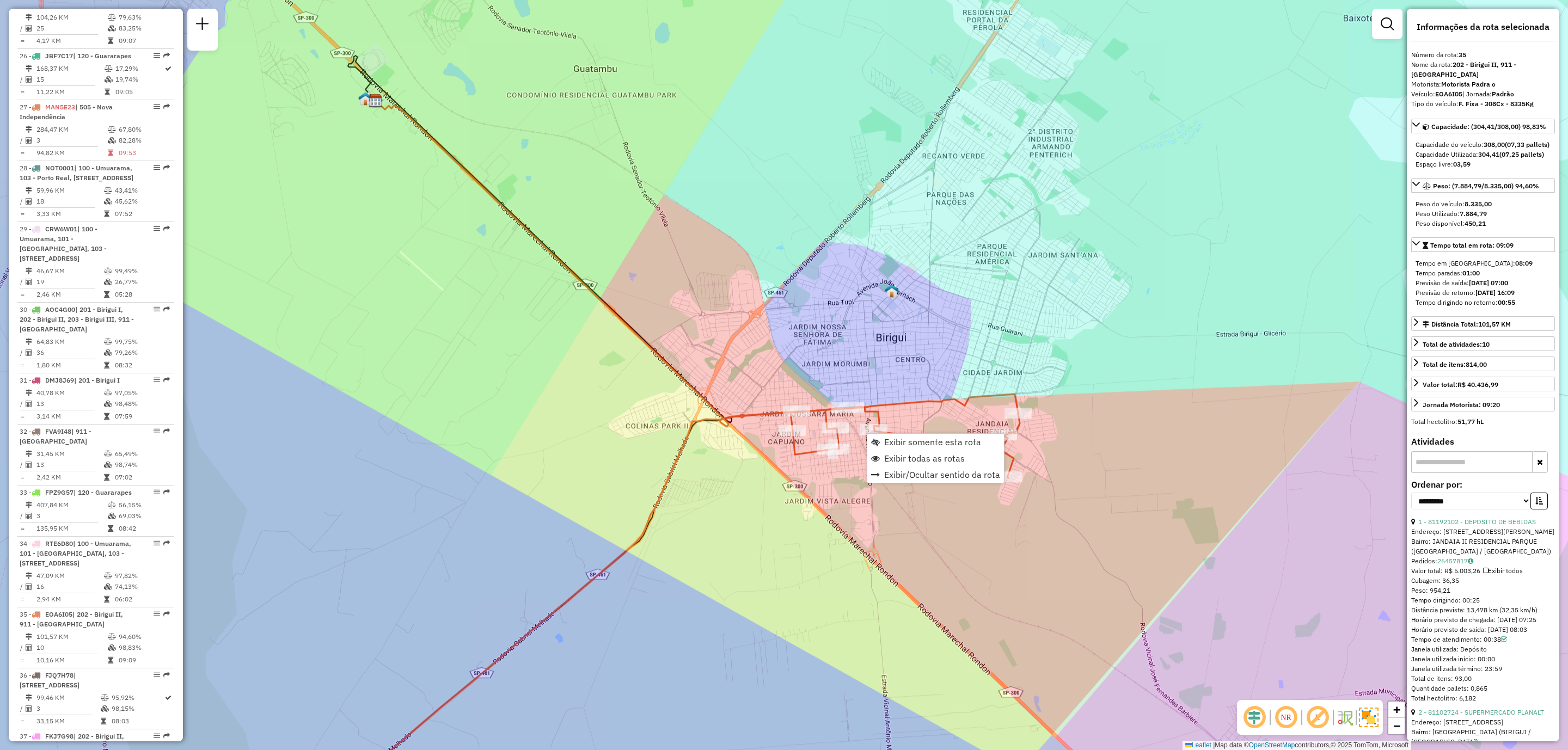
scroll to position [1955, 0]
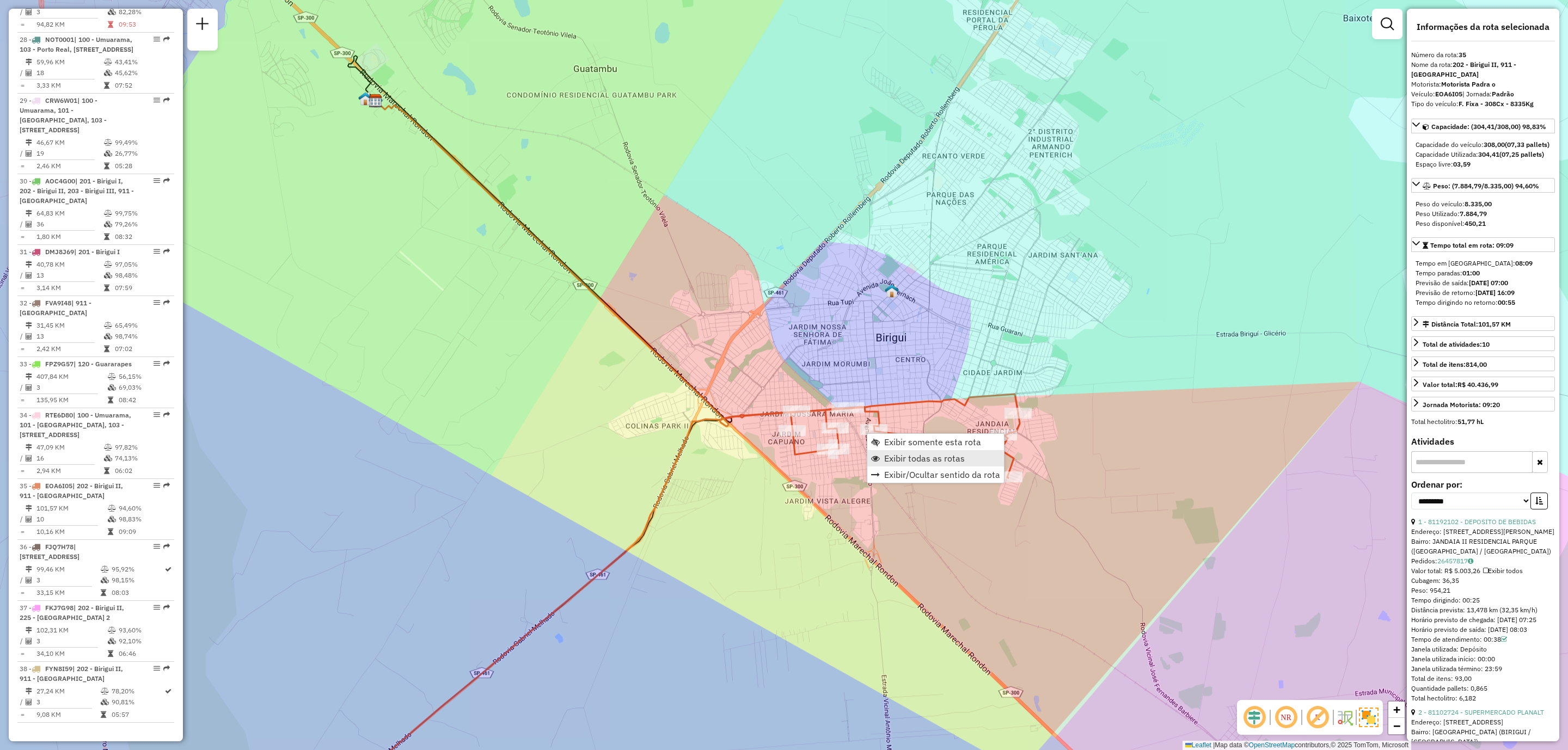
click at [975, 451] on link "Exibir todas as rotas" at bounding box center [936, 458] width 137 height 16
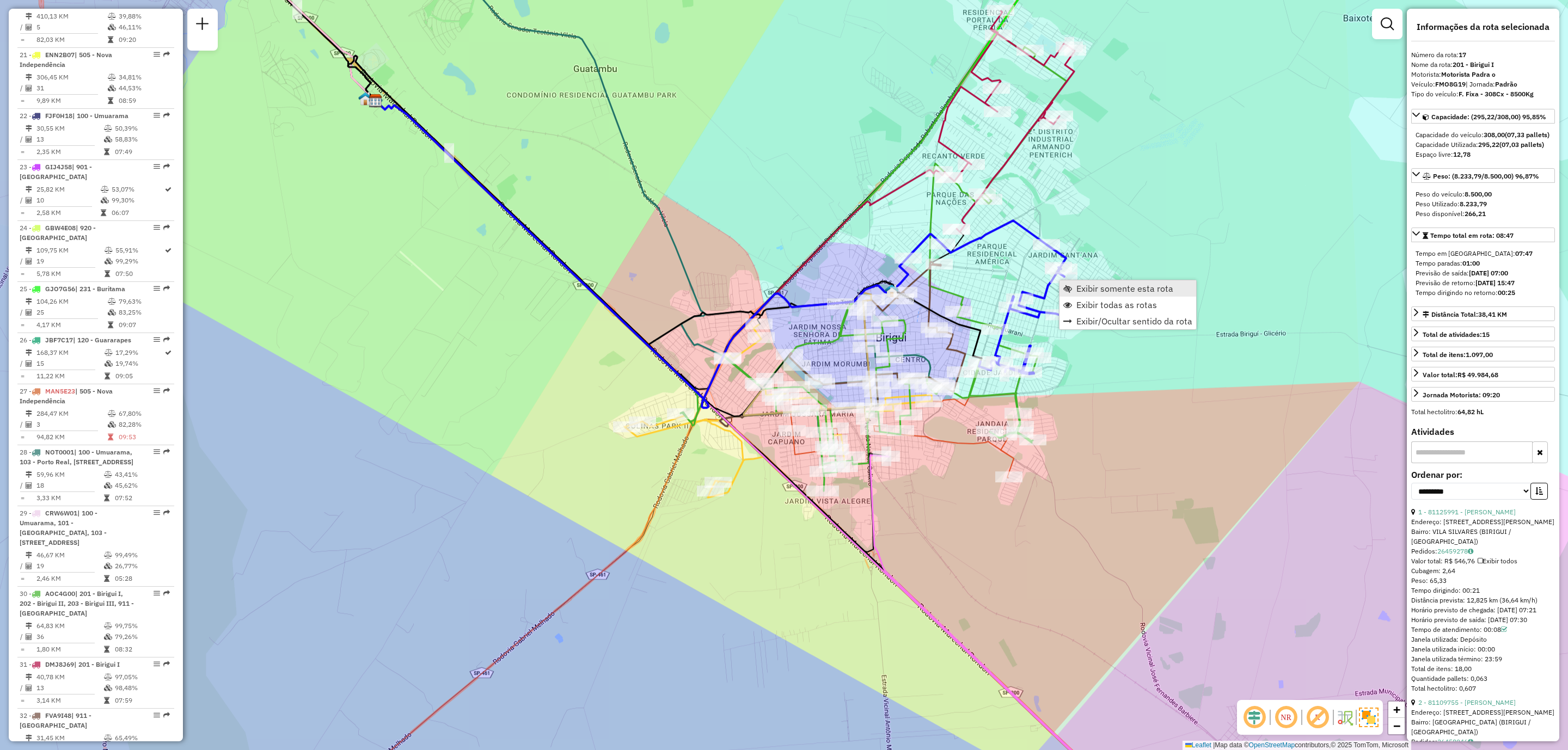
scroll to position [1296, 0]
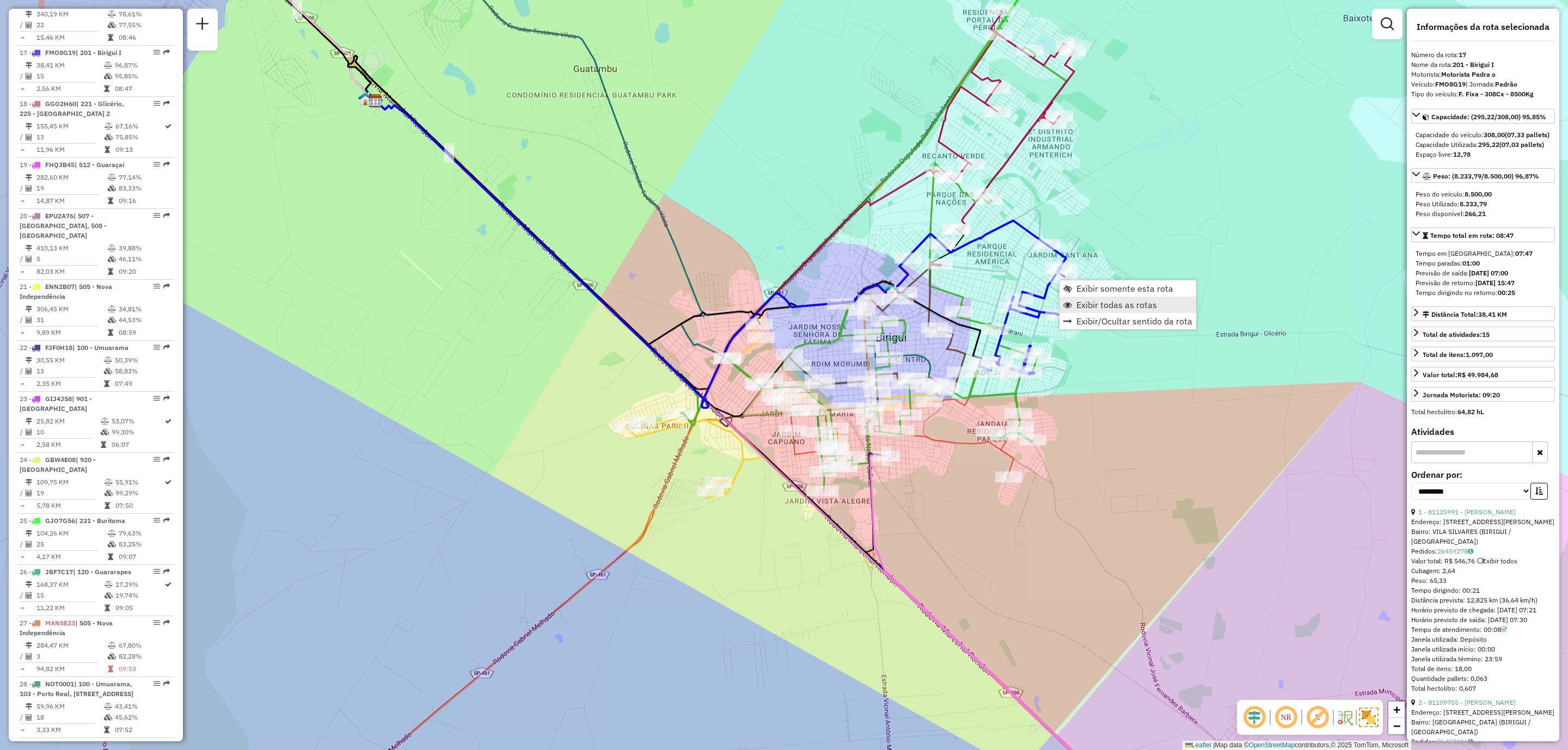
click at [1122, 298] on link "Exibir todas as rotas" at bounding box center [1128, 304] width 137 height 16
click at [1101, 316] on link "Exibir somente esta rota" at bounding box center [1092, 310] width 137 height 16
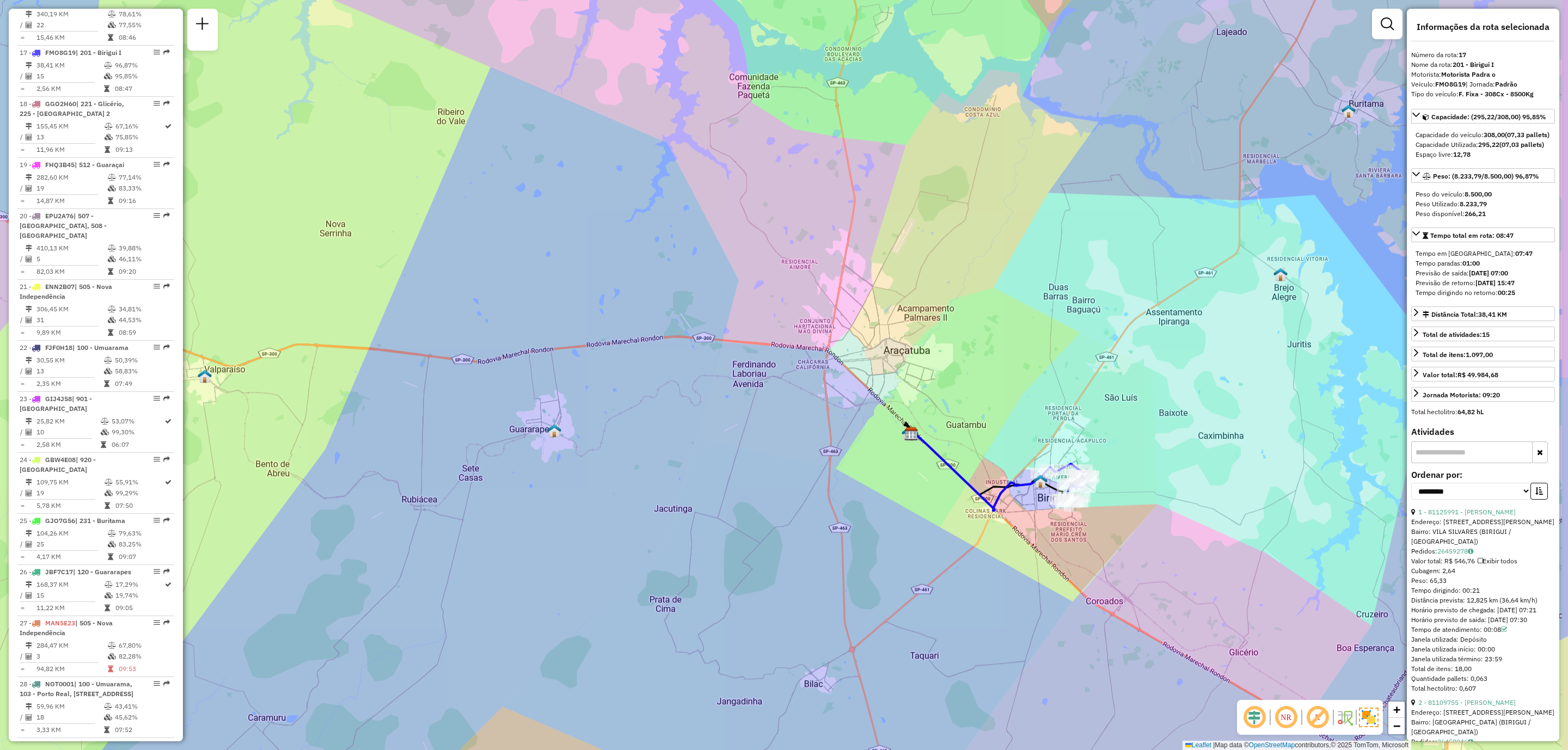
drag, startPoint x: 1043, startPoint y: 340, endPoint x: 952, endPoint y: 395, distance: 106.3
click at [950, 392] on div "Janela de atendimento Grade de atendimento Capacidade Transportadoras Veículos …" at bounding box center [784, 375] width 1568 height 750
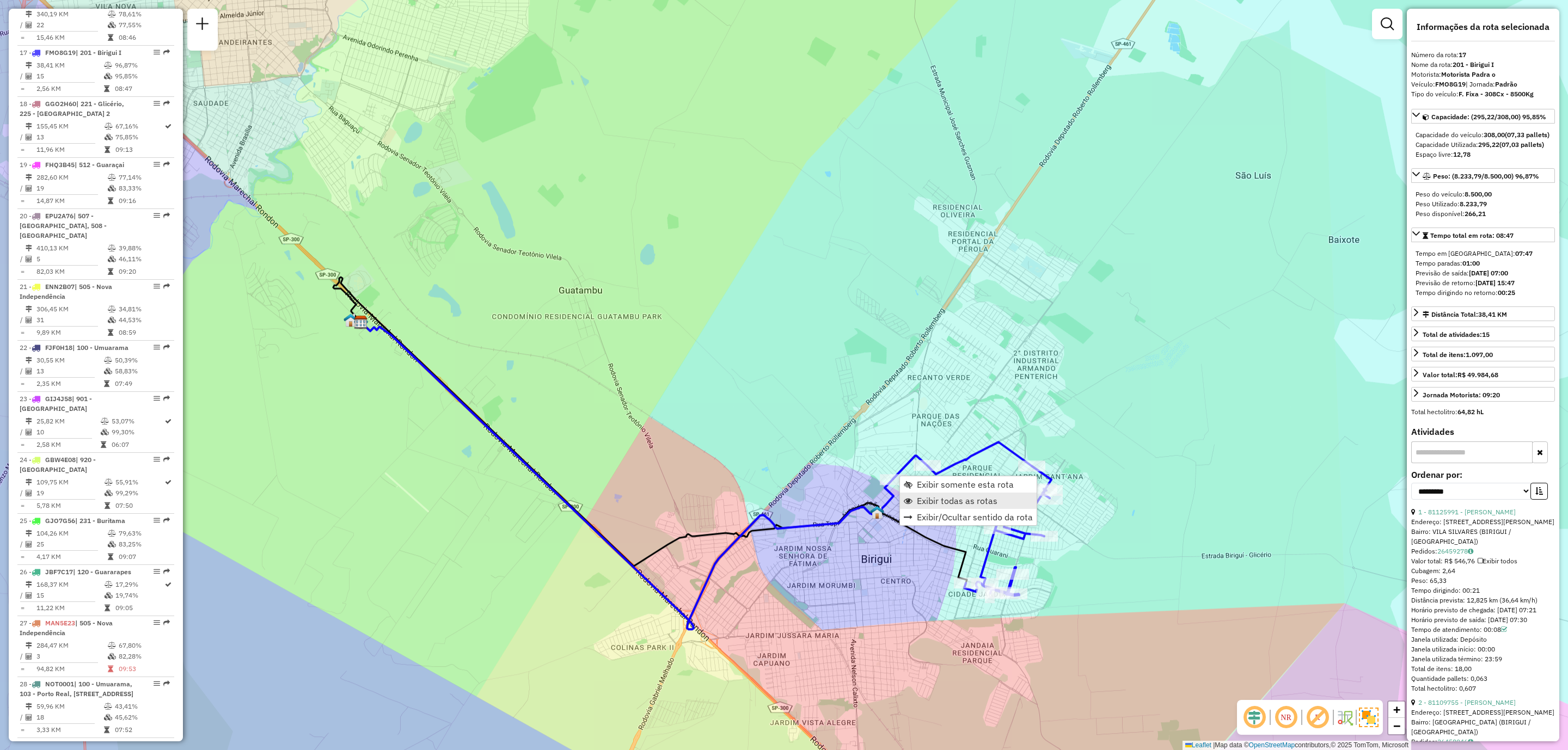
click at [928, 500] on span "Exibir todas as rotas" at bounding box center [957, 500] width 80 height 9
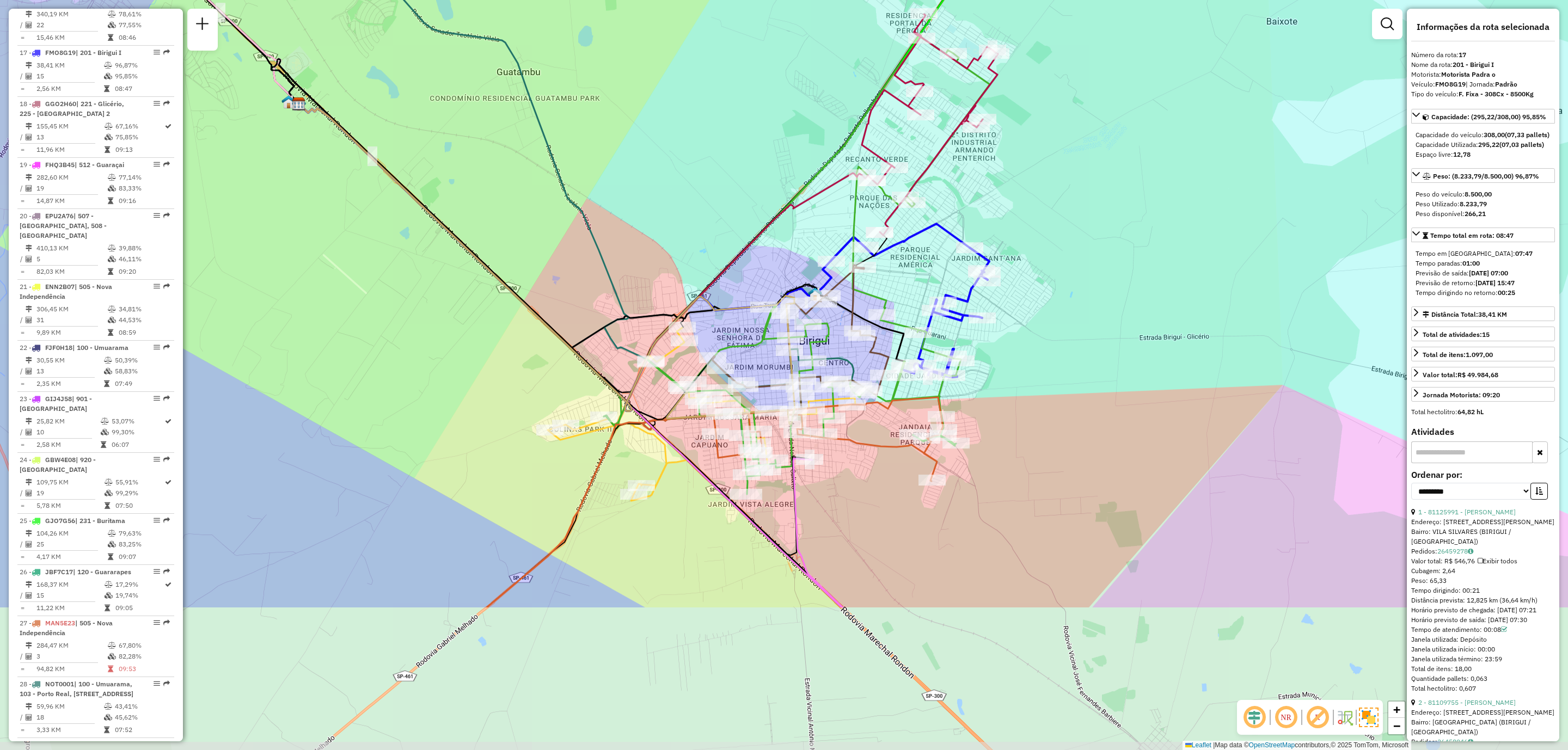
drag, startPoint x: 828, startPoint y: 485, endPoint x: 771, endPoint y: 269, distance: 223.4
click at [771, 269] on div "Janela de atendimento Grade de atendimento Capacidade Transportadoras Veículos …" at bounding box center [784, 375] width 1568 height 750
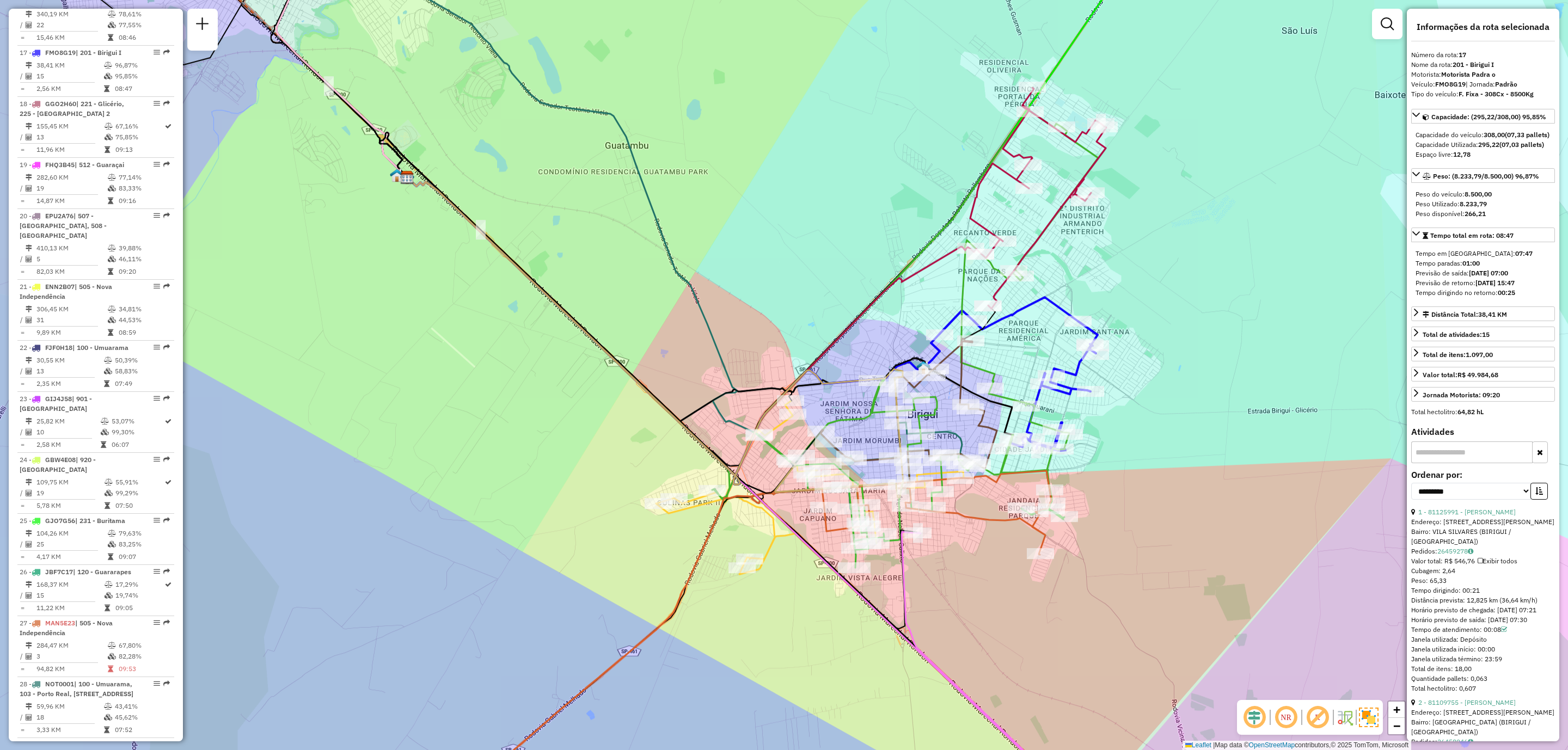
drag, startPoint x: 593, startPoint y: 577, endPoint x: 695, endPoint y: 647, distance: 123.7
click at [695, 647] on div "Janela de atendimento Grade de atendimento Capacidade Transportadoras Veículos …" at bounding box center [784, 375] width 1568 height 750
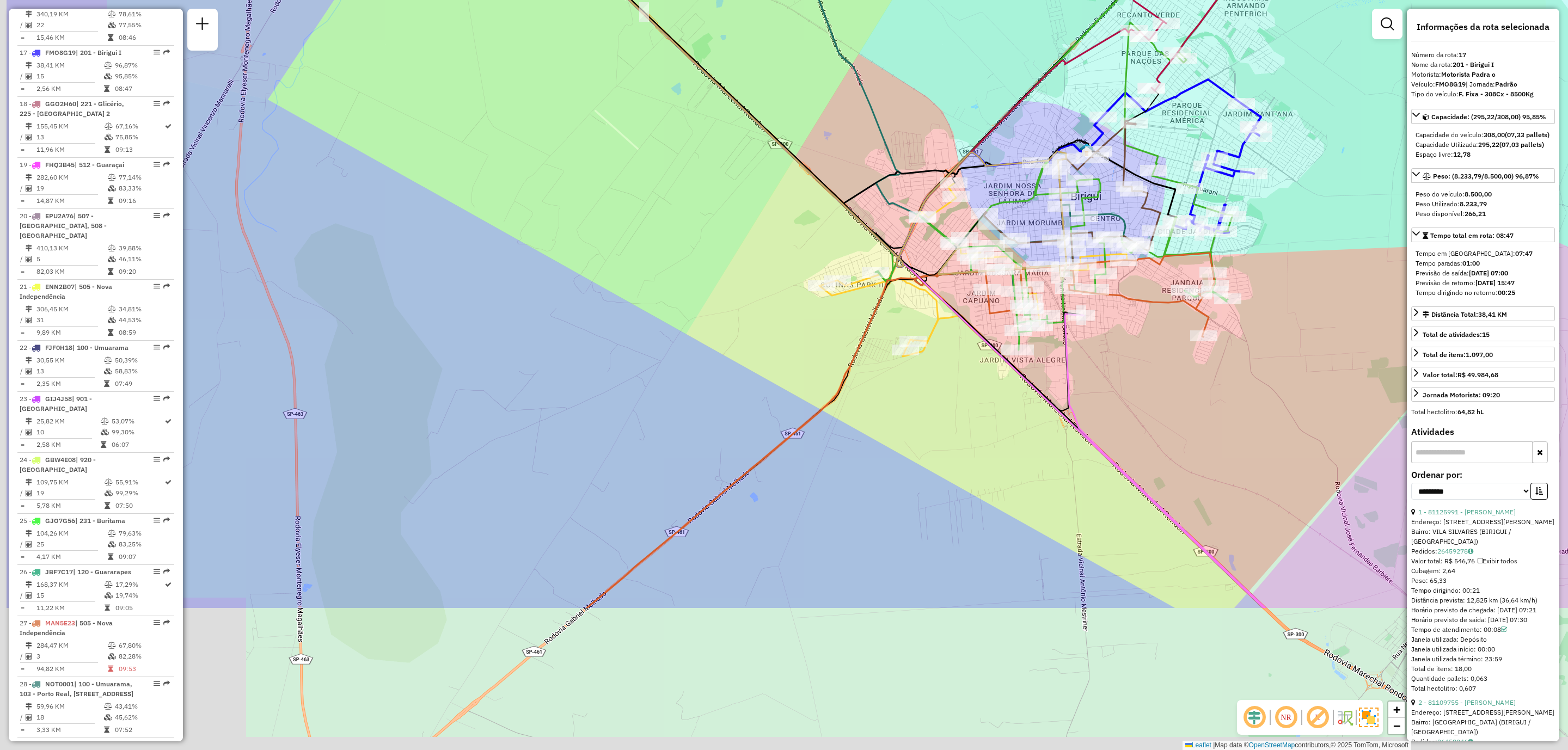
drag, startPoint x: 771, startPoint y: 597, endPoint x: 945, endPoint y: 330, distance: 318.7
click at [941, 345] on div "Janela de atendimento Grade de atendimento Capacidade Transportadoras Veículos …" at bounding box center [784, 375] width 1568 height 750
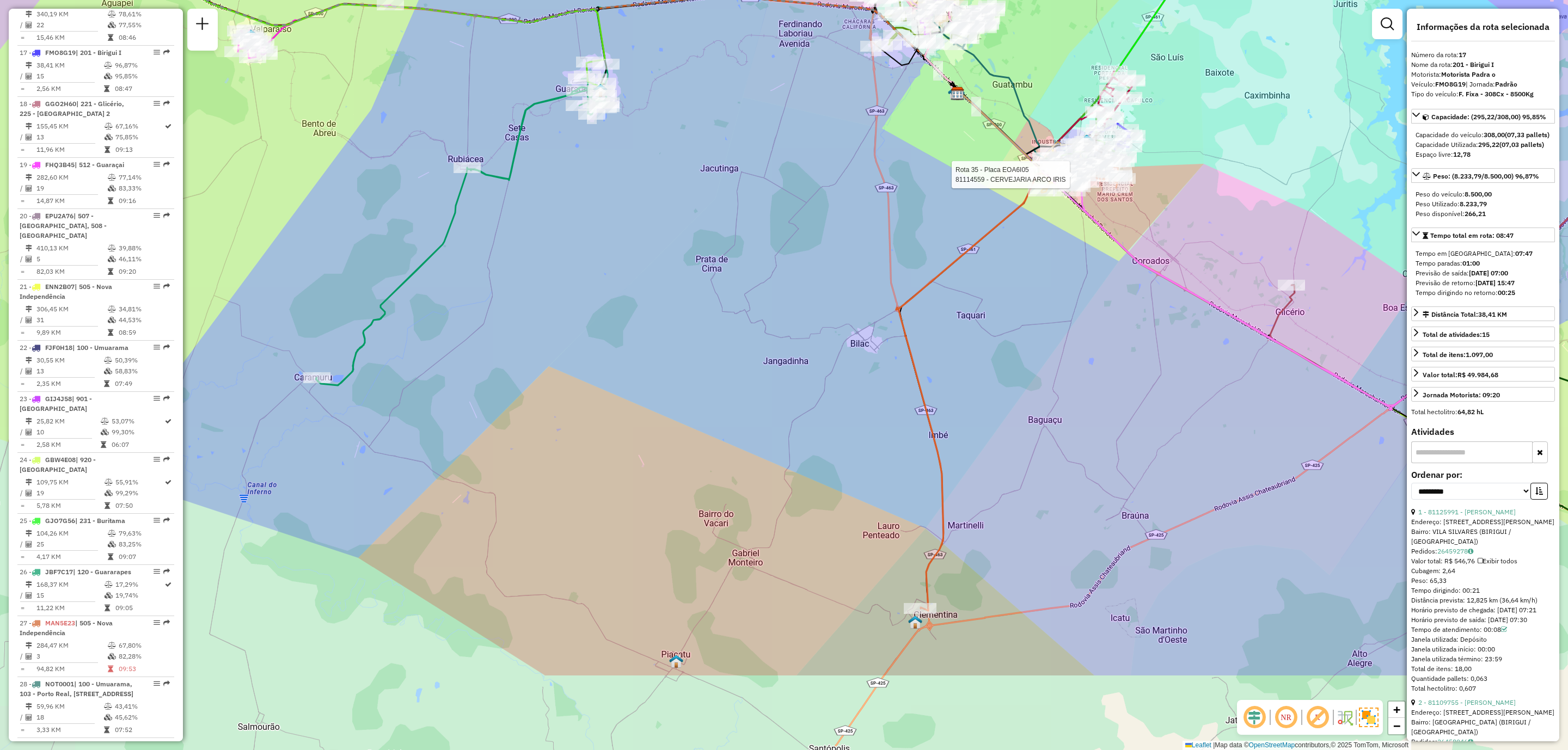
drag, startPoint x: 820, startPoint y: 523, endPoint x: 921, endPoint y: 393, distance: 164.6
click at [921, 393] on icon at bounding box center [1007, 390] width 222 height 440
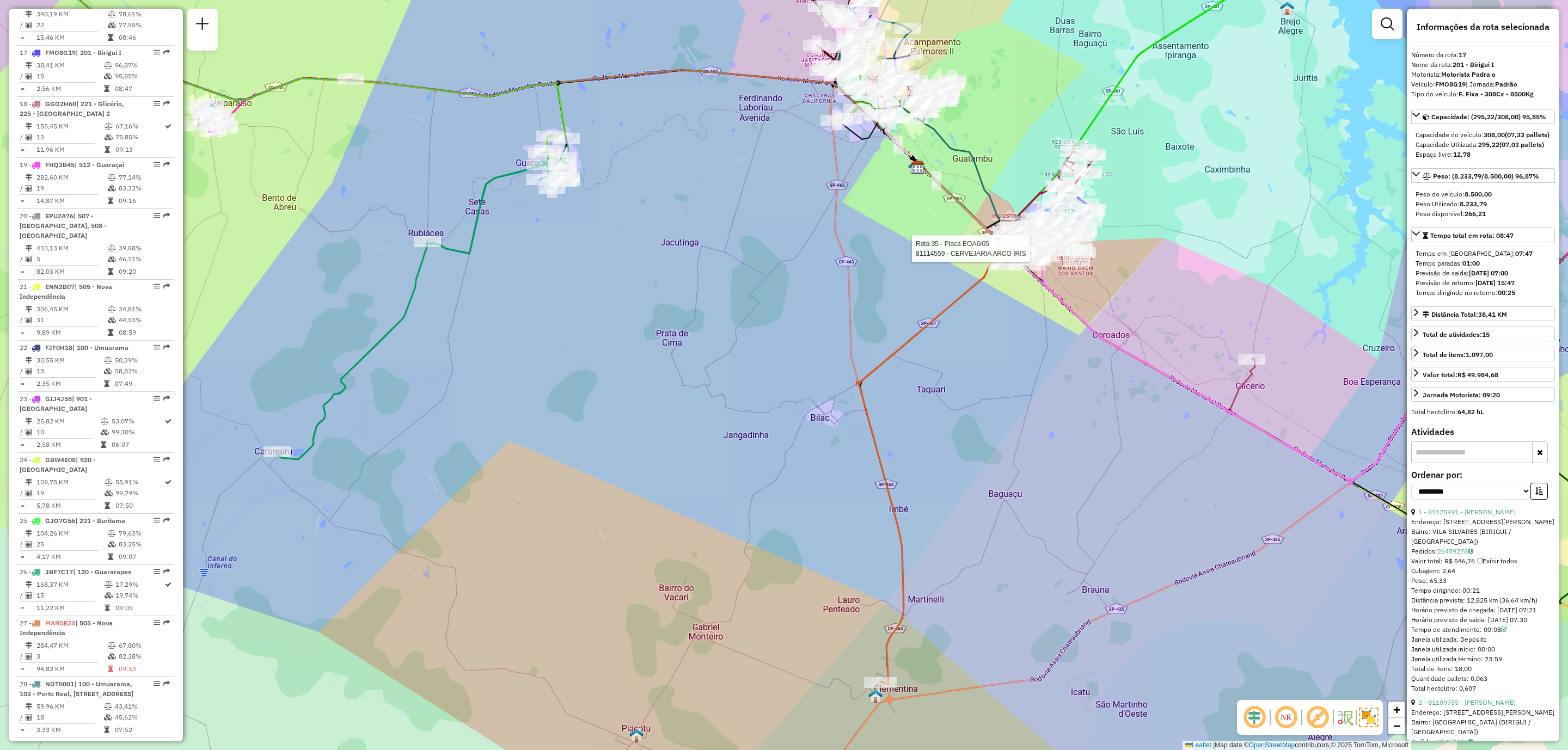
drag, startPoint x: 811, startPoint y: 442, endPoint x: 764, endPoint y: 523, distance: 93.6
click at [766, 523] on div "Rota 35 - Placa EOA6I05 81114559 - CERVEJARIA ARCO IRIS Janela de atendimento G…" at bounding box center [784, 375] width 1568 height 750
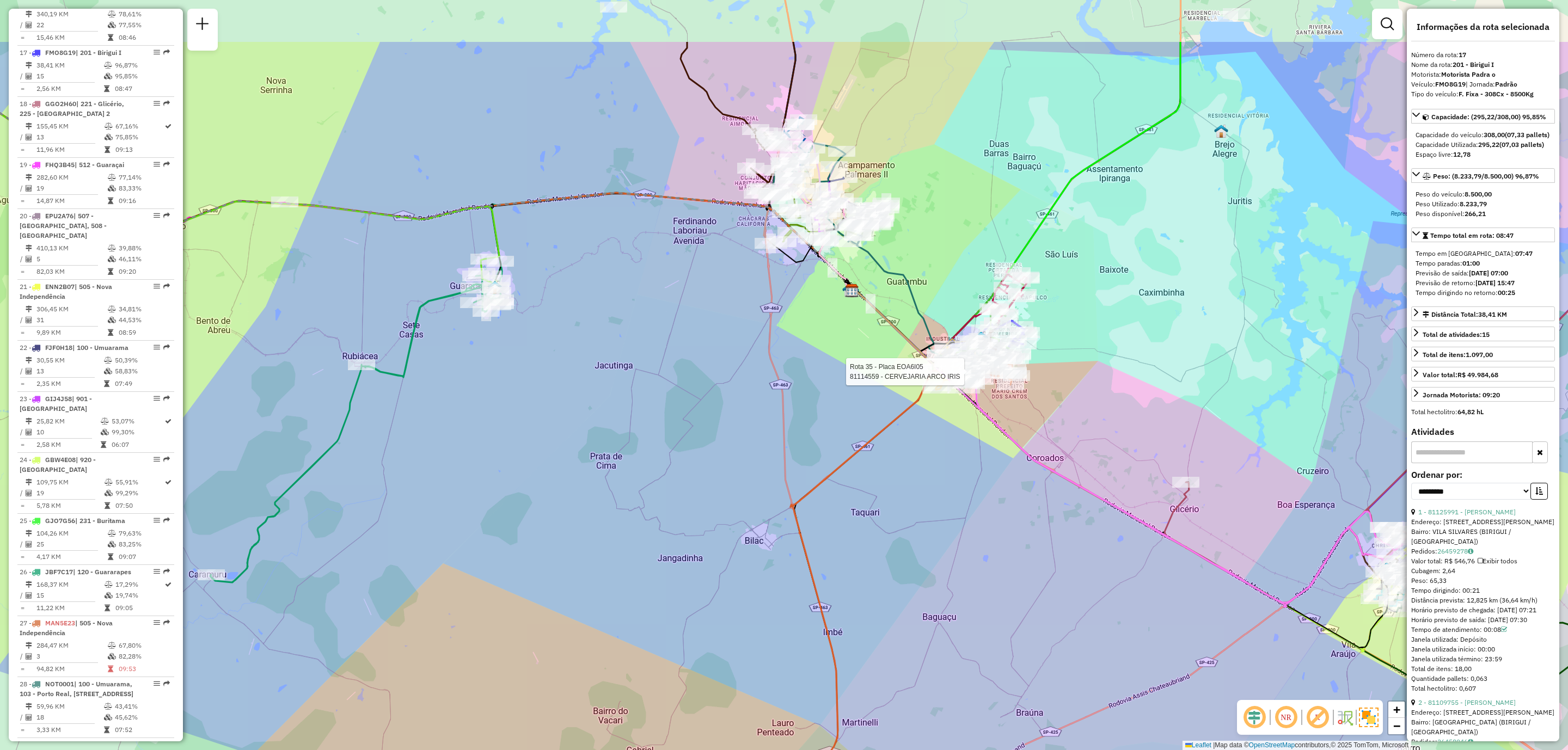
drag, startPoint x: 915, startPoint y: 382, endPoint x: 845, endPoint y: 515, distance: 150.3
click at [845, 515] on div "Rota 35 - Placa EOA6I05 81114559 - CERVEJARIA ARCO IRIS Janela de atendimento G…" at bounding box center [784, 375] width 1568 height 750
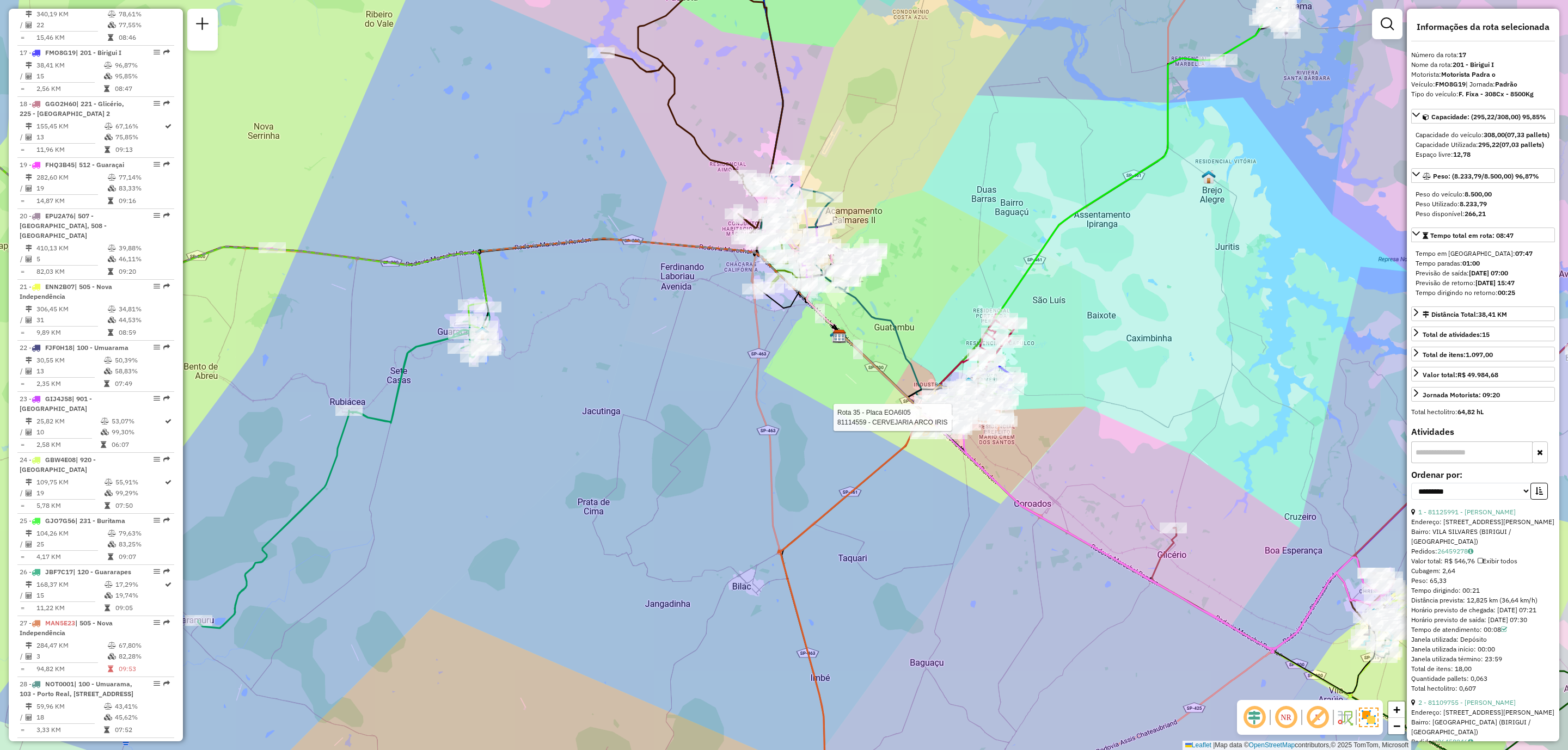
drag, startPoint x: 897, startPoint y: 482, endPoint x: 872, endPoint y: 510, distance: 37.5
click at [872, 510] on div "Rota 35 - Placa EOA6I05 81114559 - CERVEJARIA ARCO IRIS Janela de atendimento G…" at bounding box center [784, 375] width 1568 height 750
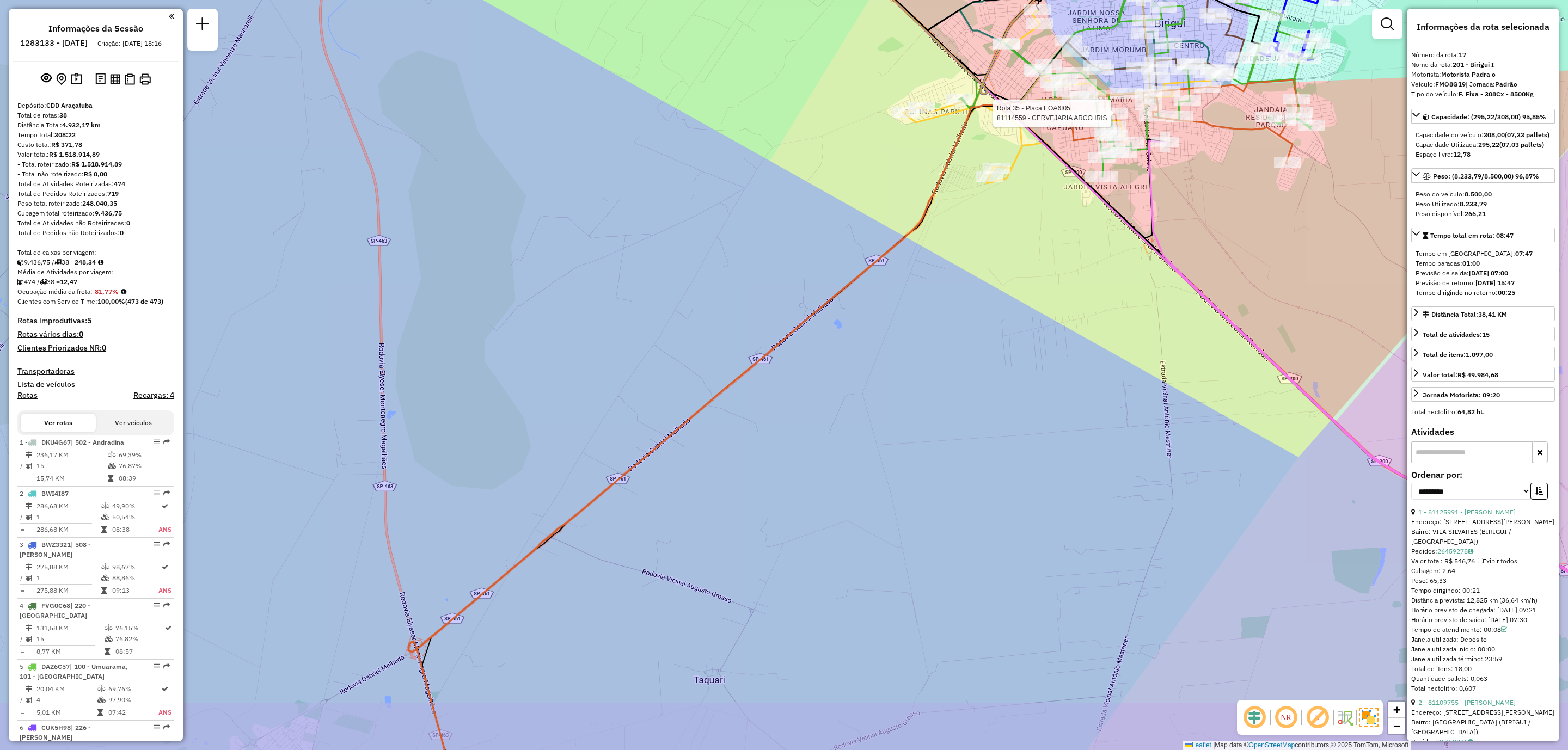
select select "**********"
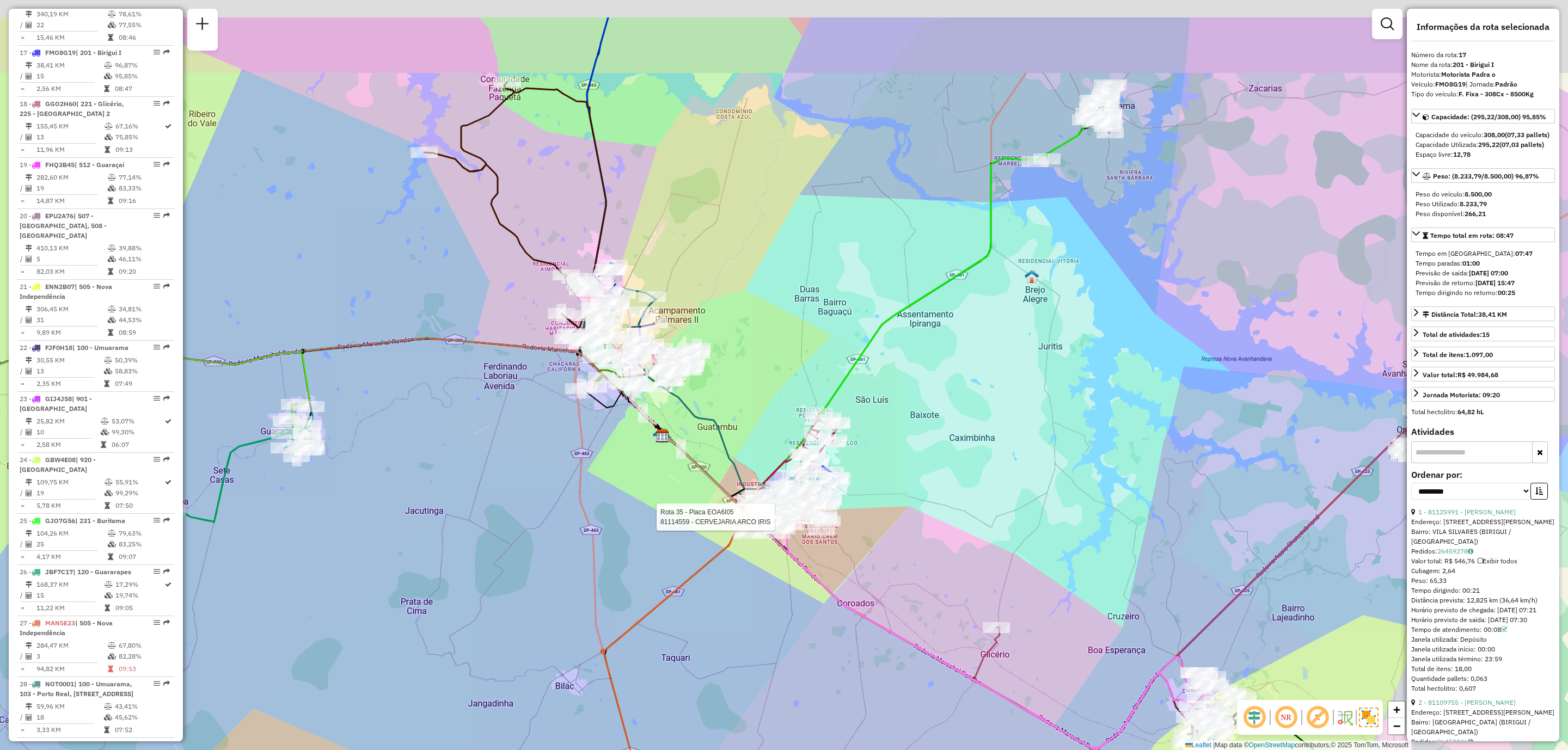
drag, startPoint x: 794, startPoint y: 475, endPoint x: 713, endPoint y: 568, distance: 123.3
click at [713, 568] on g at bounding box center [704, 247] width 1881 height 1343
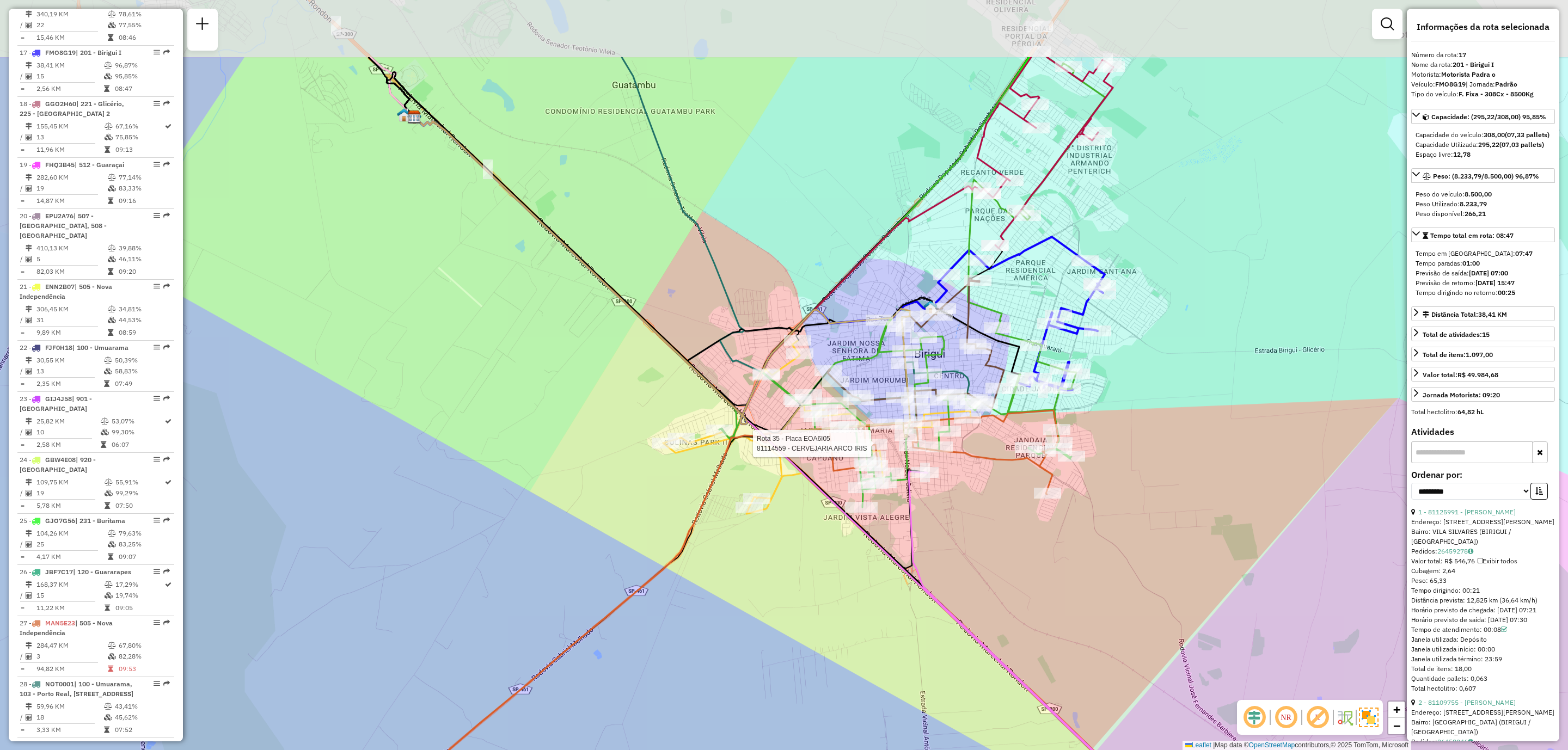
drag, startPoint x: 871, startPoint y: 412, endPoint x: 799, endPoint y: 544, distance: 150.4
click at [799, 544] on div "Rota 35 - Placa EOA6I05 81114559 - CERVEJARIA ARCO IRIS Janela de atendimento G…" at bounding box center [784, 375] width 1568 height 750
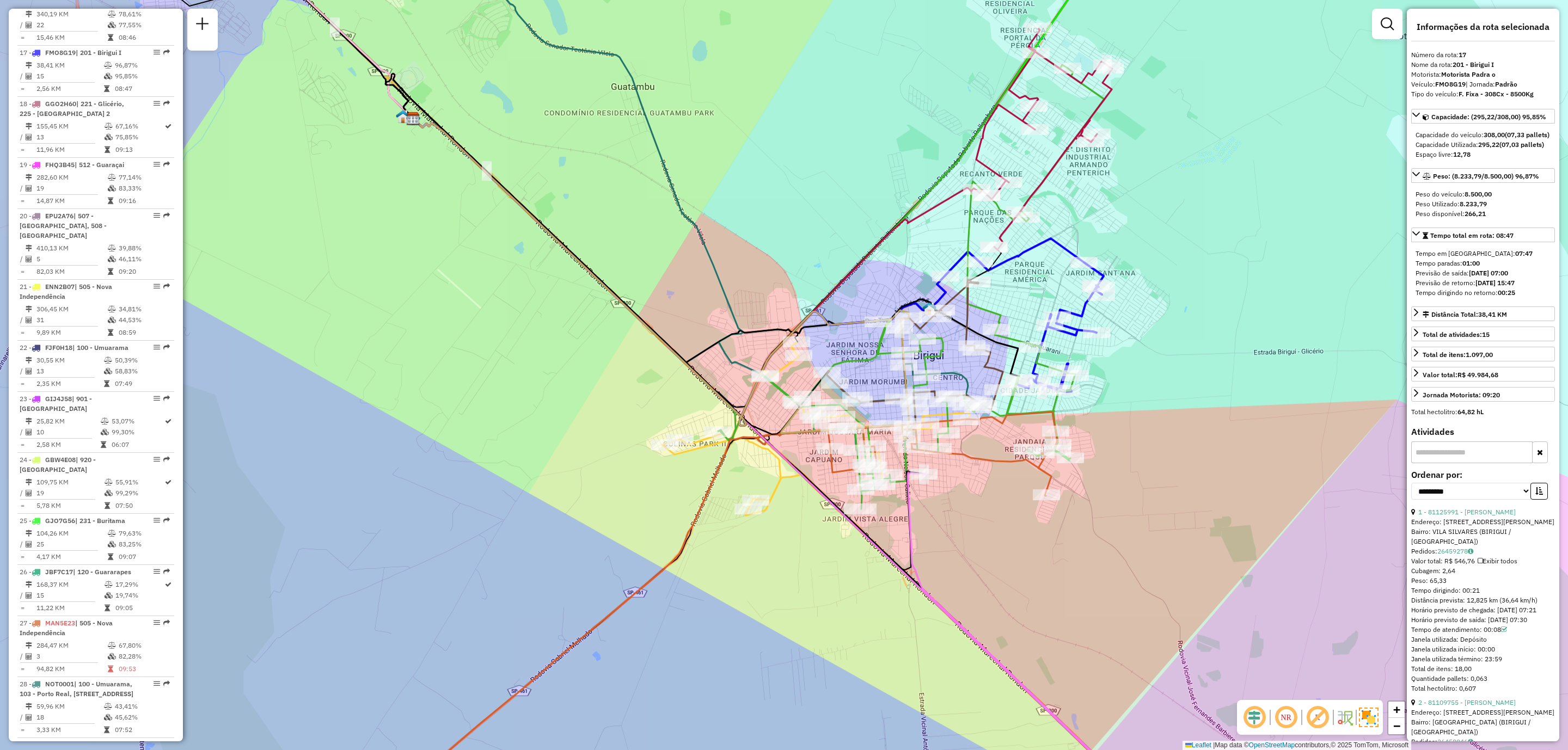
click at [1002, 532] on div "Janela de atendimento Grade de atendimento Capacidade Transportadoras Veículos …" at bounding box center [784, 375] width 1568 height 750
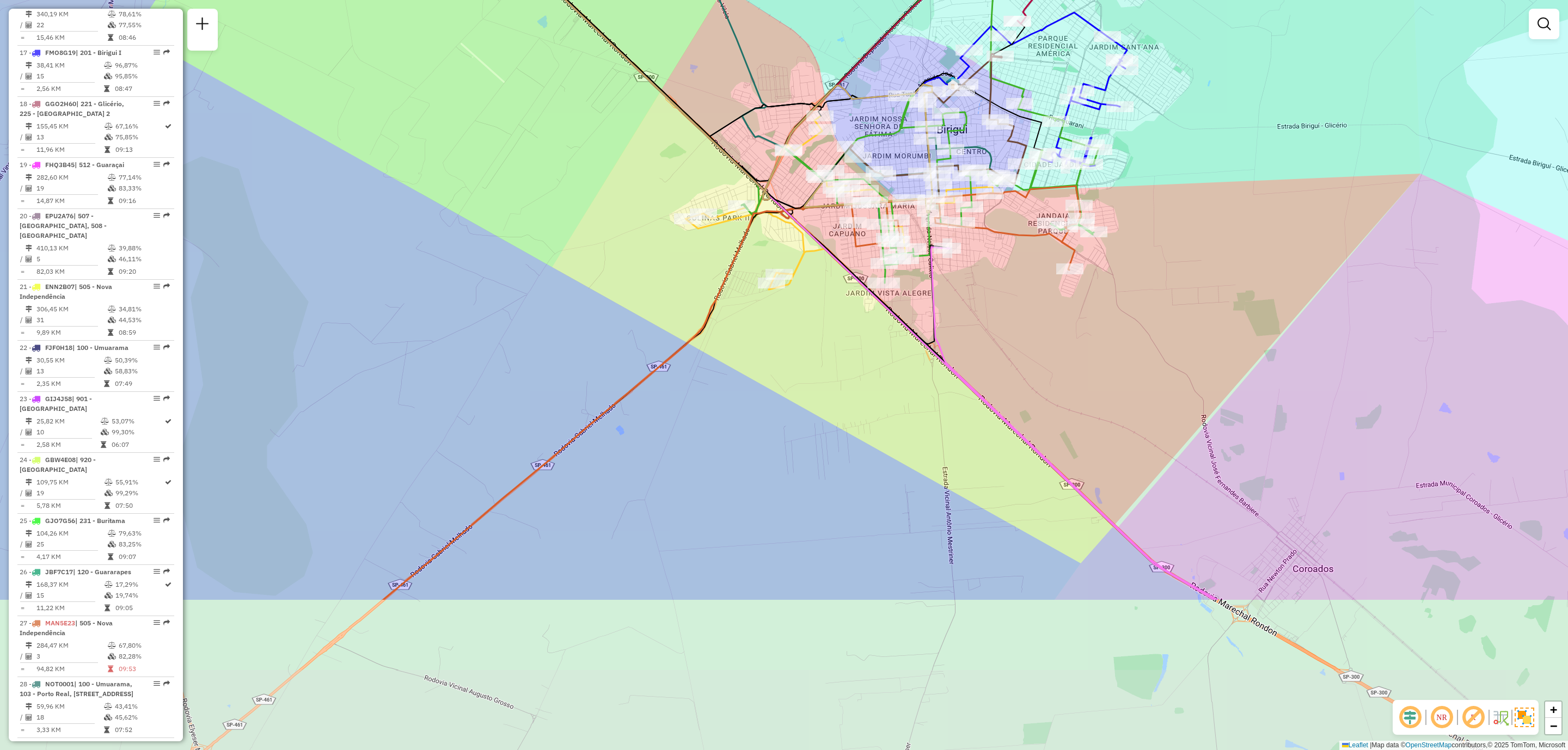
drag, startPoint x: 699, startPoint y: 593, endPoint x: 727, endPoint y: 428, distance: 167.4
click at [727, 428] on div "Janela de atendimento Grade de atendimento Capacidade Transportadoras Veículos …" at bounding box center [784, 375] width 1568 height 750
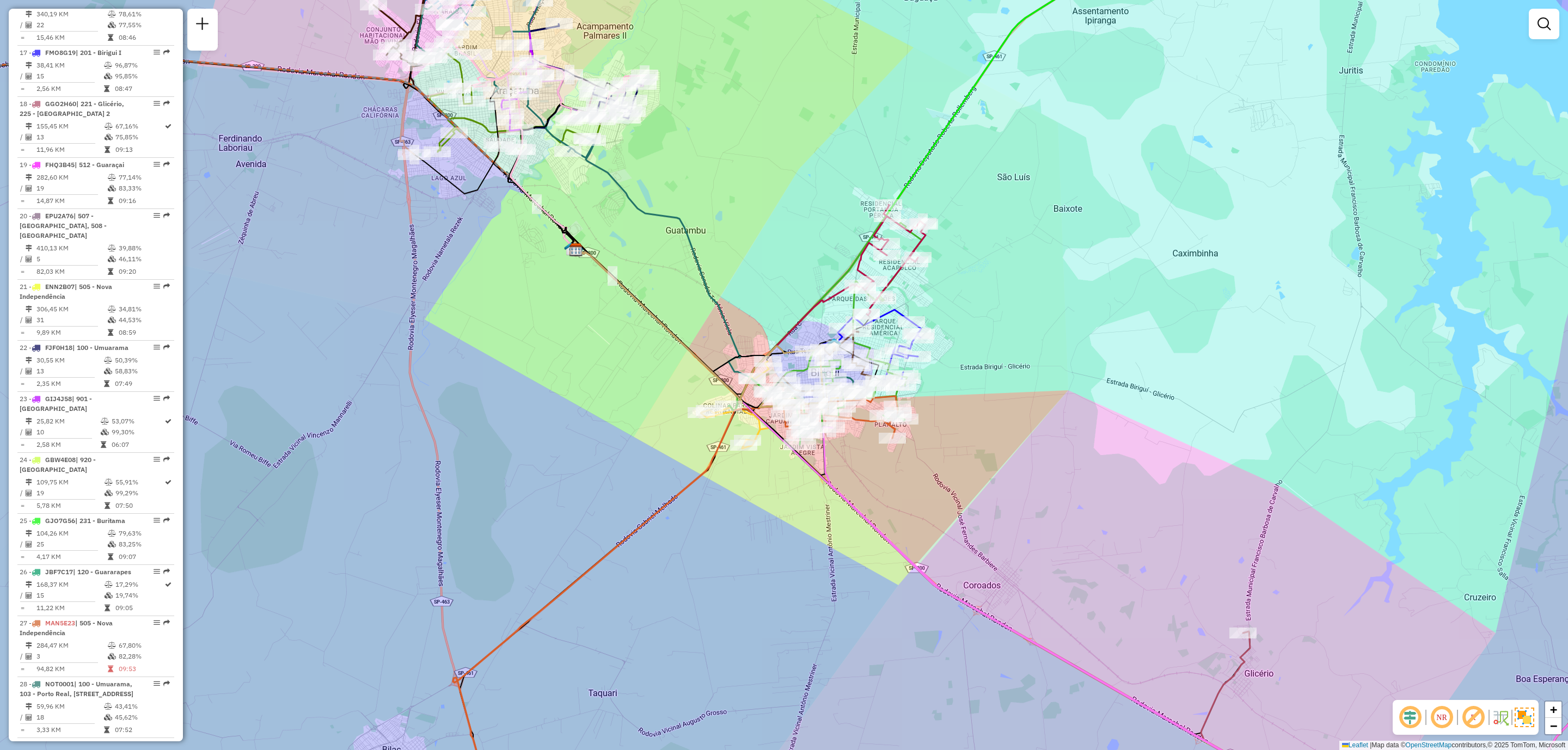
drag, startPoint x: 760, startPoint y: 445, endPoint x: 729, endPoint y: 552, distance: 111.4
click at [730, 549] on div "Janela de atendimento Grade de atendimento Capacidade Transportadoras Veículos …" at bounding box center [784, 375] width 1568 height 750
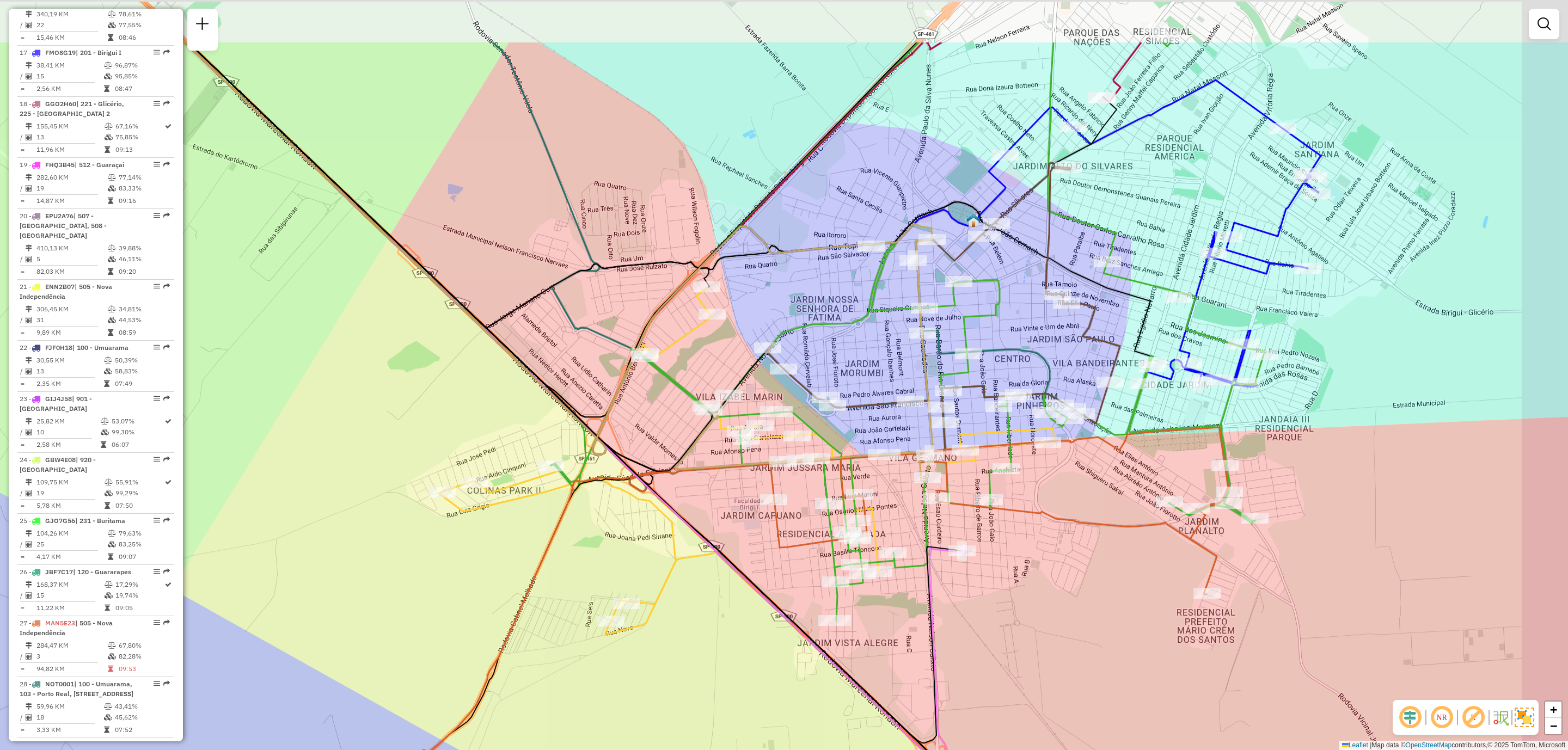
drag, startPoint x: 1393, startPoint y: 283, endPoint x: 1336, endPoint y: 394, distance: 124.8
click at [1336, 394] on div "Janela de atendimento Grade de atendimento Capacidade Transportadoras Veículos …" at bounding box center [784, 375] width 1568 height 750
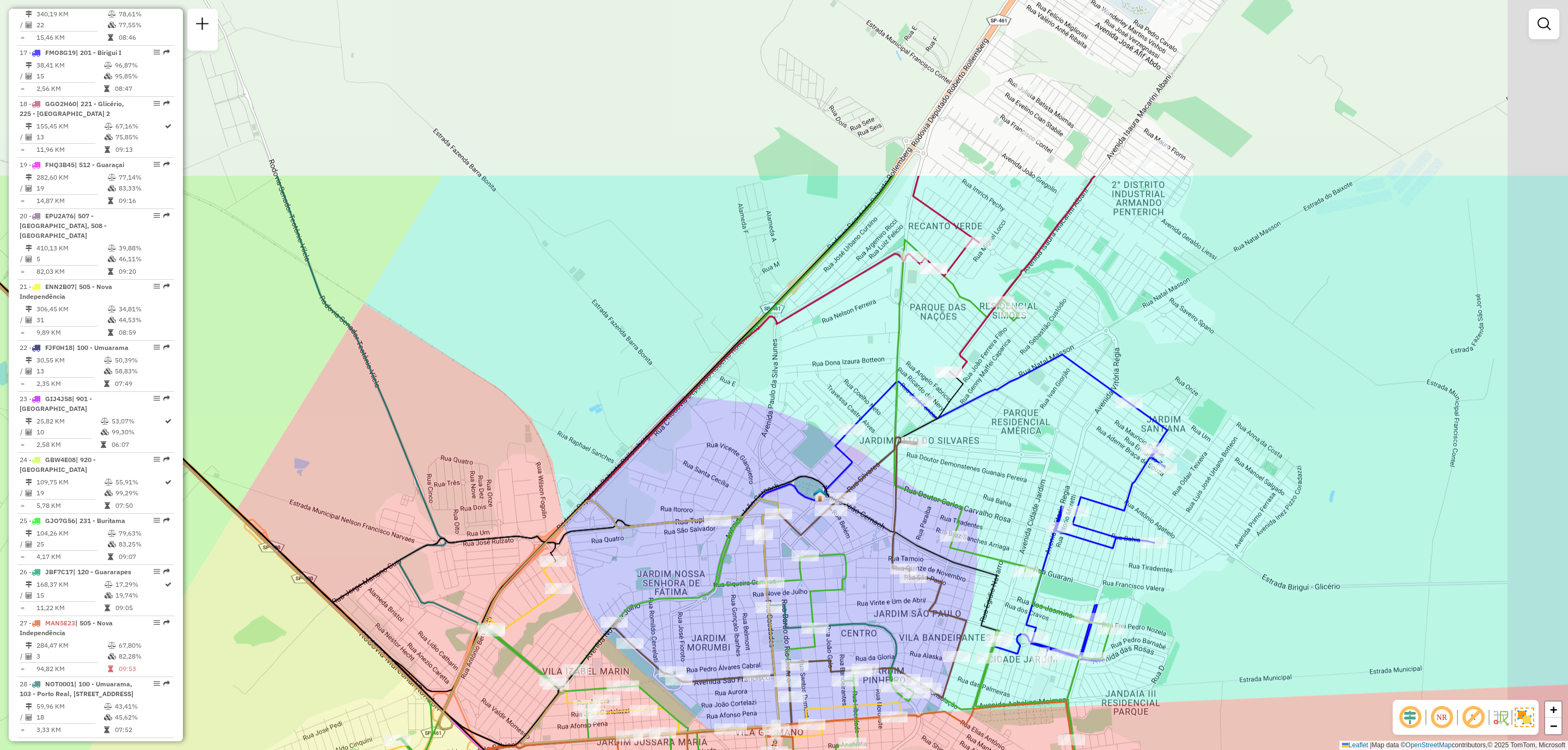
drag, startPoint x: 1093, startPoint y: 240, endPoint x: 943, endPoint y: 477, distance: 280.5
click at [947, 475] on div "Janela de atendimento Grade de atendimento Capacidade Transportadoras Veículos …" at bounding box center [784, 375] width 1568 height 750
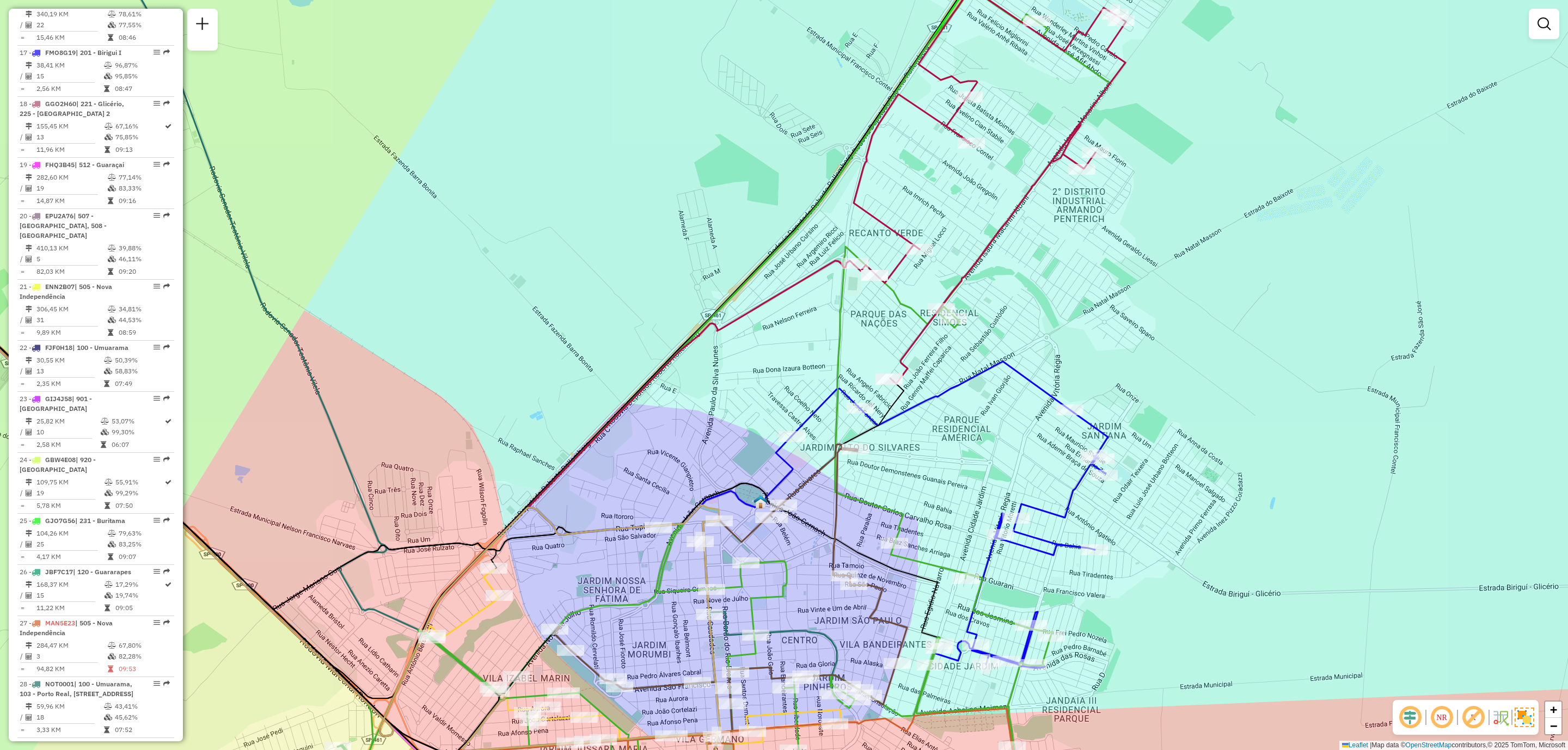
drag, startPoint x: 980, startPoint y: 451, endPoint x: 955, endPoint y: 452, distance: 25.0
click at [956, 452] on div "Janela de atendimento Grade de atendimento Capacidade Transportadoras Veículos …" at bounding box center [784, 375] width 1568 height 750
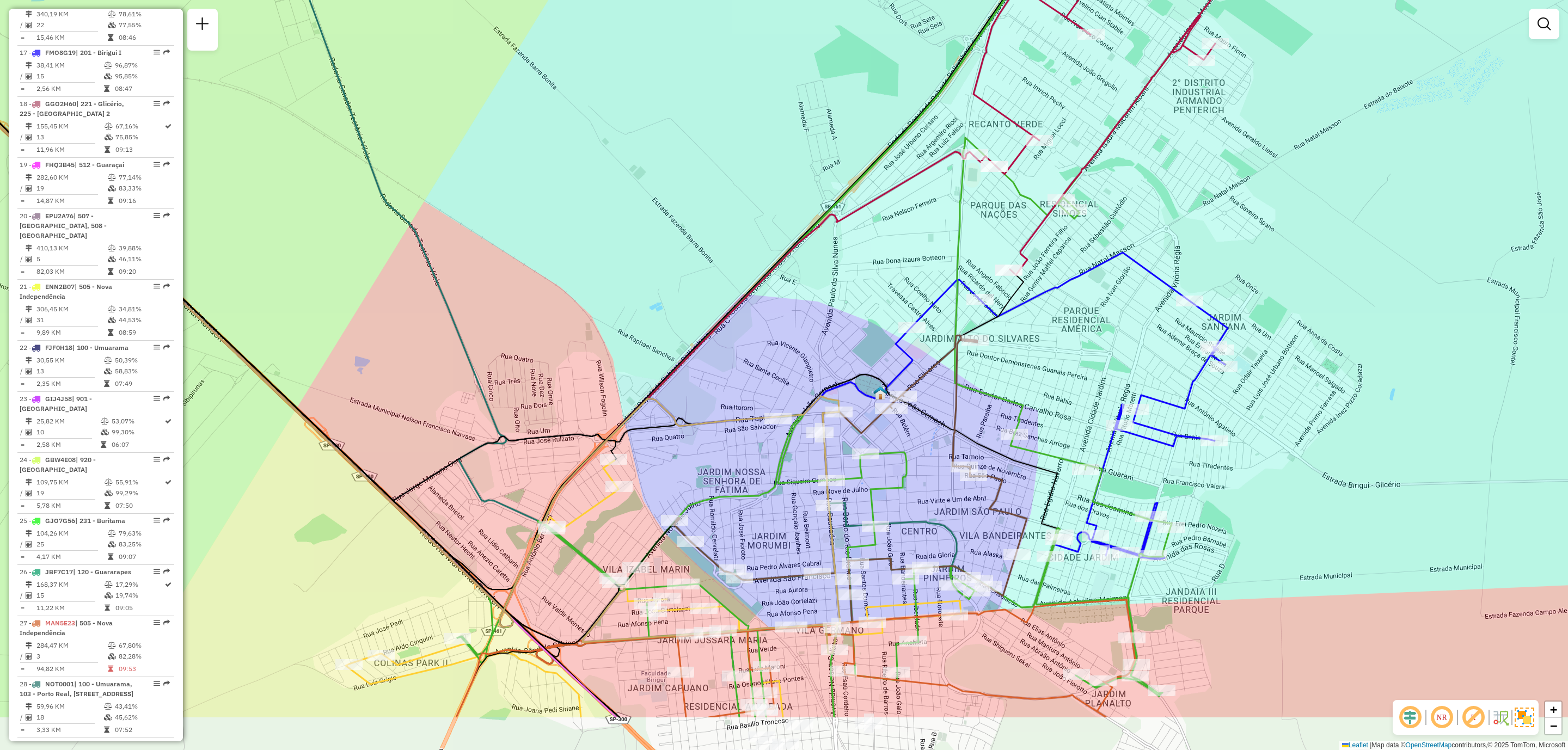
drag, startPoint x: 947, startPoint y: 467, endPoint x: 1078, endPoint y: 330, distance: 189.6
click at [1078, 330] on div "Janela de atendimento Grade de atendimento Capacidade Transportadoras Veículos …" at bounding box center [784, 375] width 1568 height 750
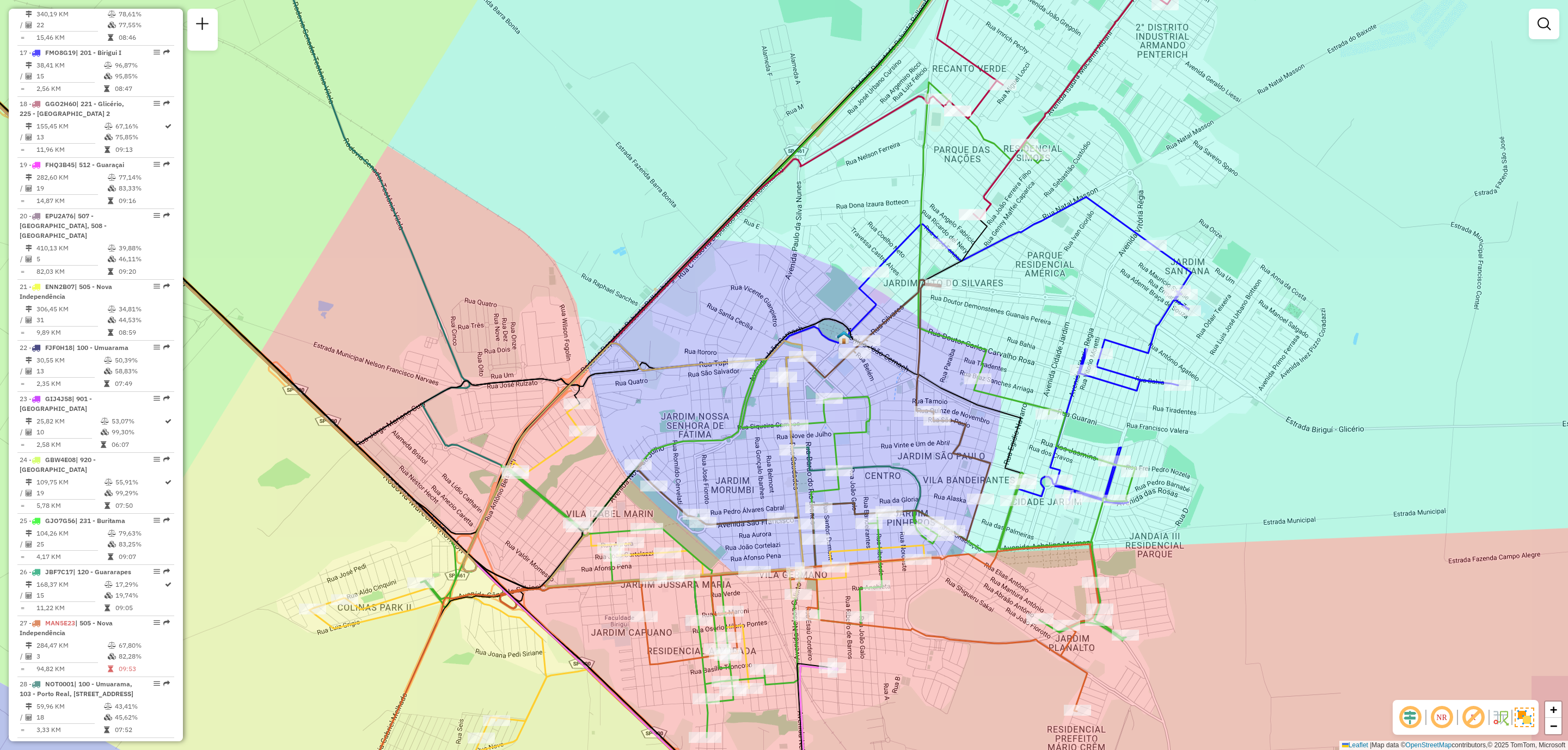
drag, startPoint x: 462, startPoint y: 418, endPoint x: 400, endPoint y: 367, distance: 80.3
click at [406, 369] on div "Janela de atendimento Grade de atendimento Capacidade Transportadoras Veículos …" at bounding box center [784, 375] width 1568 height 750
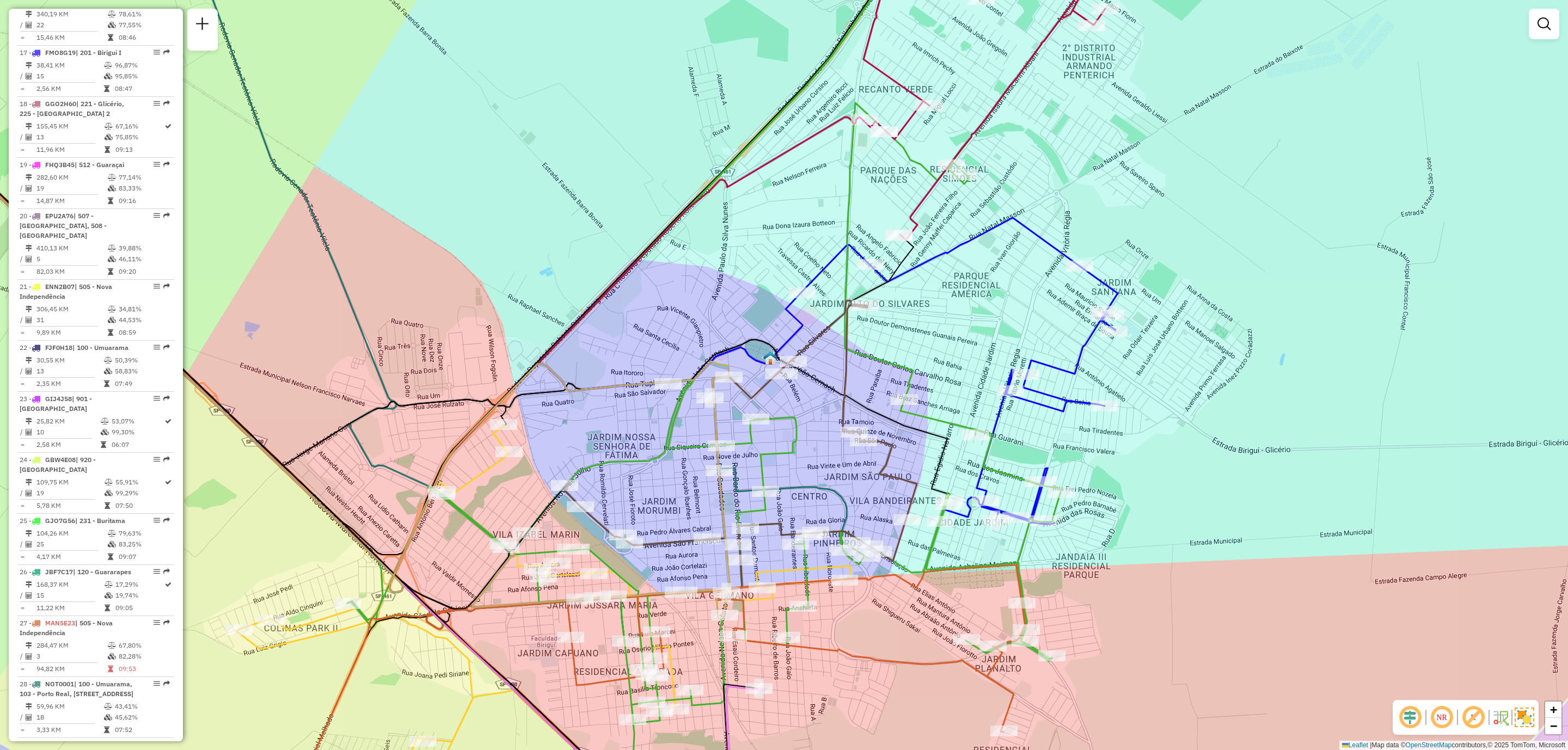
drag, startPoint x: 1187, startPoint y: 336, endPoint x: 1103, endPoint y: 406, distance: 109.3
click at [1119, 406] on div "Janela de atendimento Grade de atendimento Capacidade Transportadoras Veículos …" at bounding box center [784, 375] width 1568 height 750
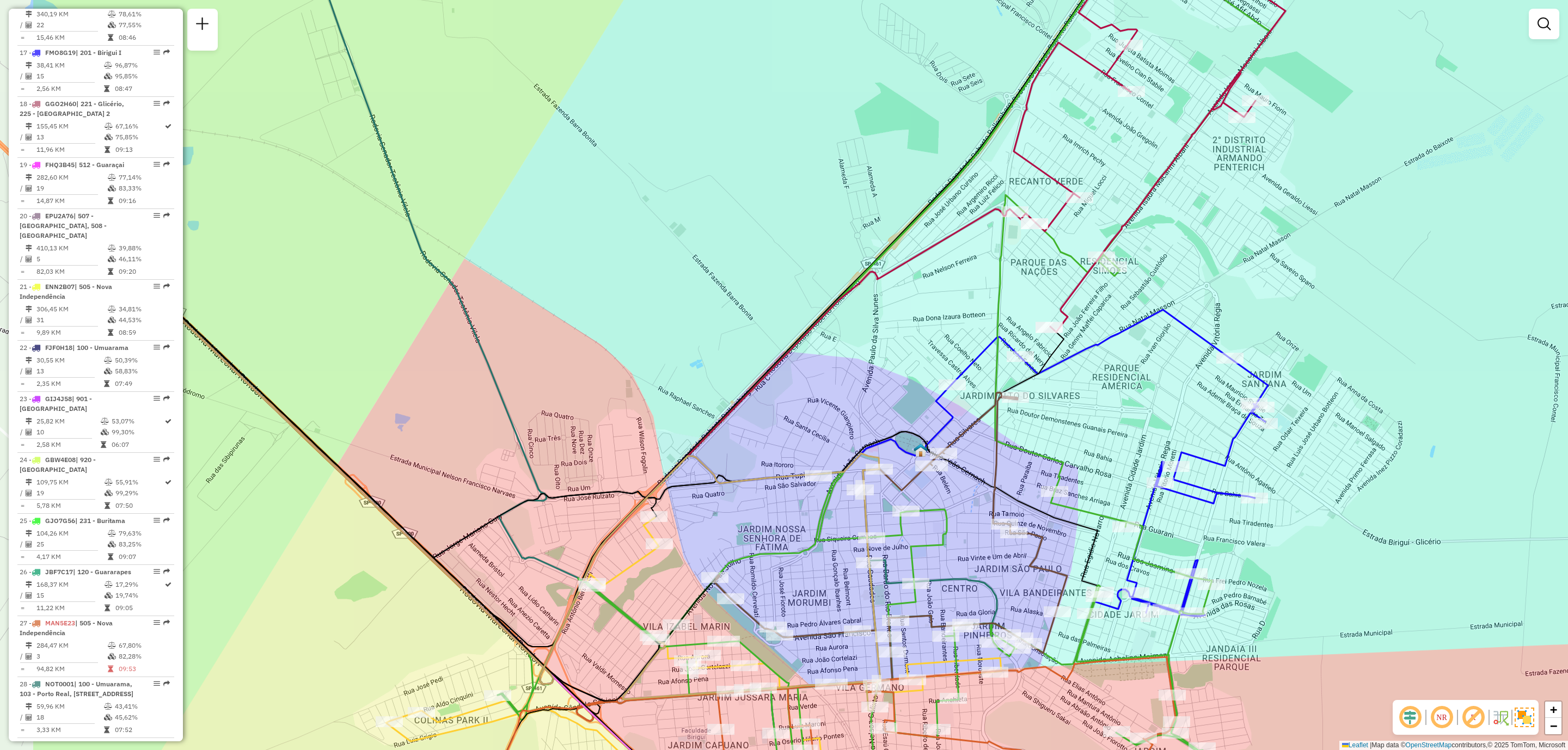
drag, startPoint x: 554, startPoint y: 178, endPoint x: 784, endPoint y: 260, distance: 244.2
click at [784, 260] on div "Janela de atendimento Grade de atendimento Capacidade Transportadoras Veículos …" at bounding box center [784, 375] width 1568 height 750
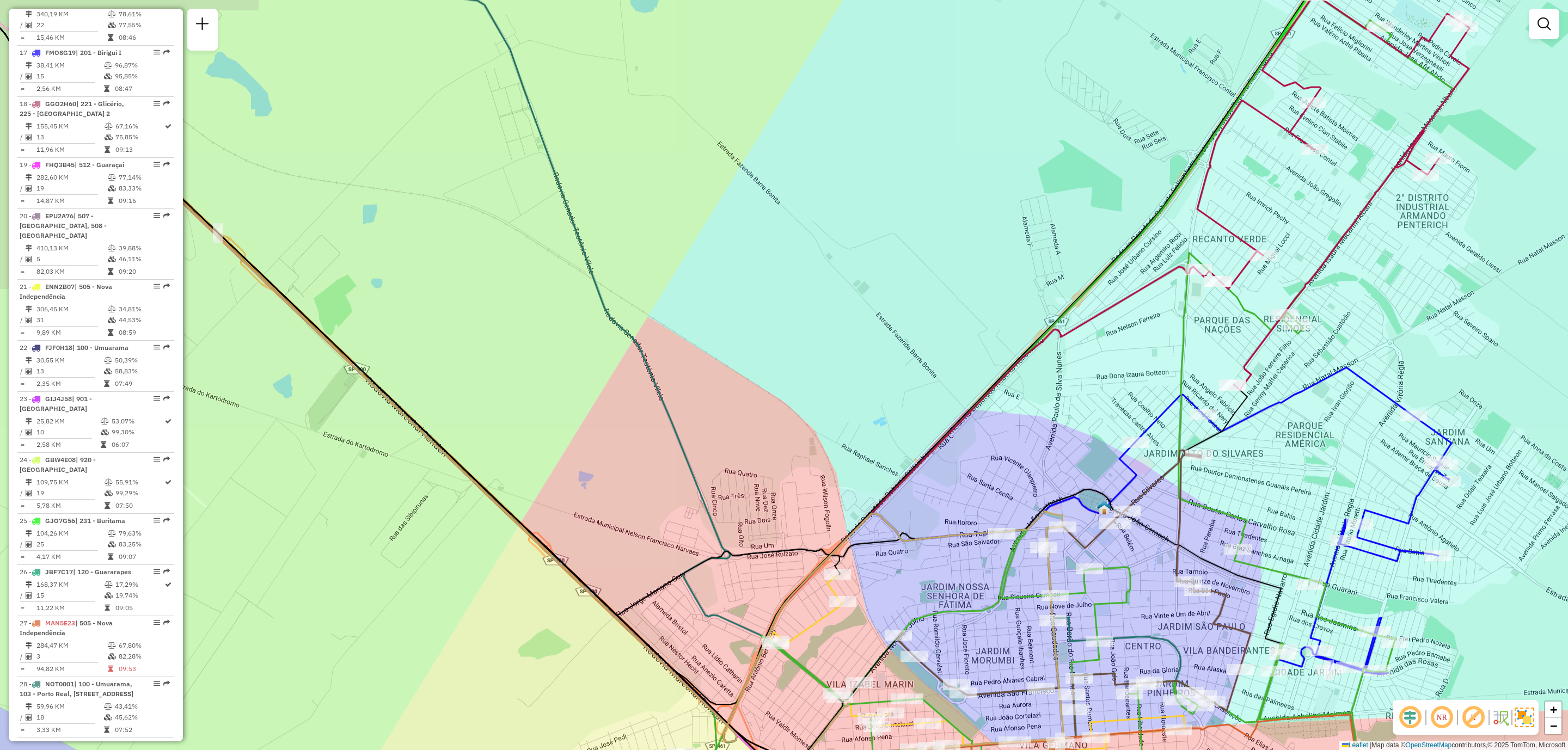
drag, startPoint x: 413, startPoint y: 332, endPoint x: 689, endPoint y: 431, distance: 293.2
click at [693, 433] on div "Janela de atendimento Grade de atendimento Capacidade Transportadoras Veículos …" at bounding box center [784, 375] width 1568 height 750
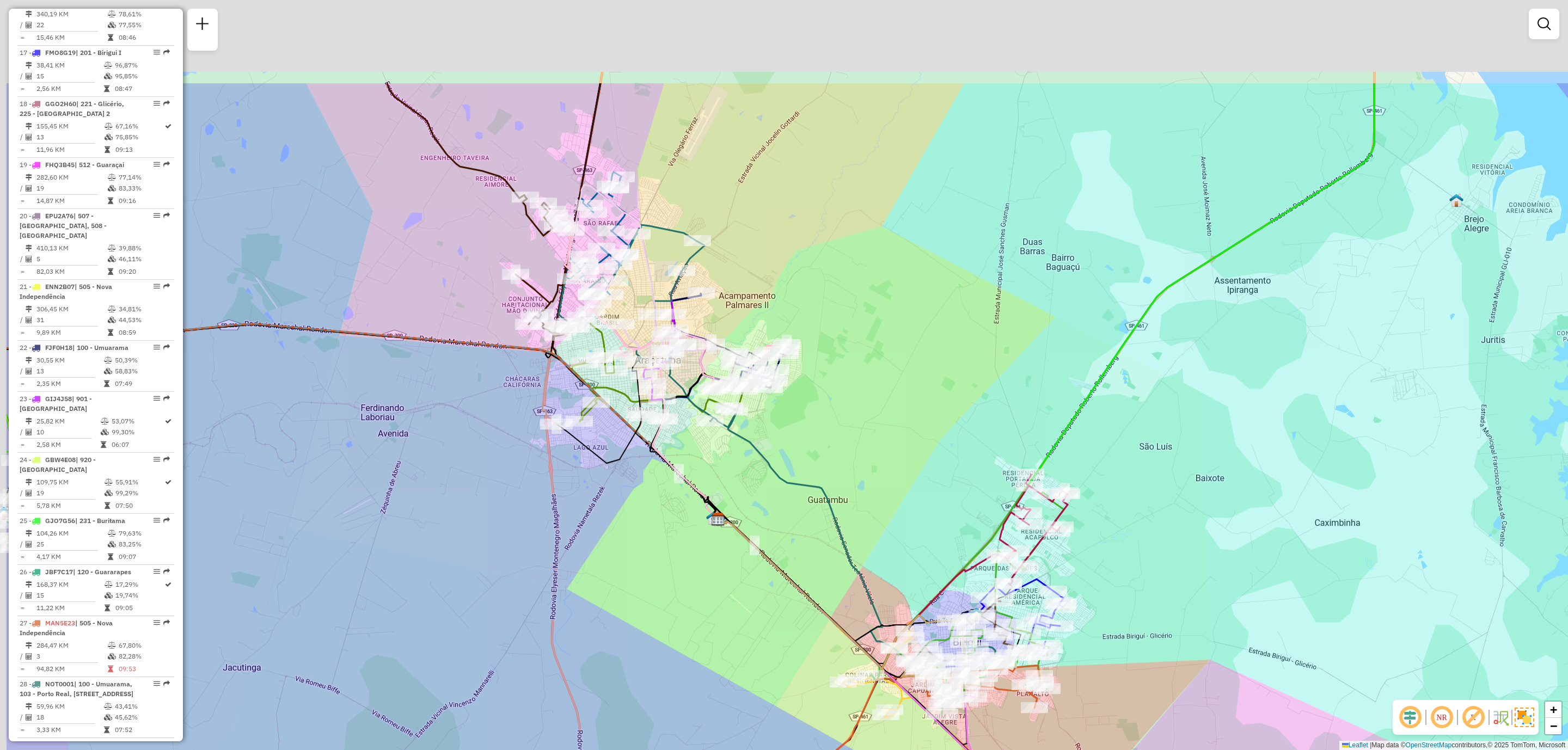
drag, startPoint x: 572, startPoint y: 358, endPoint x: 716, endPoint y: 528, distance: 222.8
click at [716, 519] on icon at bounding box center [685, 434] width 65 height 169
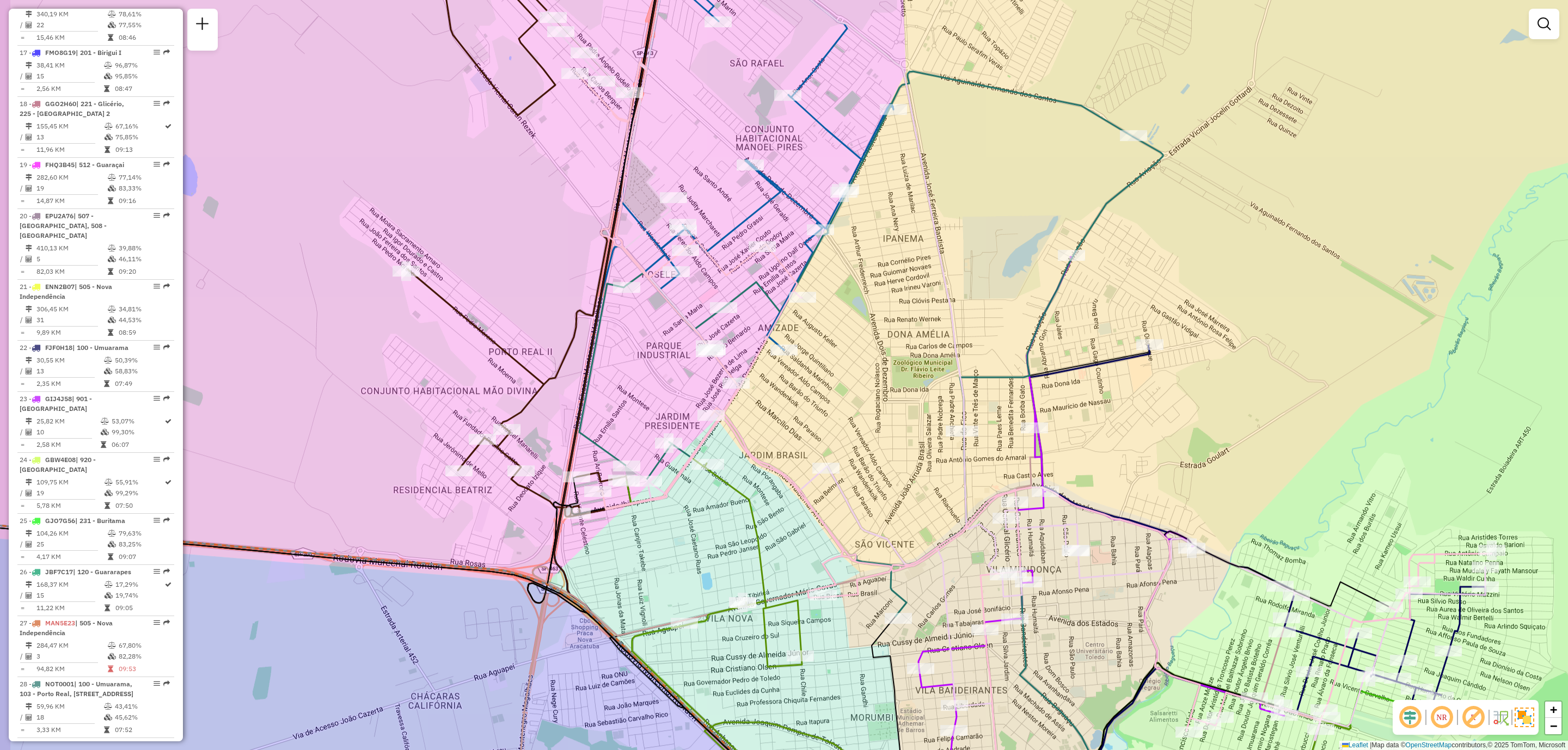
drag, startPoint x: 624, startPoint y: 583, endPoint x: 721, endPoint y: 611, distance: 101.0
click at [722, 611] on div "Janela de atendimento Grade de atendimento Capacidade Transportadoras Veículos …" at bounding box center [784, 375] width 1568 height 750
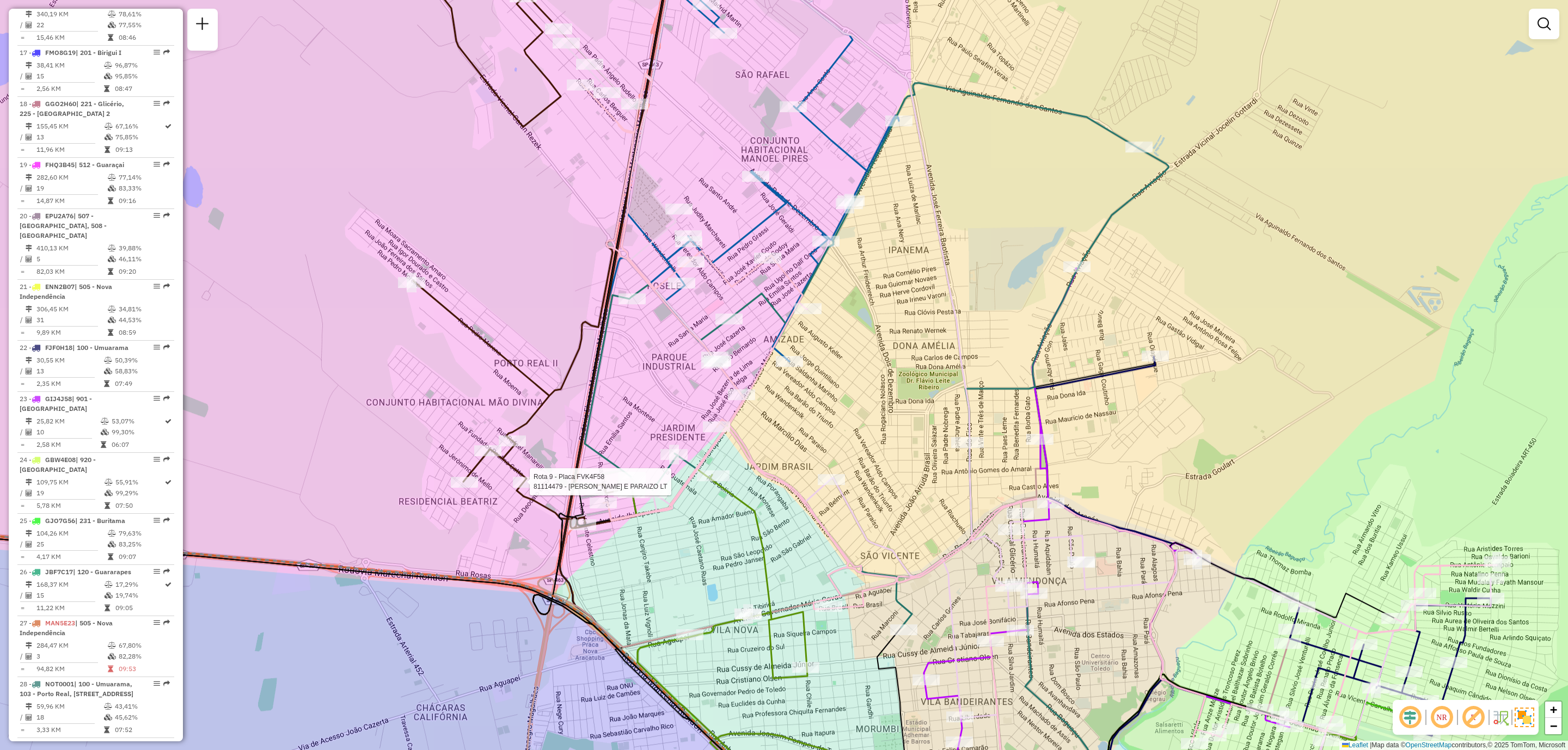
select select "**********"
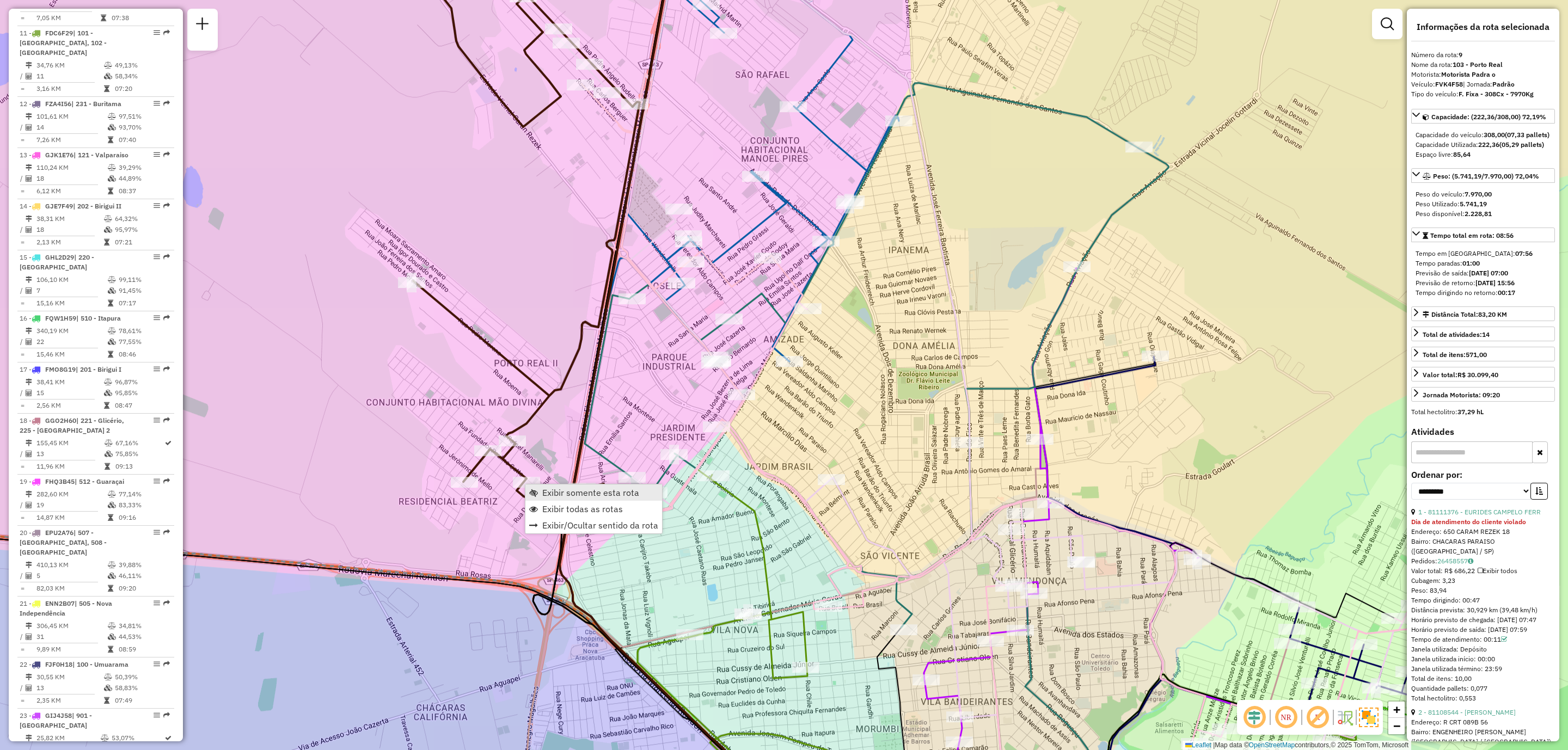
scroll to position [875, 0]
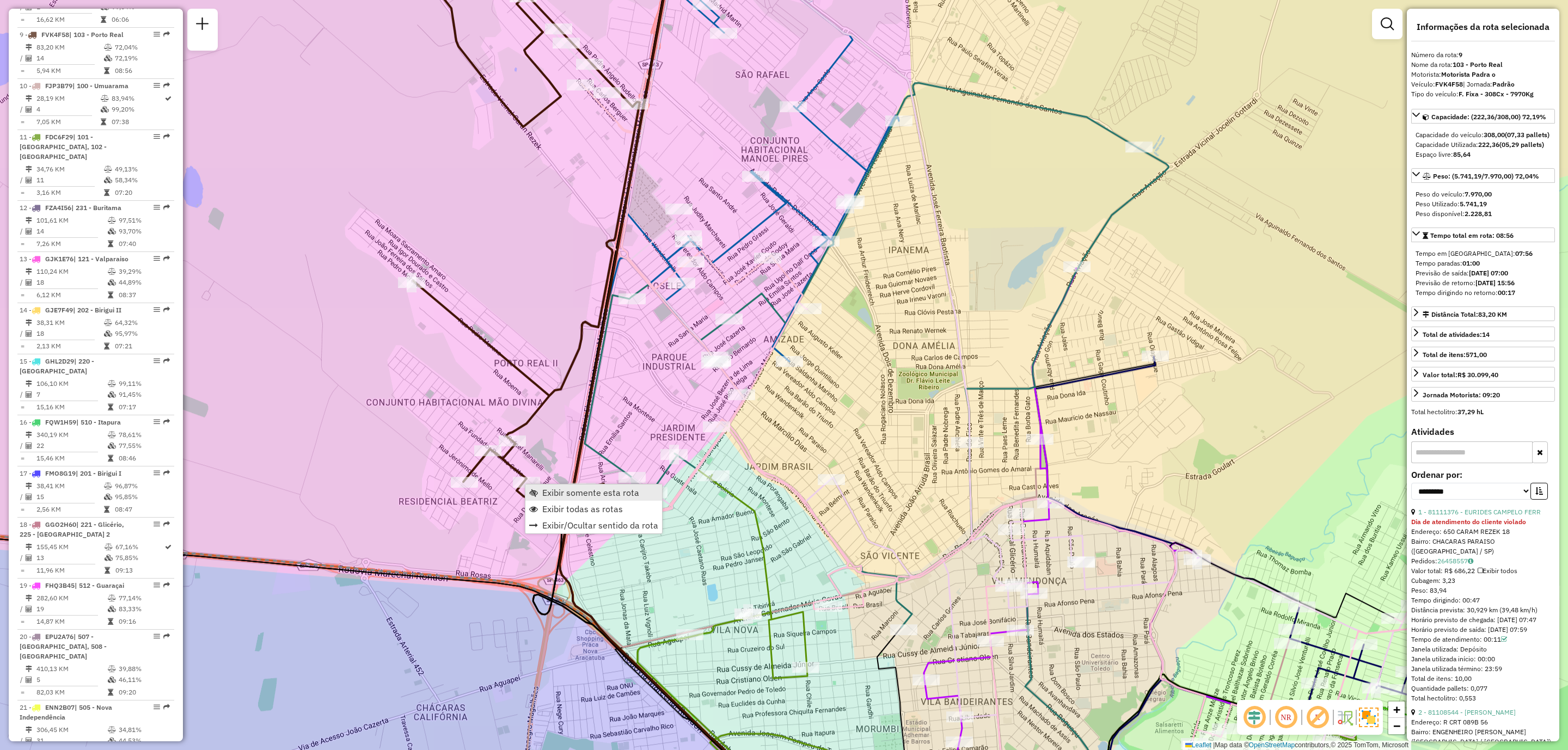
click at [641, 491] on link "Exibir somente esta rota" at bounding box center [594, 492] width 137 height 16
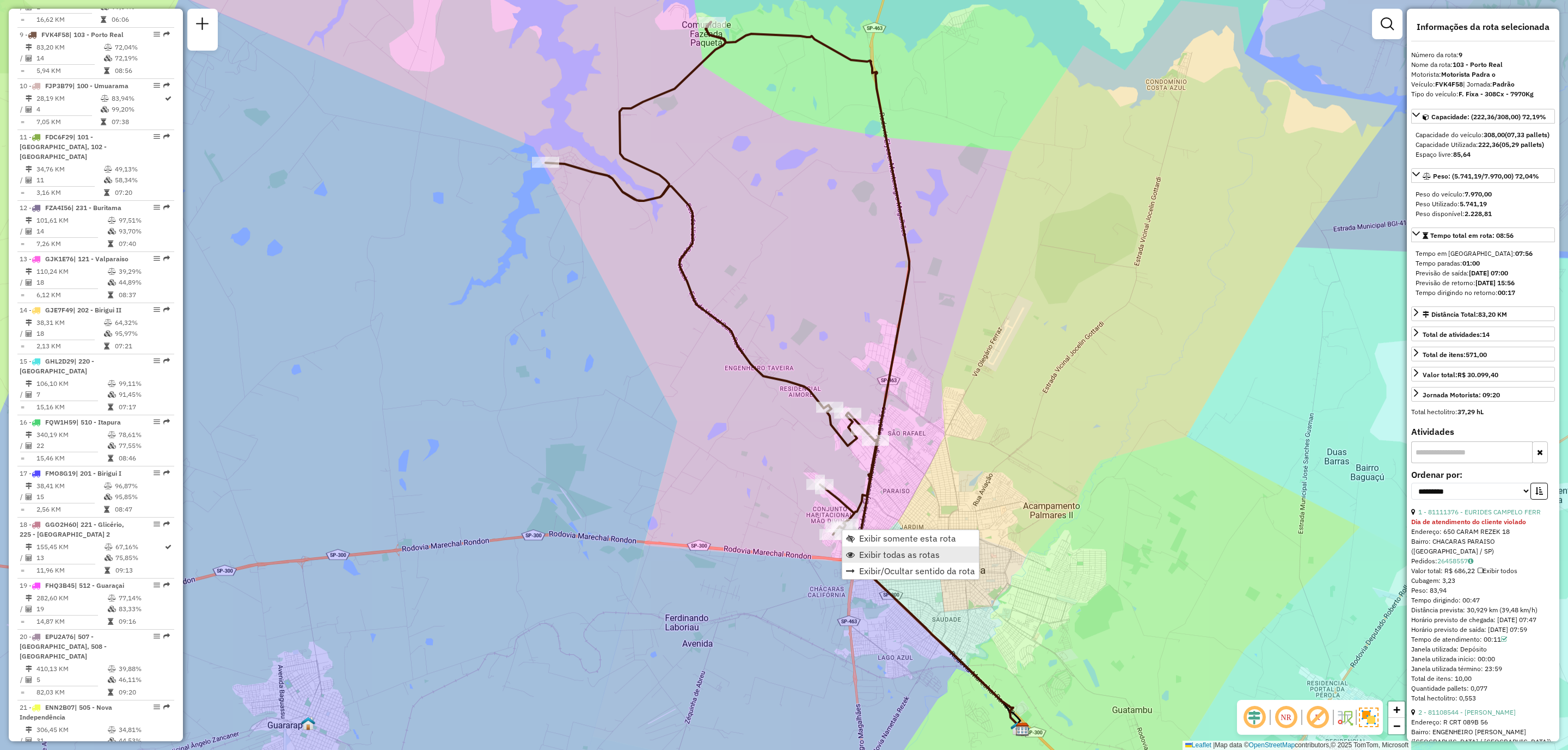
click at [917, 556] on span "Exibir todas as rotas" at bounding box center [899, 554] width 80 height 9
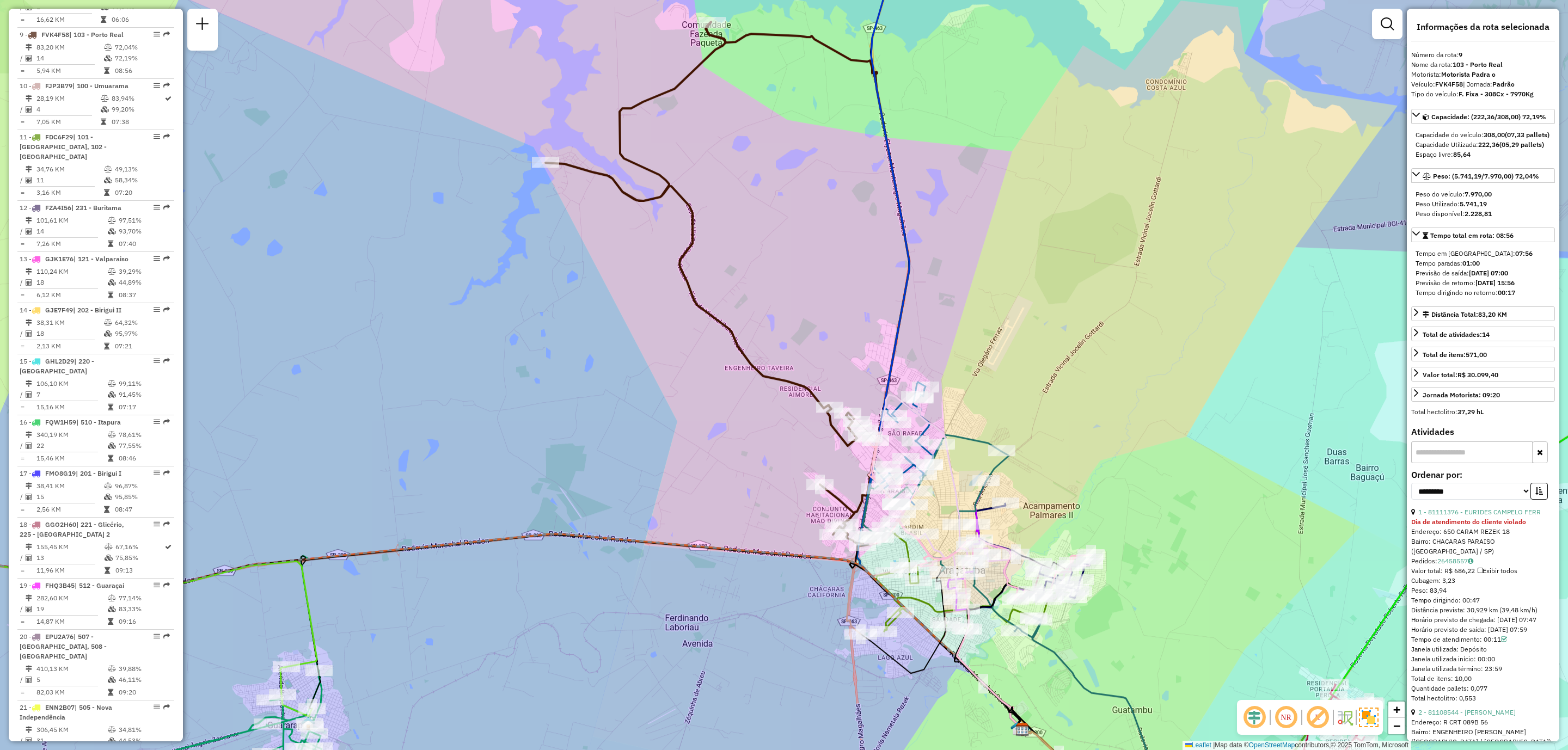
click at [670, 516] on div "Janela de atendimento Grade de atendimento Capacidade Transportadoras Veículos …" at bounding box center [784, 375] width 1568 height 750
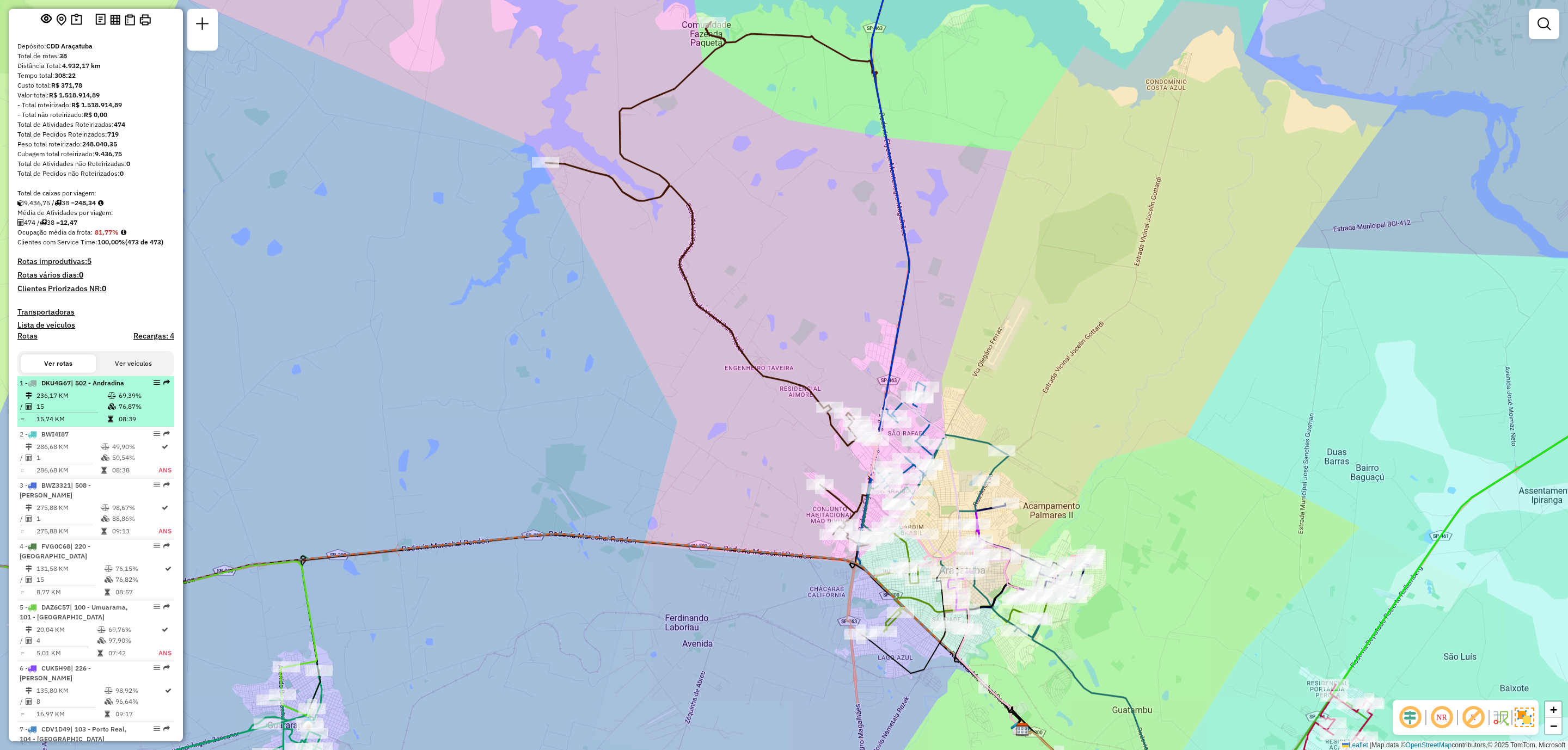
scroll to position [0, 0]
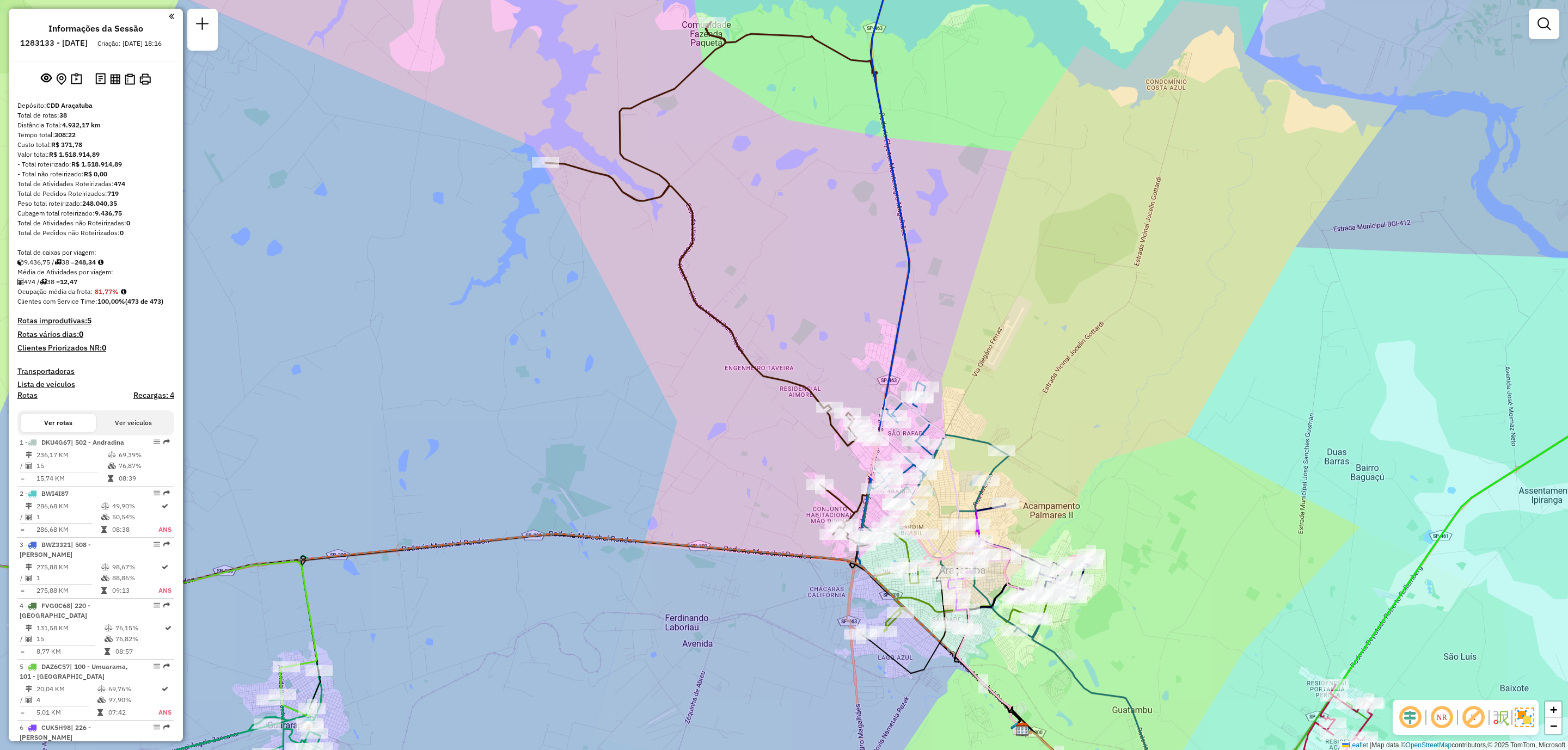
click at [106, 296] on strong "81,77%" at bounding box center [107, 291] width 24 height 8
click at [108, 296] on strong "81,77%" at bounding box center [107, 291] width 24 height 8
click at [60, 325] on h4 "Rotas improdutivas: 5" at bounding box center [96, 321] width 157 height 10
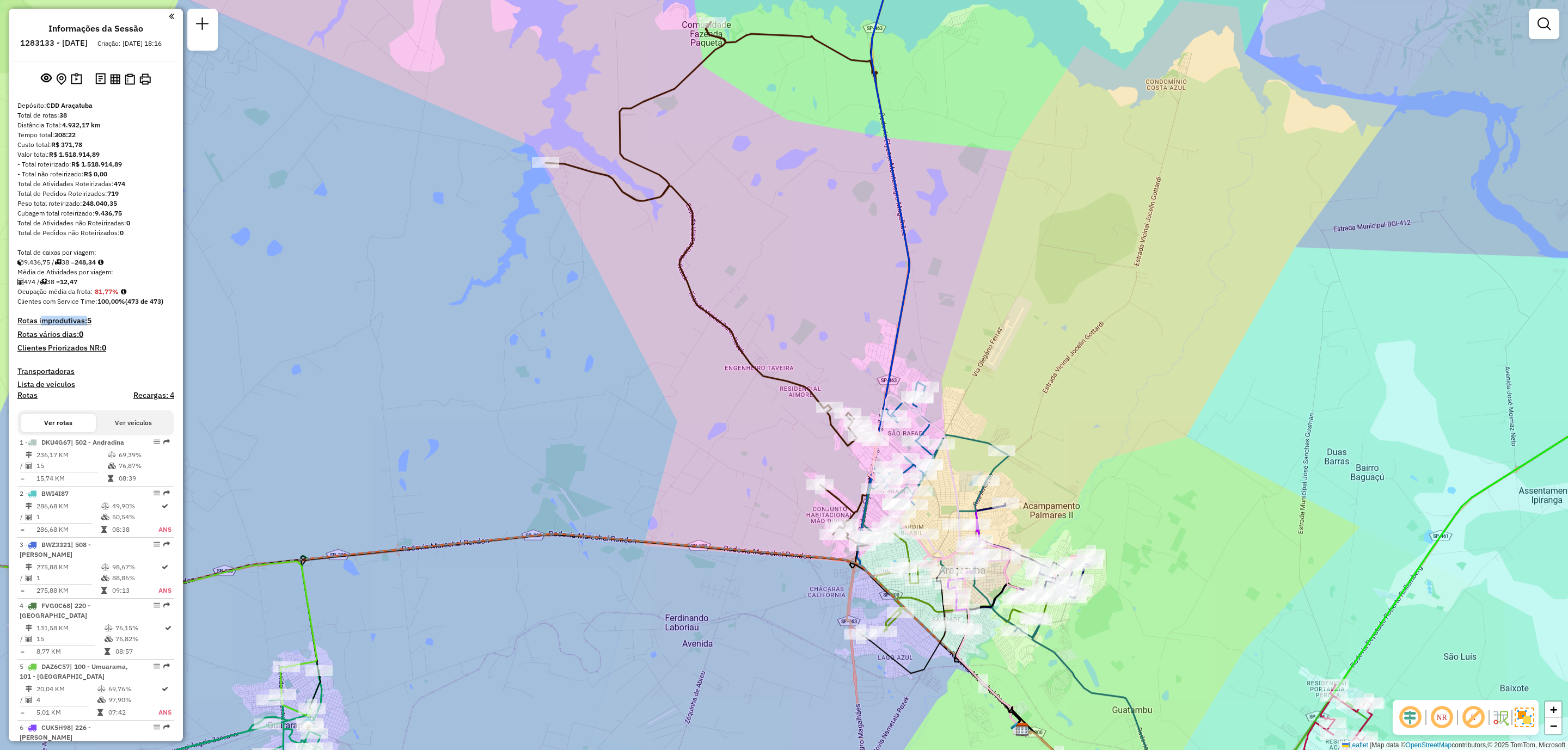
click at [54, 325] on h4 "Rotas improdutivas: 5" at bounding box center [96, 321] width 157 height 10
drag, startPoint x: 27, startPoint y: 353, endPoint x: 99, endPoint y: 357, distance: 72.1
click at [103, 350] on div "Meta Peso(%) : 94" at bounding box center [93, 352] width 134 height 13
drag, startPoint x: 27, startPoint y: 365, endPoint x: 137, endPoint y: 360, distance: 110.1
click at [137, 360] on div "Meta Capacidade(%) : 94" at bounding box center [93, 365] width 134 height 13
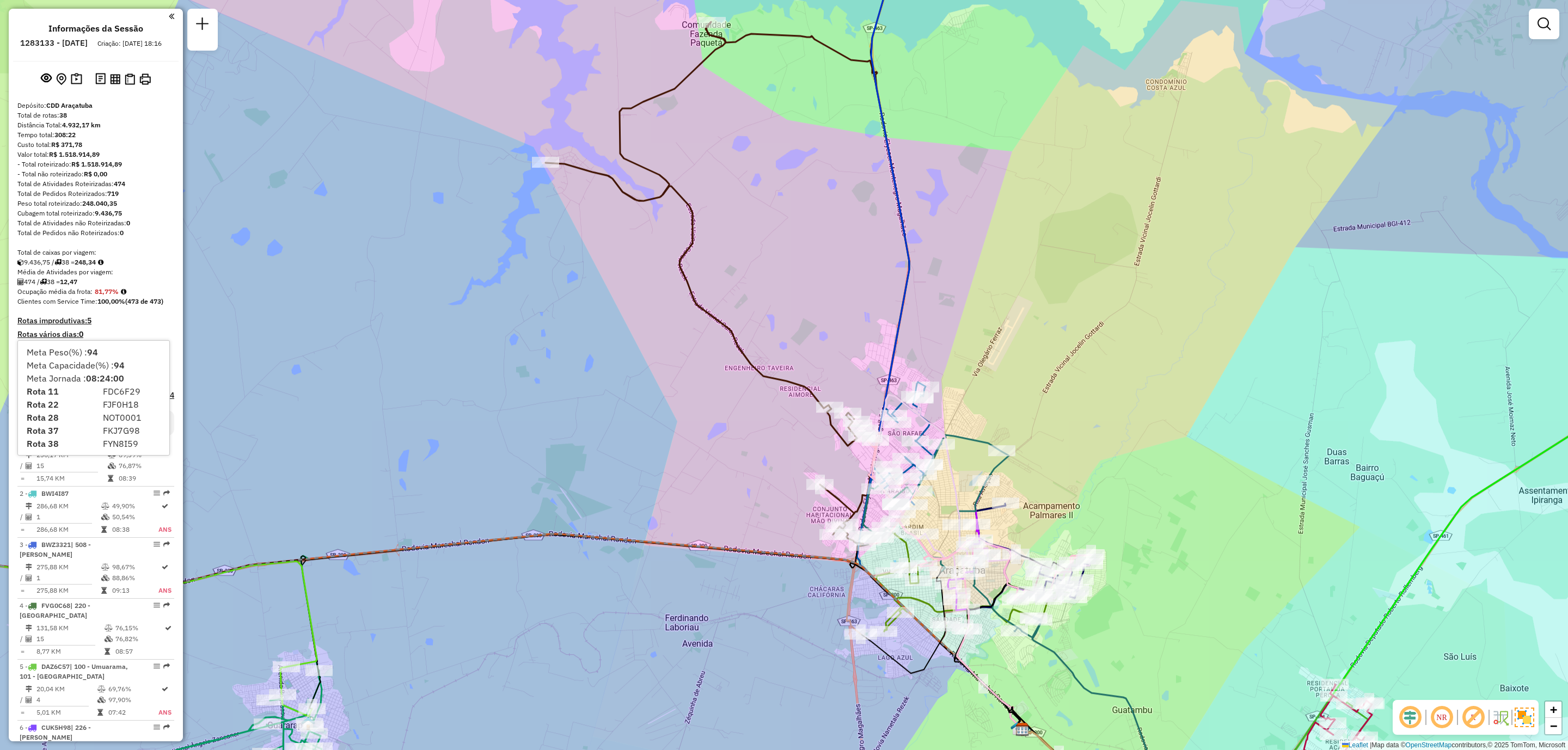
drag, startPoint x: 23, startPoint y: 377, endPoint x: 137, endPoint y: 366, distance: 114.5
click at [136, 369] on div "Meta Peso(%) : 94 Meta Capacidade(%) : 94 Meta Jornada : 08:24:00 Rota 11 FDC6F…" at bounding box center [93, 397] width 151 height 114
click at [73, 349] on div "Meta Peso(%) : 94" at bounding box center [93, 352] width 134 height 13
click at [90, 360] on div "Meta Capacidade(%) : 94" at bounding box center [93, 365] width 134 height 13
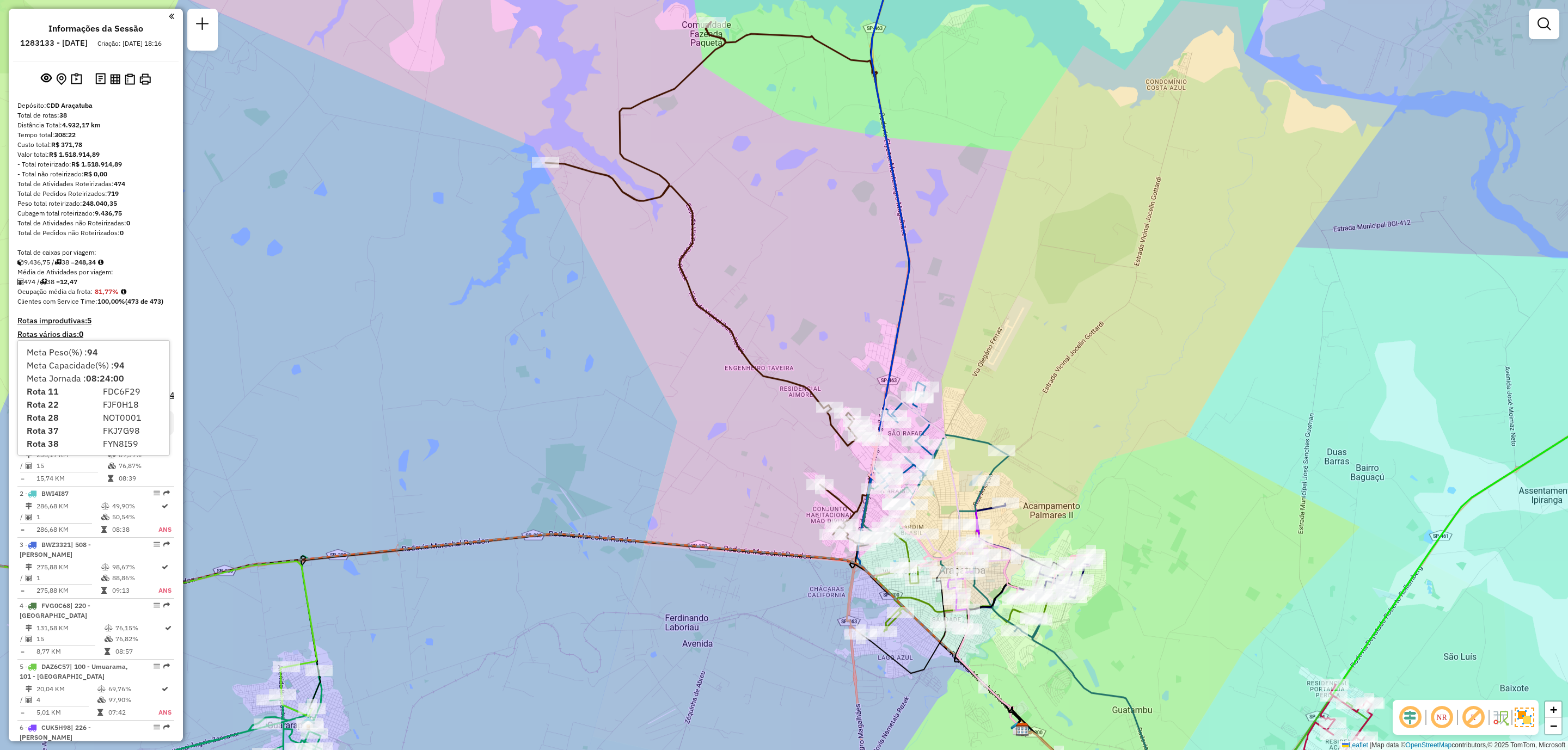
click at [90, 360] on div "Meta Capacidade(%) : 94" at bounding box center [93, 365] width 134 height 13
click at [88, 381] on strong "08:24:00" at bounding box center [104, 378] width 38 height 11
drag, startPoint x: 131, startPoint y: 373, endPoint x: 22, endPoint y: 381, distance: 109.3
click at [22, 381] on div "Meta Jornada : 08:24:00" at bounding box center [93, 378] width 147 height 13
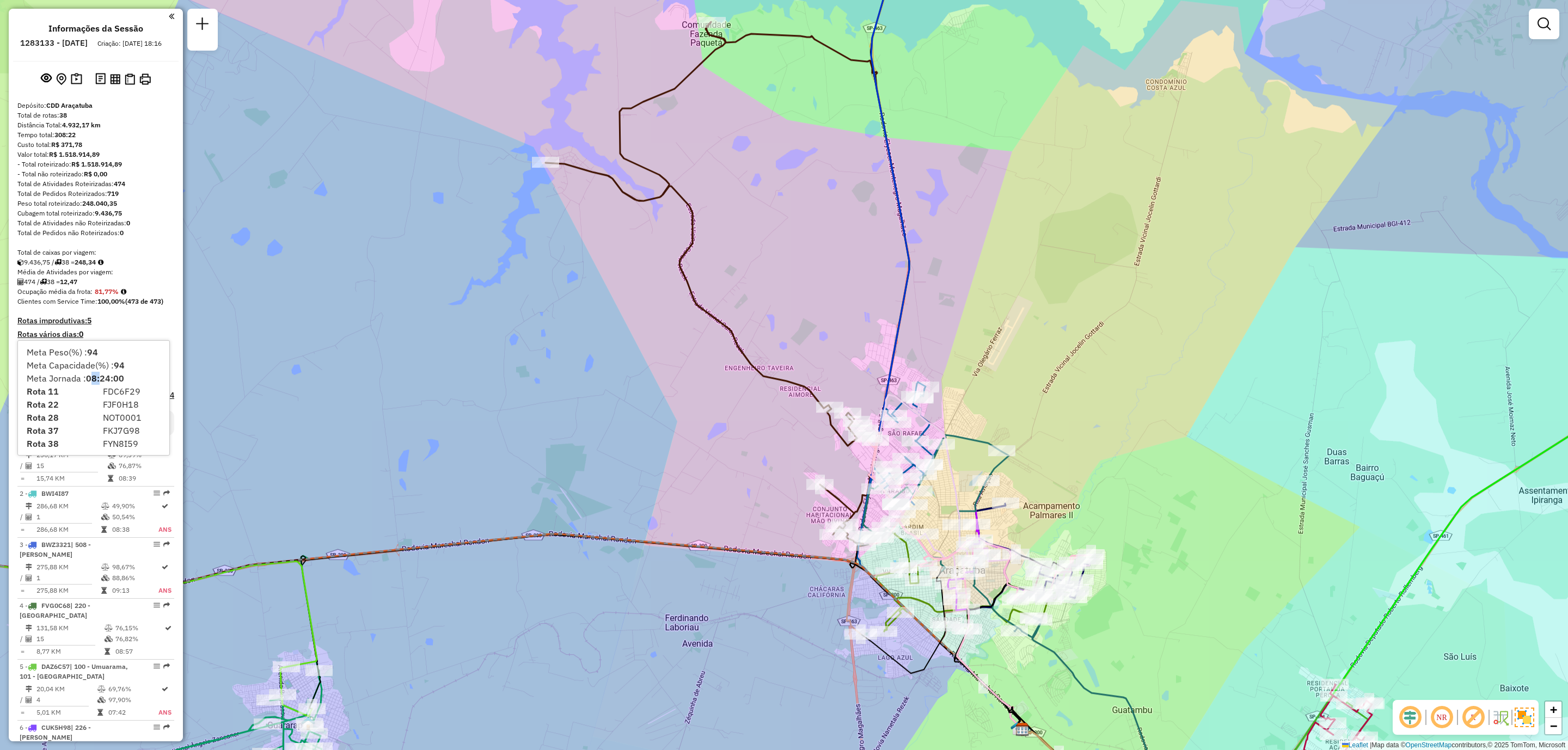
click at [141, 277] on div "Média de Atividades por viagem:" at bounding box center [96, 272] width 157 height 10
click at [63, 325] on h4 "Rotas improdutivas: 5" at bounding box center [96, 321] width 157 height 10
click at [65, 325] on h4 "Rotas improdutivas: 5" at bounding box center [96, 321] width 157 height 10
click at [122, 406] on span "FJF0H18" at bounding box center [120, 405] width 36 height 11
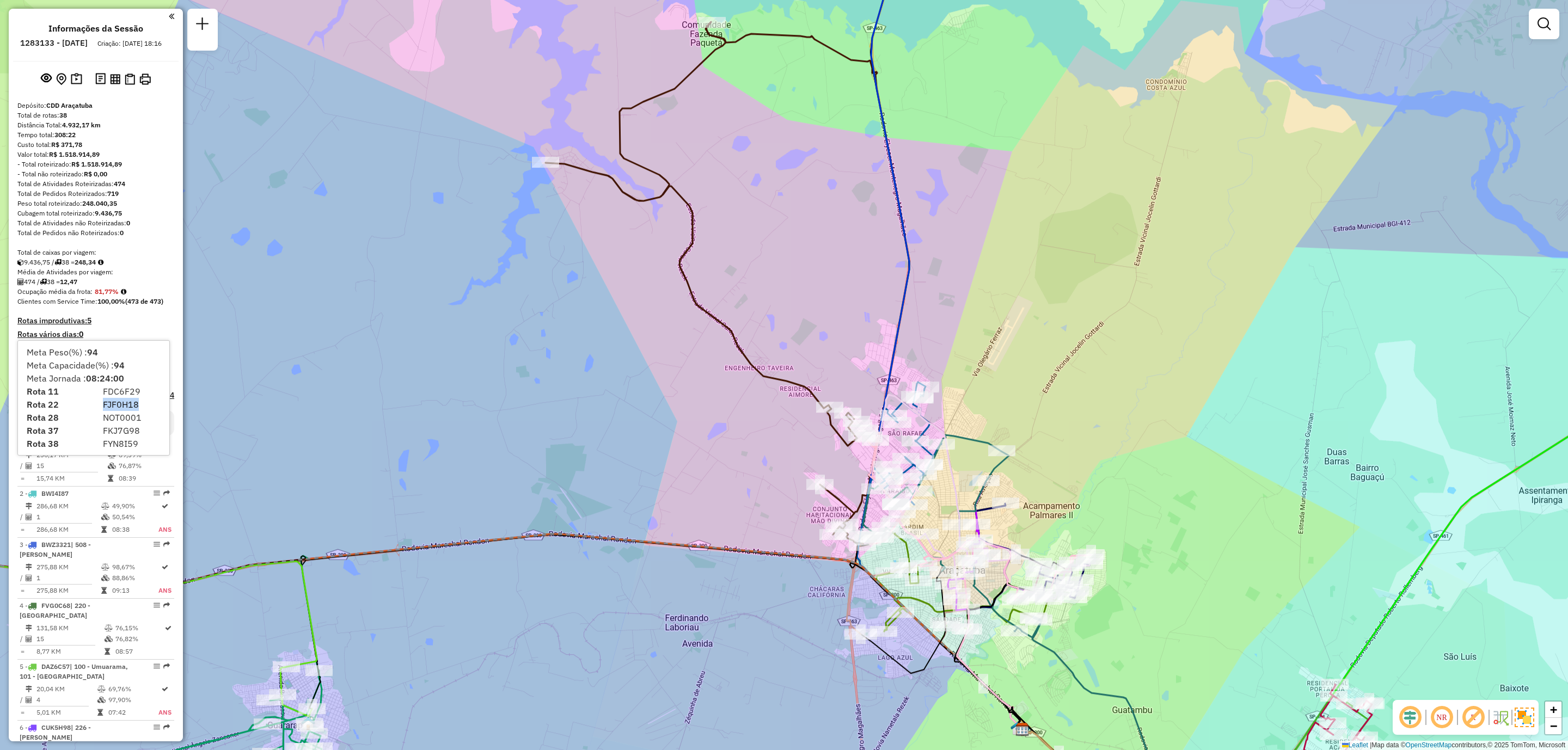
click at [122, 406] on span "FJF0H18" at bounding box center [120, 405] width 36 height 11
click at [114, 431] on span "FKJ7G98" at bounding box center [121, 430] width 37 height 11
drag, startPoint x: 129, startPoint y: 364, endPoint x: 27, endPoint y: 365, distance: 102.0
click at [27, 365] on div "Meta Capacidade(%) : 94" at bounding box center [93, 365] width 134 height 13
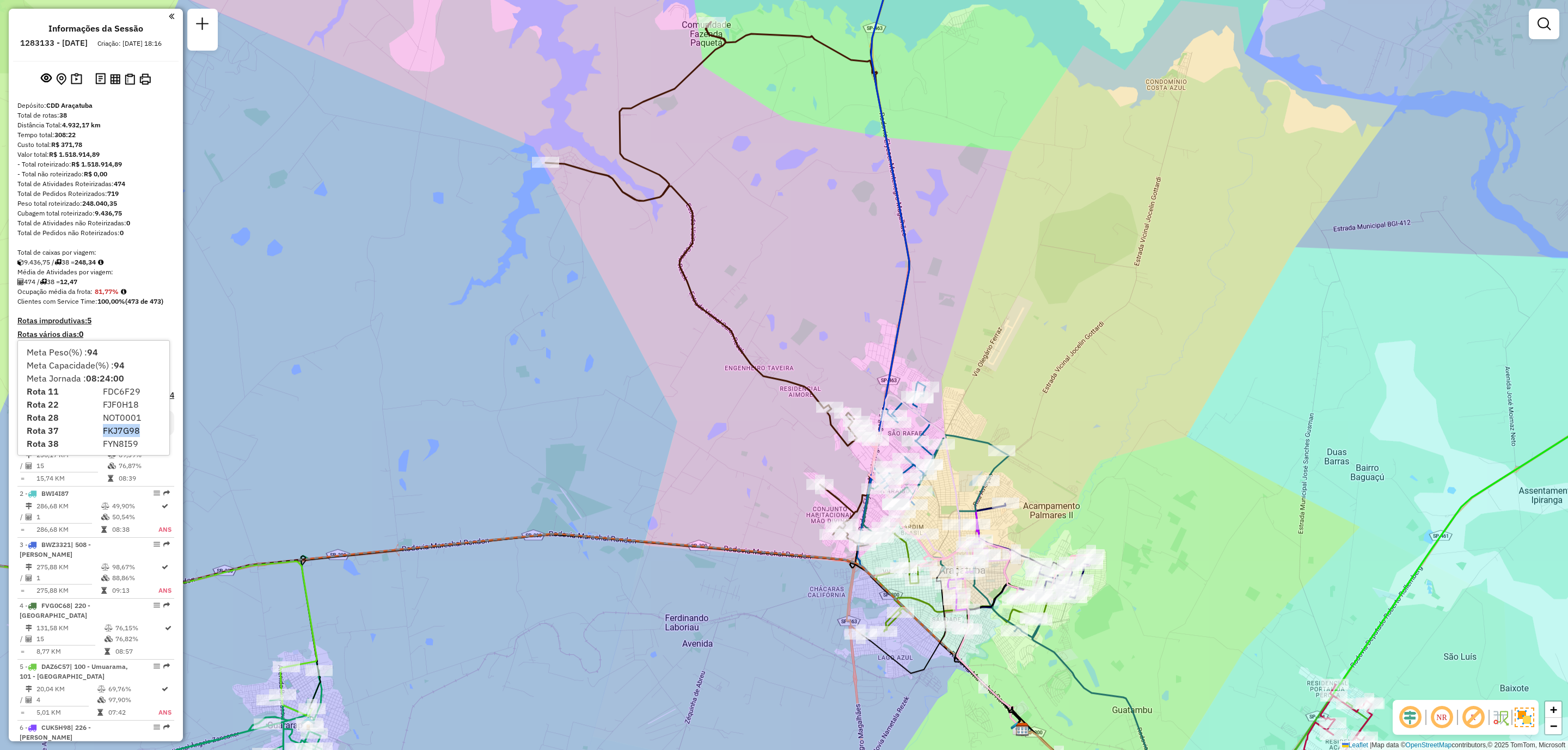
click at [77, 368] on div "Meta Capacidade(%) : 94" at bounding box center [93, 365] width 134 height 13
click at [80, 372] on div "Meta Jornada : 08:24:00" at bounding box center [93, 378] width 134 height 13
click at [71, 366] on div "Meta Capacidade(%) : 94" at bounding box center [93, 365] width 134 height 13
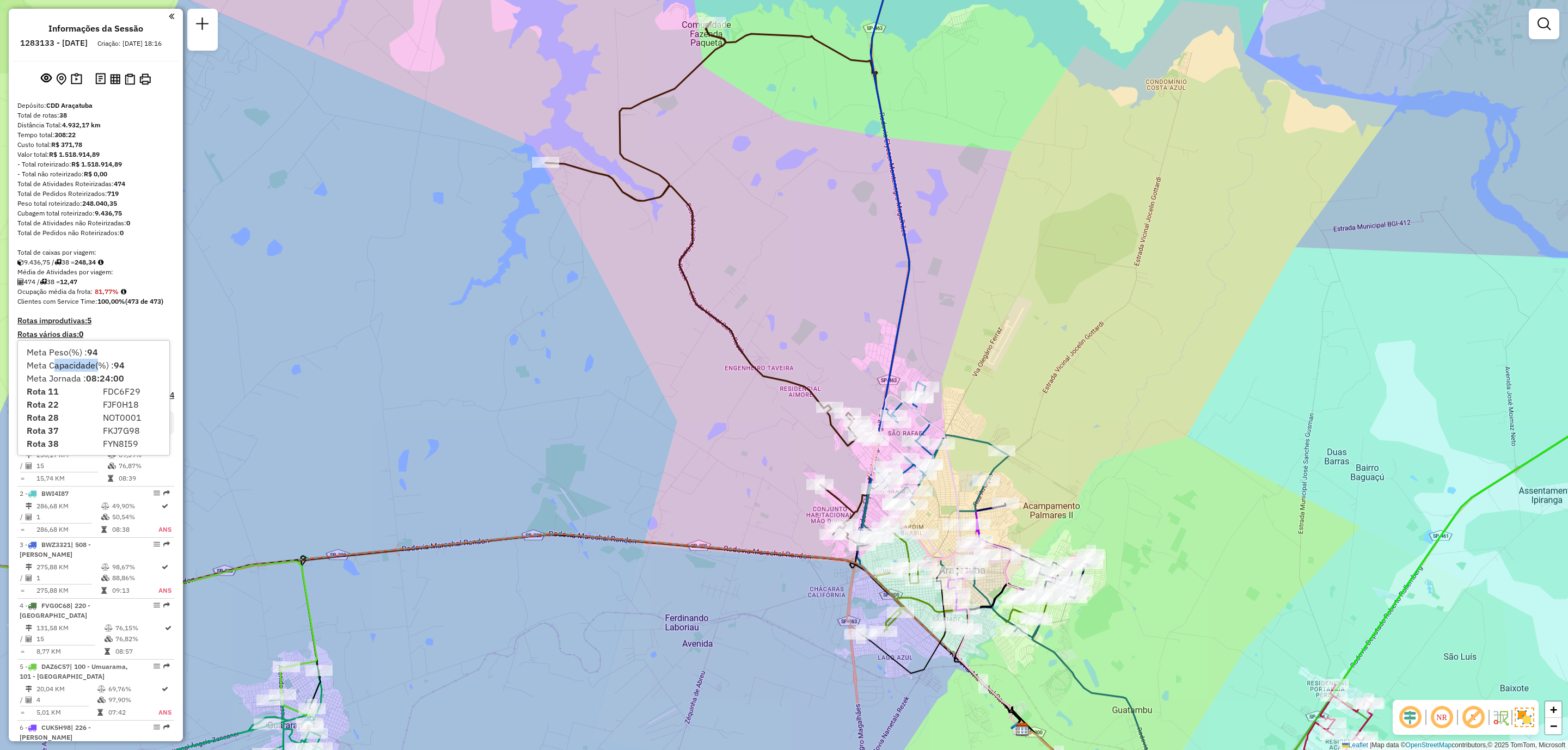
click at [71, 366] on div "Meta Capacidade(%) : 94" at bounding box center [93, 365] width 134 height 13
click at [68, 365] on div "Meta Capacidade(%) : 94" at bounding box center [93, 365] width 134 height 13
click at [134, 325] on h4 "Rotas improdutivas: 5" at bounding box center [96, 321] width 157 height 10
click at [80, 325] on h4 "Rotas improdutivas: 5" at bounding box center [96, 321] width 157 height 10
click at [113, 325] on h4 "Rotas improdutivas: 5" at bounding box center [96, 321] width 157 height 10
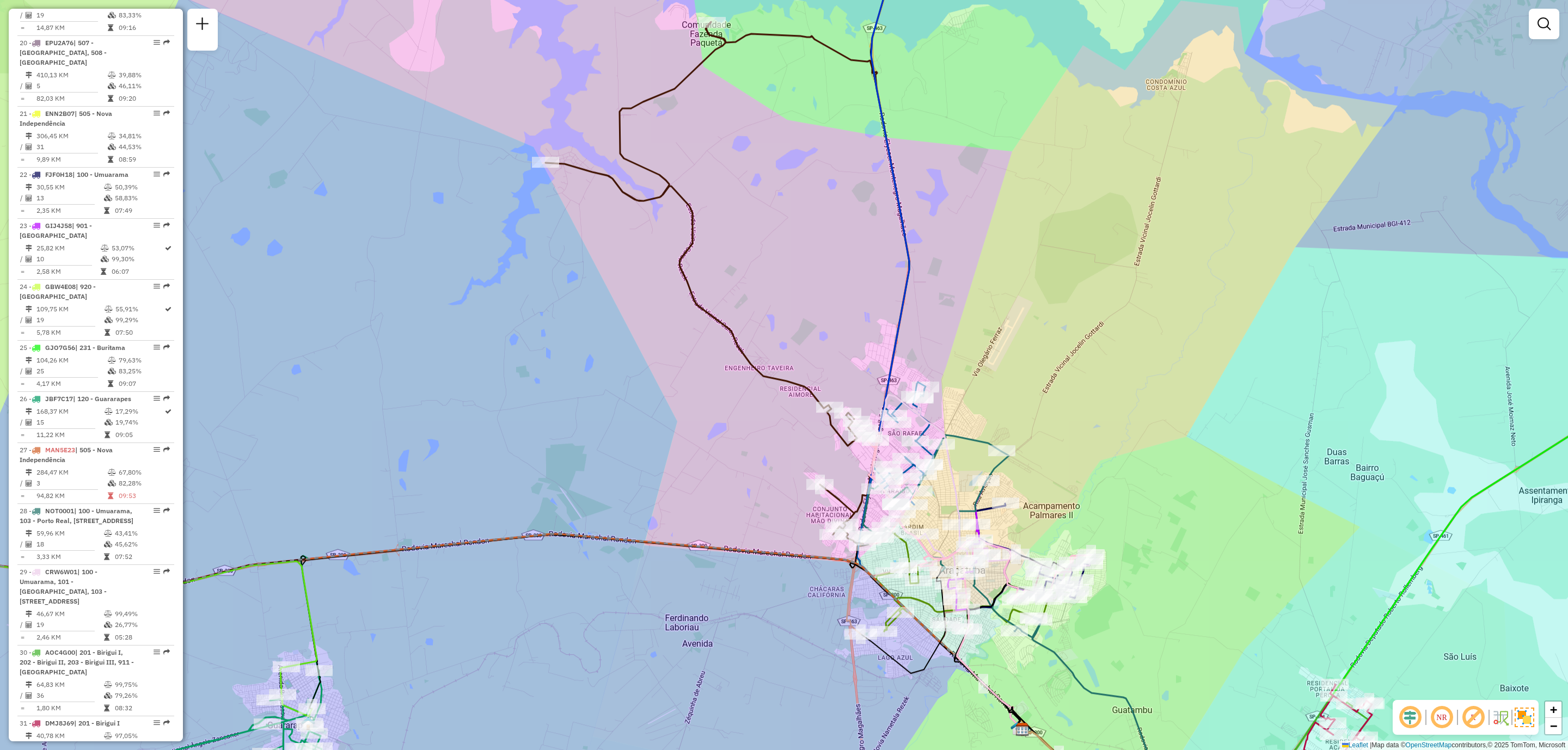
scroll to position [1796, 0]
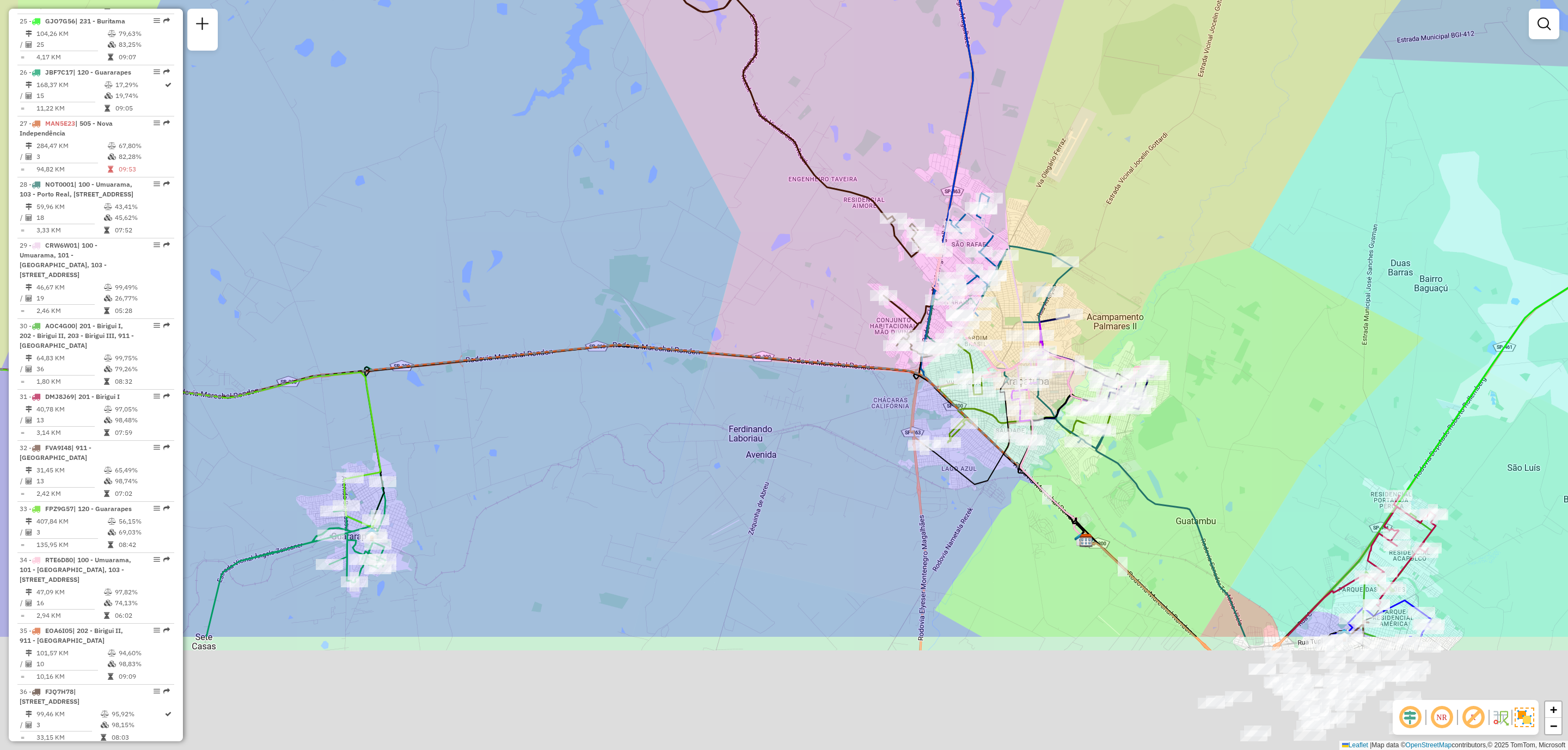
drag, startPoint x: 546, startPoint y: 597, endPoint x: 614, endPoint y: 401, distance: 207.5
click at [614, 401] on div "Janela de atendimento Grade de atendimento Capacidade Transportadoras Veículos …" at bounding box center [784, 375] width 1568 height 750
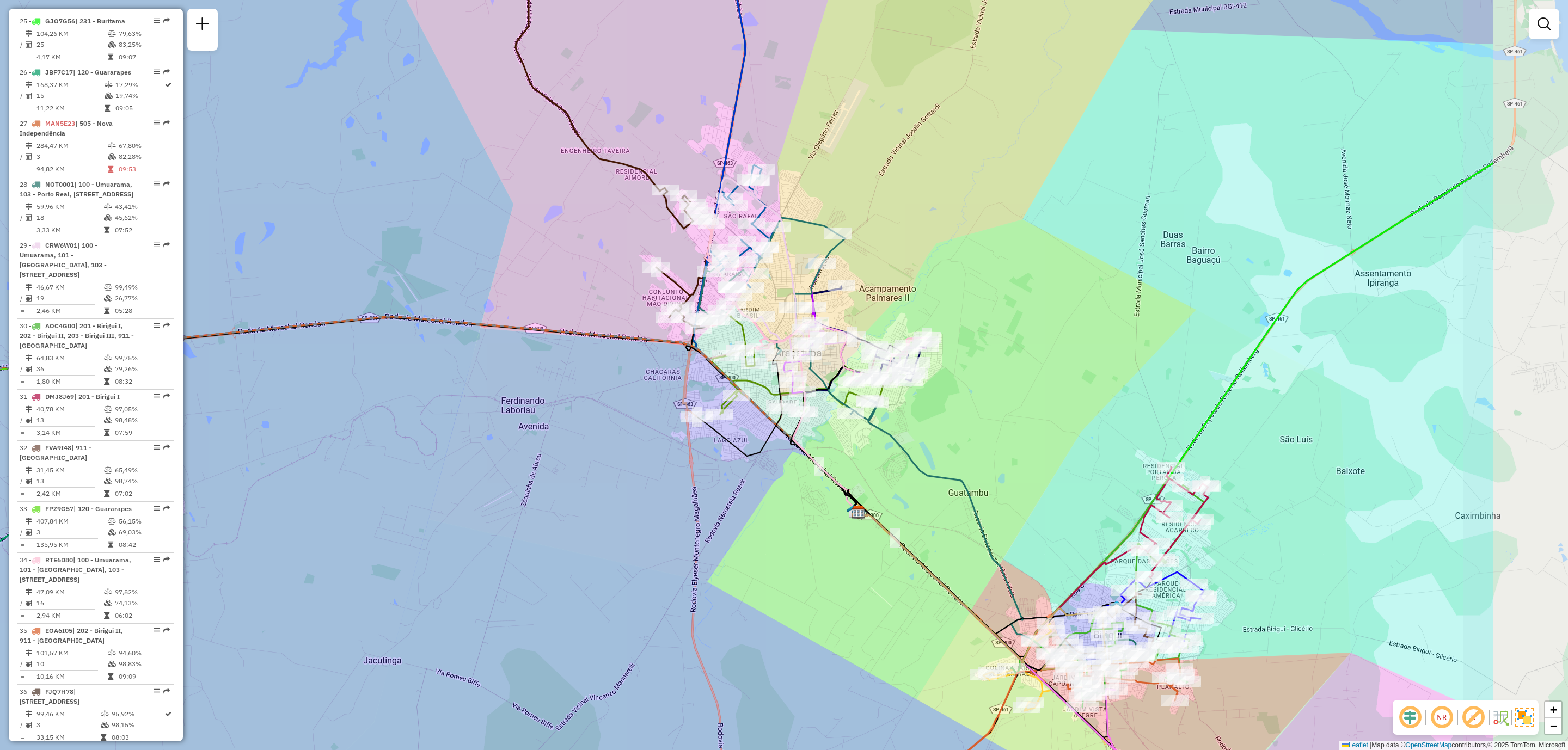
drag, startPoint x: 1127, startPoint y: 495, endPoint x: 861, endPoint y: 468, distance: 267.4
click at [861, 468] on div "Janela de atendimento Grade de atendimento Capacidade Transportadoras Veículos …" at bounding box center [784, 375] width 1568 height 750
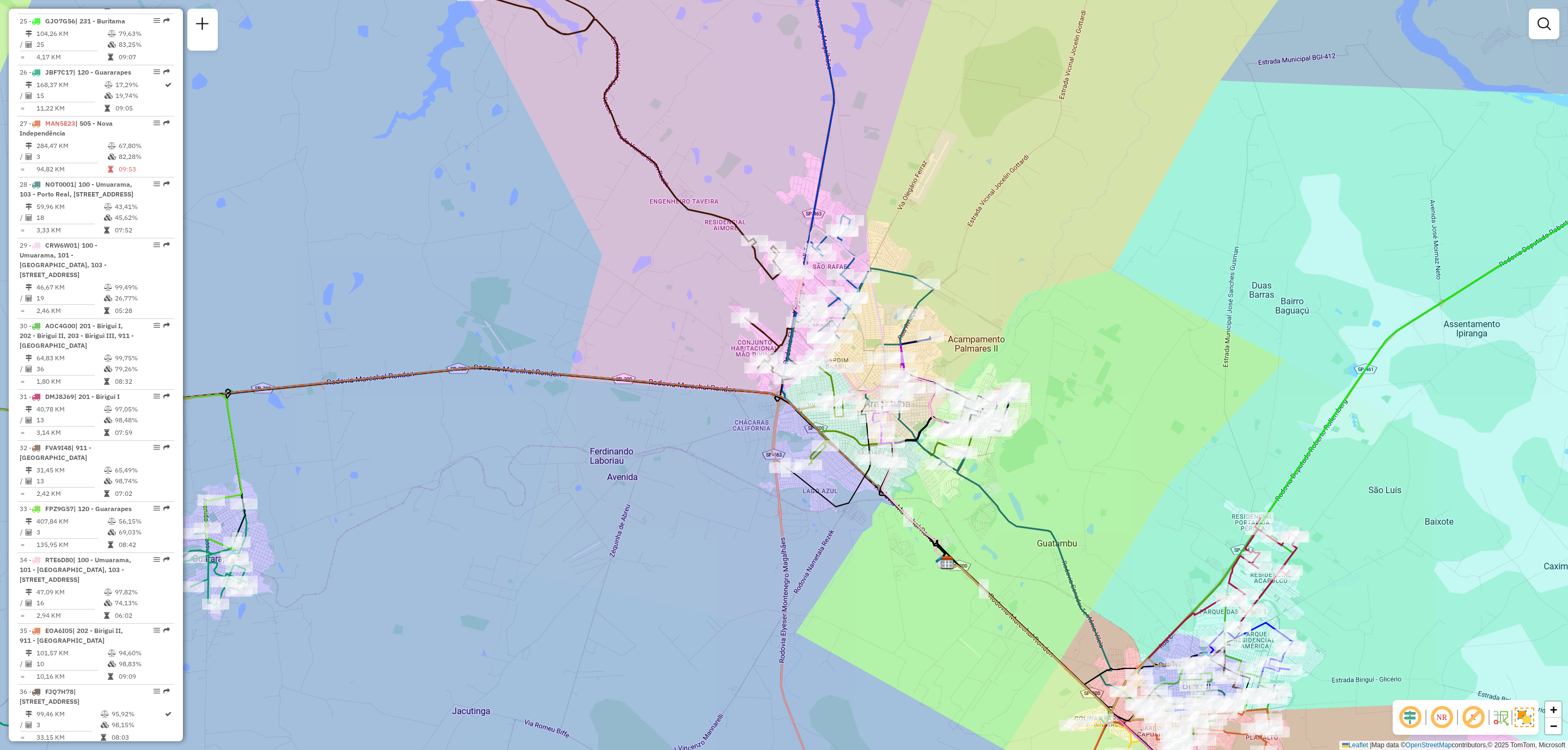
drag, startPoint x: 897, startPoint y: 512, endPoint x: 1019, endPoint y: 567, distance: 133.8
click at [1019, 567] on div "Janela de atendimento Grade de atendimento Capacidade Transportadoras Veículos …" at bounding box center [784, 375] width 1568 height 750
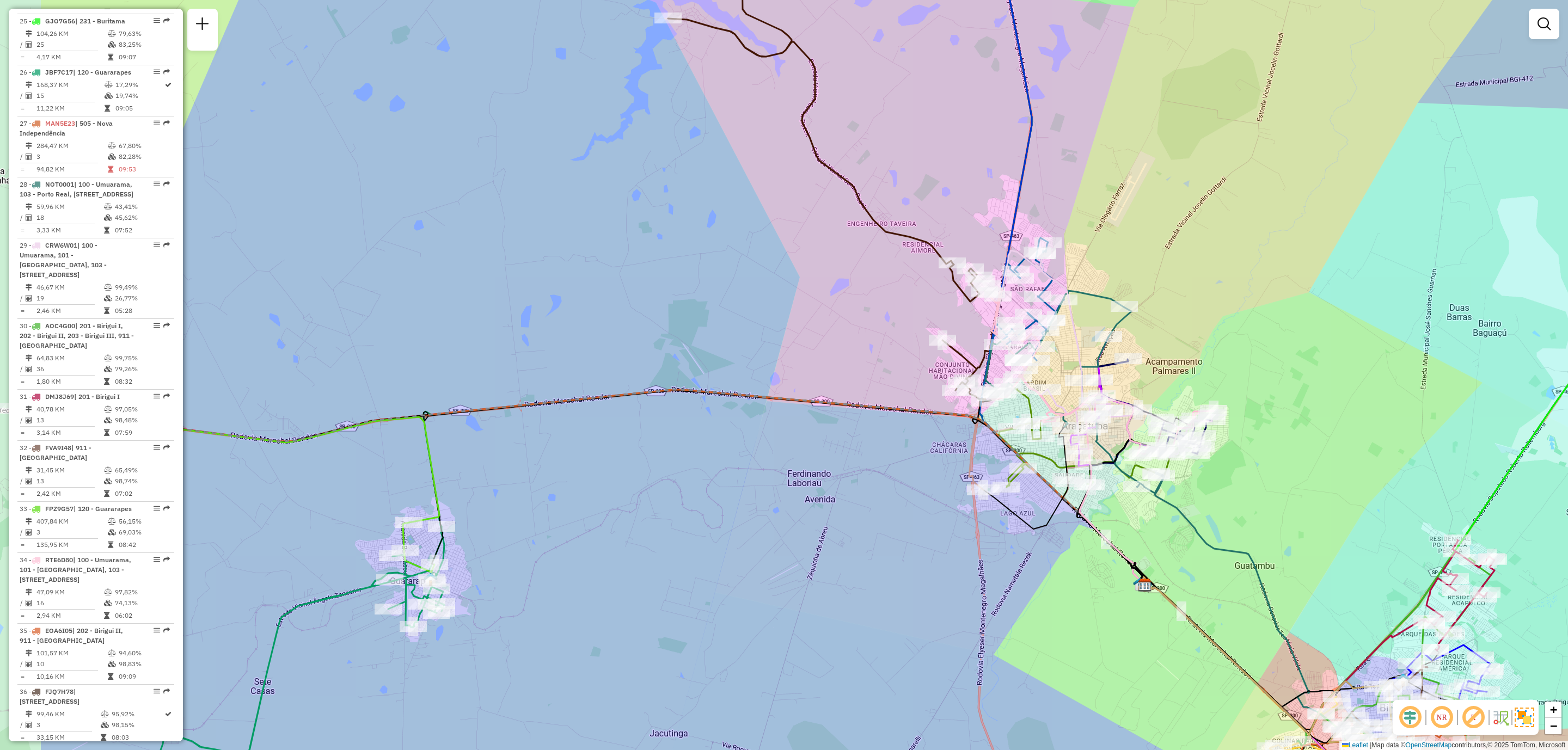
drag, startPoint x: 632, startPoint y: 548, endPoint x: 843, endPoint y: 577, distance: 213.0
click at [843, 577] on div "Janela de atendimento Grade de atendimento Capacidade Transportadoras Veículos …" at bounding box center [784, 375] width 1568 height 750
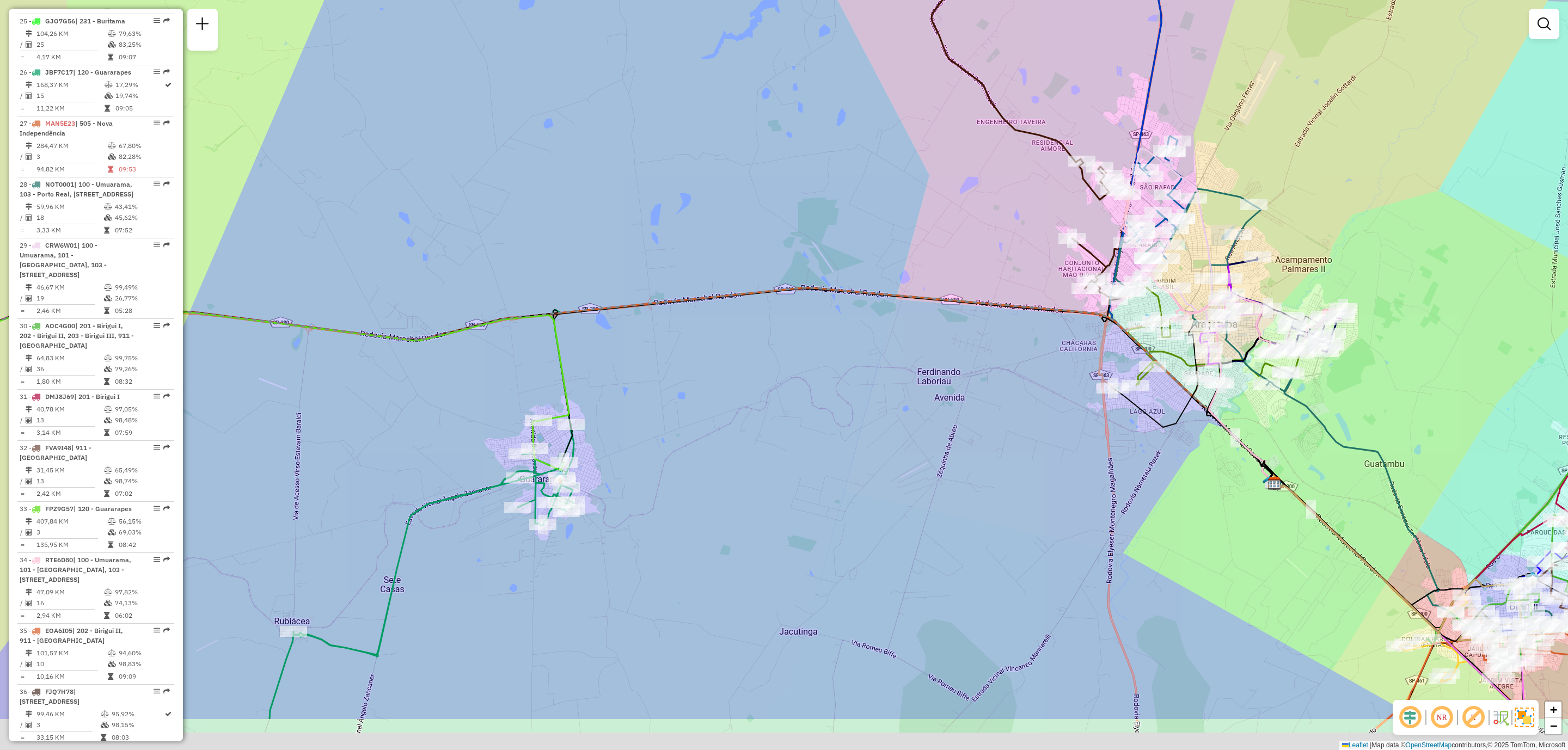
drag, startPoint x: 590, startPoint y: 590, endPoint x: 733, endPoint y: 468, distance: 188.0
click at [732, 468] on div "Janela de atendimento Grade de atendimento Capacidade Transportadoras Veículos …" at bounding box center [784, 375] width 1568 height 750
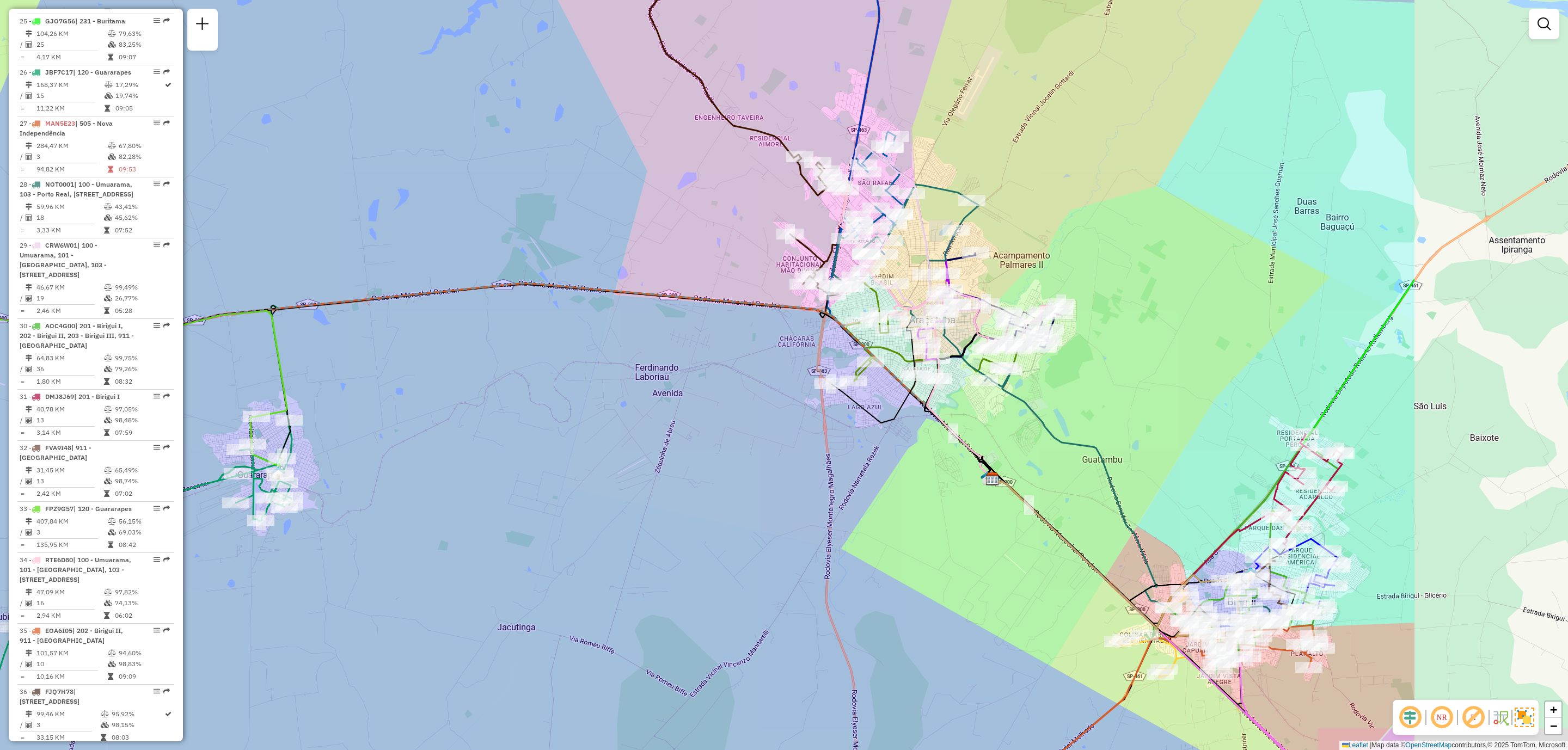
drag, startPoint x: 1287, startPoint y: 548, endPoint x: 935, endPoint y: 553, distance: 352.0
click at [934, 553] on div "Janela de atendimento Grade de atendimento Capacidade Transportadoras Veículos …" at bounding box center [784, 375] width 1568 height 750
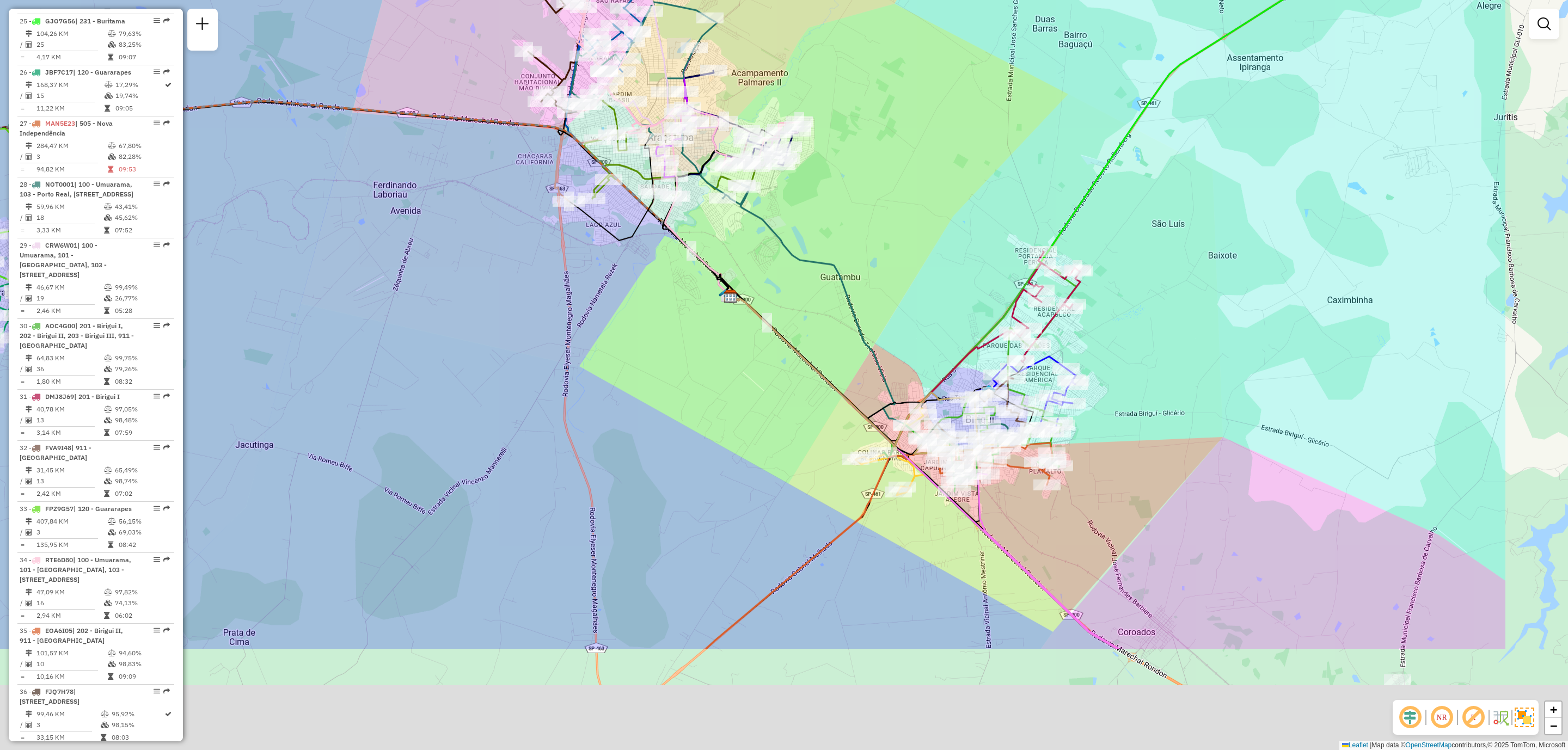
drag, startPoint x: 966, startPoint y: 534, endPoint x: 746, endPoint y: 347, distance: 288.7
click at [747, 348] on div "Janela de atendimento Grade de atendimento Capacidade Transportadoras Veículos …" at bounding box center [784, 375] width 1568 height 750
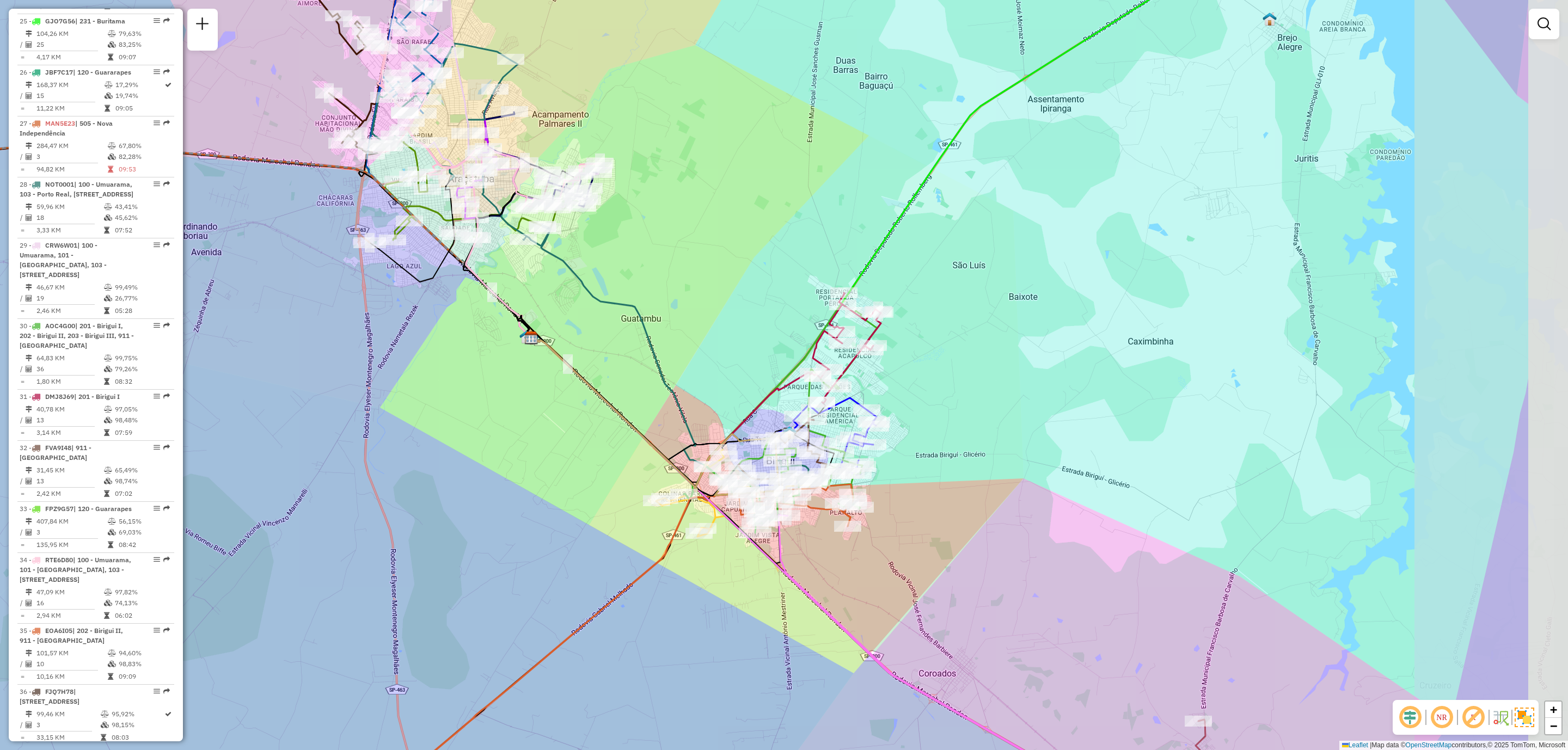
drag, startPoint x: 1092, startPoint y: 564, endPoint x: 850, endPoint y: 612, distance: 246.7
click at [896, 617] on div "Janela de atendimento Grade de atendimento Capacidade Transportadoras Veículos …" at bounding box center [784, 375] width 1568 height 750
